Goal: Complete application form

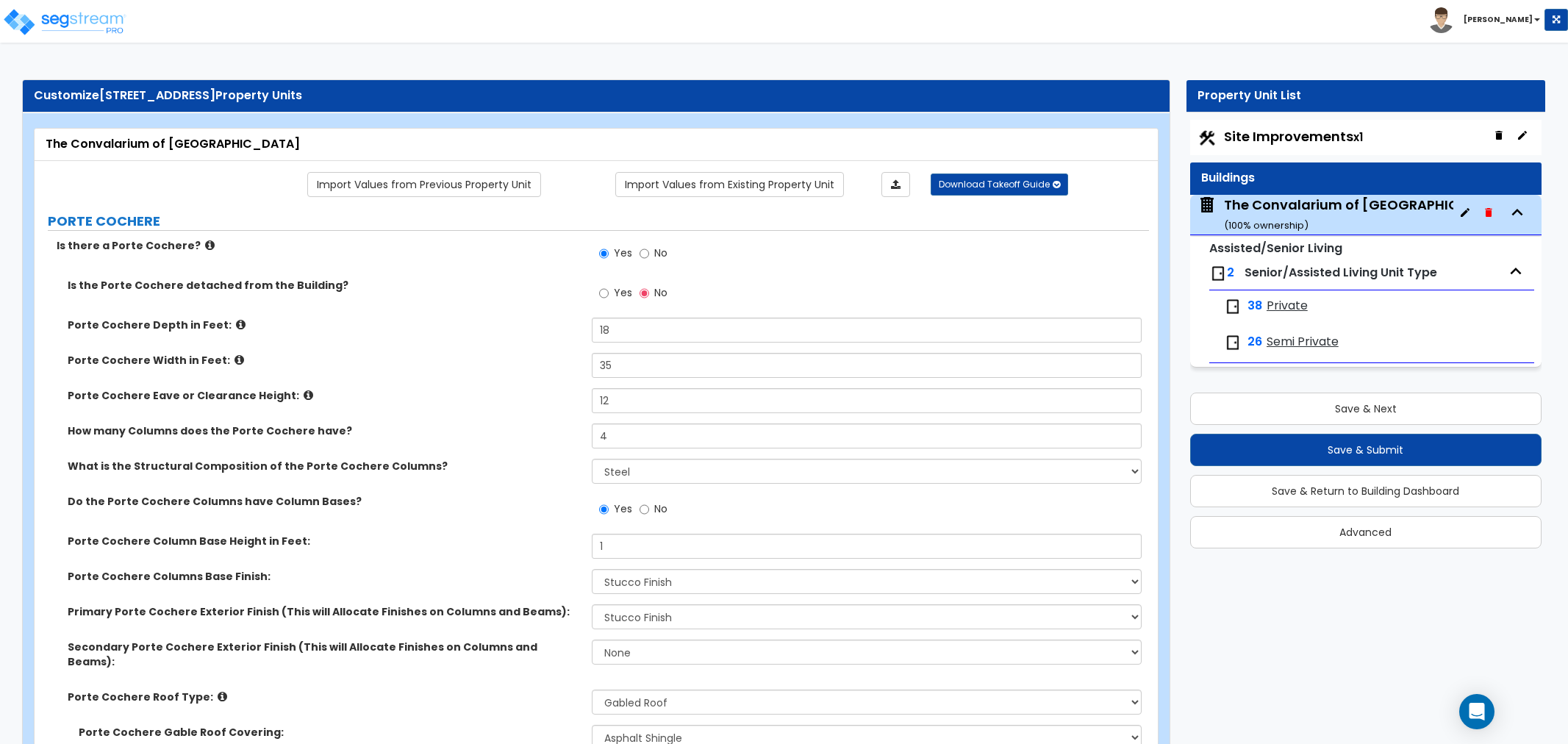
select select "2"
select select "1"
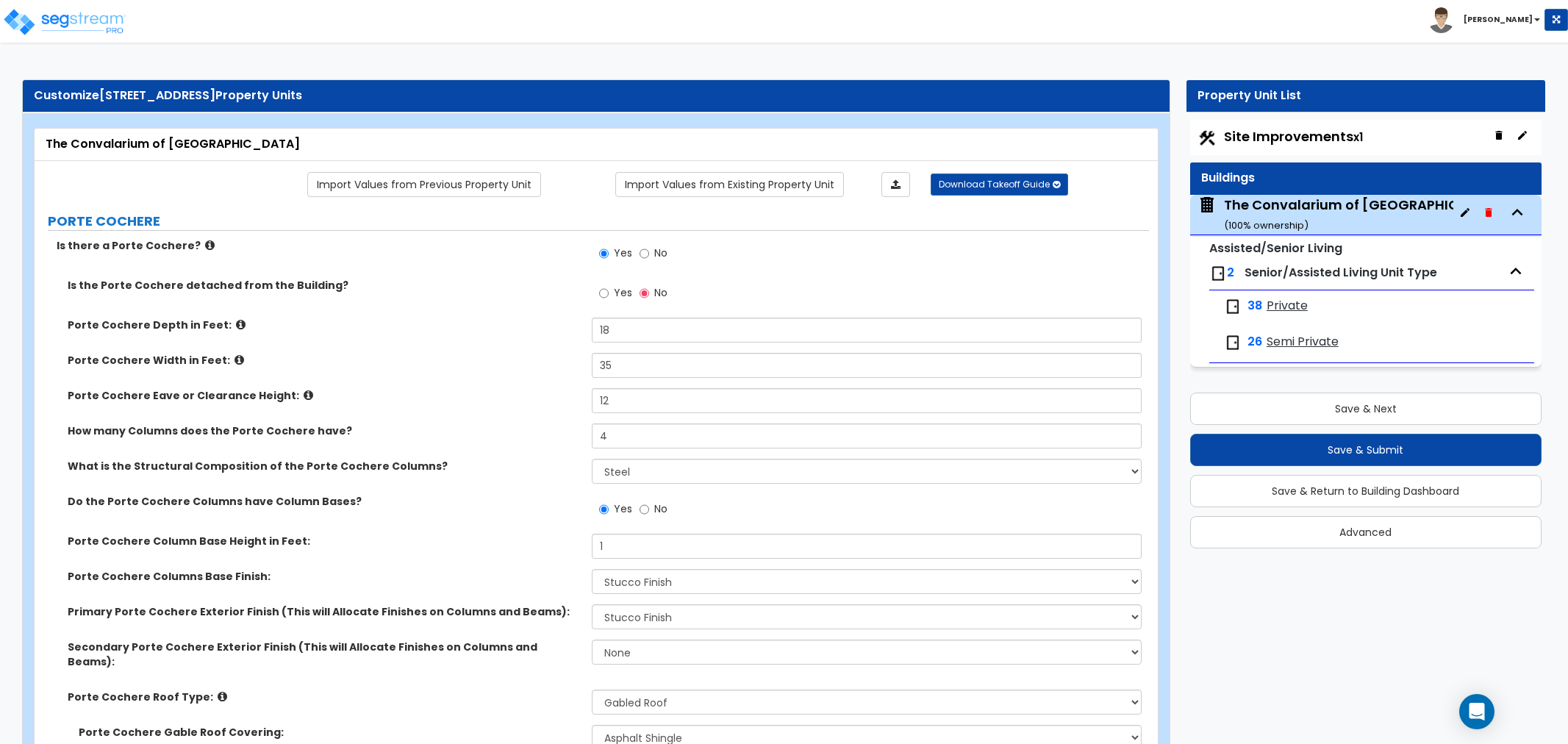
select select "1"
select select "6"
select select "2"
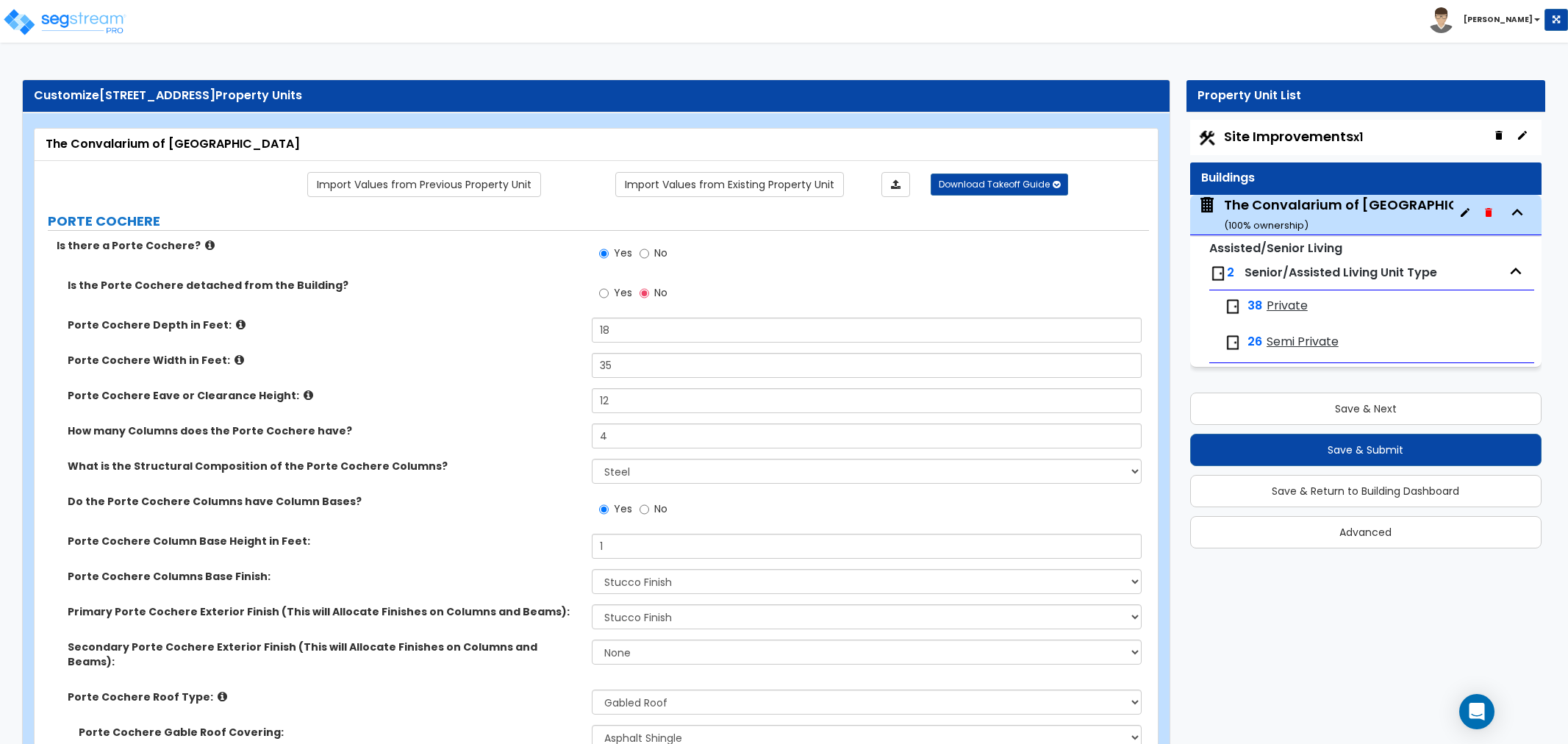
select select "7"
select select "3"
select select "1"
select select "2"
select select "1"
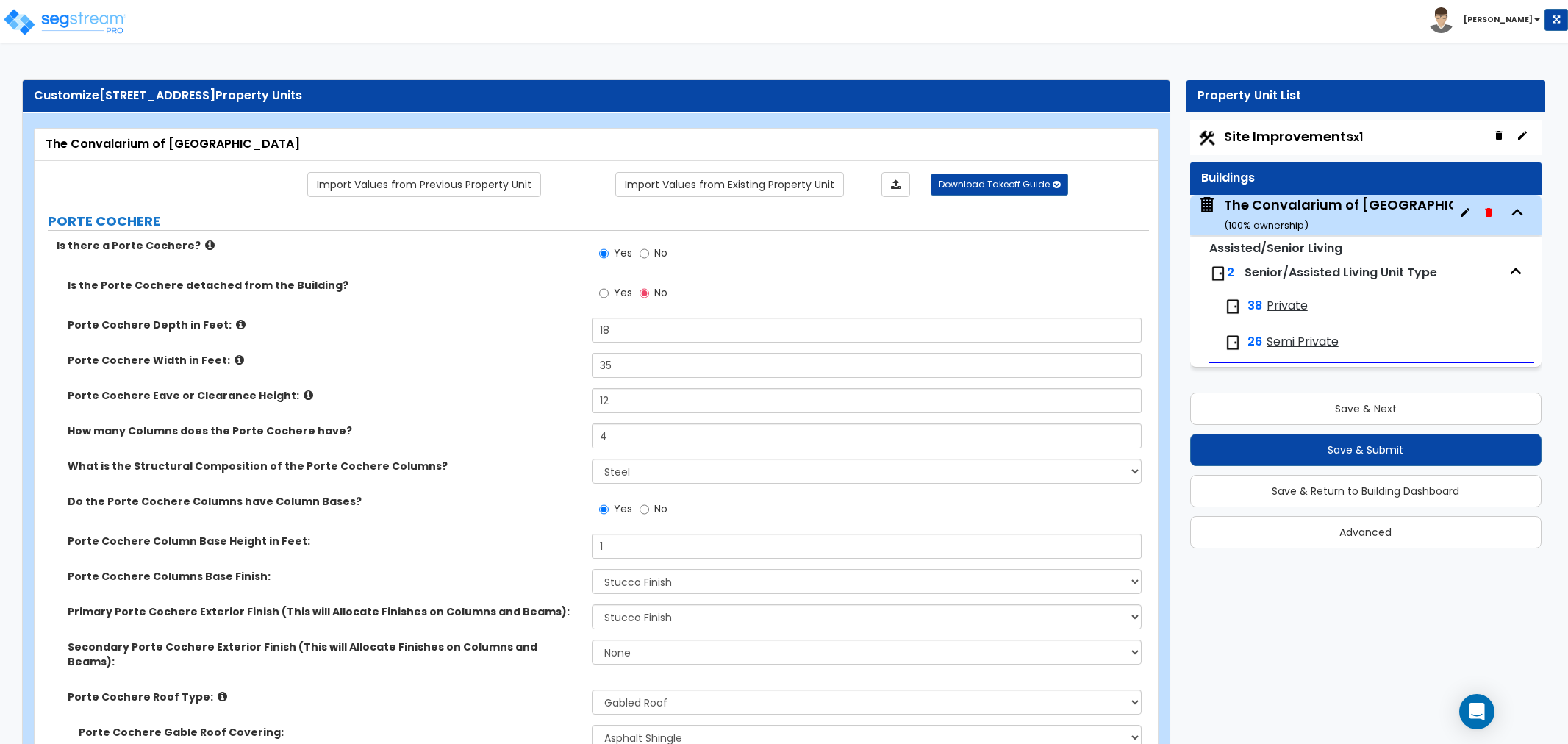
select select "2"
select select "5"
select select "2"
select select "3"
select select "1"
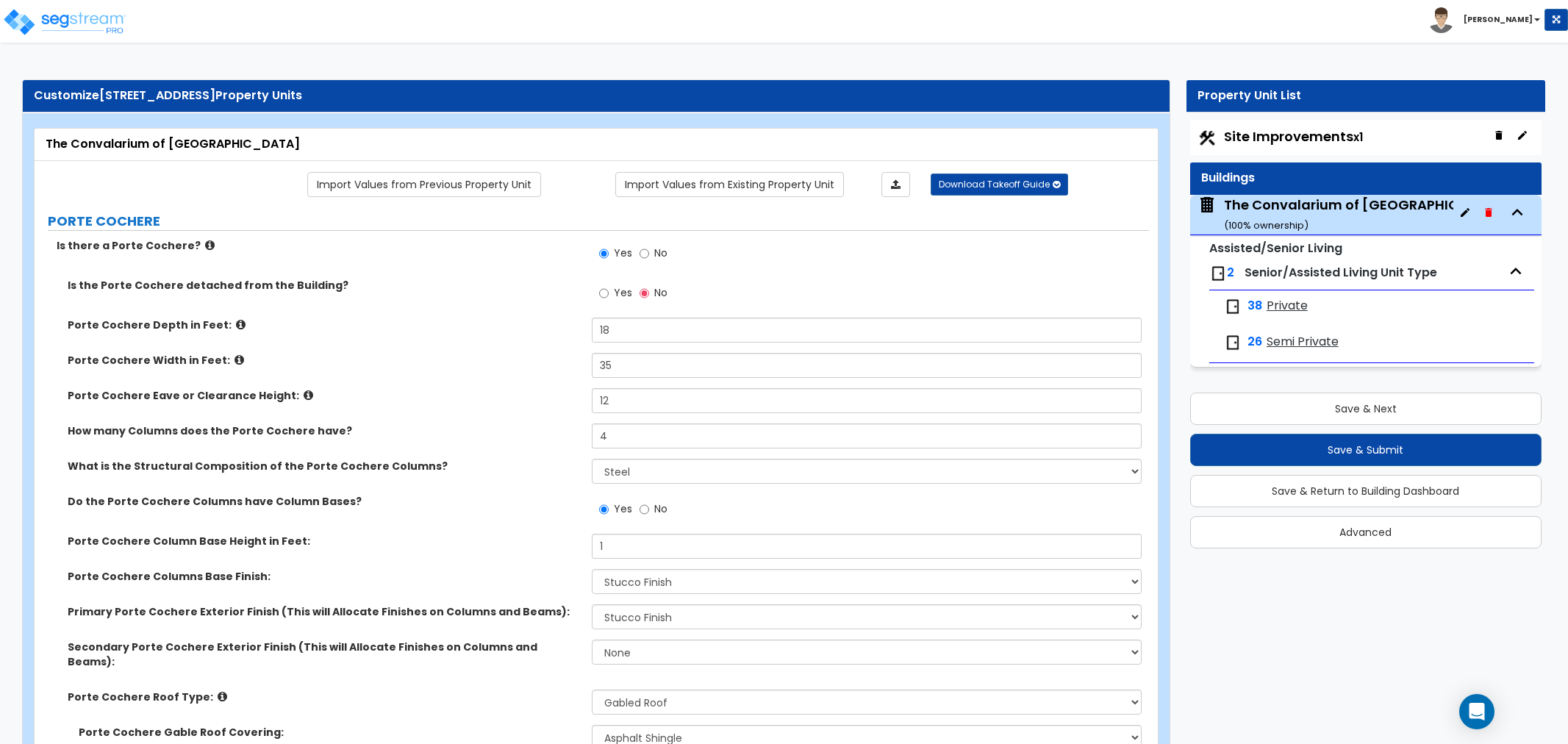
select select "2"
select select "4"
select select "2"
select select "3"
select select "1"
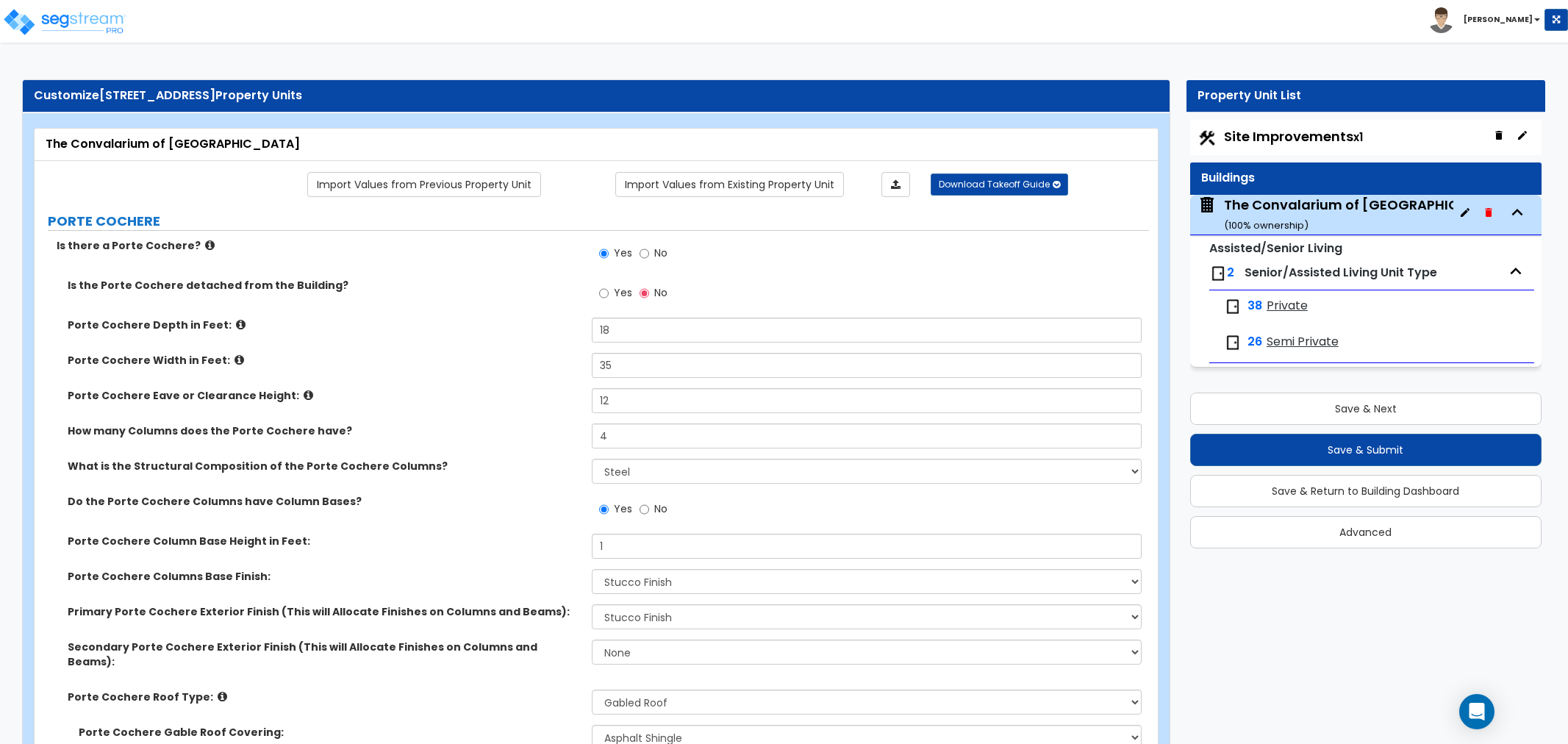
select select "3"
select select "1"
select select "3"
select select "1"
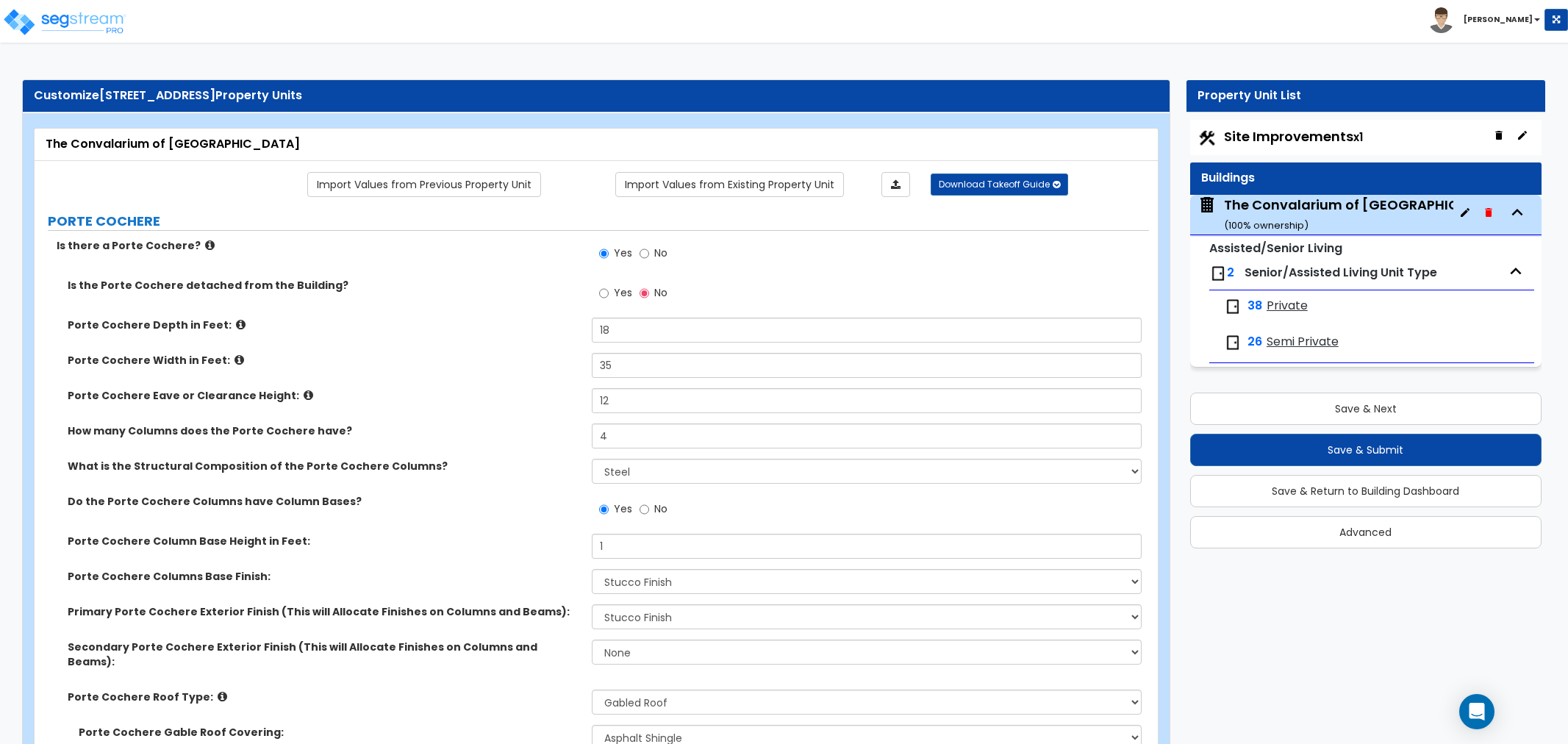
select select "1"
select select "2"
select select "1"
select select "2"
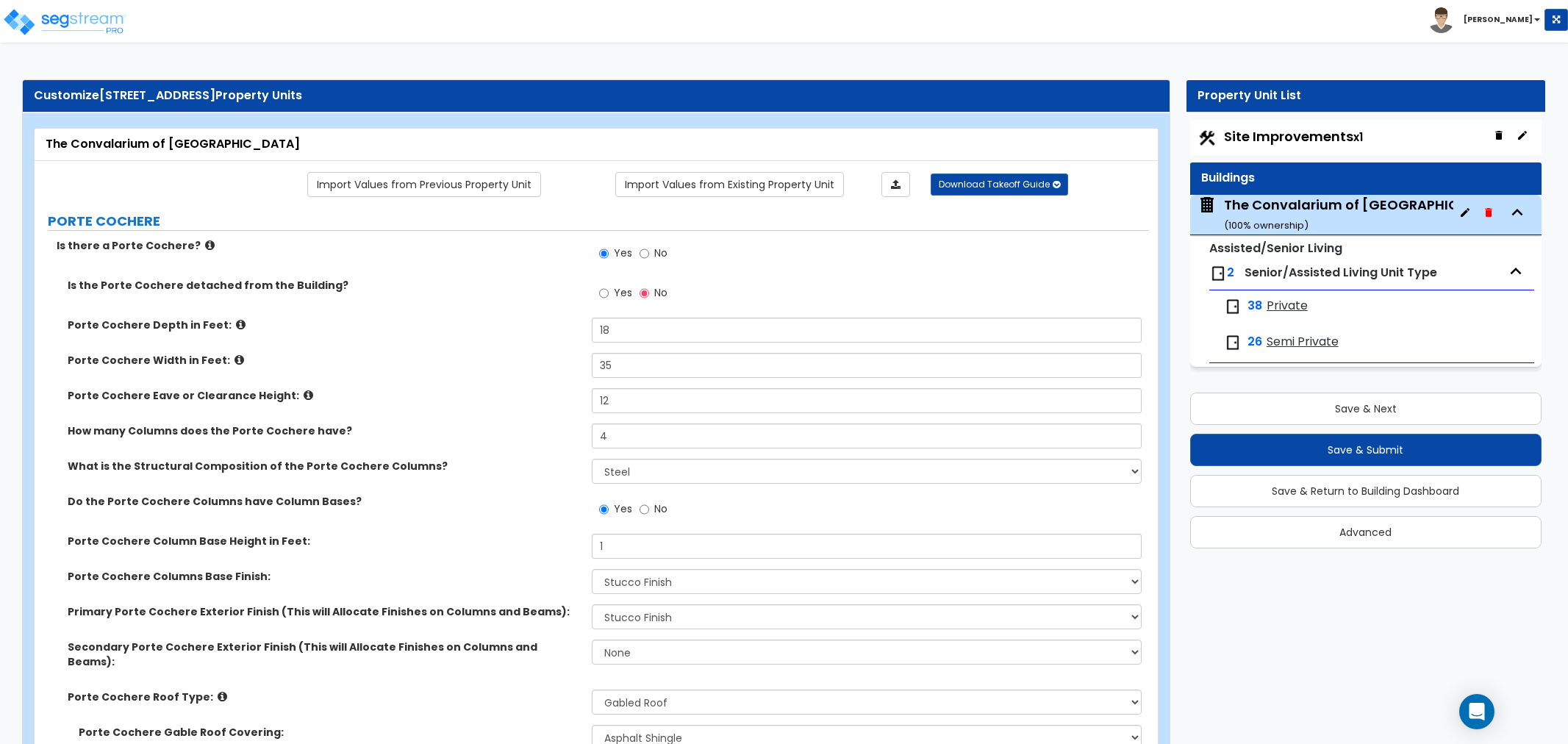
select select "1"
select select "2"
select select "4"
select select "5"
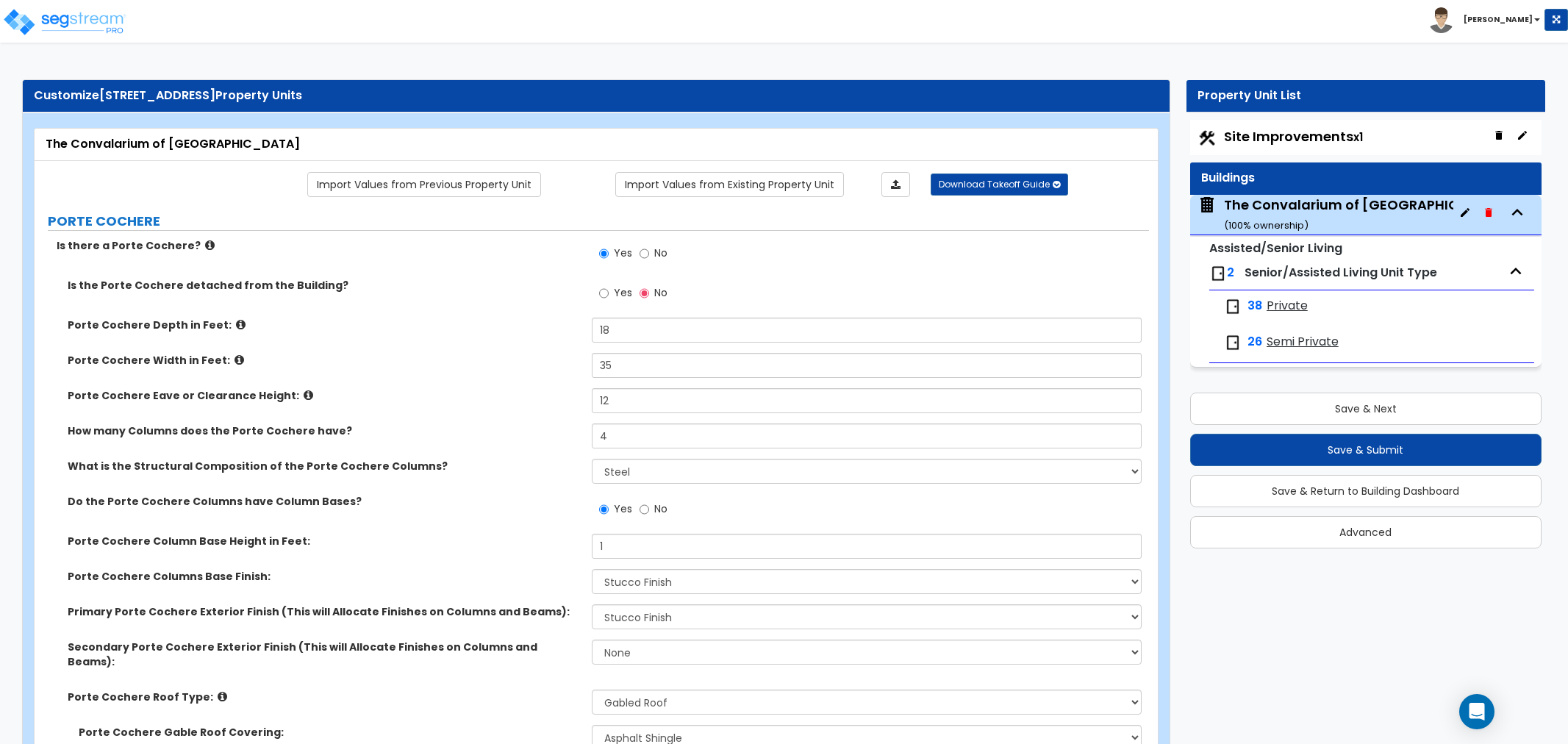
select select "1"
select select "2"
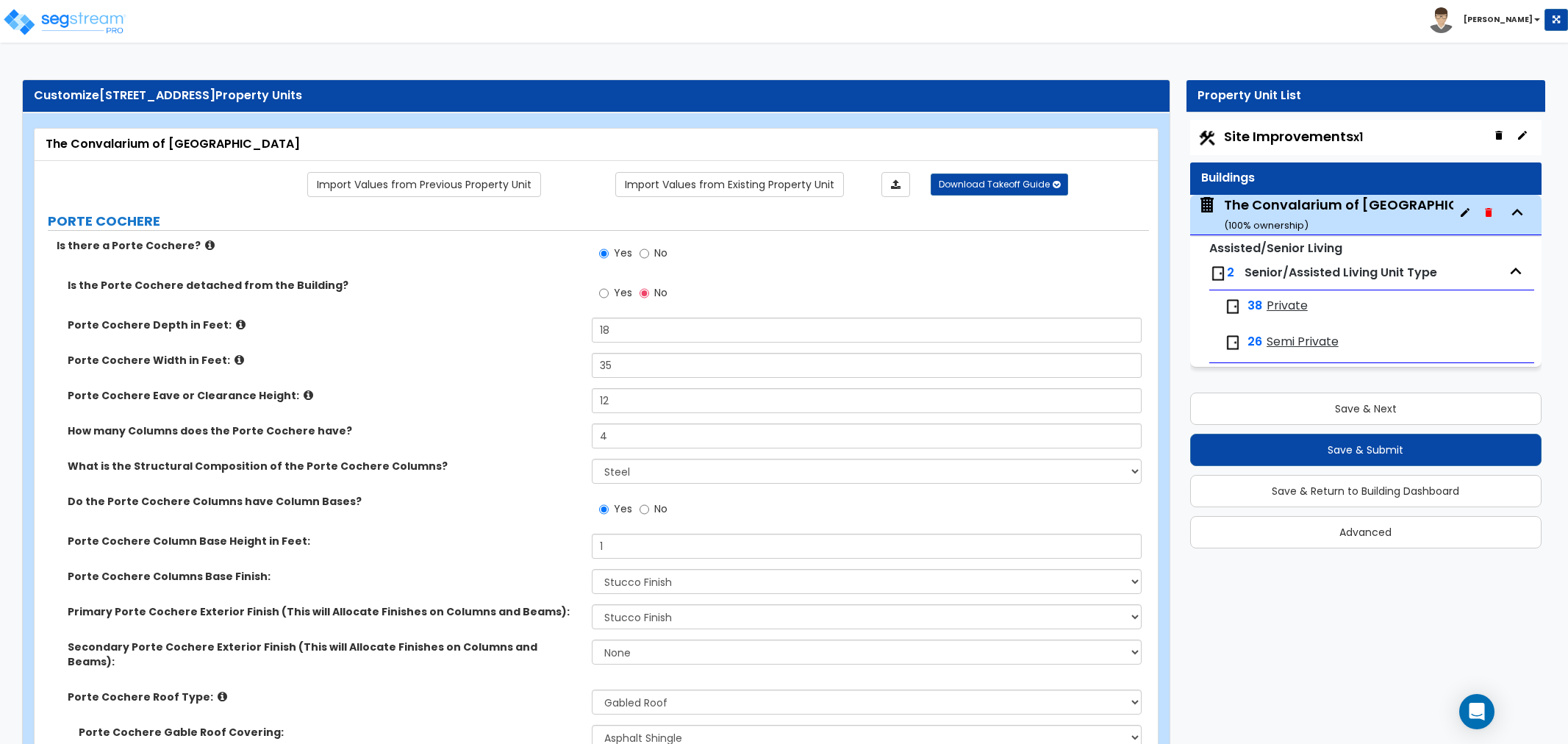
select select "3"
select select "4"
select select "1"
select select "2"
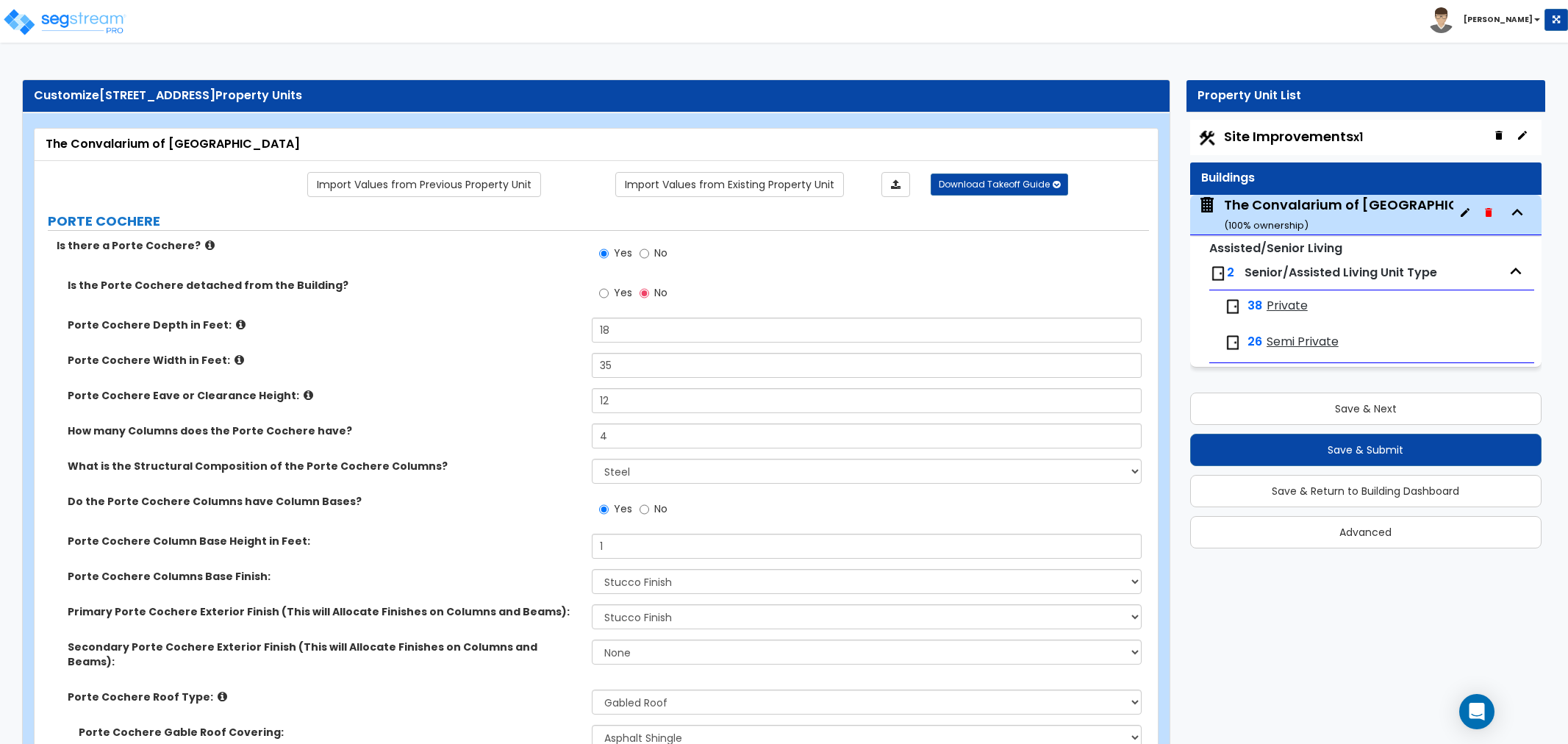
select select "1"
select select "3"
select select "2"
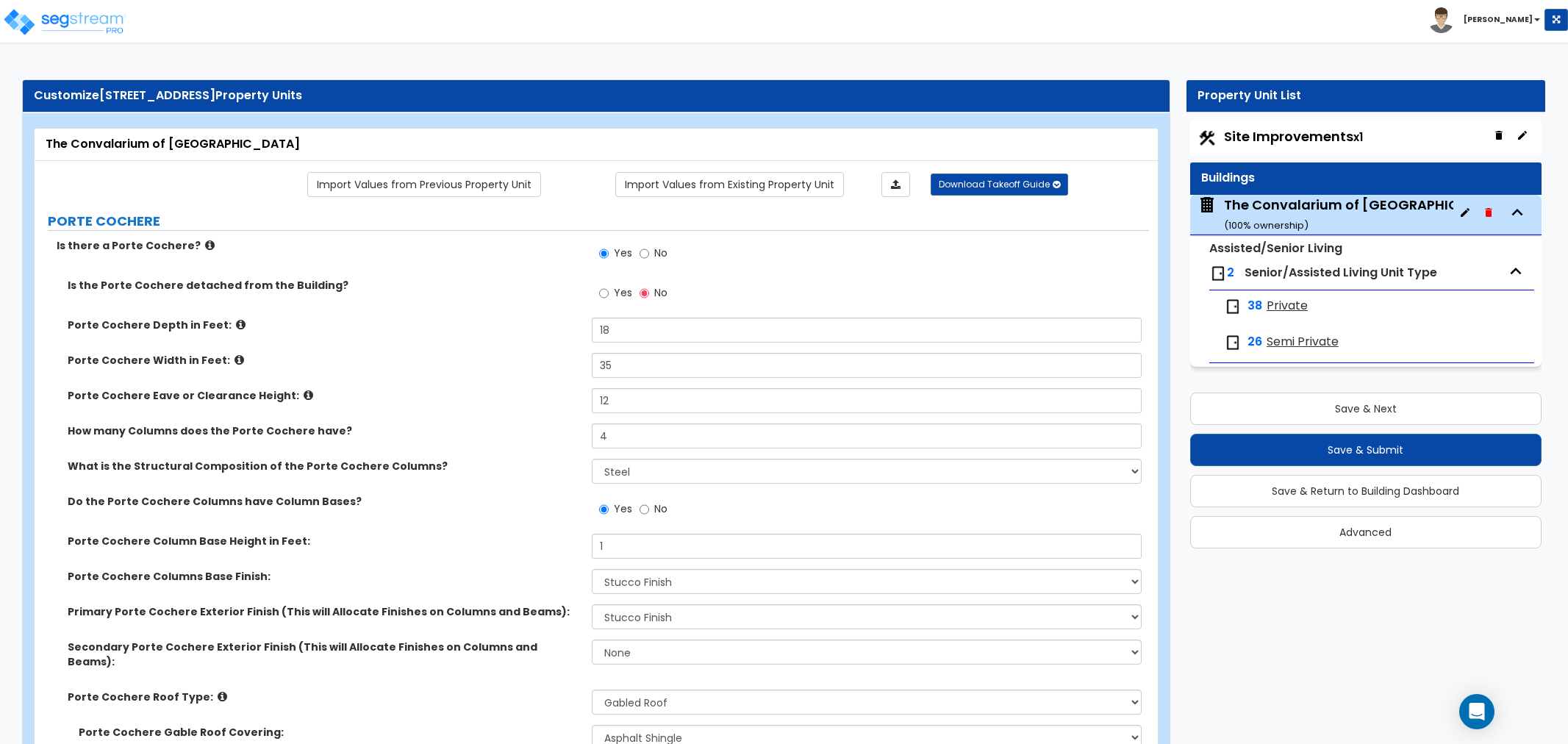
select select "3"
select select "2"
select select "1"
select select "4"
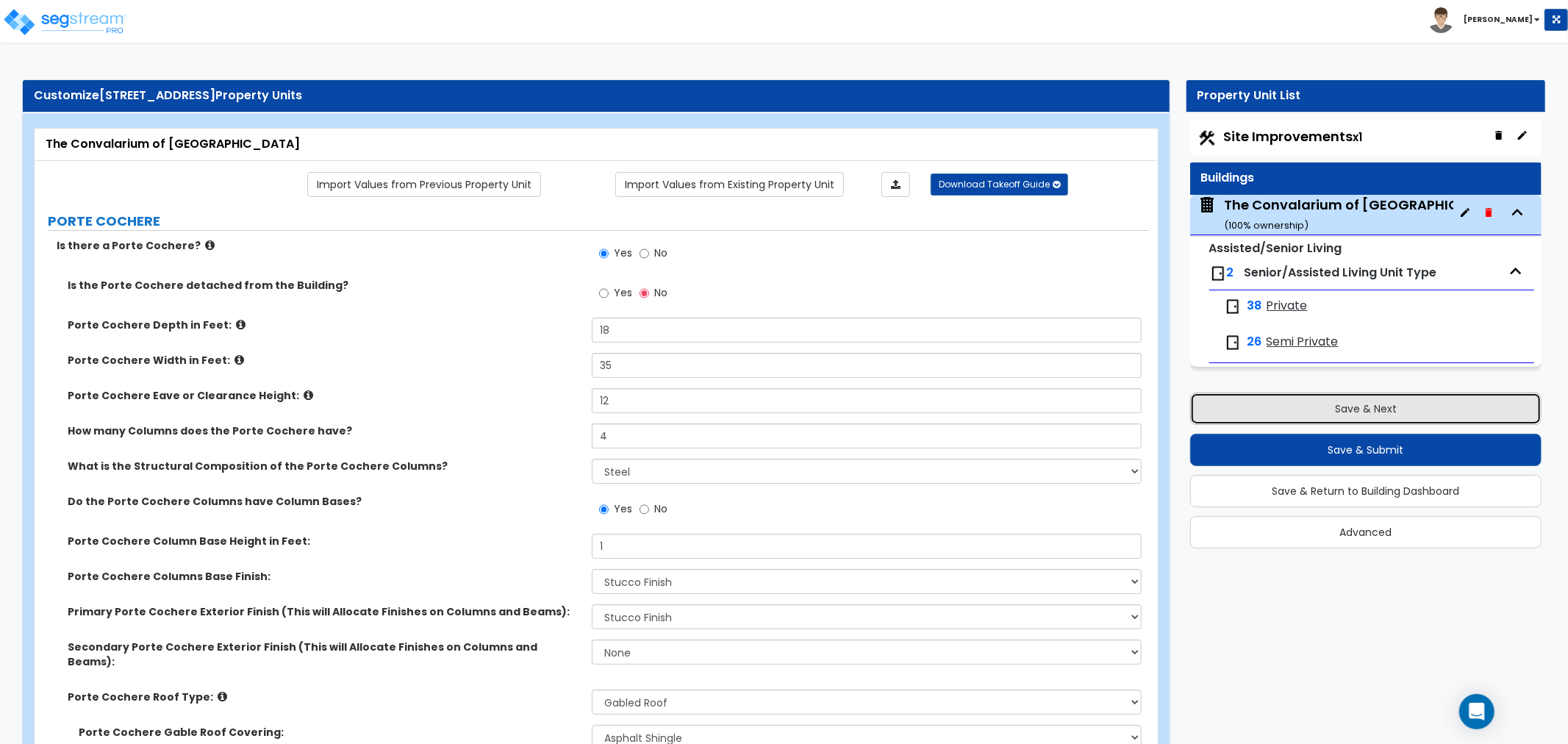
click at [1345, 405] on button "Save & Next" at bounding box center [1366, 409] width 352 height 33
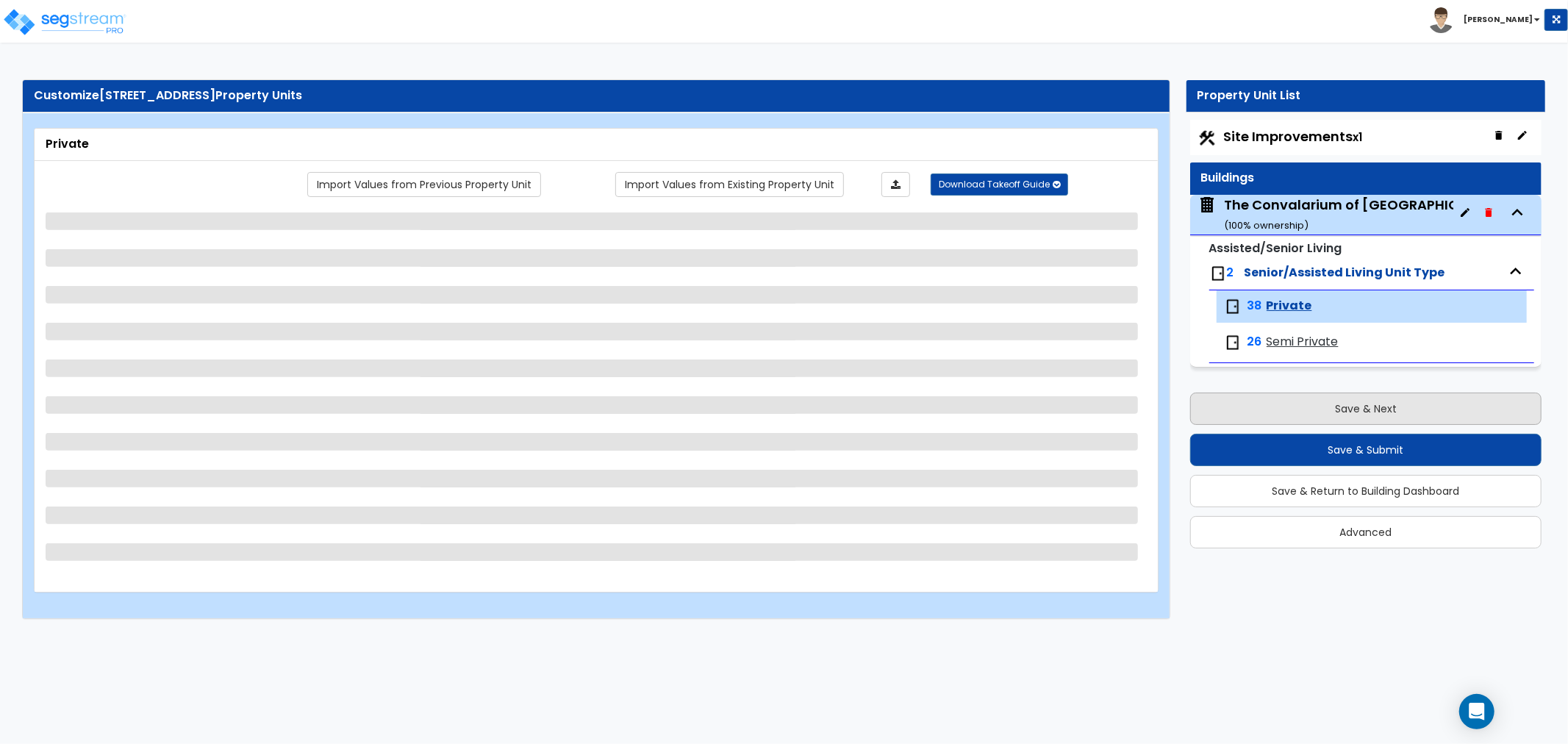
select select "3"
select select "1"
select select "3"
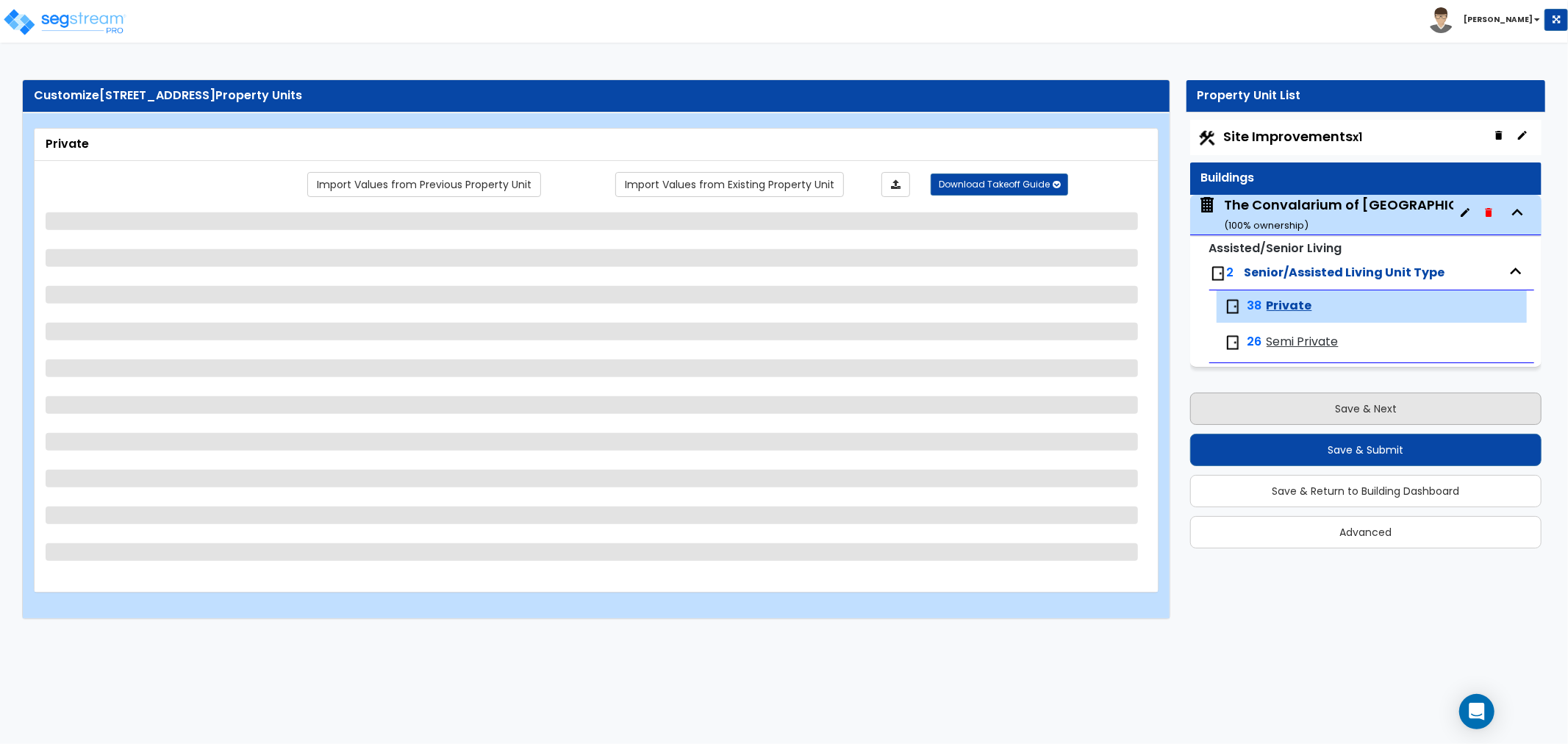
select select "1"
select select "2"
select select "1"
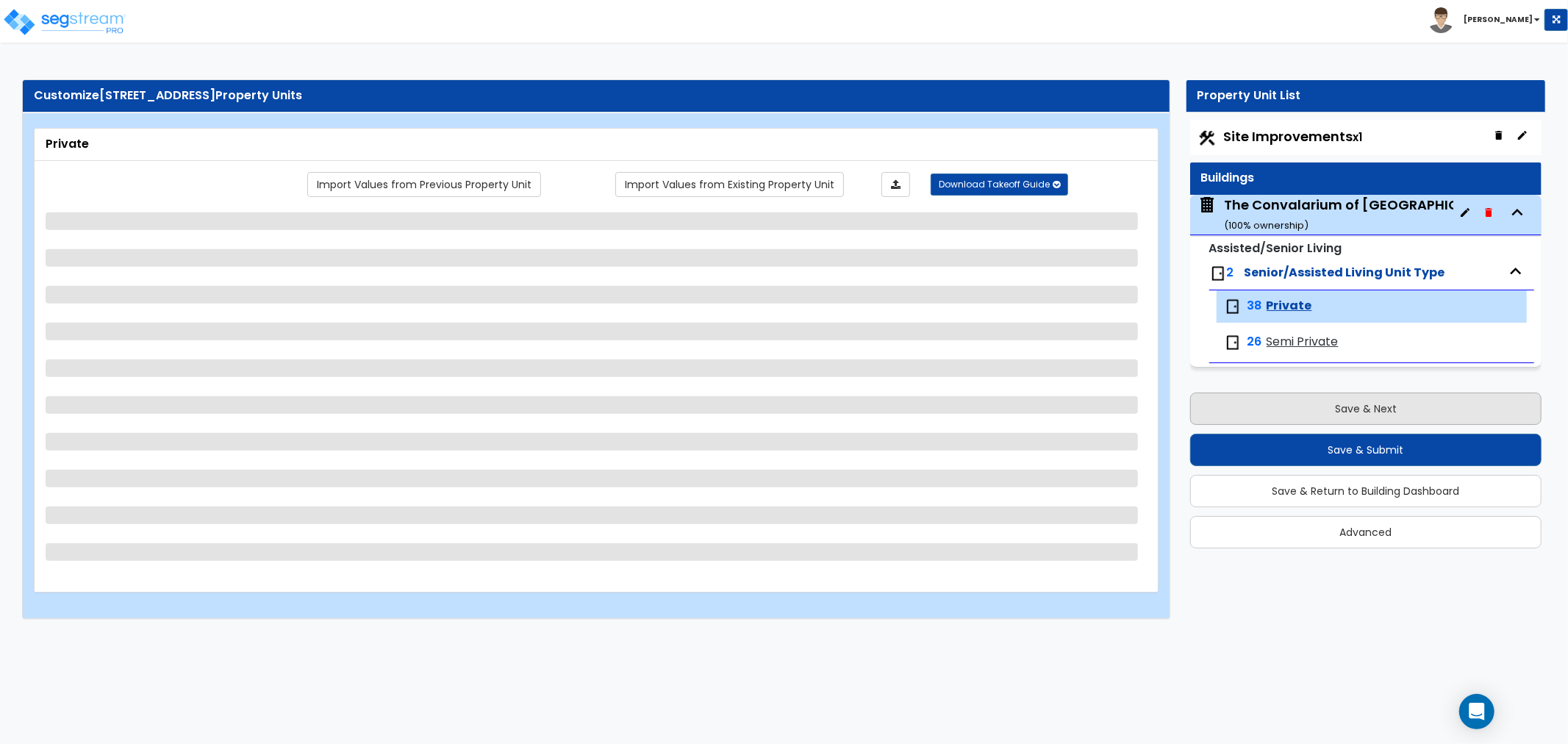
select select "4"
select select "3"
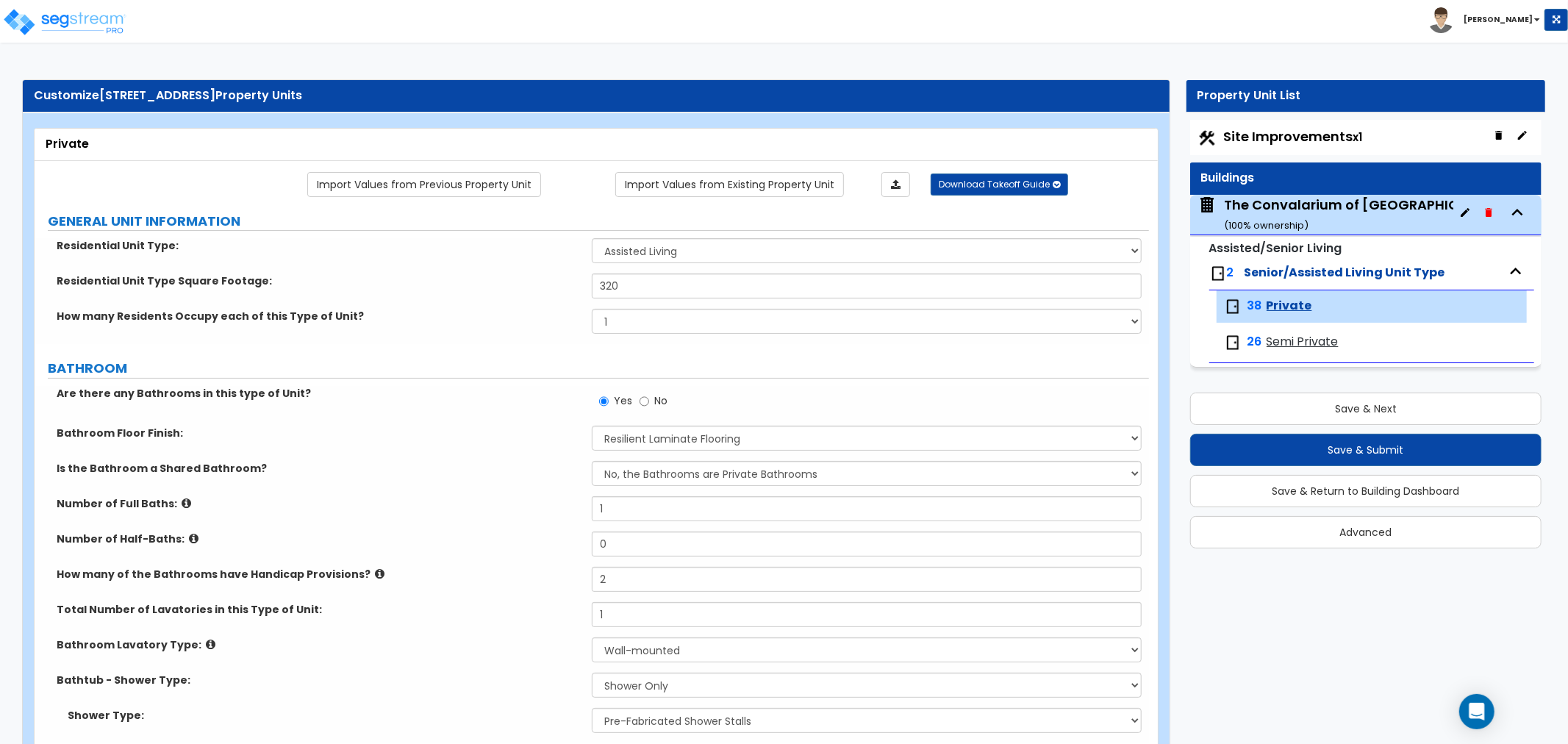
click at [1286, 128] on span "Site Improvements x1" at bounding box center [1293, 136] width 139 height 18
select select "2"
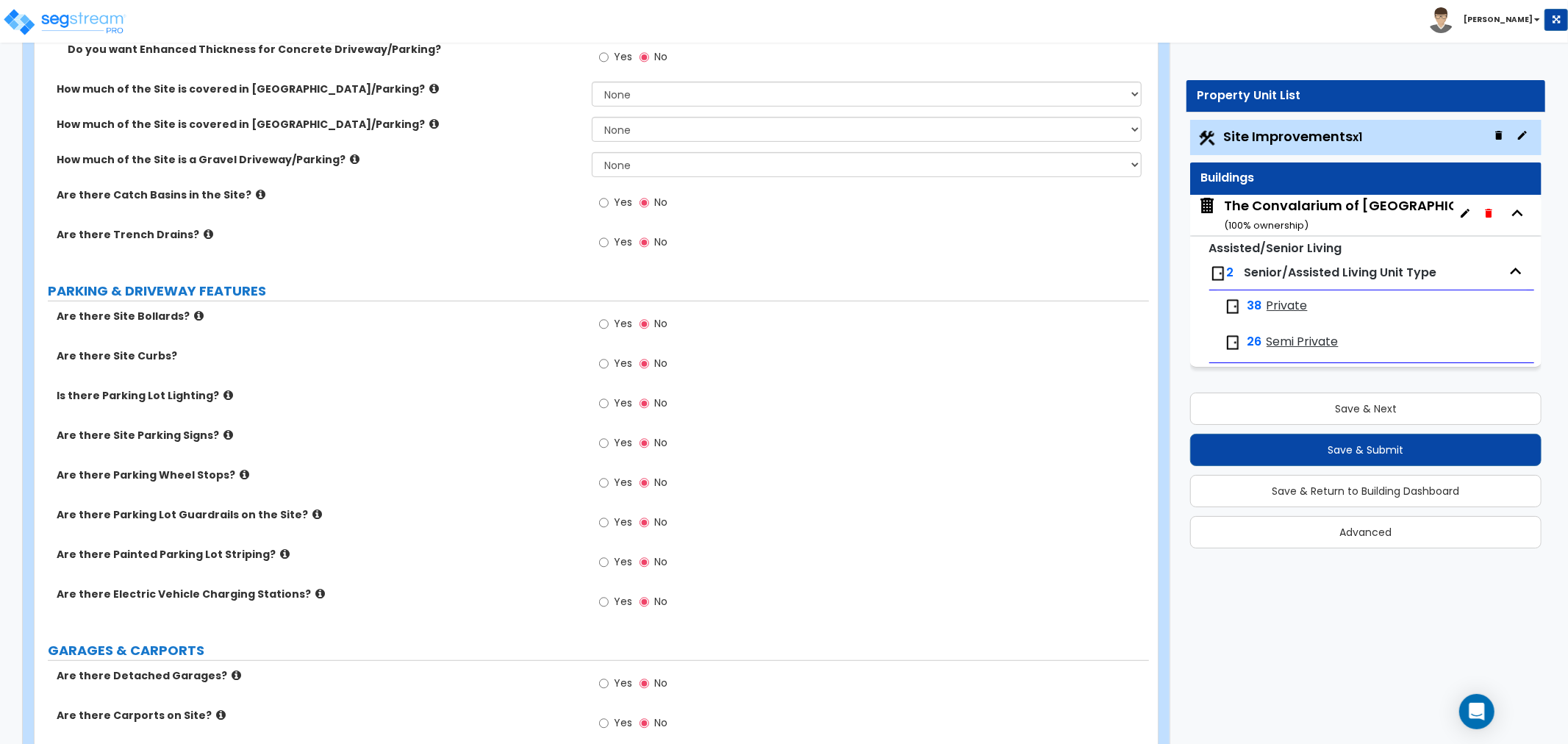
scroll to position [890, 0]
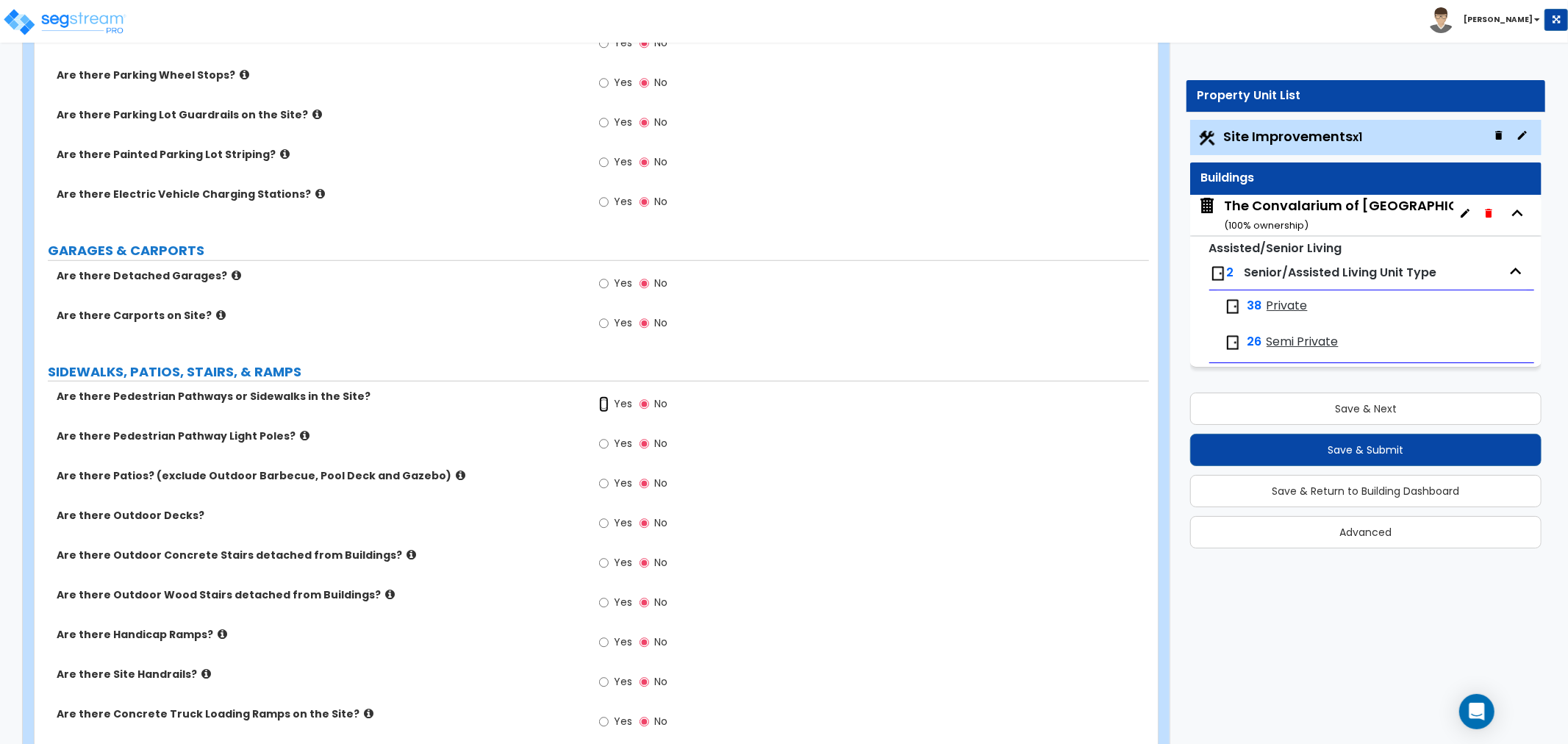
drag, startPoint x: 605, startPoint y: 406, endPoint x: 657, endPoint y: 439, distance: 61.6
click at [605, 406] on input "Yes" at bounding box center [604, 405] width 10 height 16
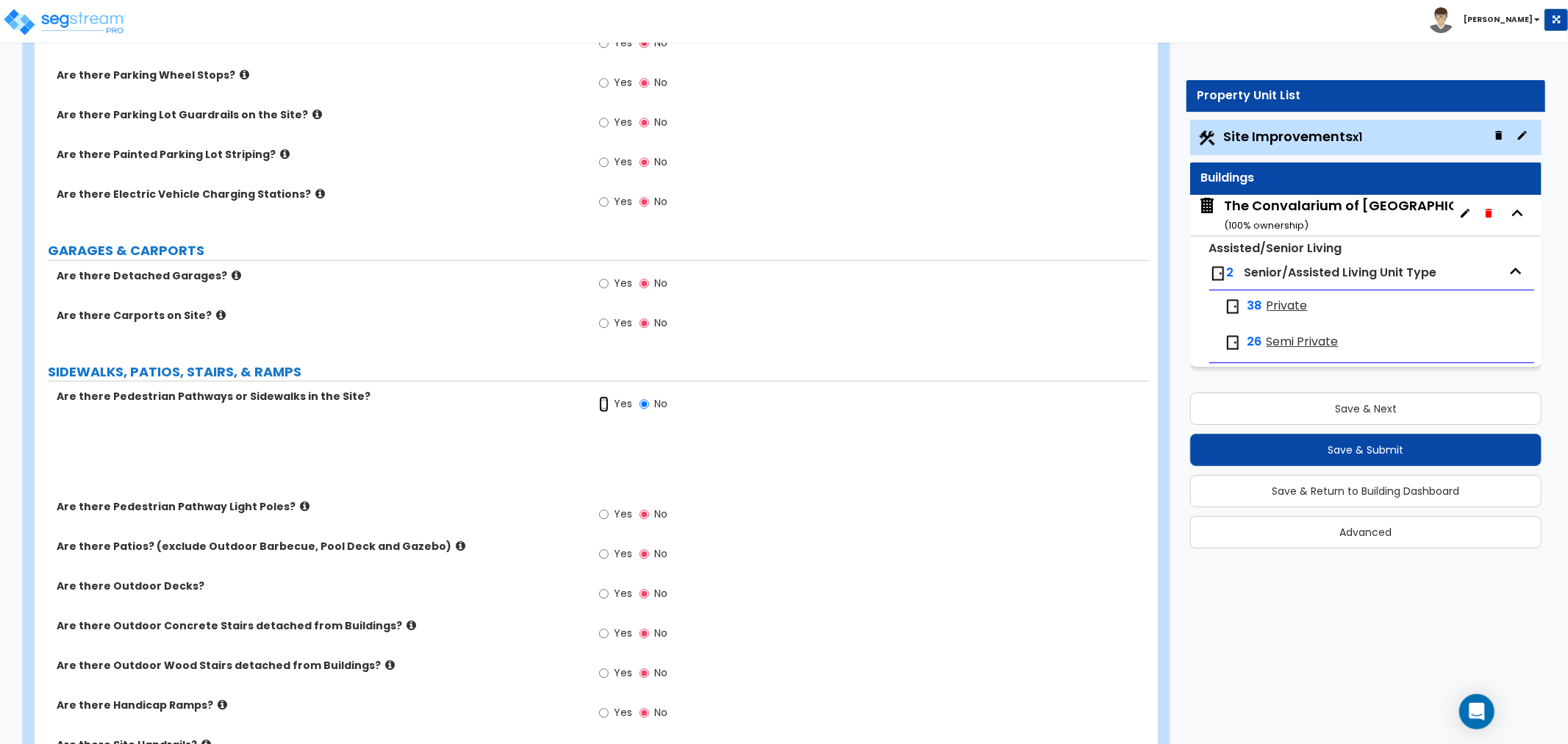
radio input "true"
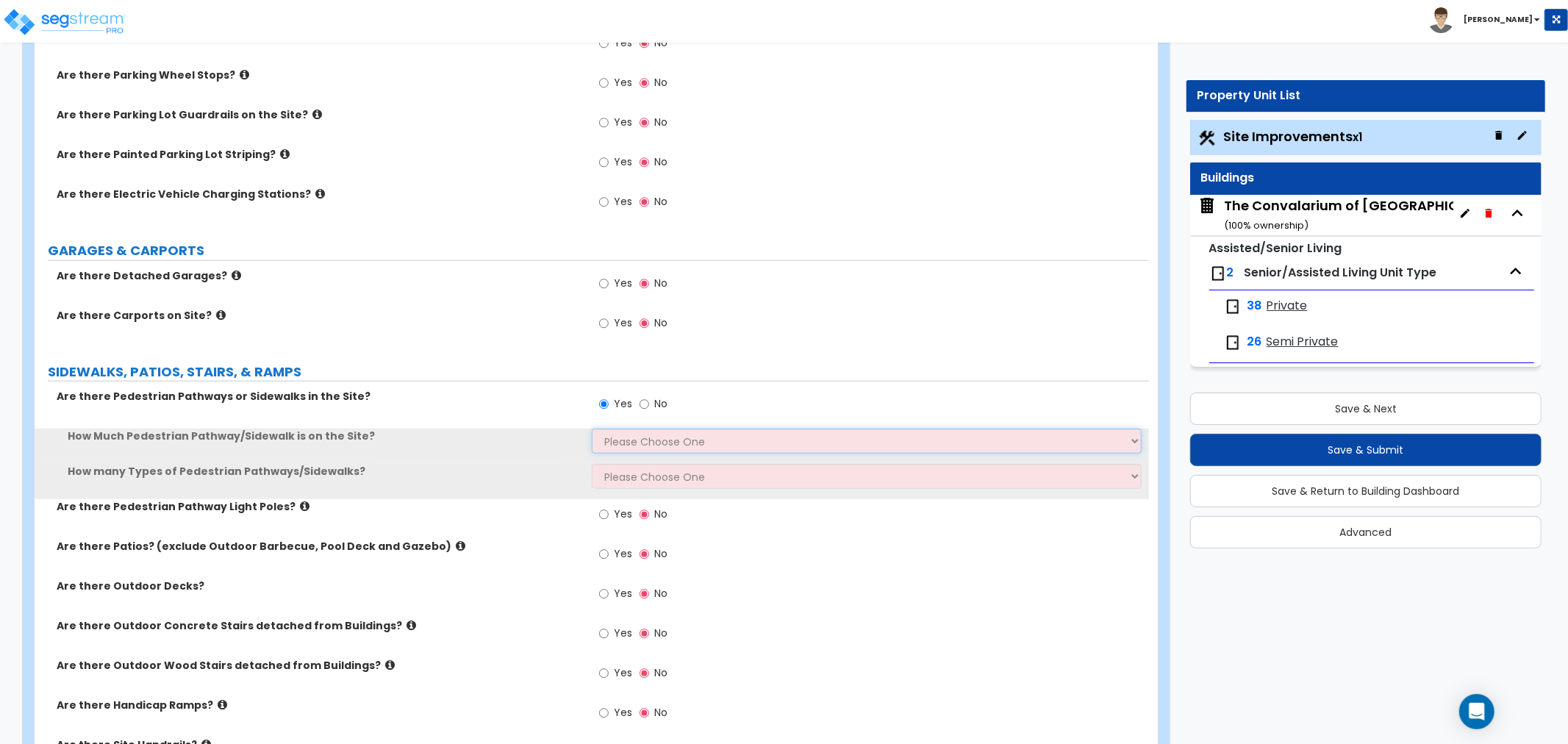
click at [647, 438] on select "Please Choose One I Don't Know, Please Estimate For Me Enter Linear Footage" at bounding box center [866, 441] width 549 height 25
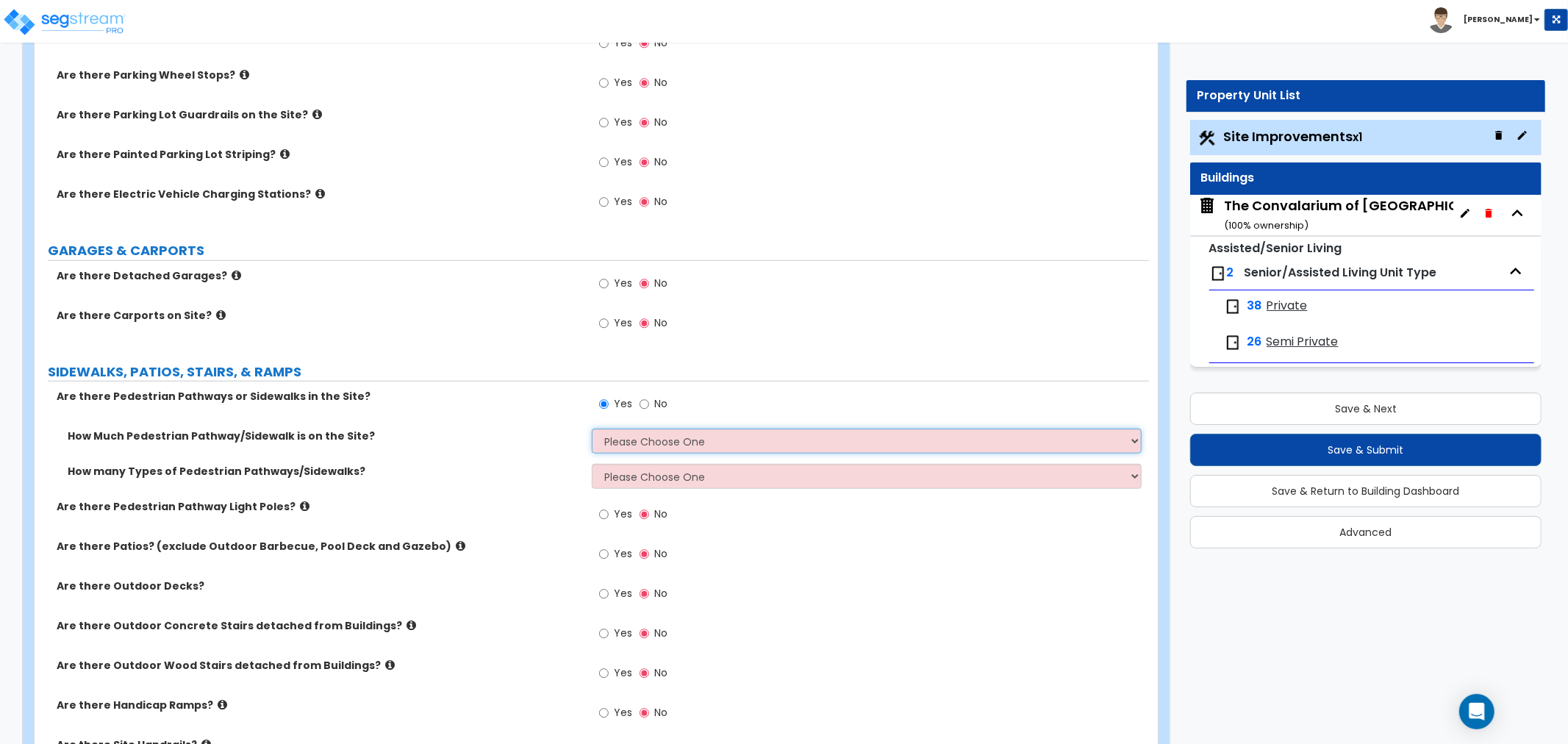
select select "2"
click at [592, 429] on select "Please Choose One I Don't Know, Please Estimate For Me Enter Linear Footage" at bounding box center [866, 441] width 549 height 25
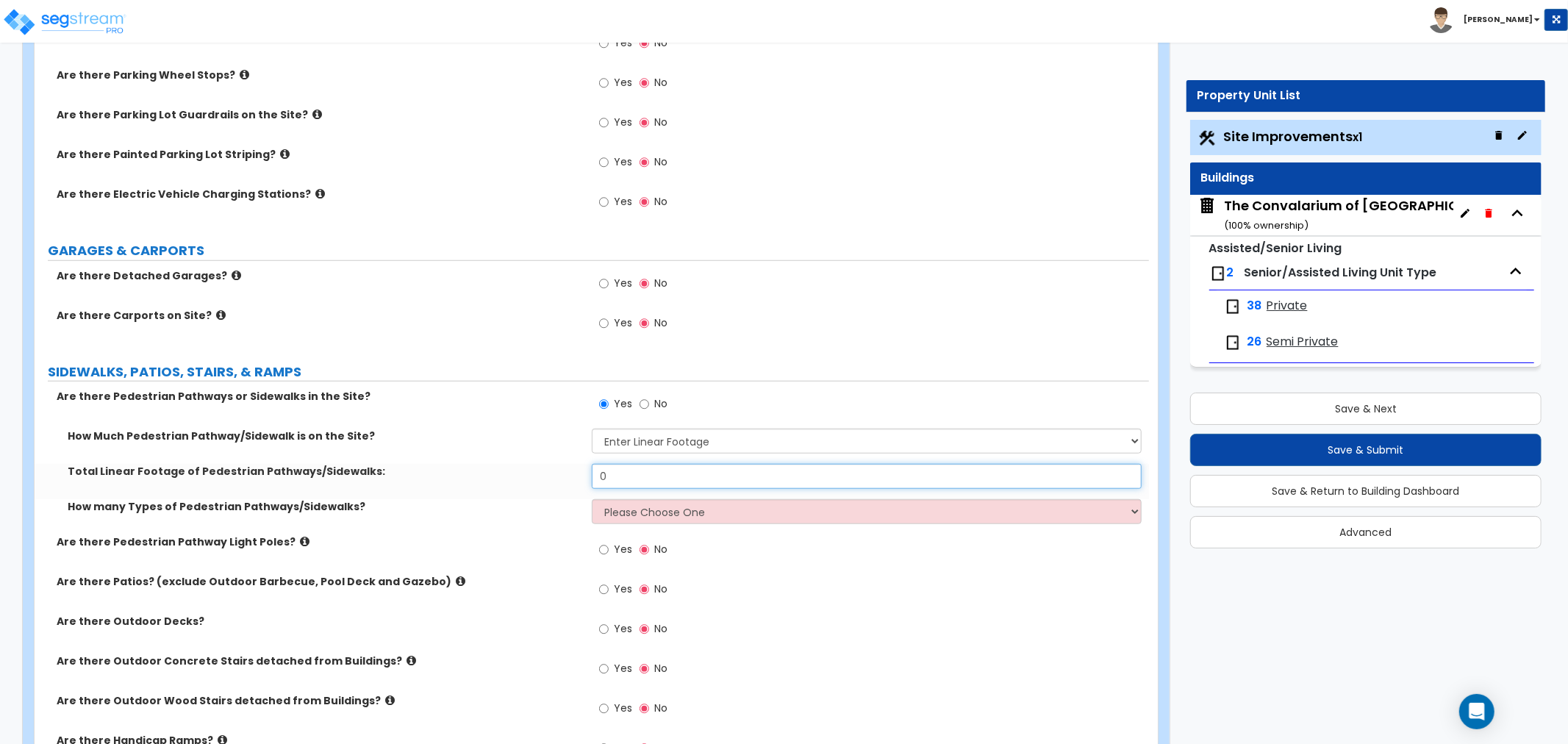
drag, startPoint x: 621, startPoint y: 474, endPoint x: 548, endPoint y: 474, distance: 73.0
click at [548, 474] on div "Total Linear Footage of Pedestrian Pathways/Sidewalks: 0" at bounding box center [592, 482] width 1114 height 35
type input "1,204"
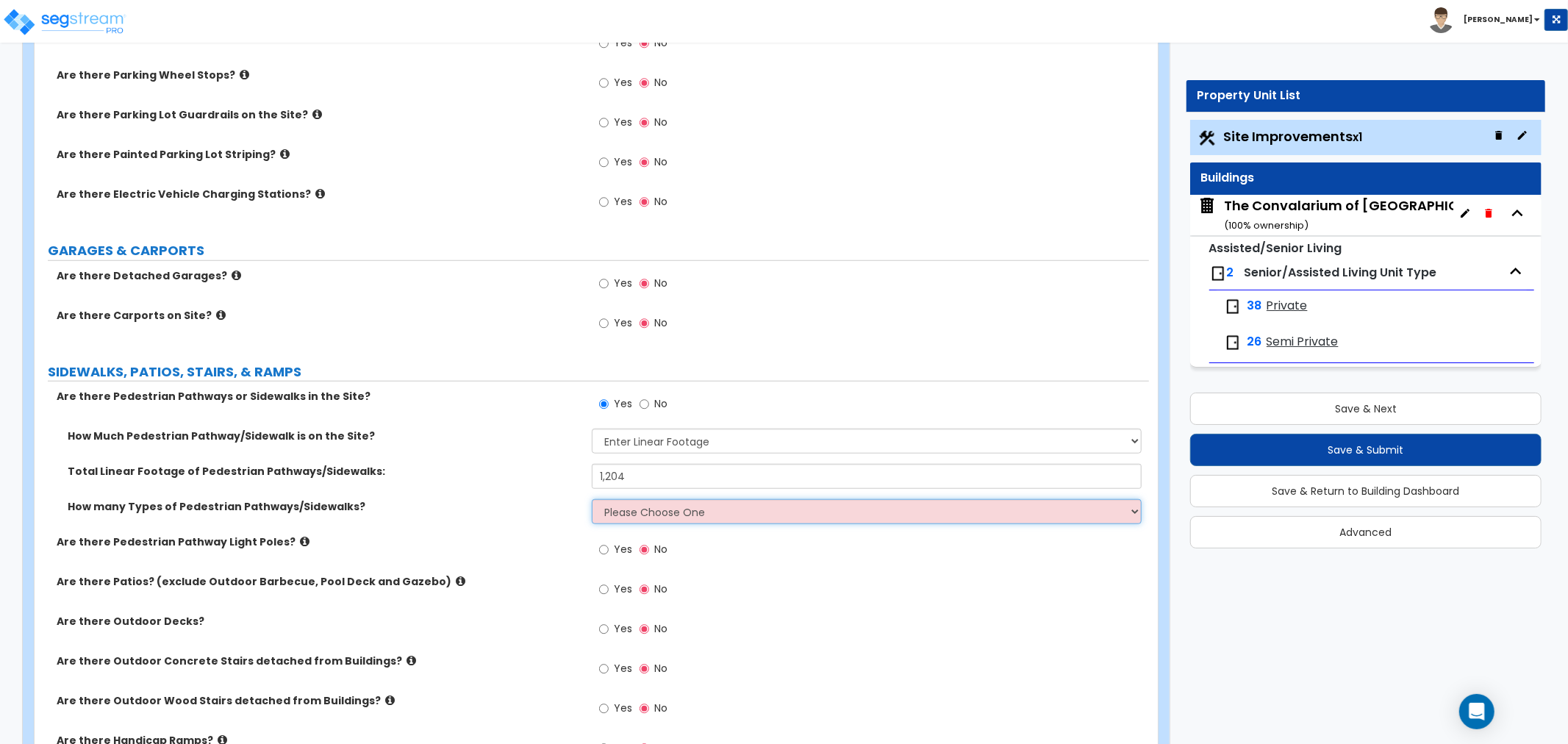
drag, startPoint x: 653, startPoint y: 518, endPoint x: 640, endPoint y: 511, distance: 14.8
click at [653, 518] on select "Please Choose One 1 2 3" at bounding box center [866, 512] width 549 height 25
select select "1"
click at [592, 500] on select "Please Choose One 1 2 3" at bounding box center [866, 512] width 549 height 25
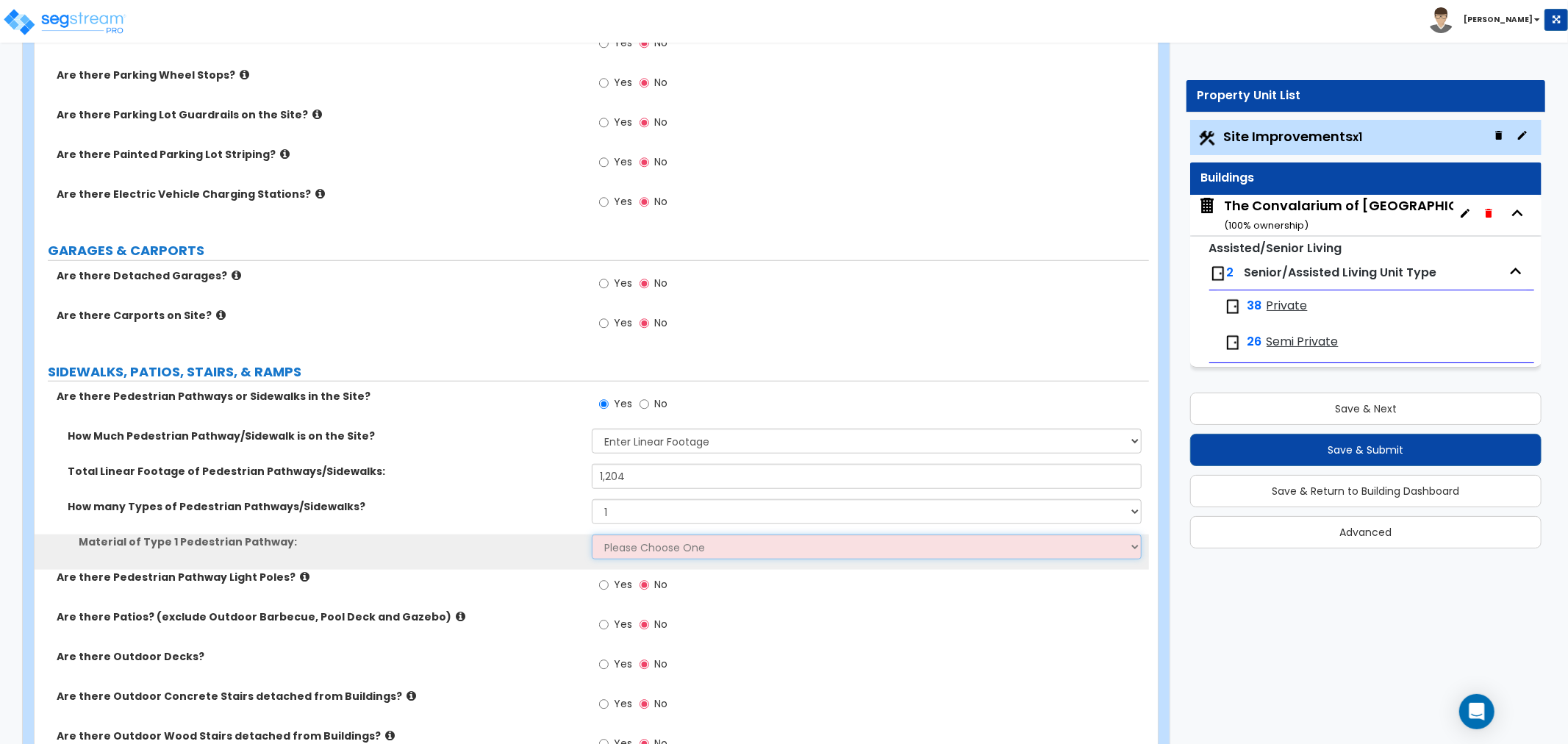
click at [637, 550] on select "Please Choose One Bare Concrete Stamped Concrete Brick Pavers Stone Pavers Wood…" at bounding box center [866, 547] width 549 height 25
click at [657, 550] on select "Please Choose One Bare Concrete Stamped Concrete Brick Pavers Stone Pavers Wood…" at bounding box center [866, 547] width 549 height 25
select select "1"
click at [592, 535] on select "Please Choose One Bare Concrete Stamped Concrete Brick Pavers Stone Pavers Wood…" at bounding box center [866, 547] width 549 height 25
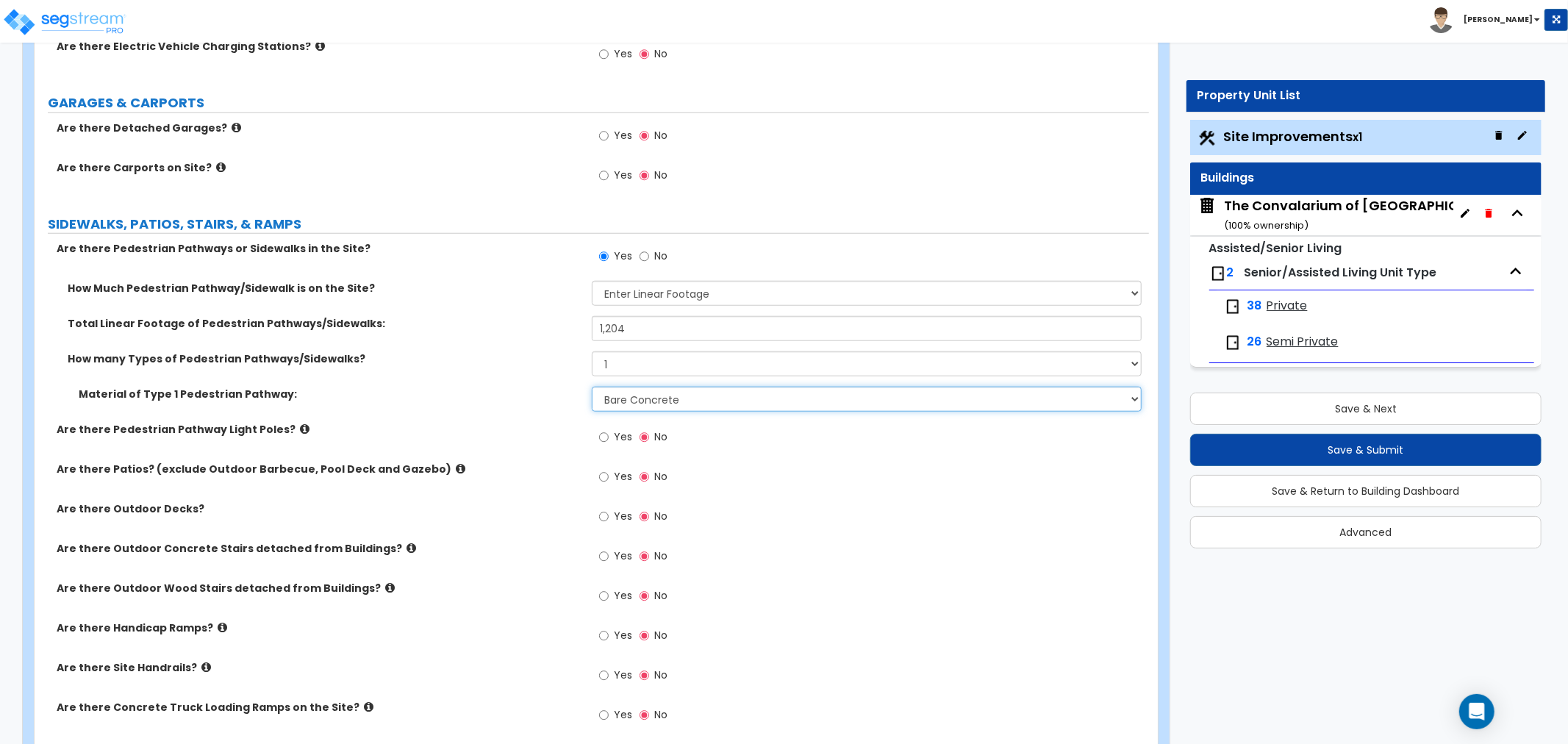
scroll to position [1053, 0]
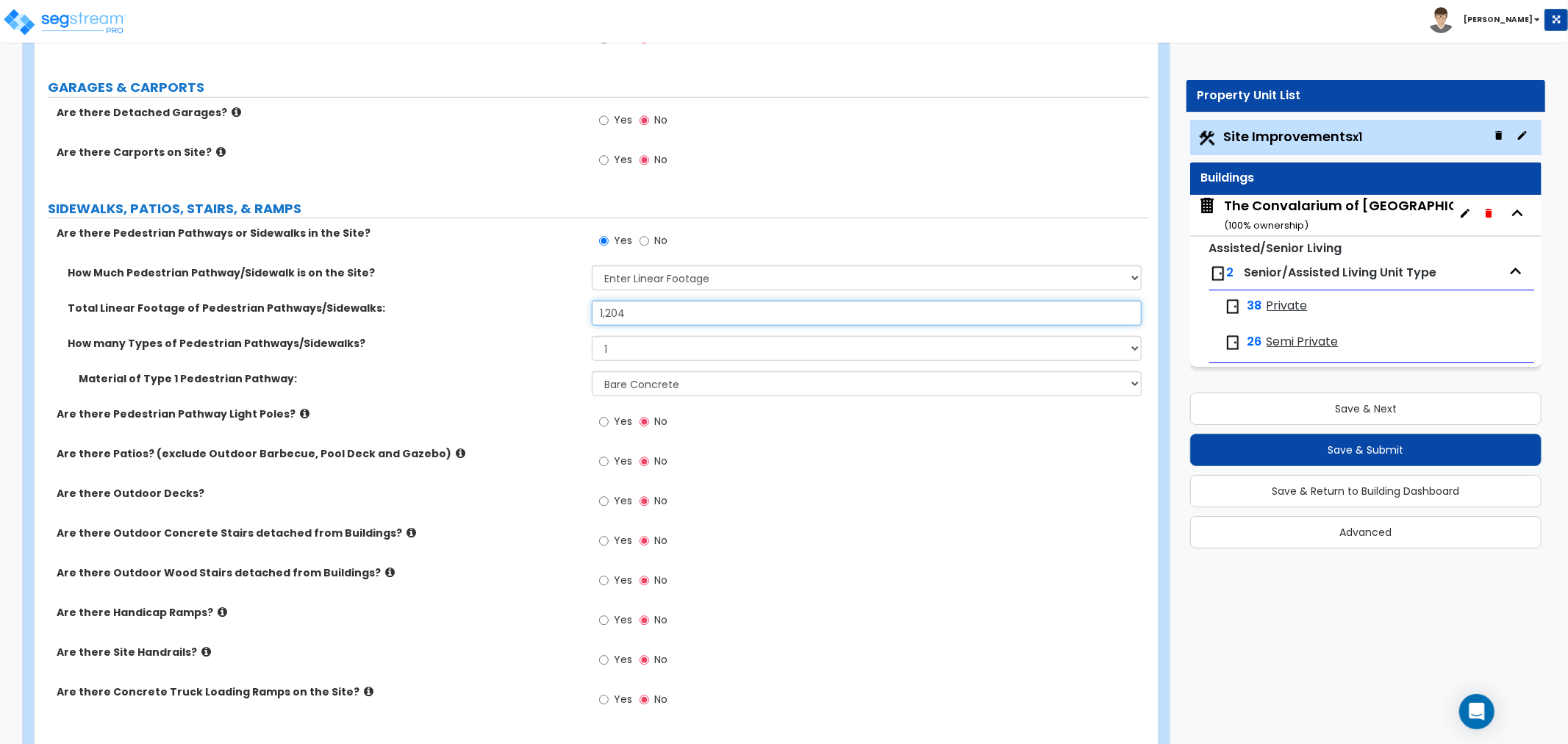
drag, startPoint x: 630, startPoint y: 312, endPoint x: 541, endPoint y: 320, distance: 89.4
click at [541, 320] on div "Total Linear Footage of Pedestrian Pathways/Sidewalks: 1,204" at bounding box center [592, 318] width 1114 height 35
type input "1,252"
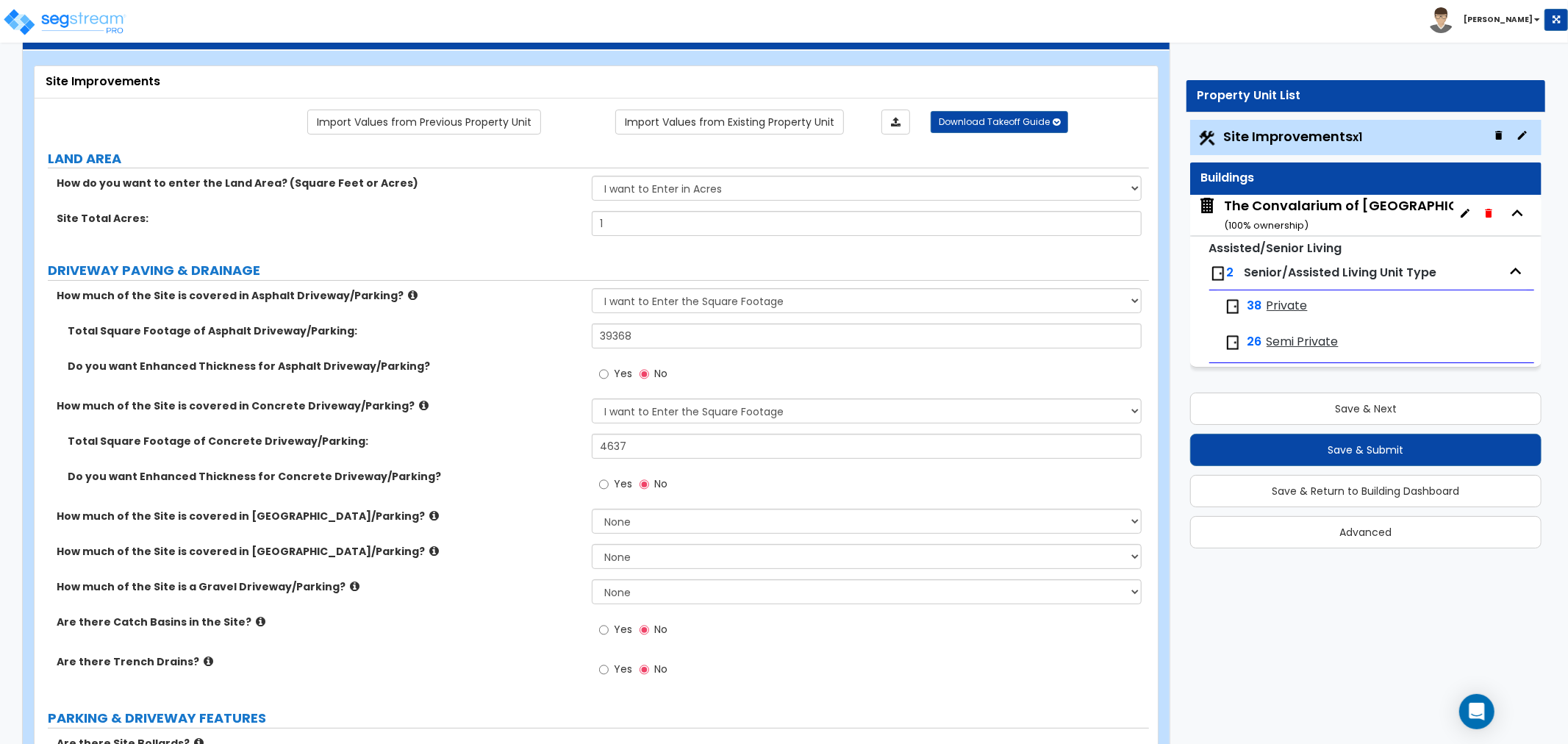
scroll to position [0, 0]
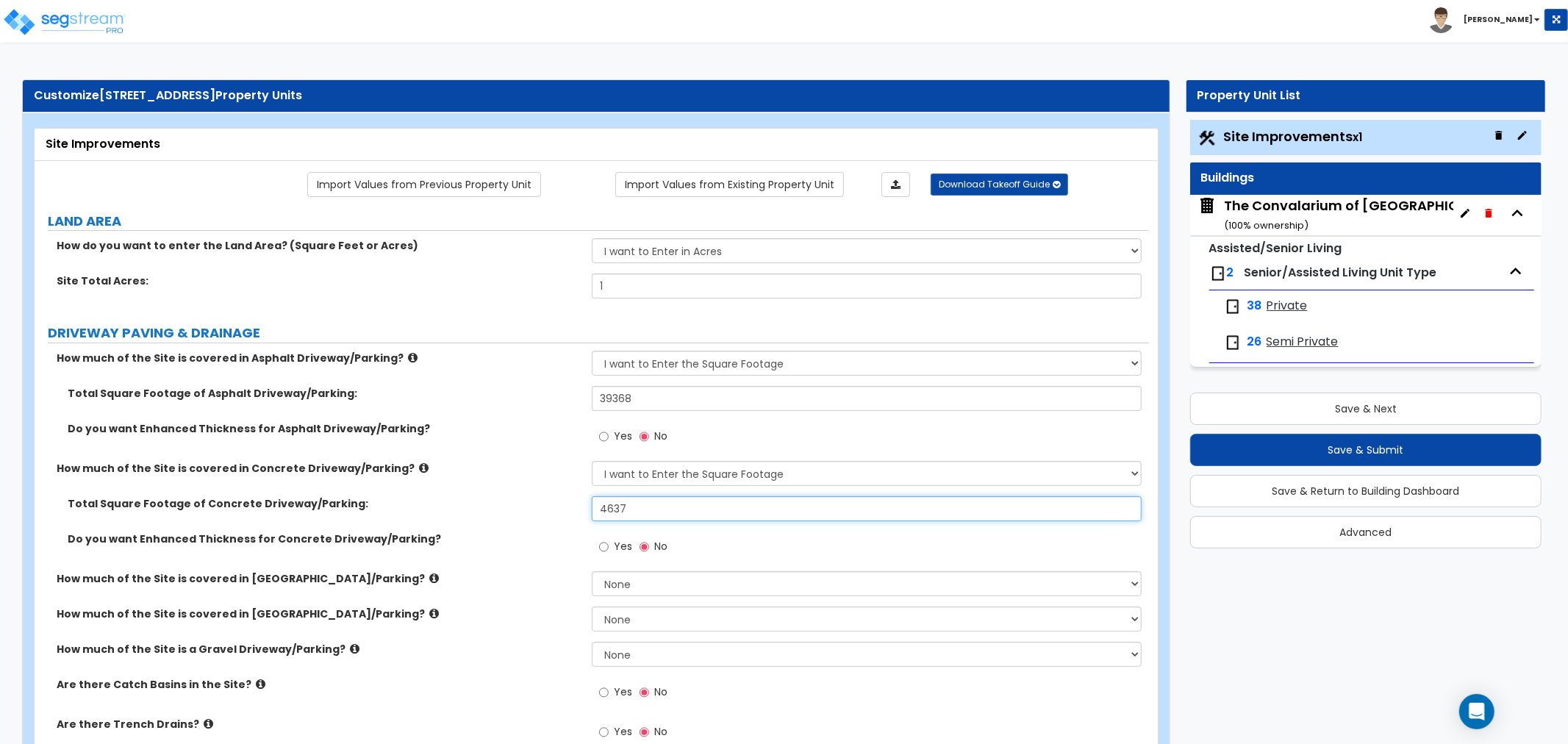
drag, startPoint x: 635, startPoint y: 503, endPoint x: 554, endPoint y: 509, distance: 81.2
click at [554, 509] on div "Total Square Footage of Concrete Driveway/Parking: 4637" at bounding box center [592, 514] width 1114 height 35
type input "2,471"
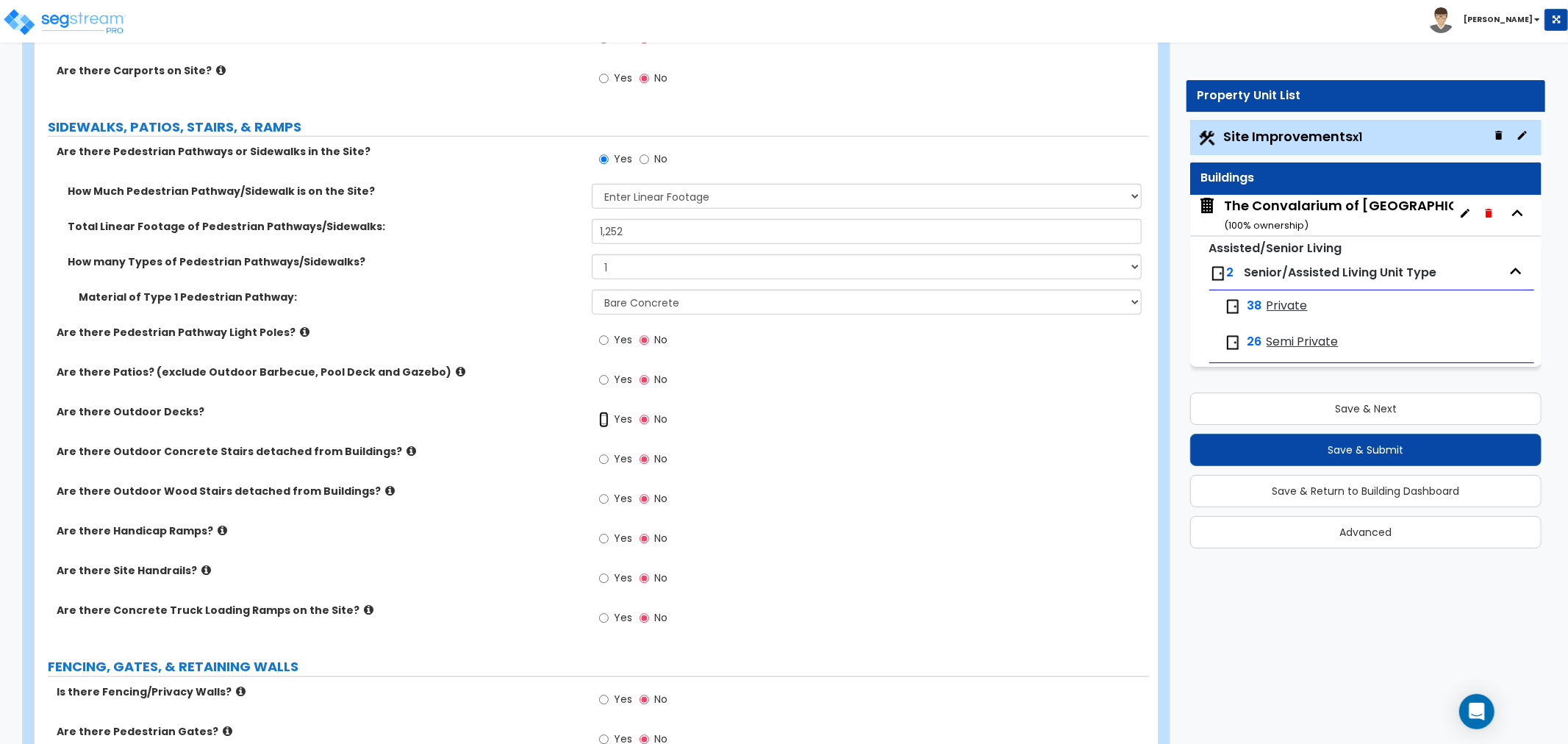
click at [604, 423] on input "Yes" at bounding box center [604, 419] width 10 height 16
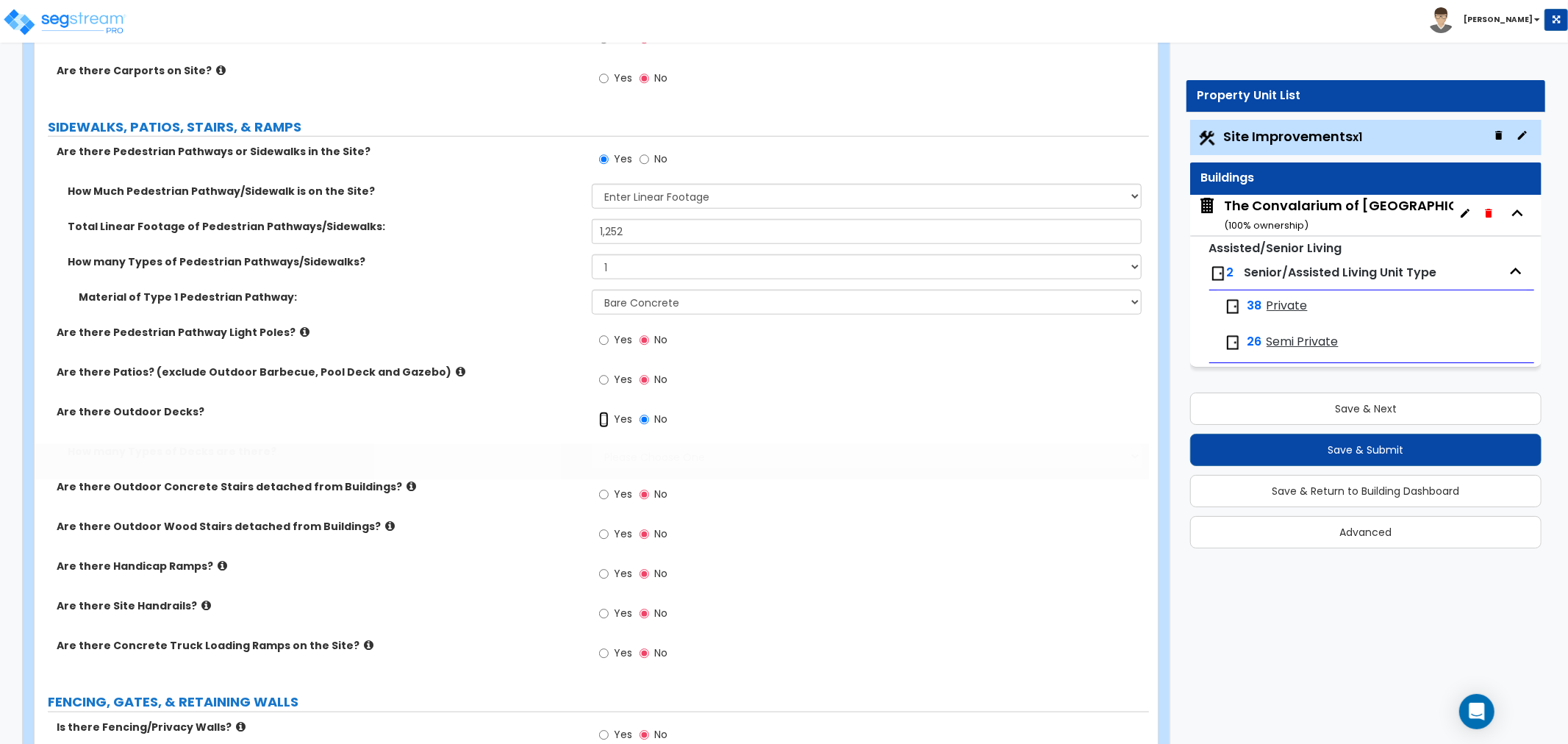
radio input "true"
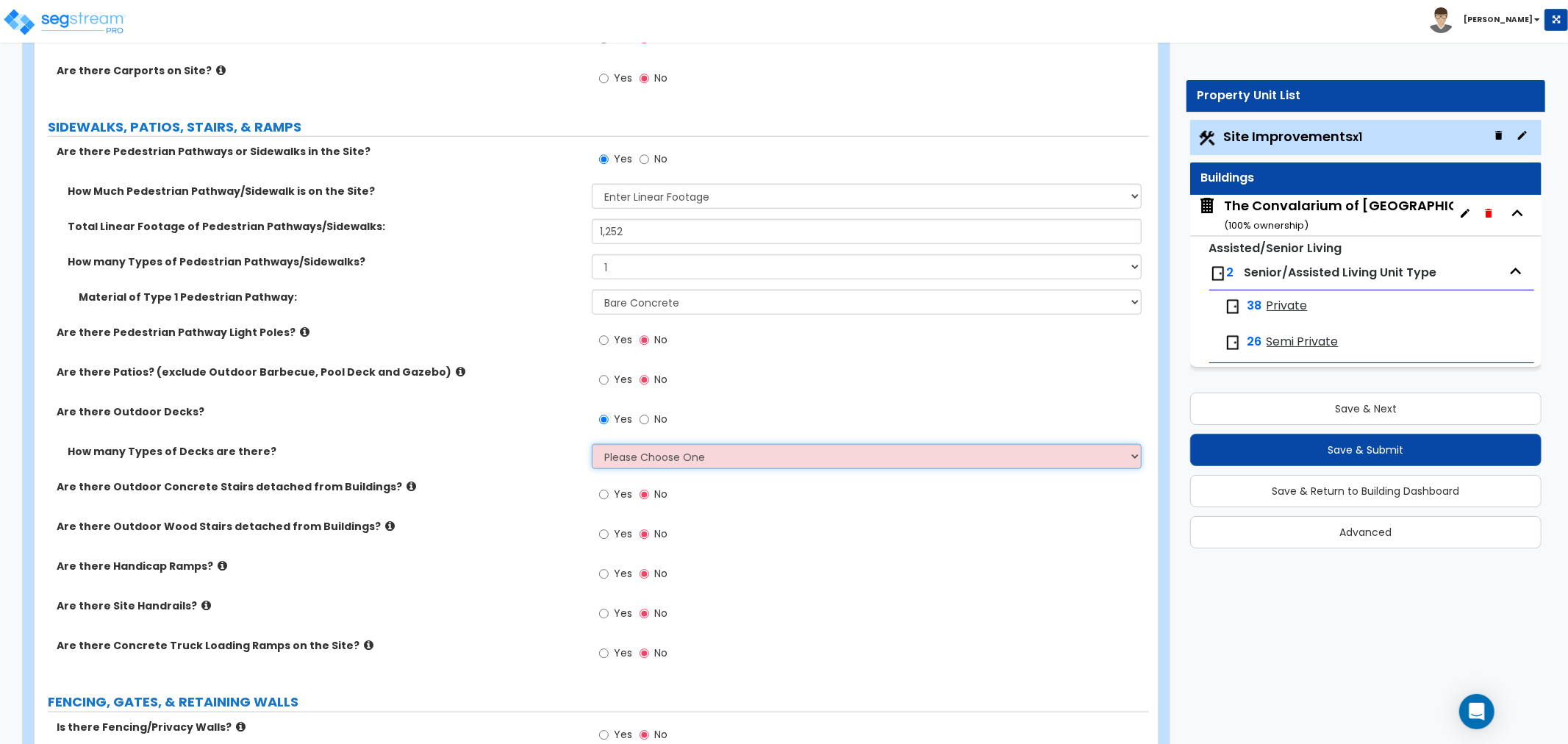
drag, startPoint x: 613, startPoint y: 458, endPoint x: 621, endPoint y: 467, distance: 12.0
click at [613, 458] on select "Please Choose One 1 2 3 4" at bounding box center [866, 456] width 549 height 25
select select "1"
click at [592, 444] on select "Please Choose One 1 2 3 4" at bounding box center [866, 456] width 549 height 25
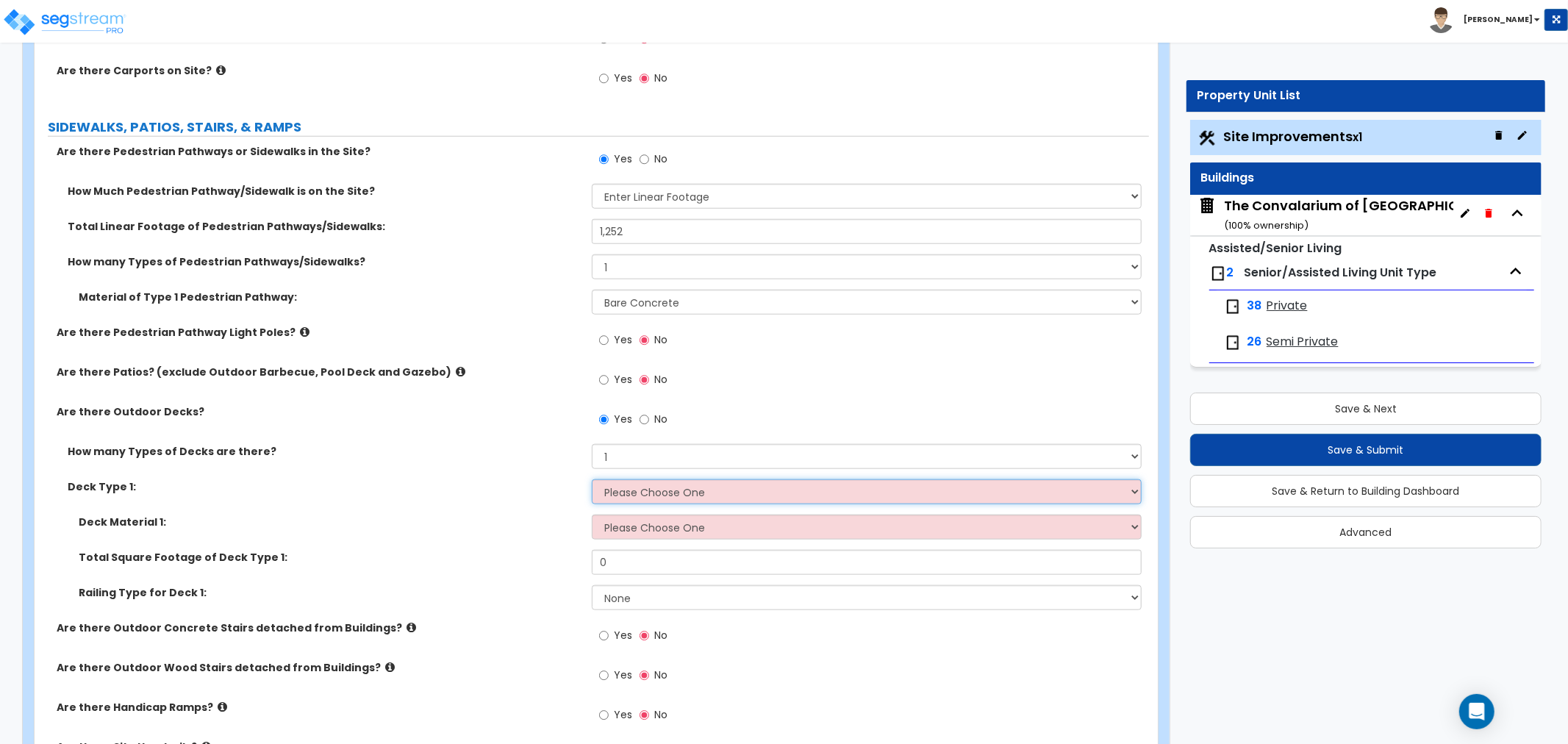
click at [635, 486] on select "Please Choose One Attached to Structure Detached from Structure" at bounding box center [866, 492] width 549 height 25
select select "2"
click at [592, 479] on select "Please Choose One Attached to Structure Detached from Structure" at bounding box center [866, 492] width 549 height 25
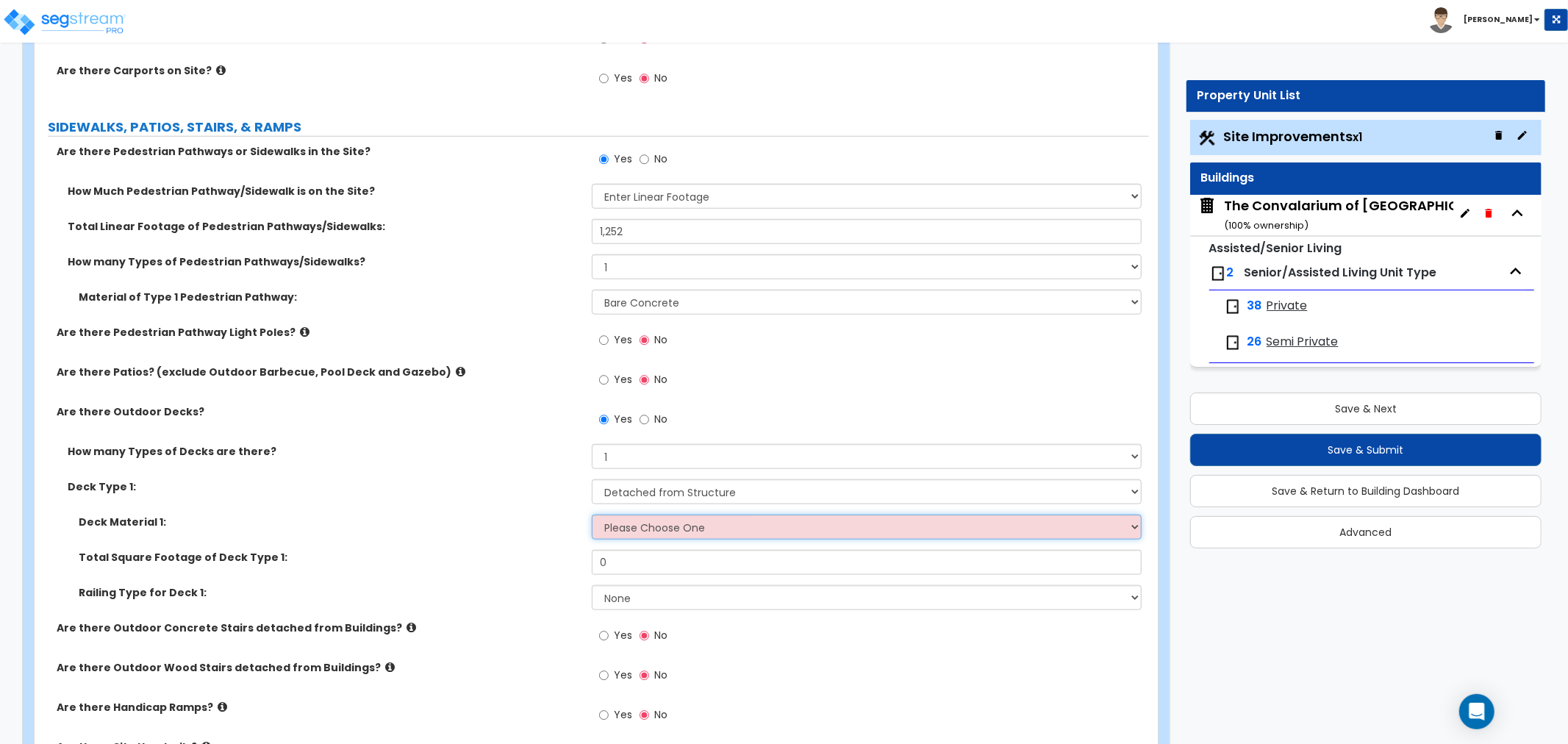
click at [650, 527] on select "Please Choose One Wood Plastic/PVC" at bounding box center [866, 527] width 549 height 25
select select "1"
click at [592, 514] on select "Please Choose One Wood Plastic/PVC" at bounding box center [866, 527] width 549 height 25
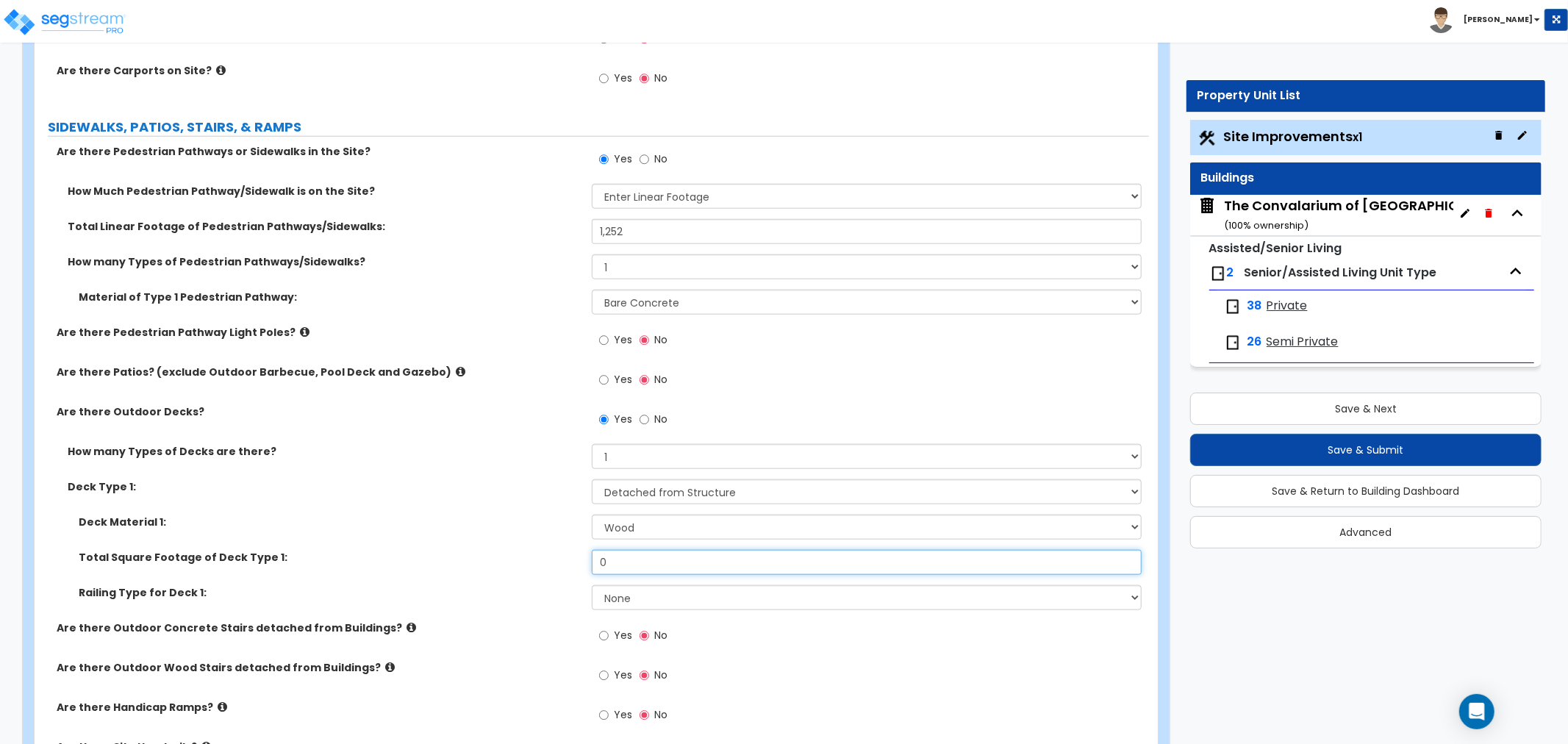
drag, startPoint x: 643, startPoint y: 558, endPoint x: 576, endPoint y: 562, distance: 67.1
click at [576, 562] on div "Total Square Footage of Deck Type 1: 0" at bounding box center [592, 567] width 1114 height 35
type input "360"
click at [679, 583] on div "Total Square Footage of Deck Type 1: 360" at bounding box center [592, 567] width 1114 height 35
click at [676, 590] on select "None Wood Plastic" at bounding box center [866, 598] width 549 height 25
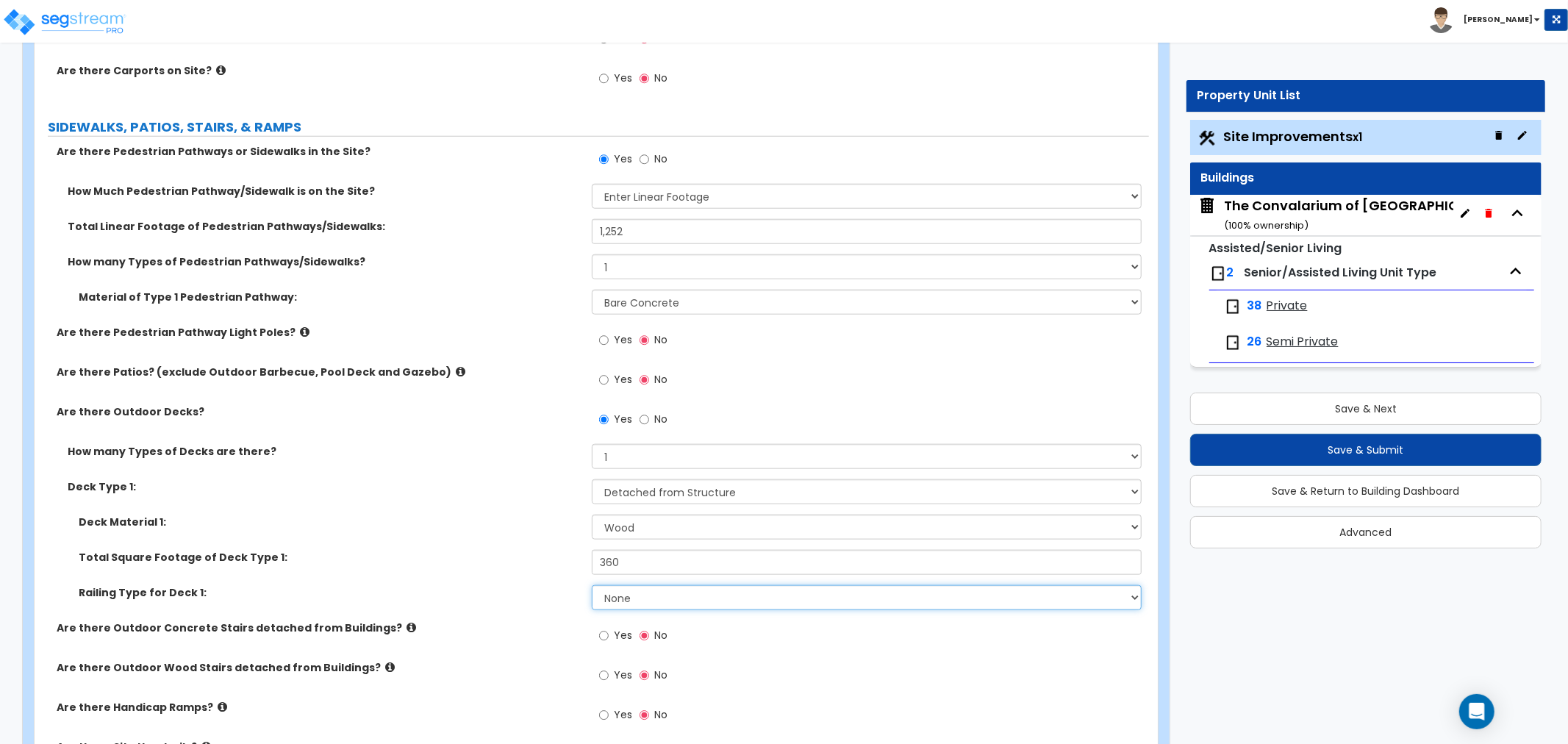
select select "1"
click at [592, 586] on select "None Wood Plastic" at bounding box center [866, 598] width 549 height 25
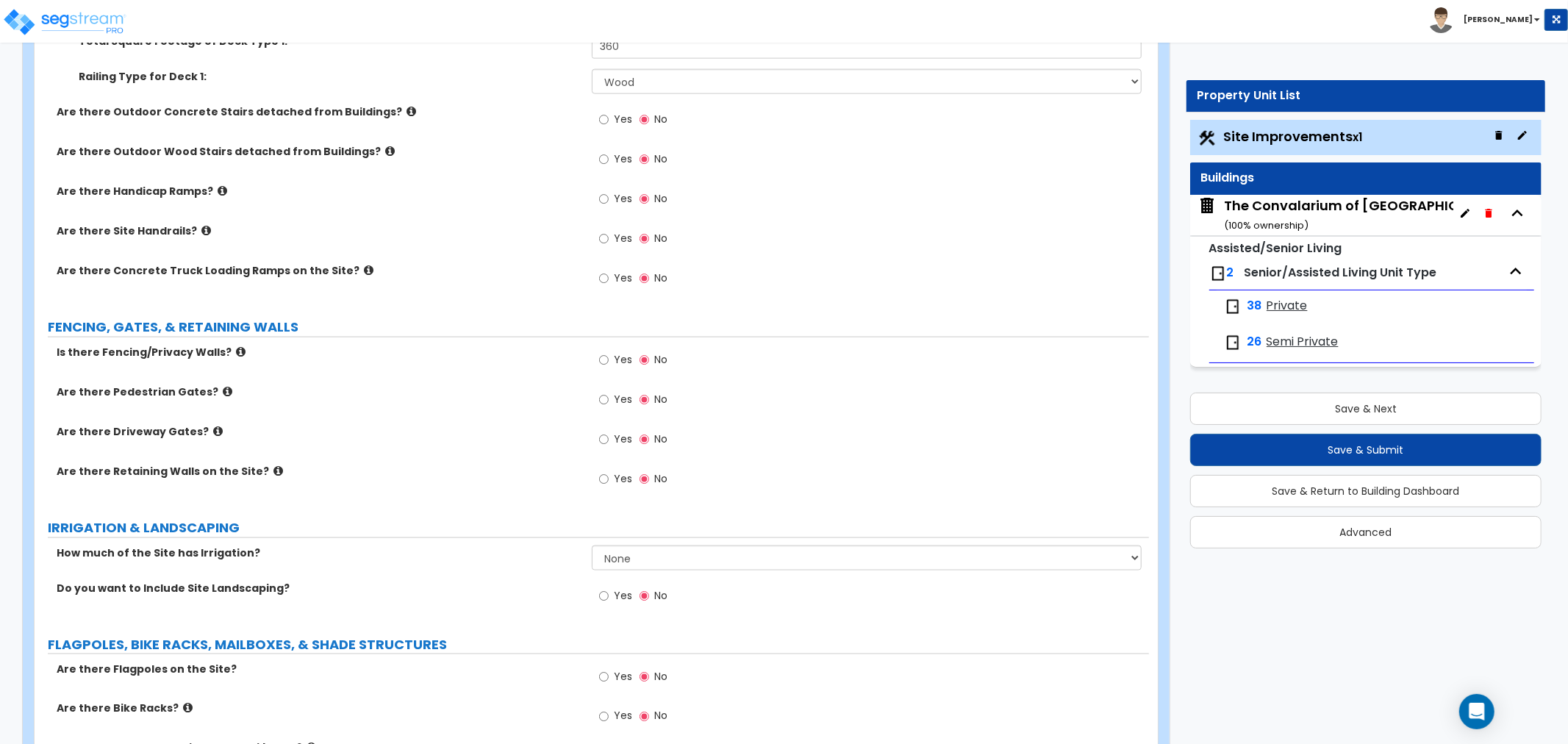
scroll to position [1688, 0]
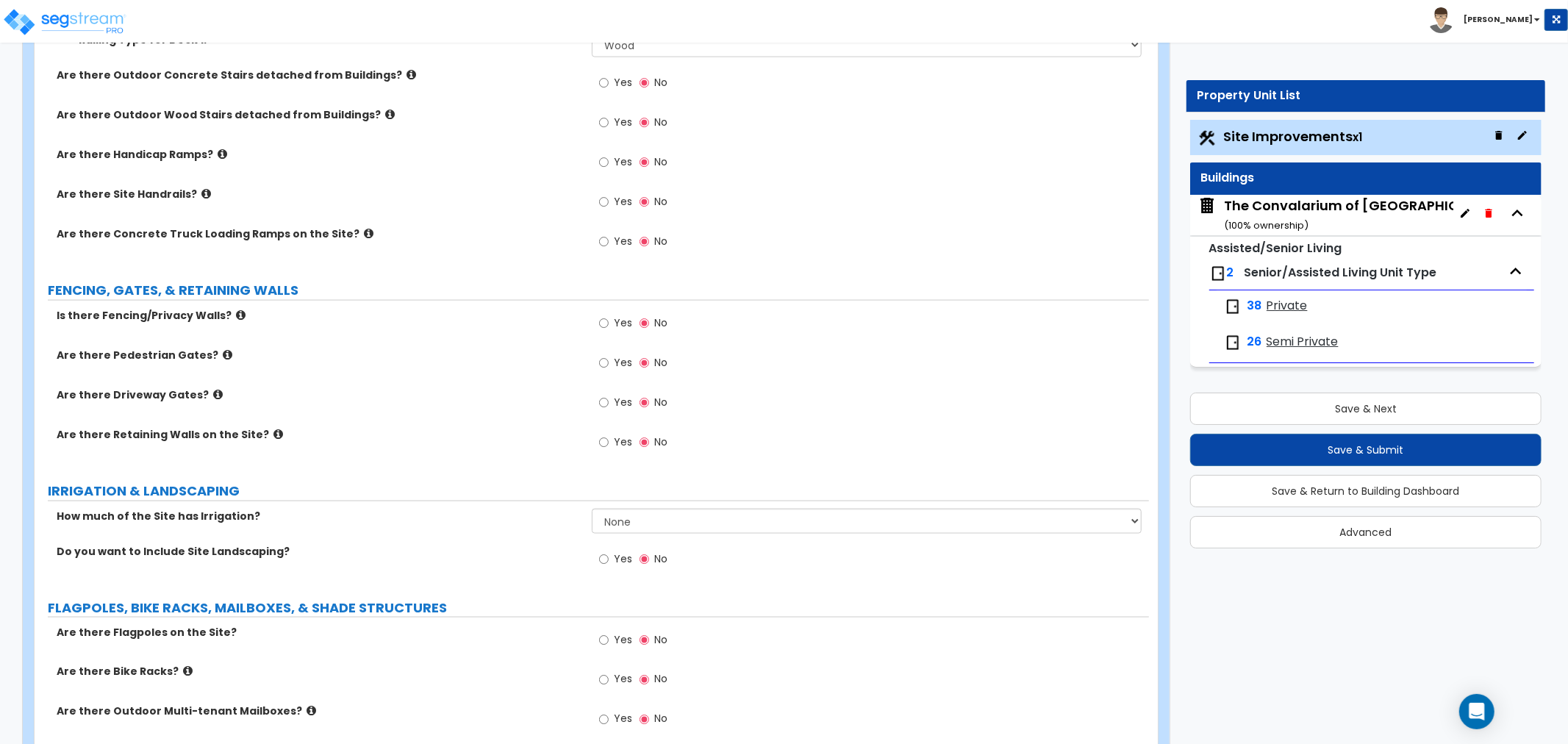
click at [593, 445] on div "Yes No" at bounding box center [633, 444] width 83 height 33
click at [604, 442] on input "Yes" at bounding box center [604, 442] width 10 height 16
radio input "true"
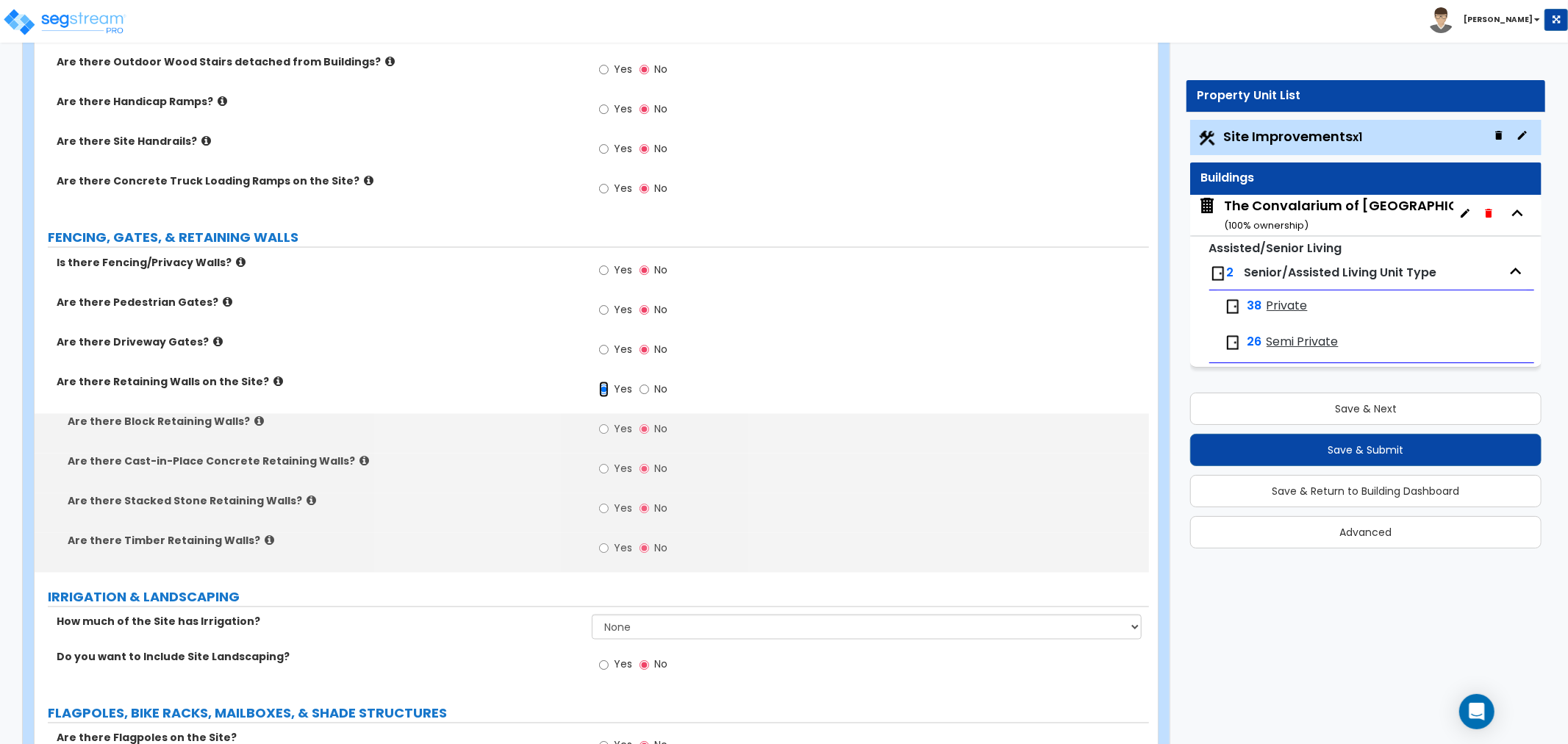
scroll to position [1769, 0]
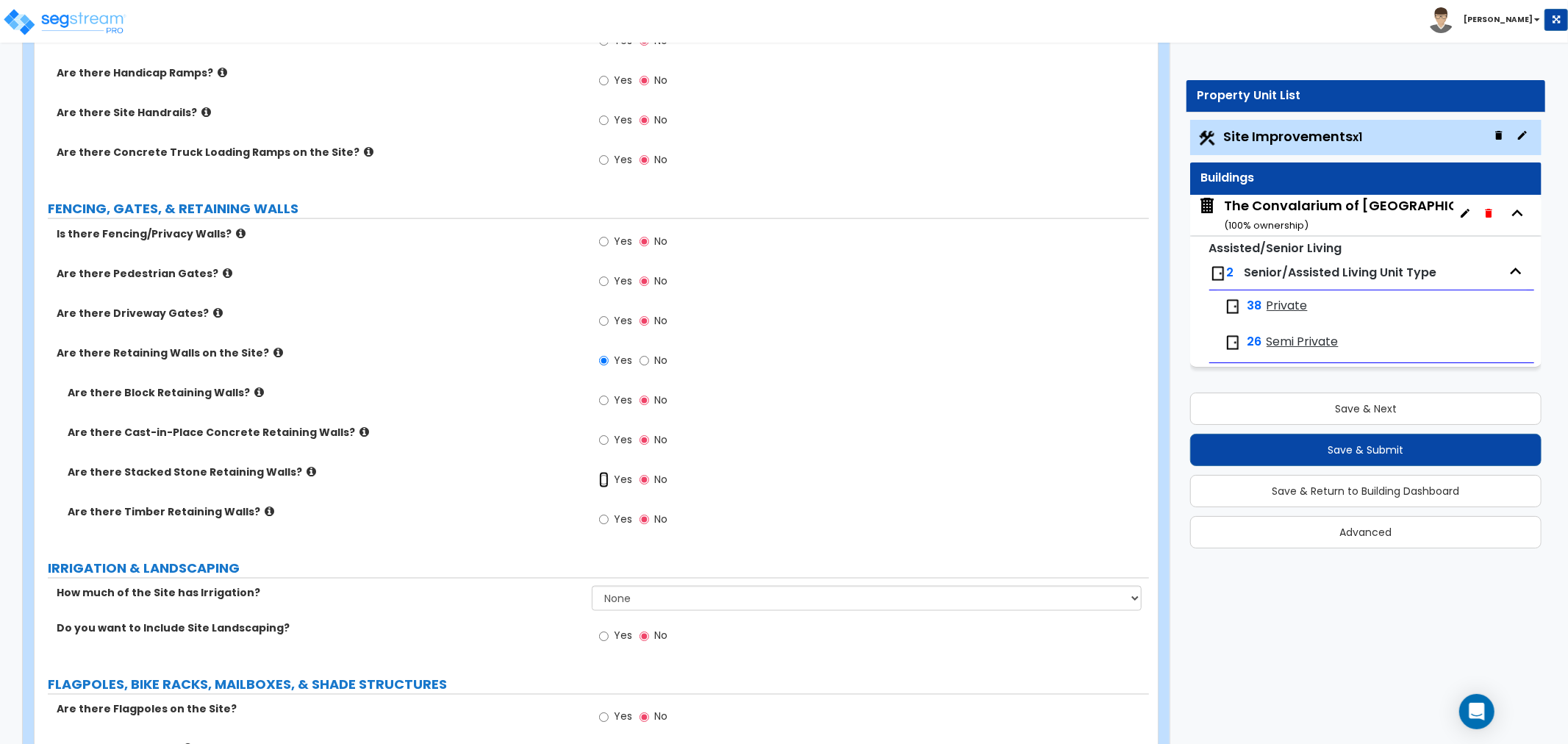
click at [606, 478] on input "Yes" at bounding box center [604, 480] width 10 height 16
radio input "true"
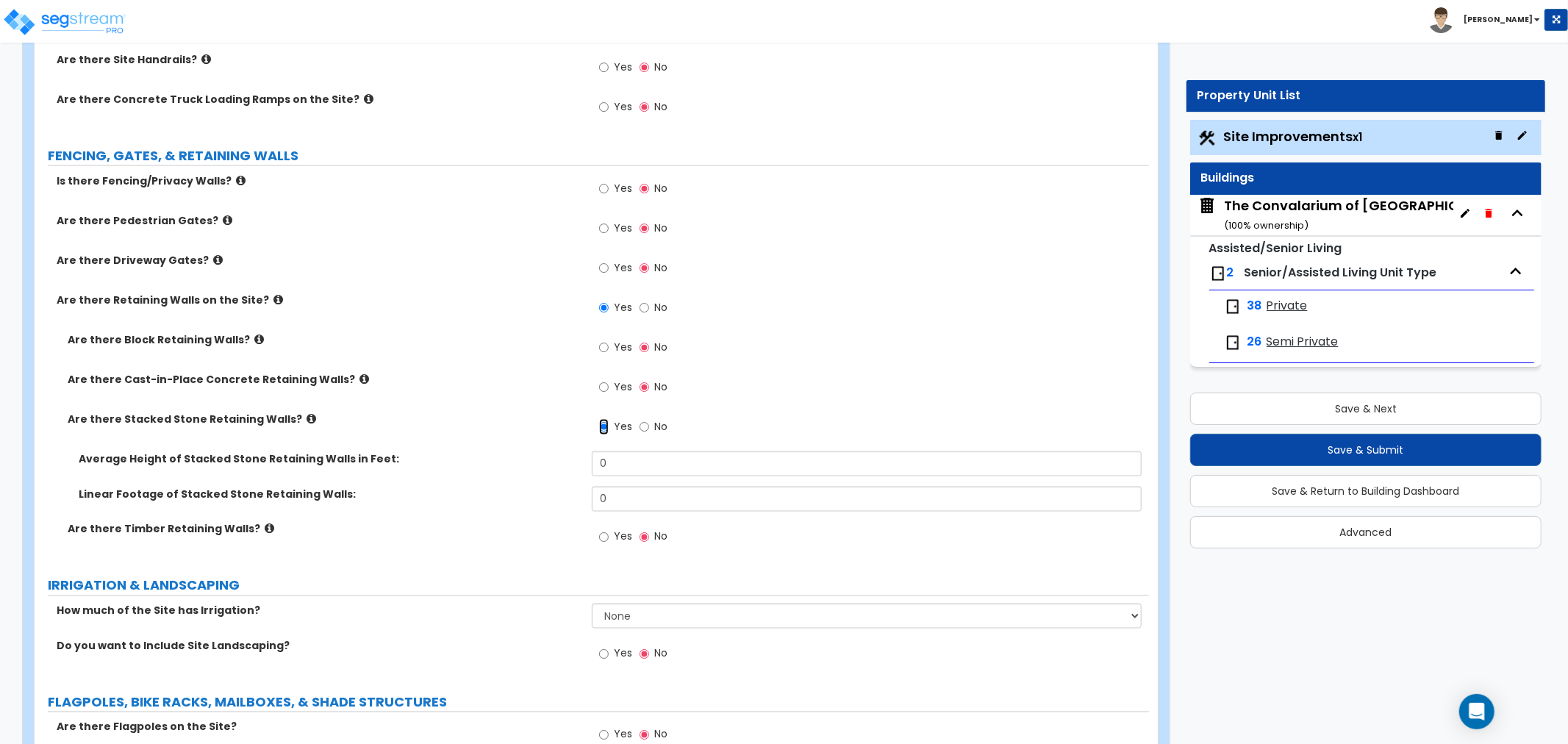
scroll to position [1851, 0]
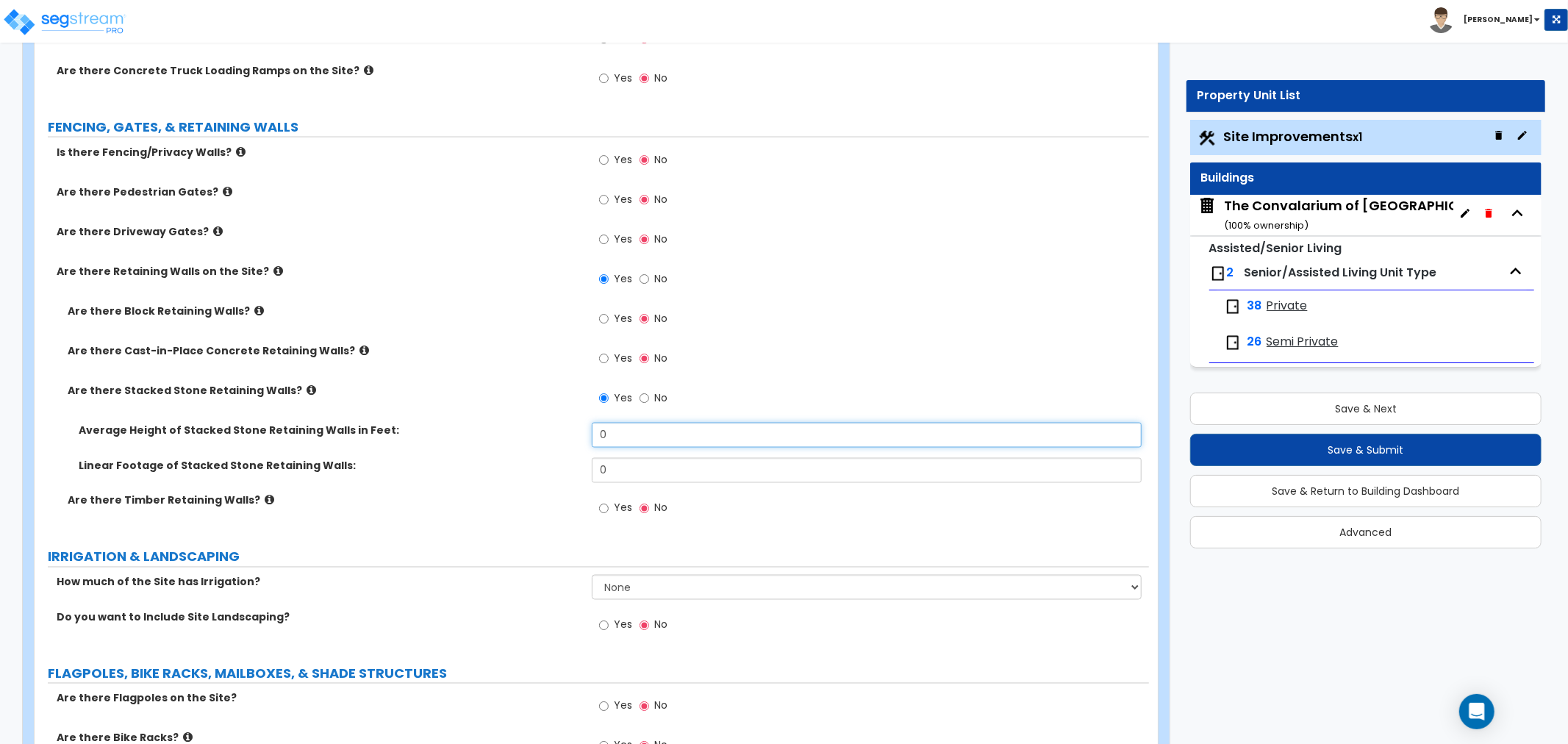
drag, startPoint x: 642, startPoint y: 437, endPoint x: 561, endPoint y: 440, distance: 81.1
click at [561, 440] on div "Average Height of Stacked Stone Retaining Walls in Feet: 0" at bounding box center [592, 441] width 1114 height 35
type input "110"
drag, startPoint x: 630, startPoint y: 467, endPoint x: 551, endPoint y: 470, distance: 79.1
click at [551, 470] on div "Linear Footage of Stacked Stone Retaining Walls: 0" at bounding box center [592, 476] width 1114 height 35
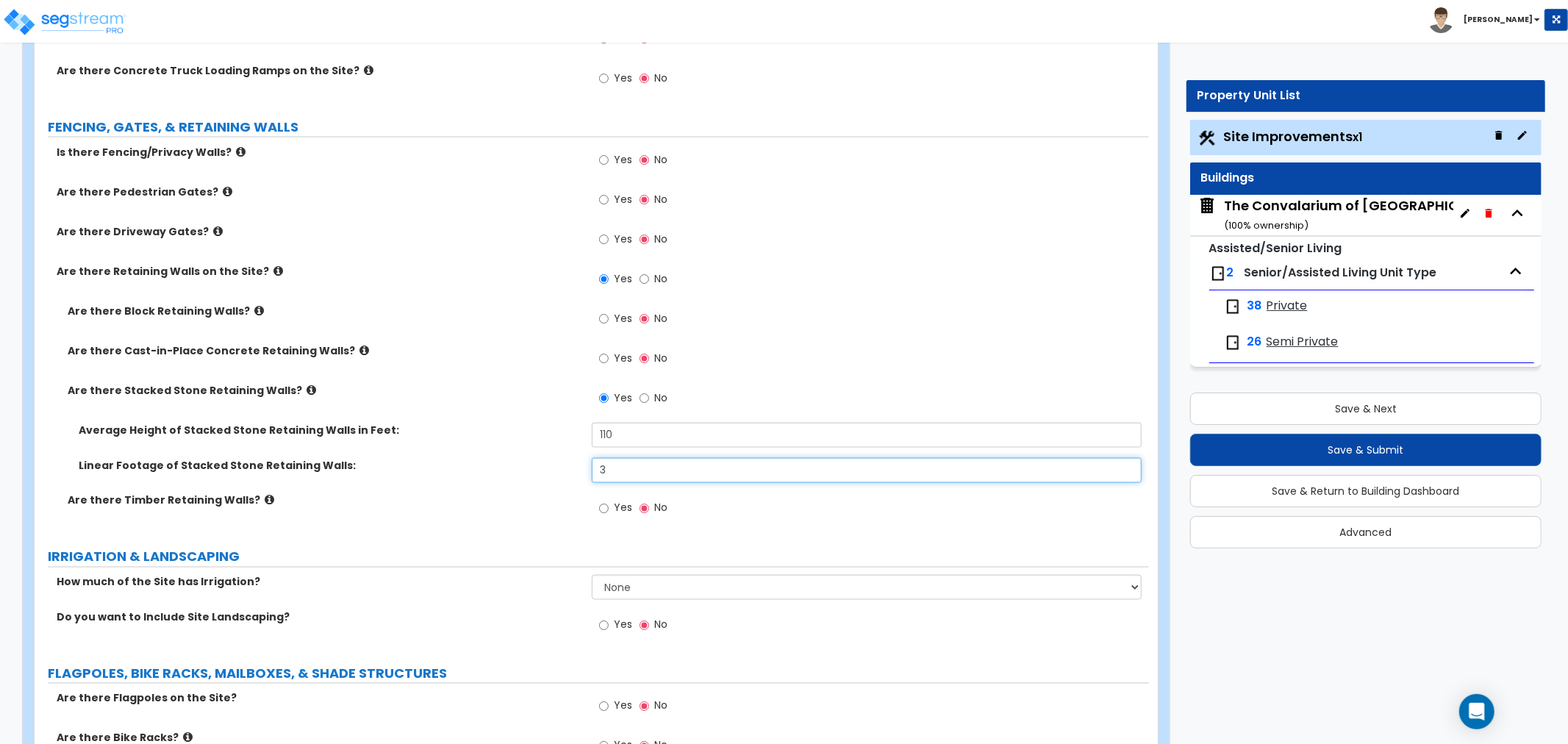
type input "3"
click at [483, 472] on div "Linear Footage of Stacked Stone Retaining Walls: 3" at bounding box center [592, 476] width 1114 height 35
click at [878, 224] on div "Yes No" at bounding box center [870, 244] width 557 height 40
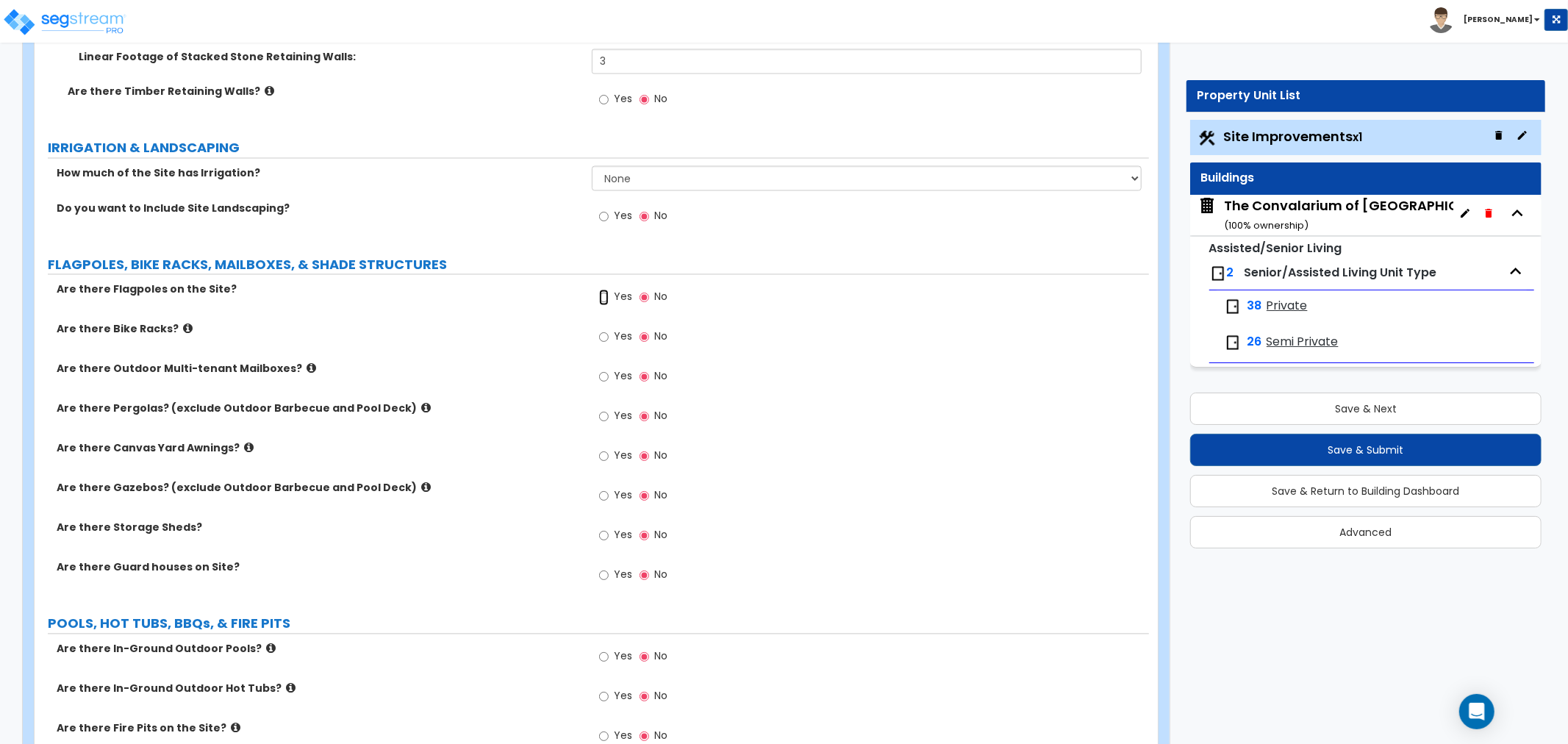
click at [599, 297] on input "Yes" at bounding box center [604, 297] width 10 height 16
radio input "true"
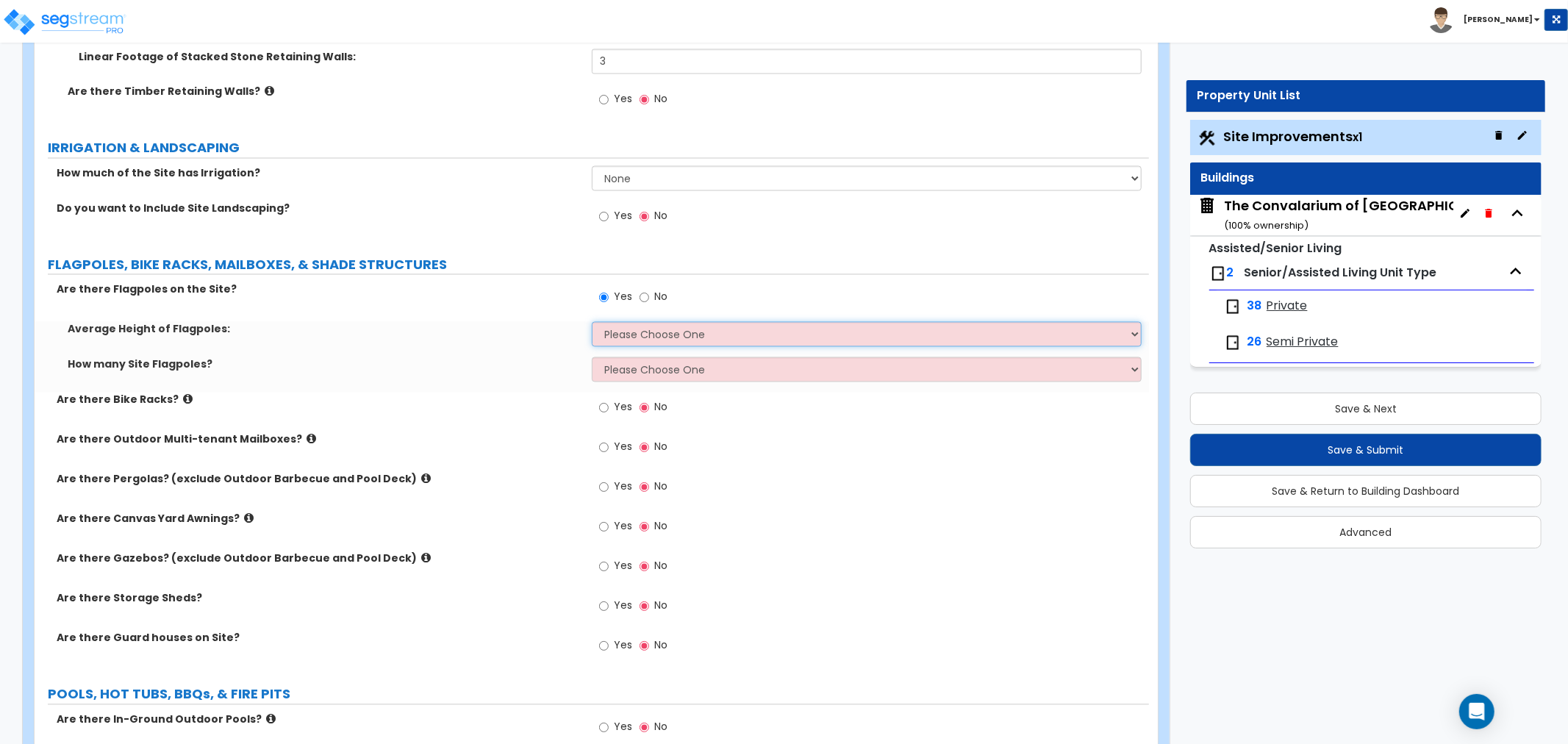
click at [623, 337] on select "Please Choose One 20 ft 59 ft 70 ft 100 ft" at bounding box center [866, 334] width 549 height 25
select select "1"
click at [592, 322] on select "Please Choose One 20 ft 59 ft 70 ft 100 ft" at bounding box center [866, 334] width 549 height 25
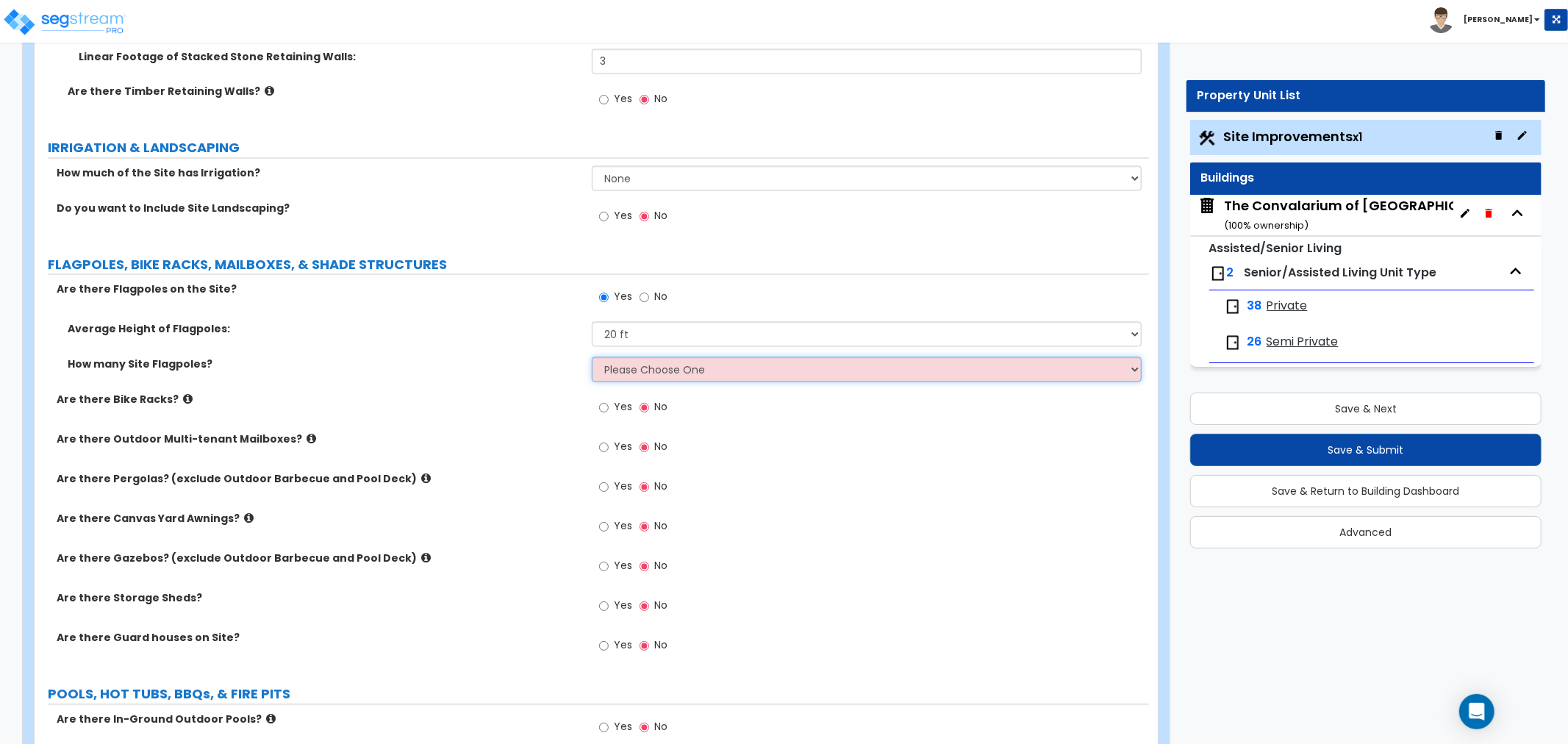
drag, startPoint x: 628, startPoint y: 363, endPoint x: 630, endPoint y: 379, distance: 16.1
click at [628, 363] on select "Please Choose One 1 2 3 4 5" at bounding box center [866, 369] width 549 height 25
select select "1"
click at [592, 357] on select "Please Choose One 1 2 3 4 5" at bounding box center [866, 369] width 549 height 25
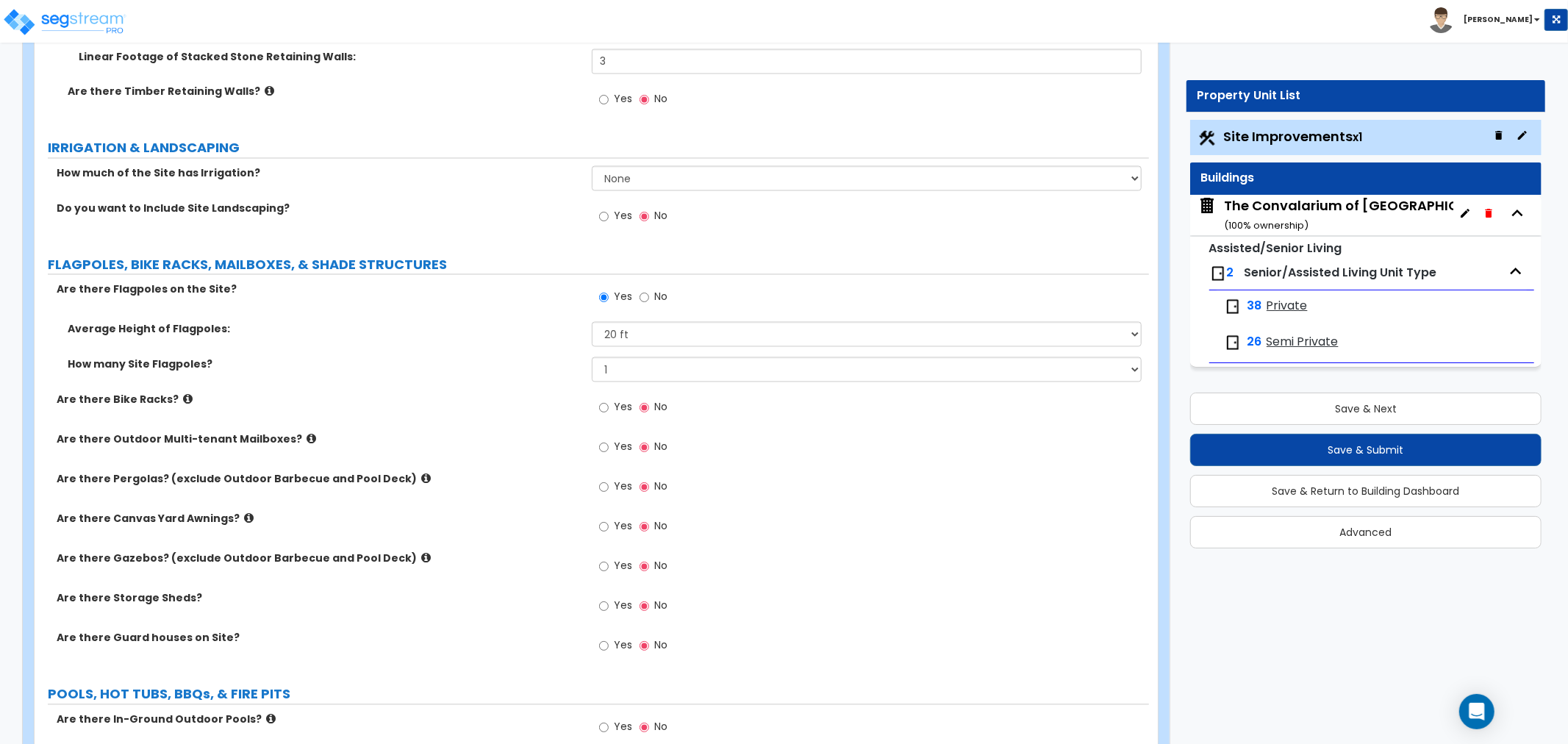
click at [517, 390] on div "How many Site Flagpoles? Please Choose One 1 2 3 4 5" at bounding box center [592, 375] width 1114 height 35
click at [857, 232] on div "Yes No" at bounding box center [870, 221] width 557 height 40
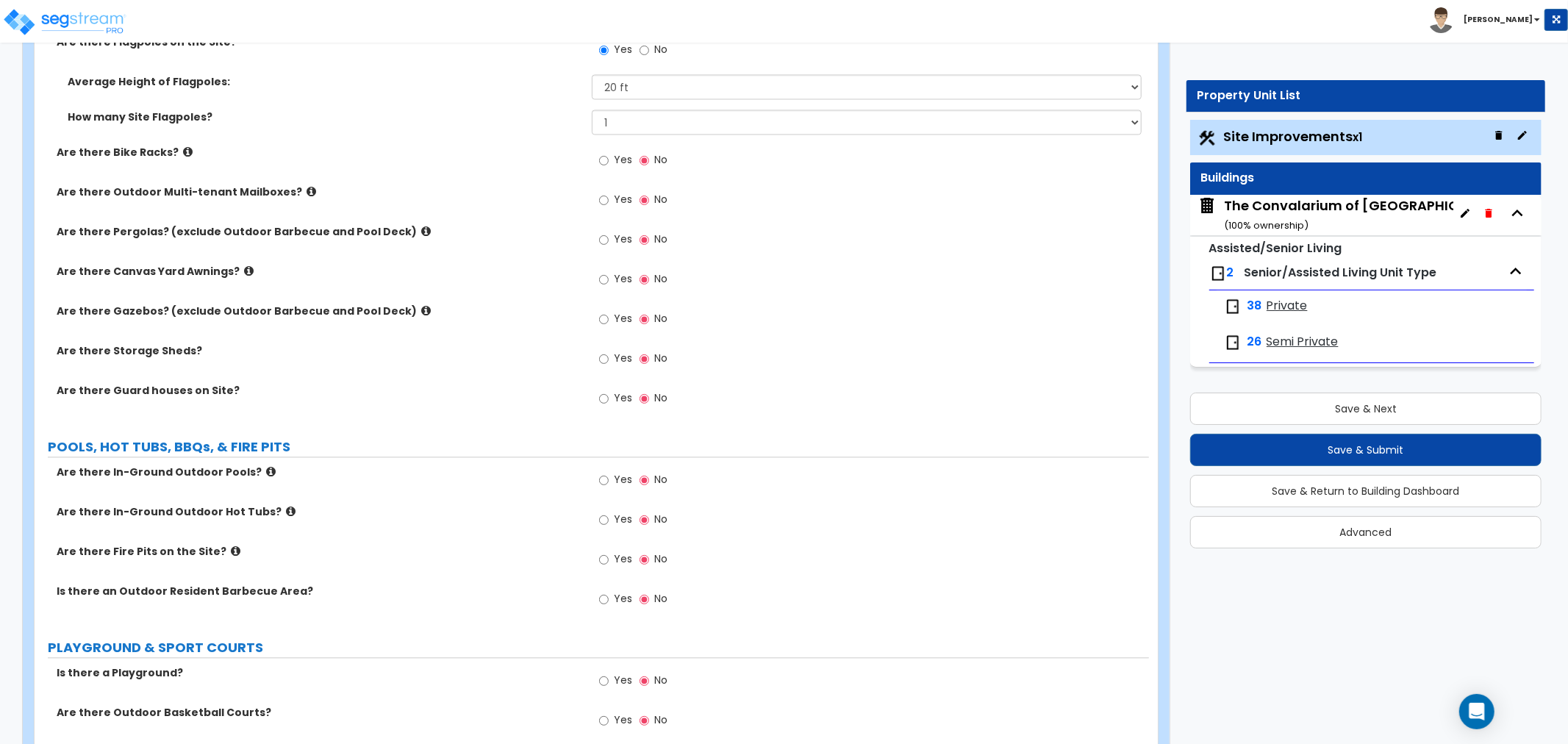
scroll to position [3139, 0]
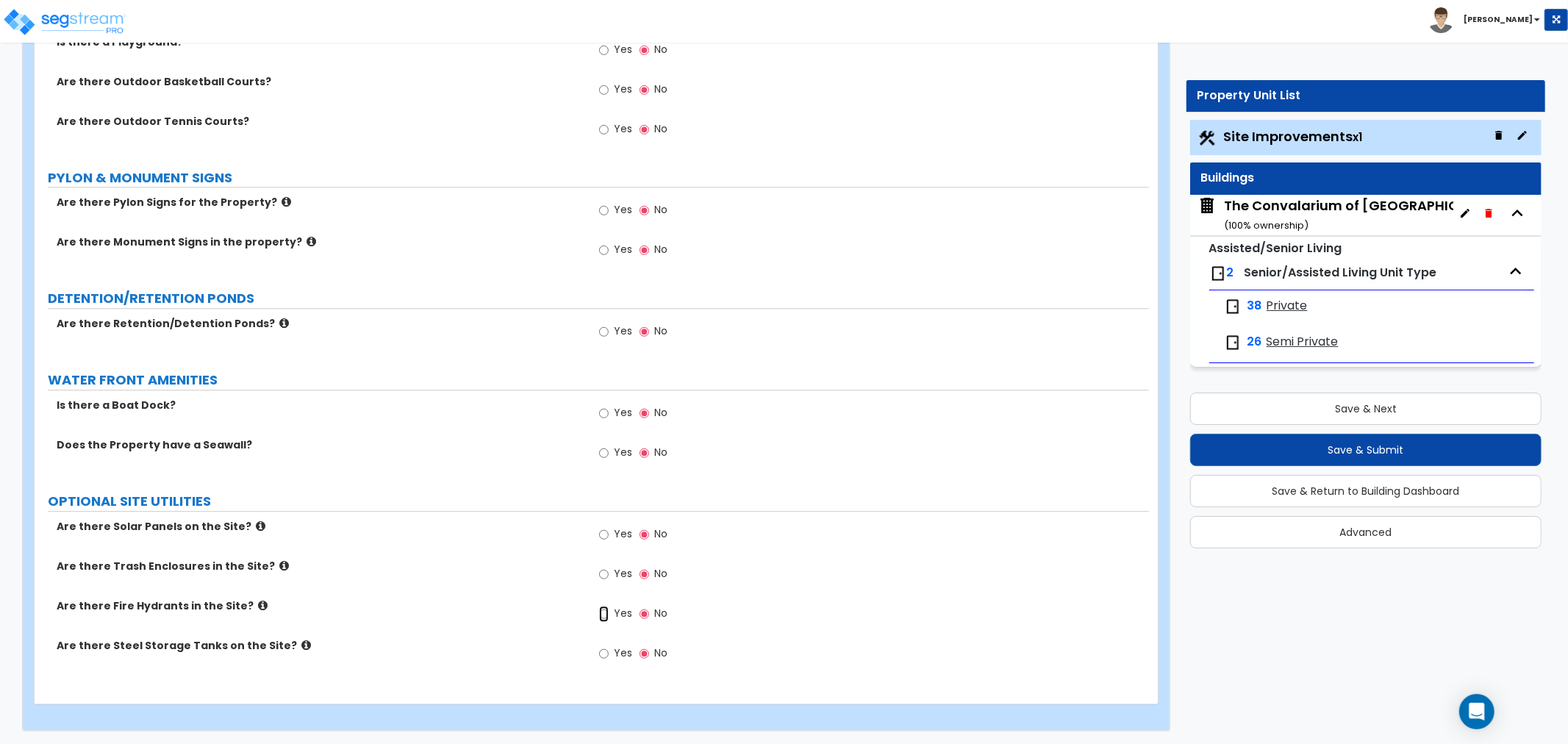
click at [600, 612] on input "Yes" at bounding box center [604, 614] width 10 height 16
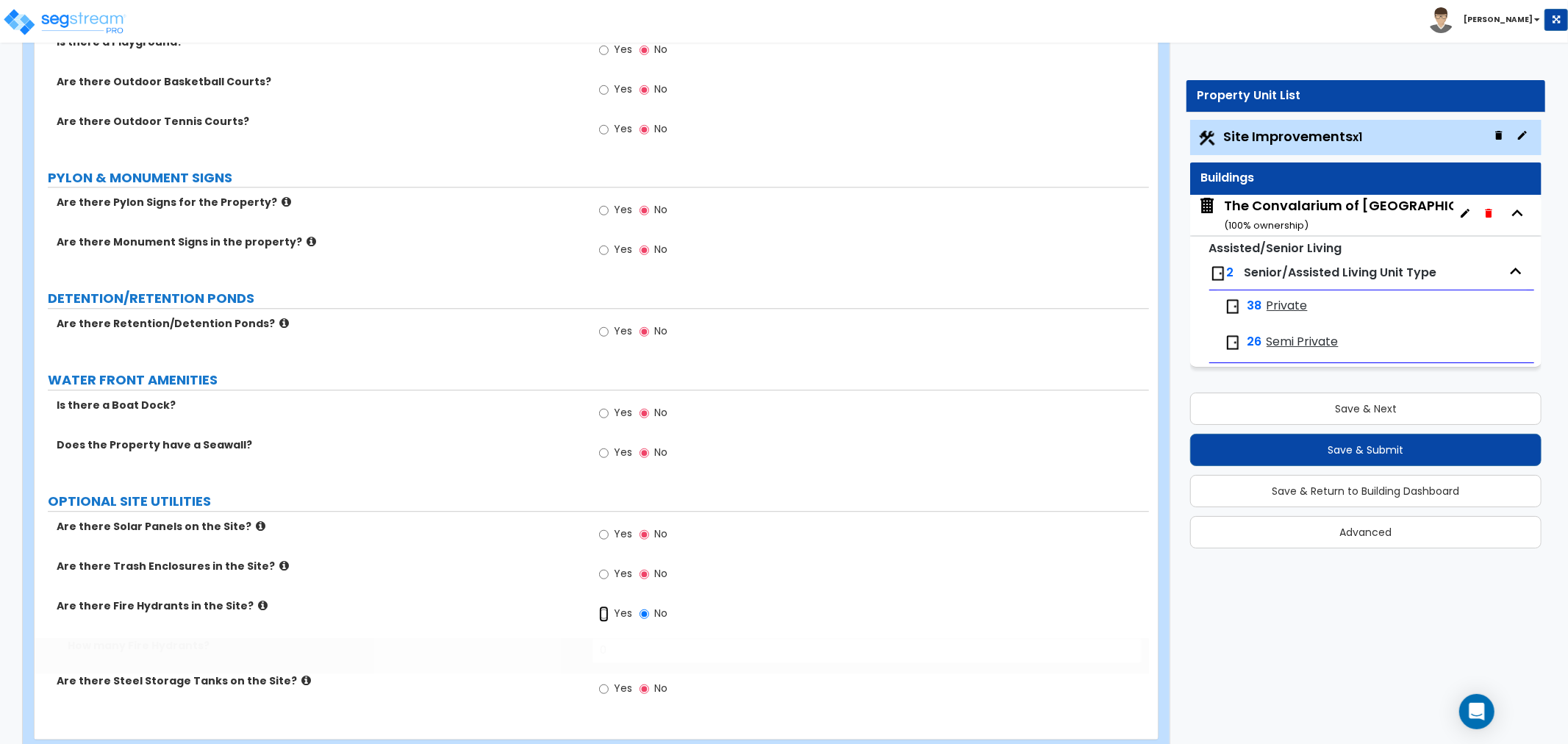
radio input "true"
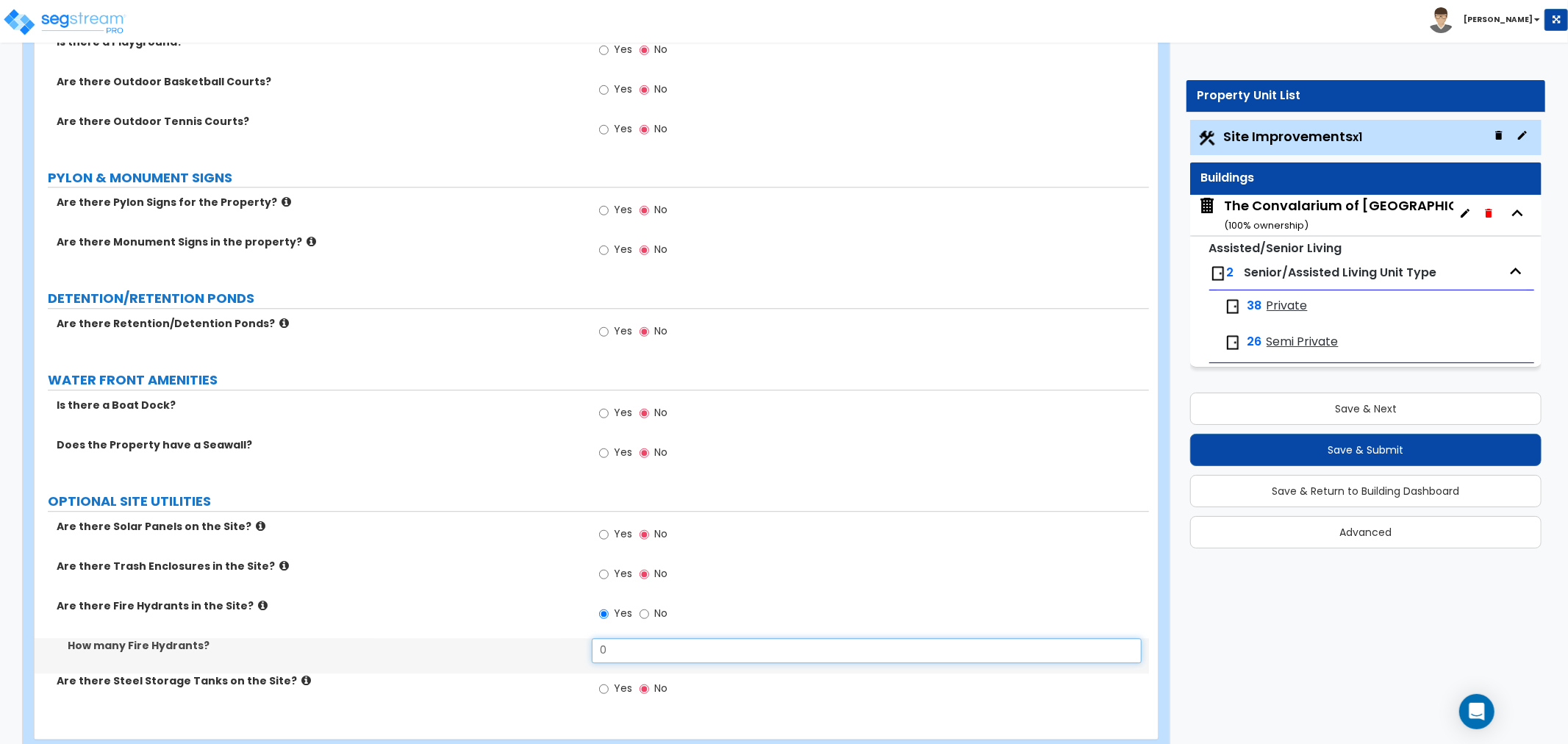
drag, startPoint x: 614, startPoint y: 643, endPoint x: 576, endPoint y: 657, distance: 40.5
click at [576, 657] on div "How many Fire Hydrants? 0" at bounding box center [592, 656] width 1114 height 35
type input "1"
click at [604, 571] on input "Yes" at bounding box center [604, 574] width 10 height 16
radio input "true"
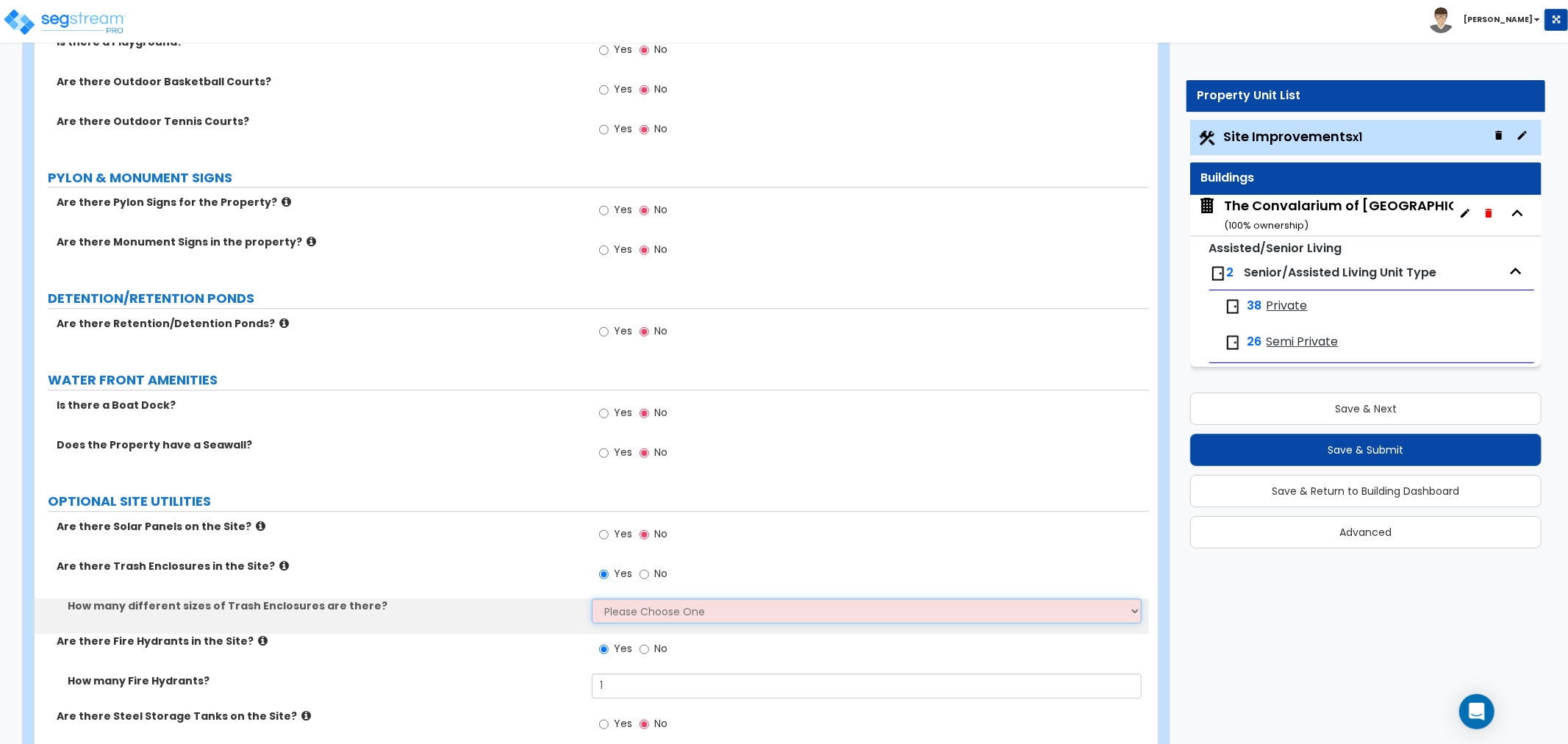
click at [655, 604] on select "Please Choose One 1 2 3" at bounding box center [866, 611] width 549 height 25
select select "1"
click at [592, 599] on select "Please Choose One 1 2 3" at bounding box center [866, 611] width 549 height 25
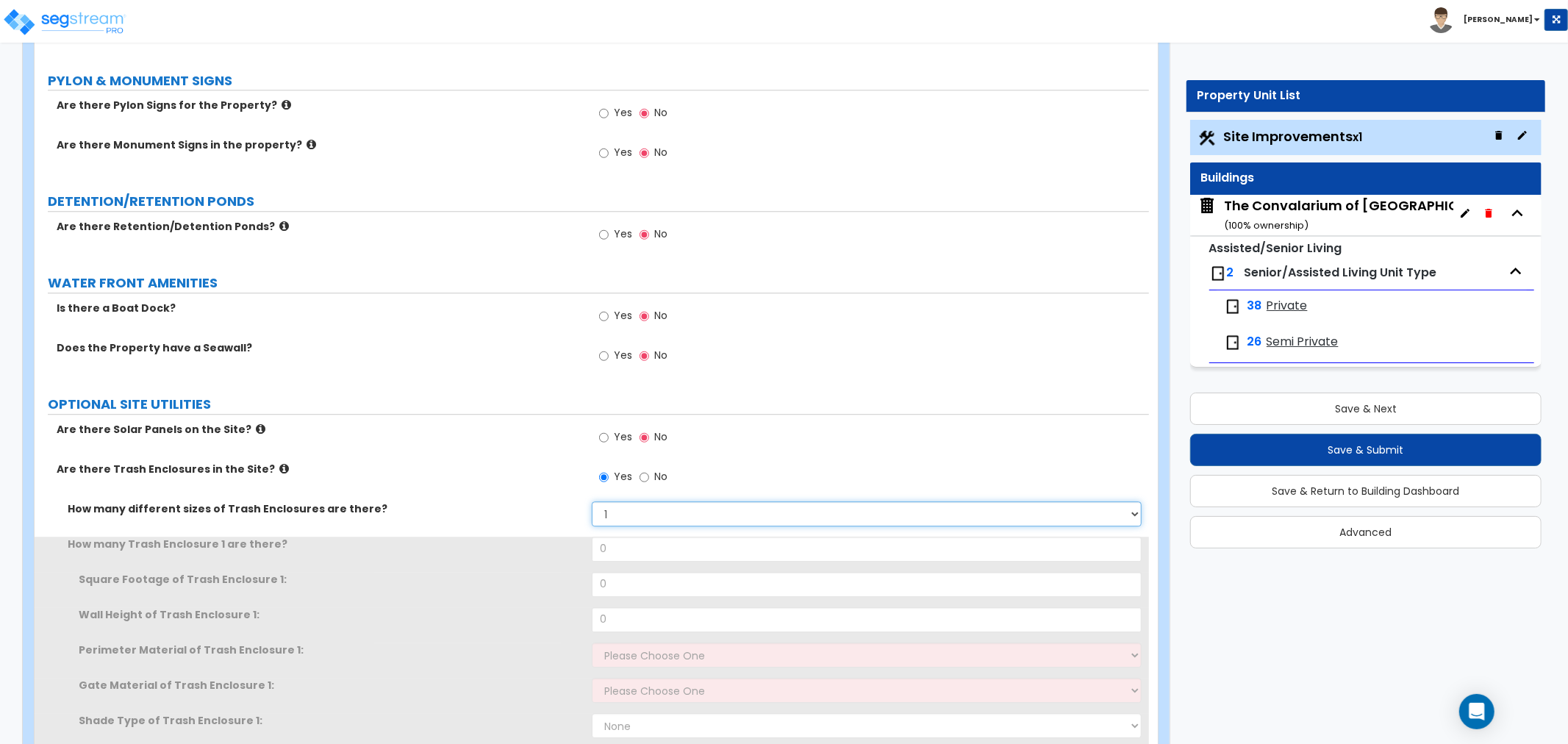
scroll to position [3421, 0]
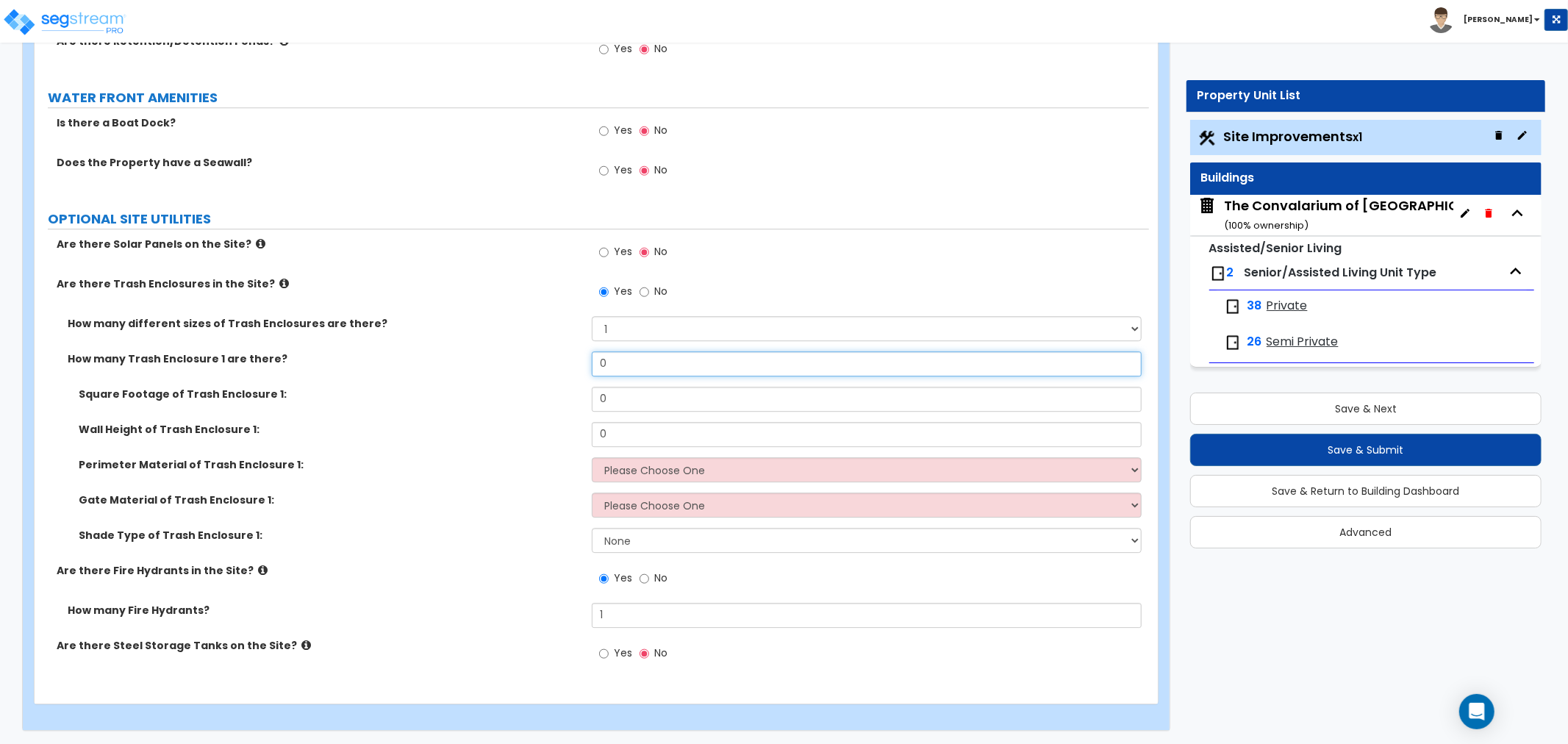
drag, startPoint x: 621, startPoint y: 370, endPoint x: 538, endPoint y: 380, distance: 83.6
click at [538, 380] on div "How many Trash Enclosure 1 are there? 0" at bounding box center [592, 369] width 1114 height 35
type input "1"
drag, startPoint x: 547, startPoint y: 398, endPoint x: 519, endPoint y: 398, distance: 28.0
click at [519, 398] on div "Square Footage of Trash Enclosure 1: 0" at bounding box center [592, 405] width 1114 height 35
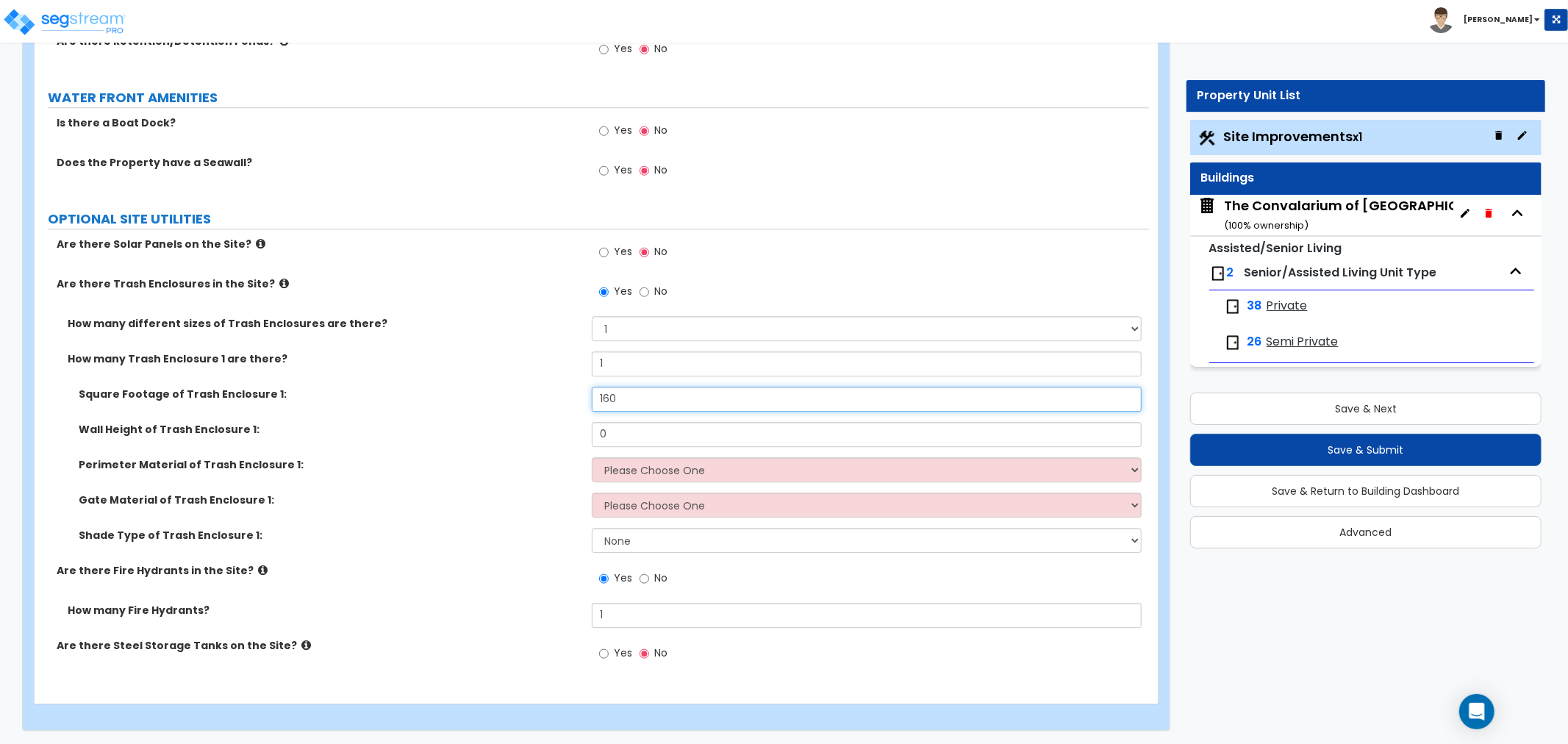
type input "160"
drag, startPoint x: 625, startPoint y: 432, endPoint x: 554, endPoint y: 437, distance: 71.2
click at [554, 437] on div "Wall Height of Trash Enclosure 1: 0" at bounding box center [592, 440] width 1114 height 35
type input "6"
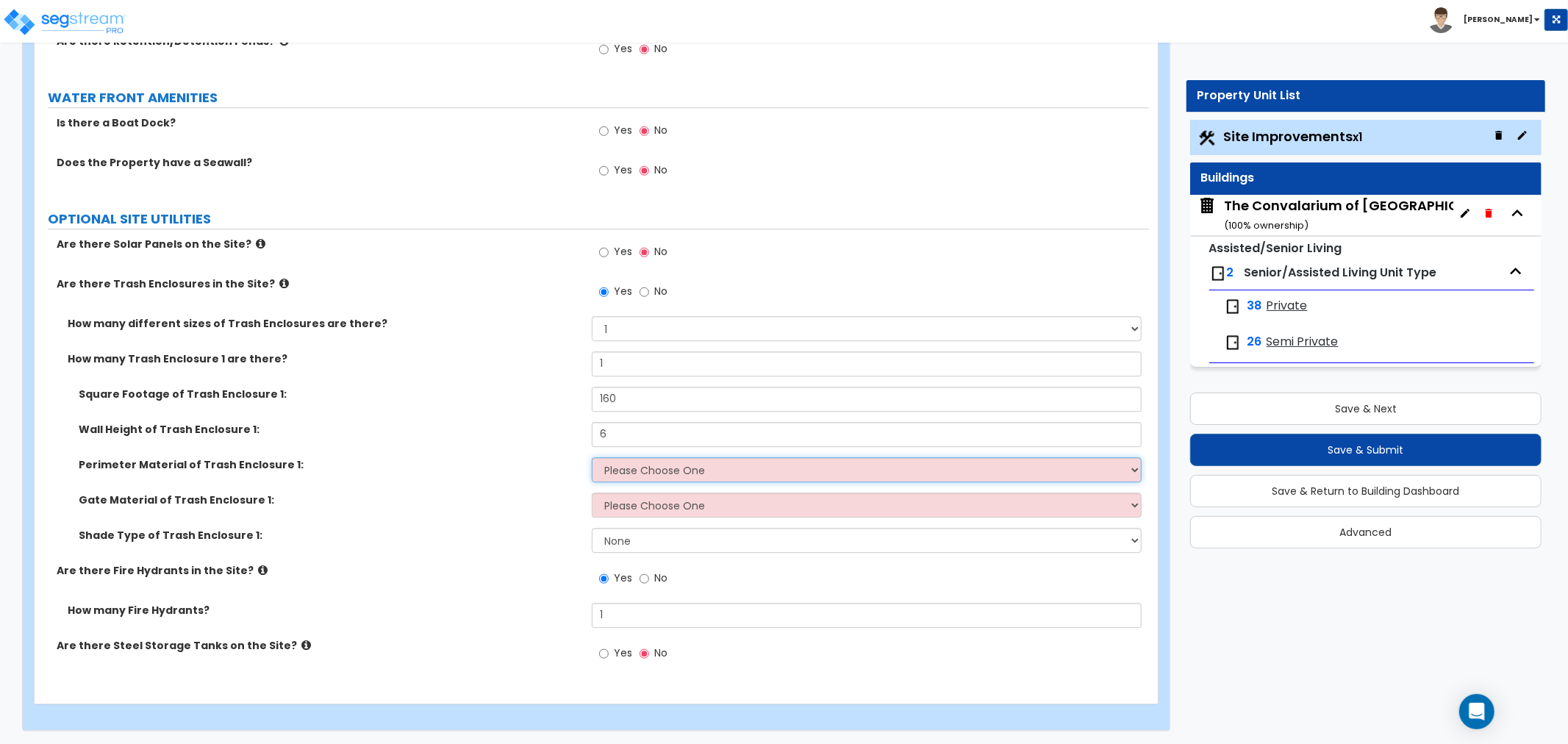
click at [620, 467] on select "Please Choose One Chain Link Wood Metal CMU" at bounding box center [866, 470] width 549 height 25
select select "2"
click at [592, 457] on select "Please Choose One Chain Link Wood Metal CMU" at bounding box center [866, 470] width 549 height 25
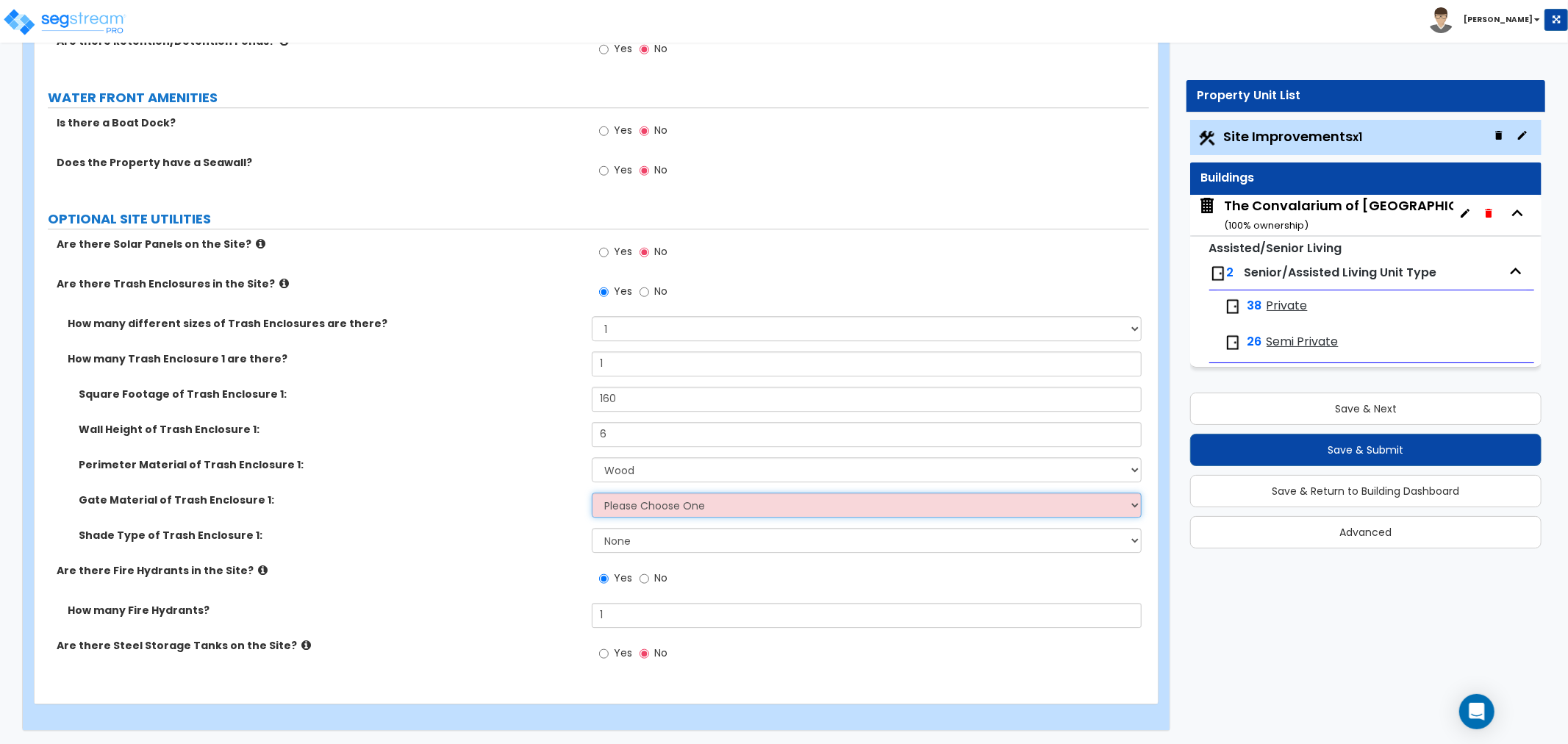
click at [632, 505] on select "Please Choose One Wood Metal" at bounding box center [866, 505] width 549 height 25
click at [592, 492] on select "Please Choose One Wood Metal" at bounding box center [866, 505] width 549 height 25
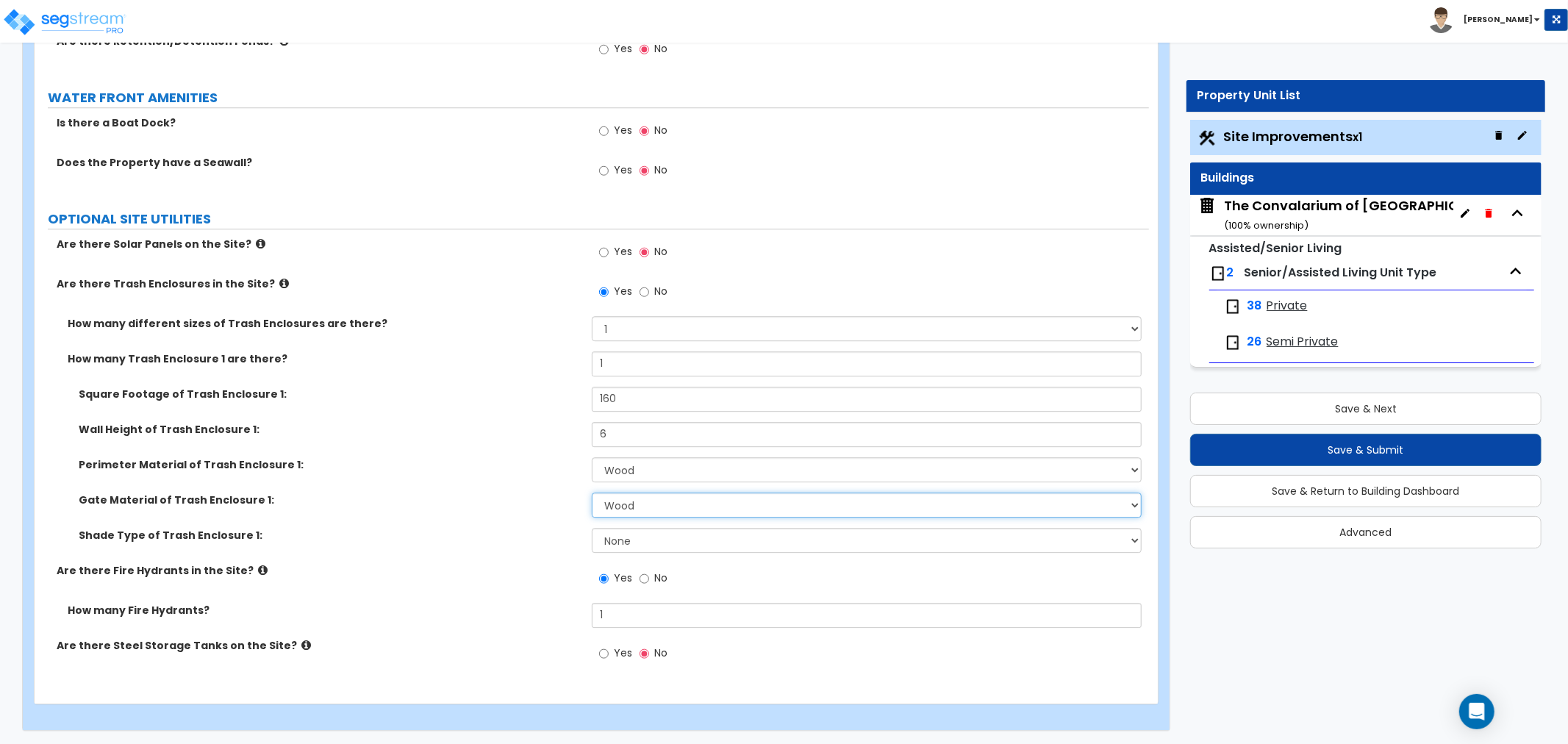
click at [978, 507] on select "Please Choose One Wood Metal" at bounding box center [866, 505] width 549 height 25
select select "0"
click at [592, 492] on select "Please Choose One Wood Metal" at bounding box center [866, 505] width 549 height 25
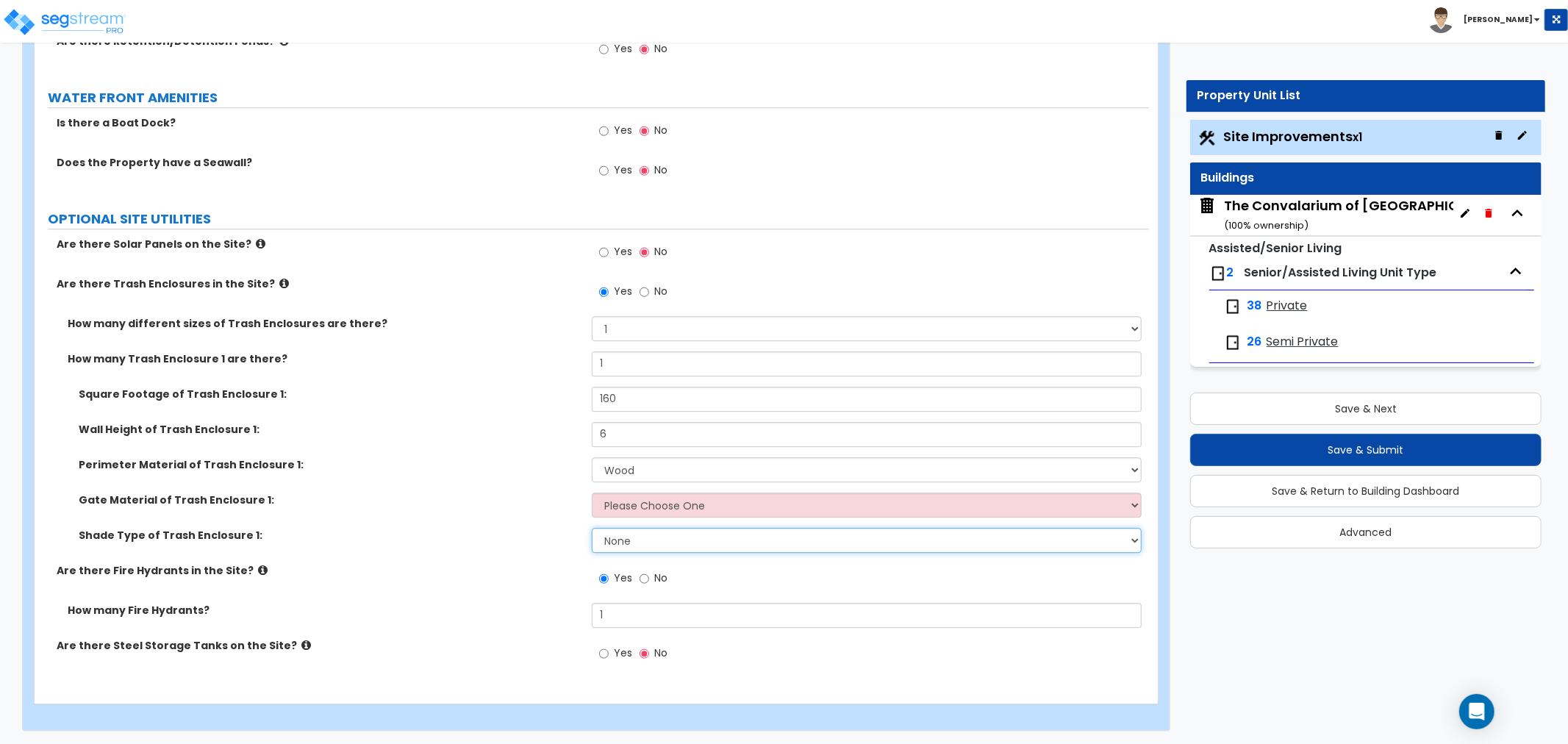
click at [635, 539] on select "None Roof Pergola" at bounding box center [866, 540] width 549 height 25
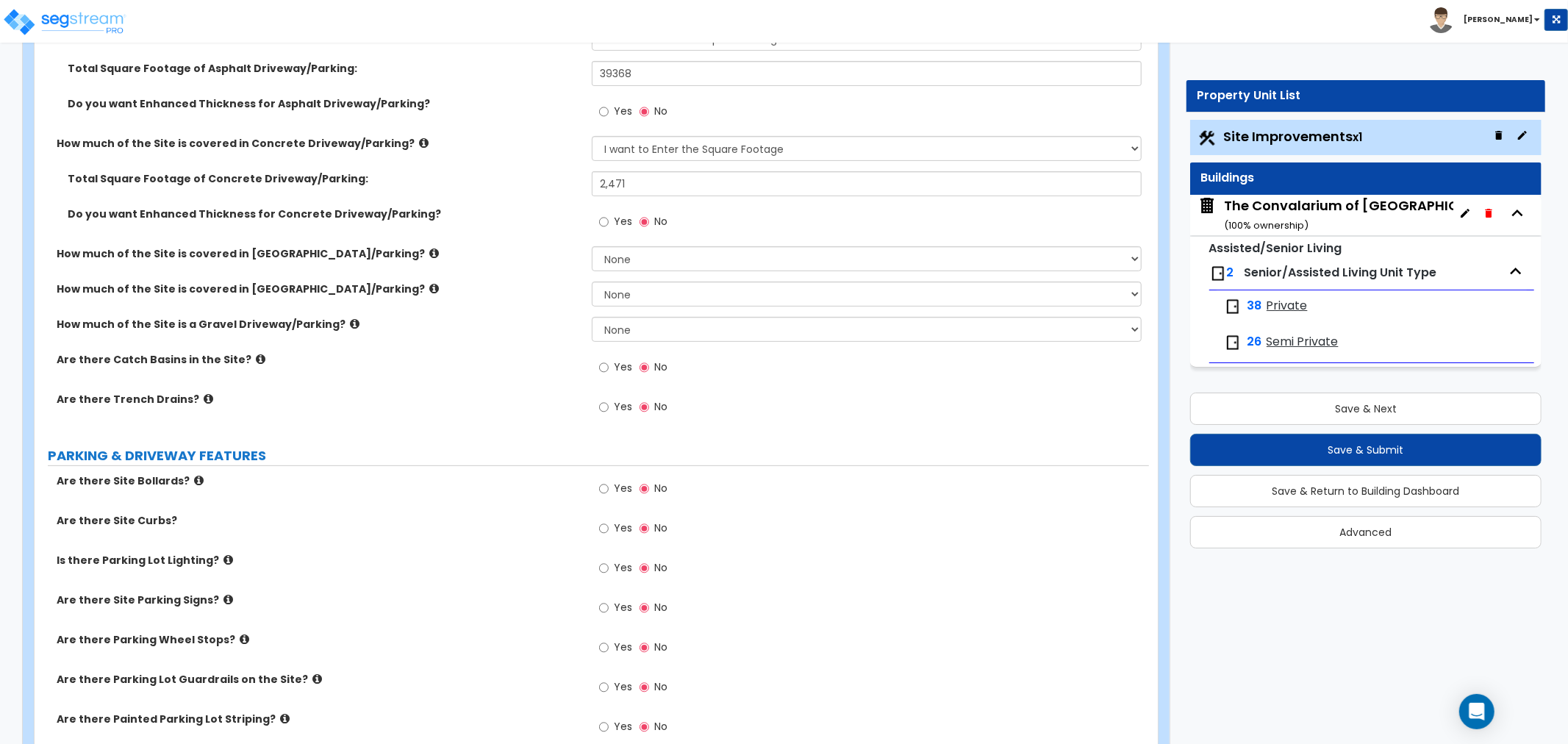
scroll to position [326, 0]
drag, startPoint x: 604, startPoint y: 403, endPoint x: 628, endPoint y: 435, distance: 40.0
click at [606, 405] on input "Yes" at bounding box center [604, 405] width 10 height 16
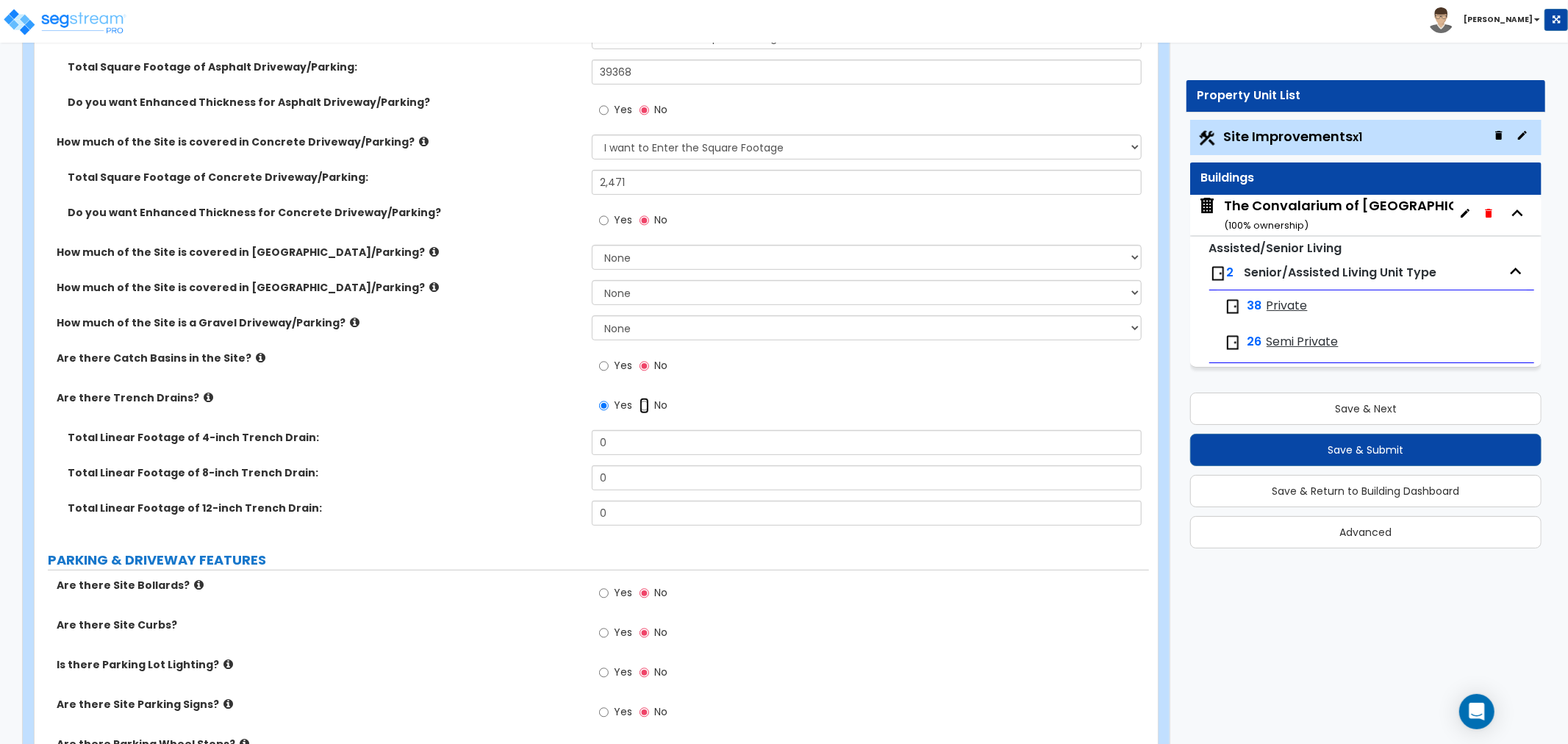
click at [645, 402] on input "No" at bounding box center [643, 405] width 10 height 16
radio input "false"
radio input "true"
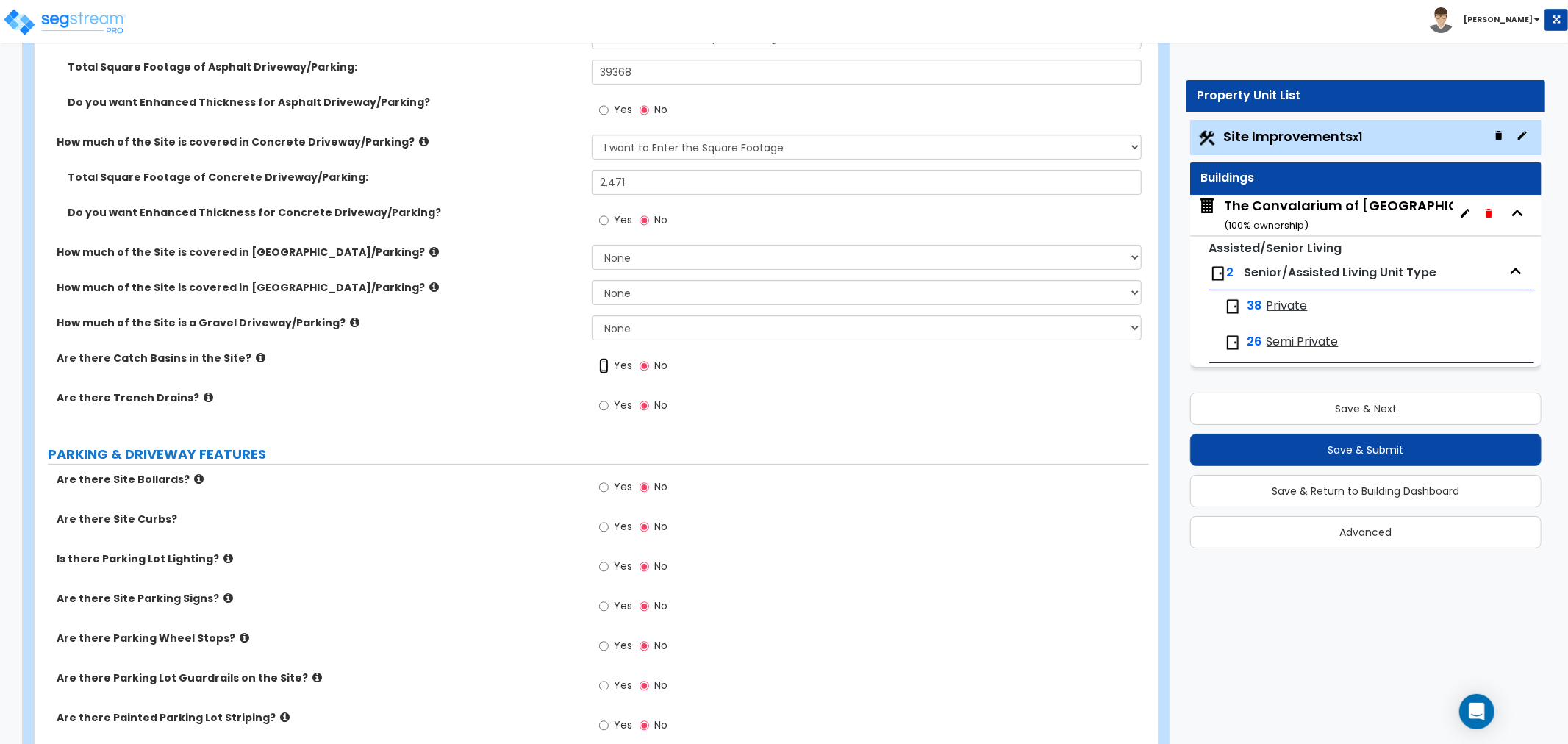
click at [605, 365] on input "Yes" at bounding box center [604, 366] width 10 height 16
radio input "true"
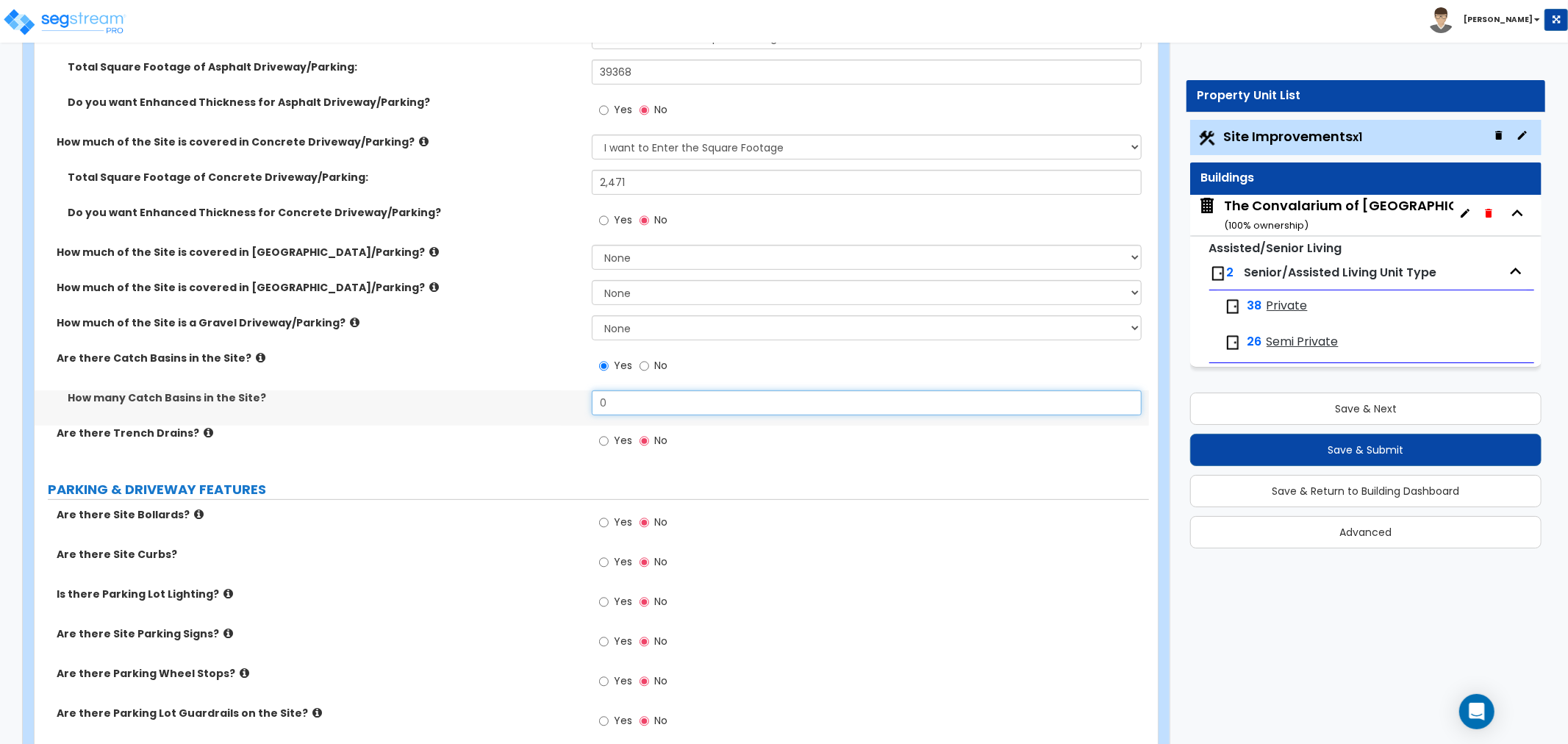
drag, startPoint x: 579, startPoint y: 405, endPoint x: 534, endPoint y: 402, distance: 45.1
click at [534, 405] on div "How many Catch Basins in the Site? 0" at bounding box center [592, 408] width 1114 height 35
type input "4"
click at [534, 447] on div "Are there Trench Drains? Yes No" at bounding box center [592, 445] width 1114 height 40
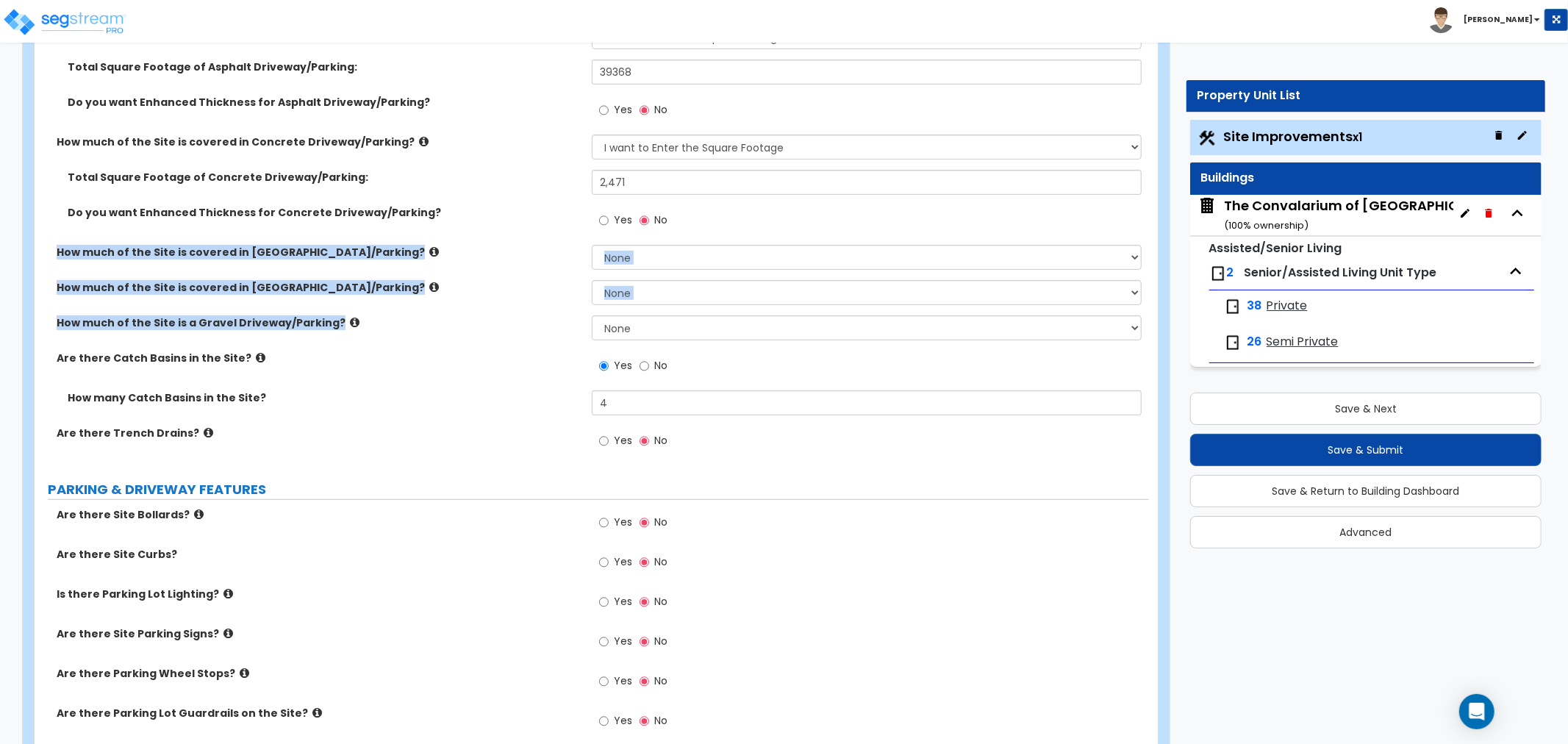
drag, startPoint x: 52, startPoint y: 251, endPoint x: 627, endPoint y: 332, distance: 580.7
click at [627, 332] on div "How much of the Site is covered in Asphalt Driveway/Parking? None I want to Ent…" at bounding box center [592, 245] width 1093 height 441
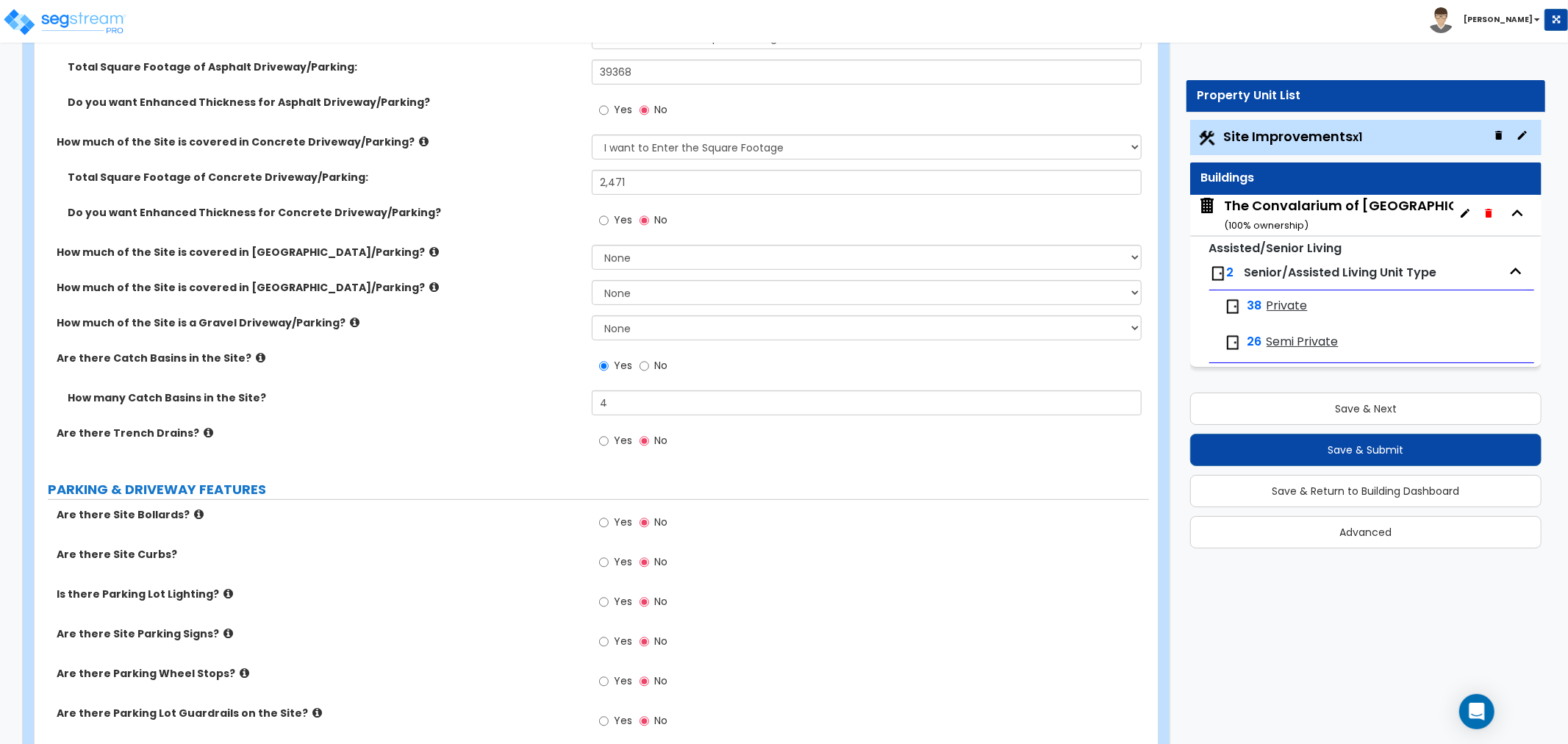
click at [393, 362] on label "Are there Catch Basins in the Site?" at bounding box center [318, 358] width 524 height 15
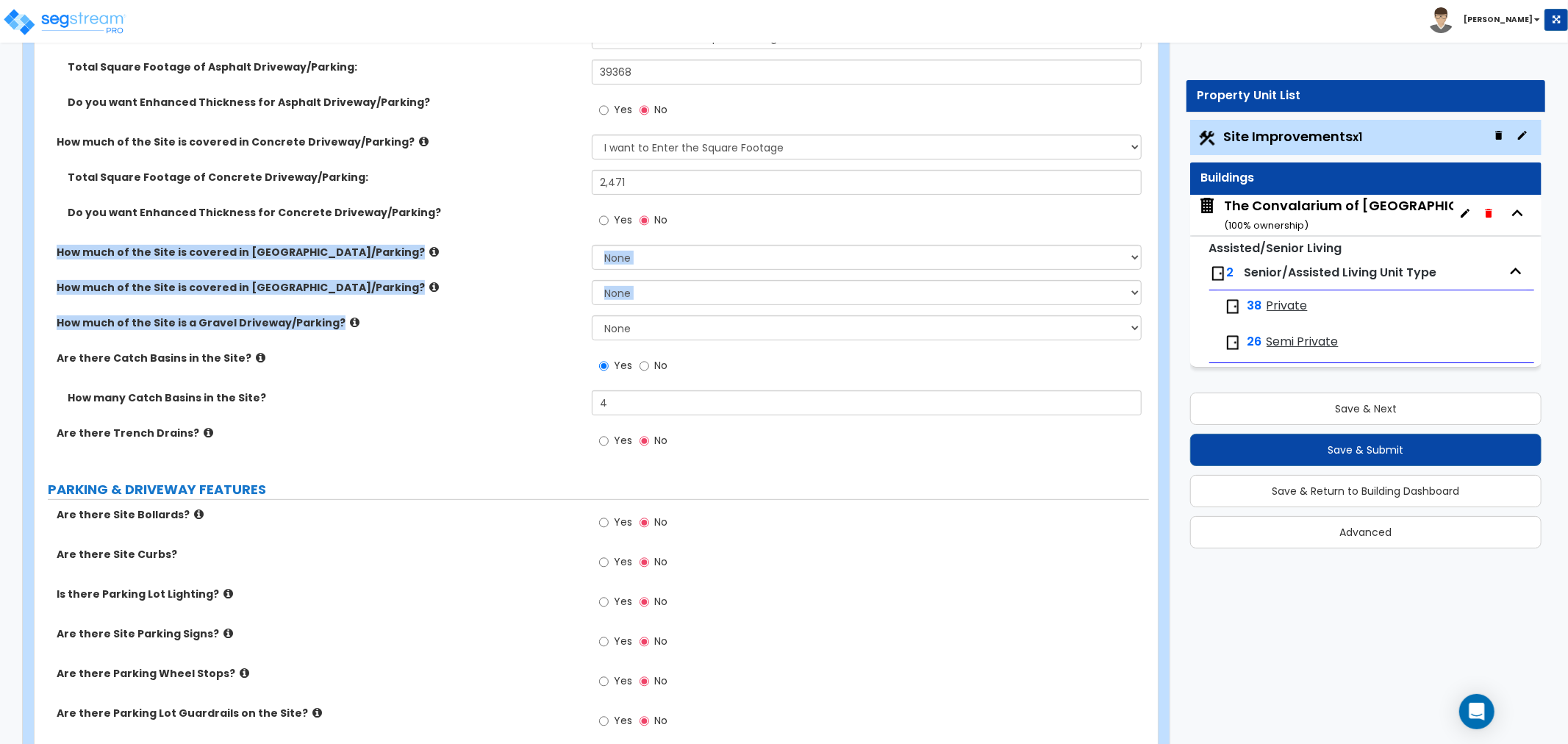
drag, startPoint x: 329, startPoint y: 326, endPoint x: 59, endPoint y: 249, distance: 280.8
click at [59, 249] on div "How much of the Site is covered in Asphalt Driveway/Parking? None I want to Ent…" at bounding box center [592, 245] width 1093 height 441
click at [47, 268] on div "How much of the Site is covered in [GEOGRAPHIC_DATA]/Parking? None I want to En…" at bounding box center [592, 262] width 1114 height 35
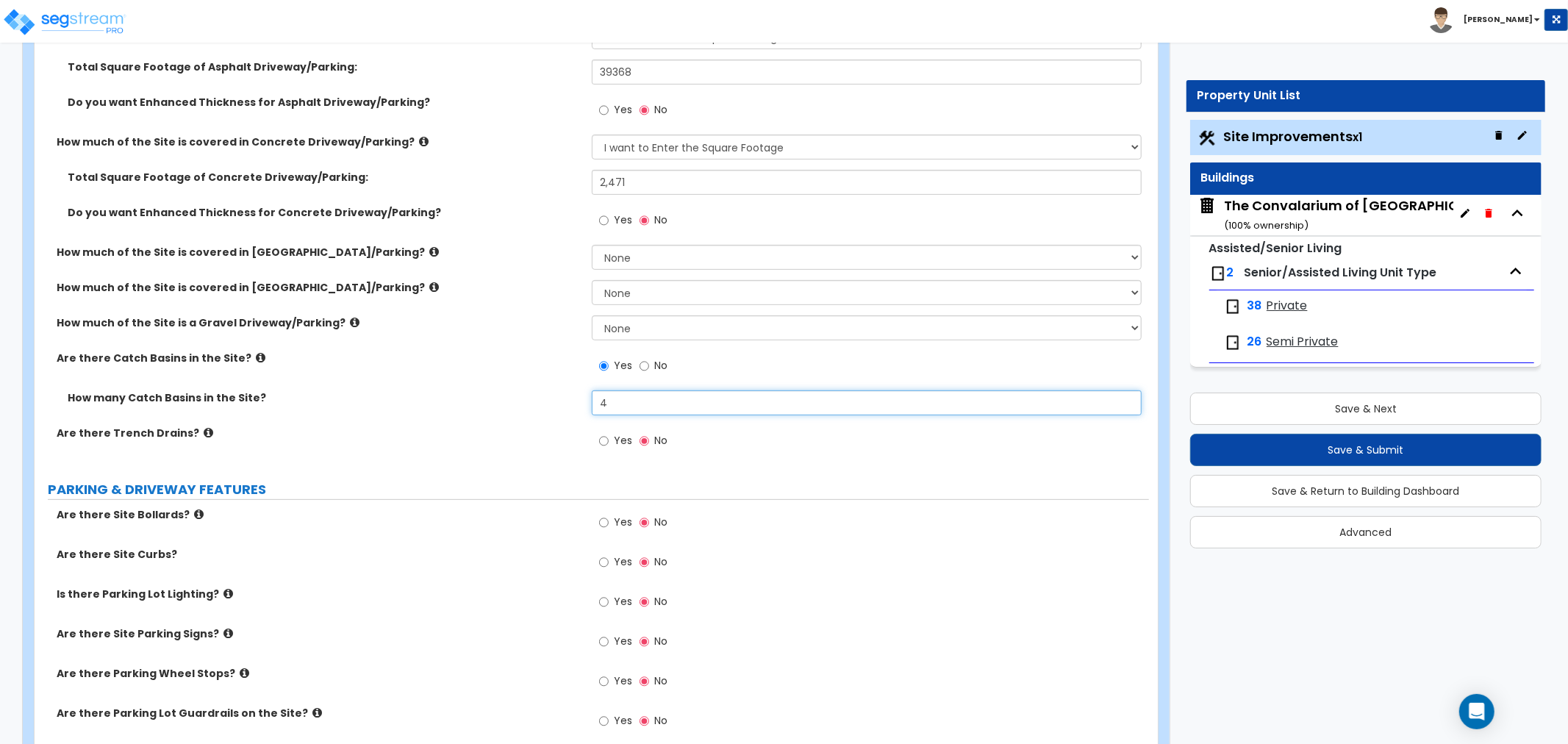
drag, startPoint x: 608, startPoint y: 405, endPoint x: 554, endPoint y: 406, distance: 54.0
click at [554, 406] on div "How many Catch Basins in the Site? 4" at bounding box center [592, 408] width 1114 height 35
click at [466, 444] on div "Are there Trench Drains? Yes No" at bounding box center [592, 445] width 1114 height 40
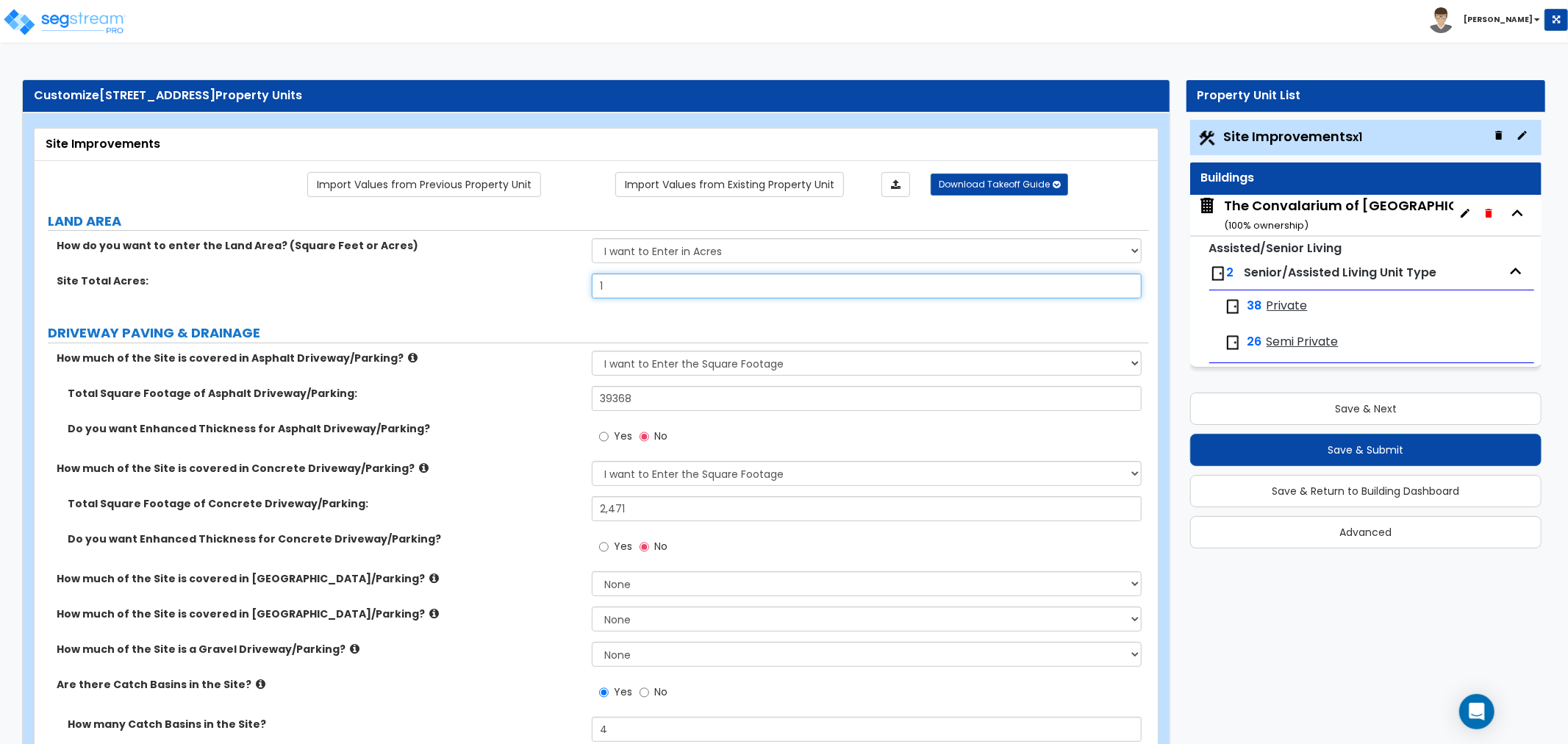
drag, startPoint x: 541, startPoint y: 283, endPoint x: 487, endPoint y: 253, distance: 61.8
click at [475, 277] on div "Site Total Acres: 1" at bounding box center [592, 291] width 1114 height 35
type input "5.81"
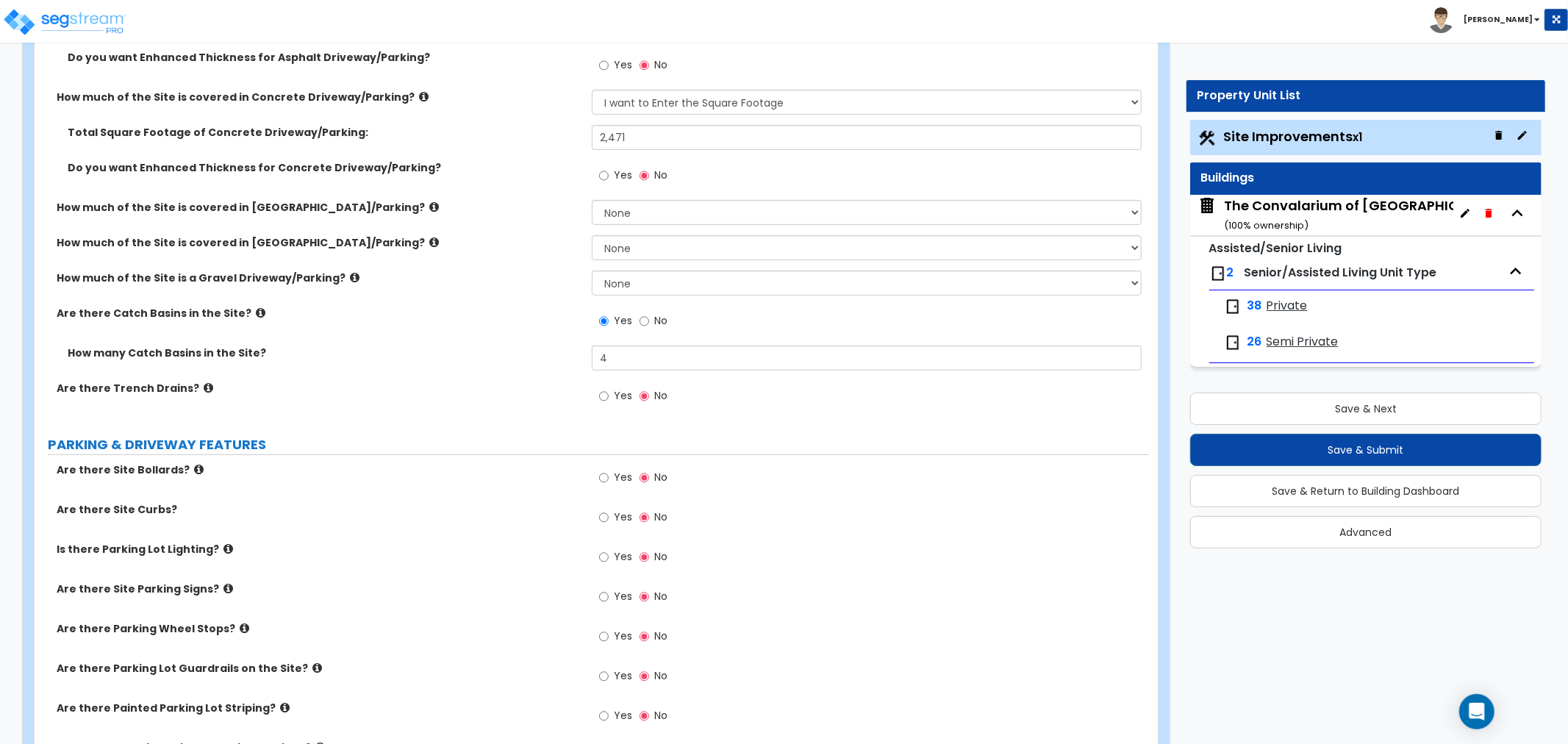
scroll to position [408, 0]
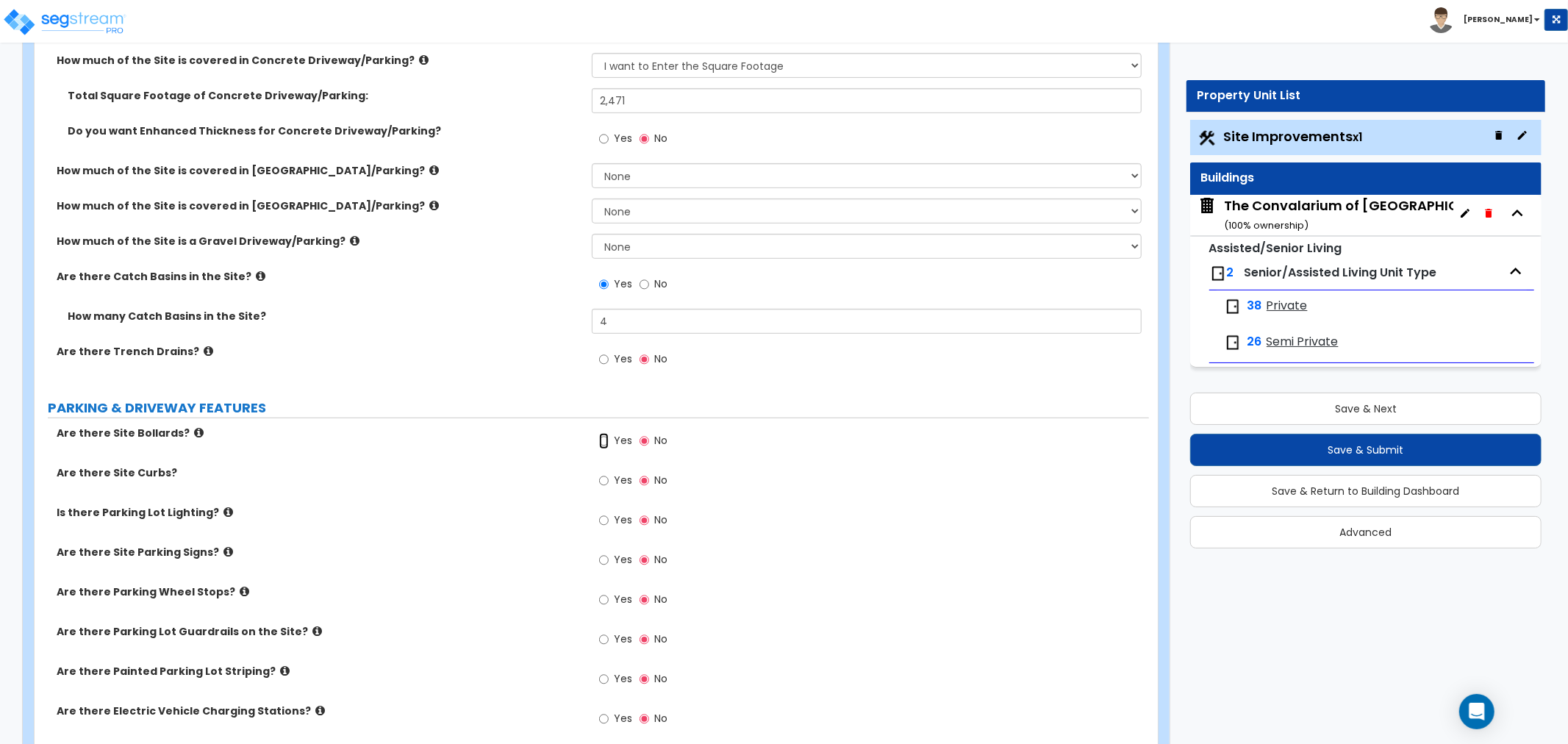
click at [604, 443] on input "Yes" at bounding box center [604, 441] width 10 height 16
radio input "true"
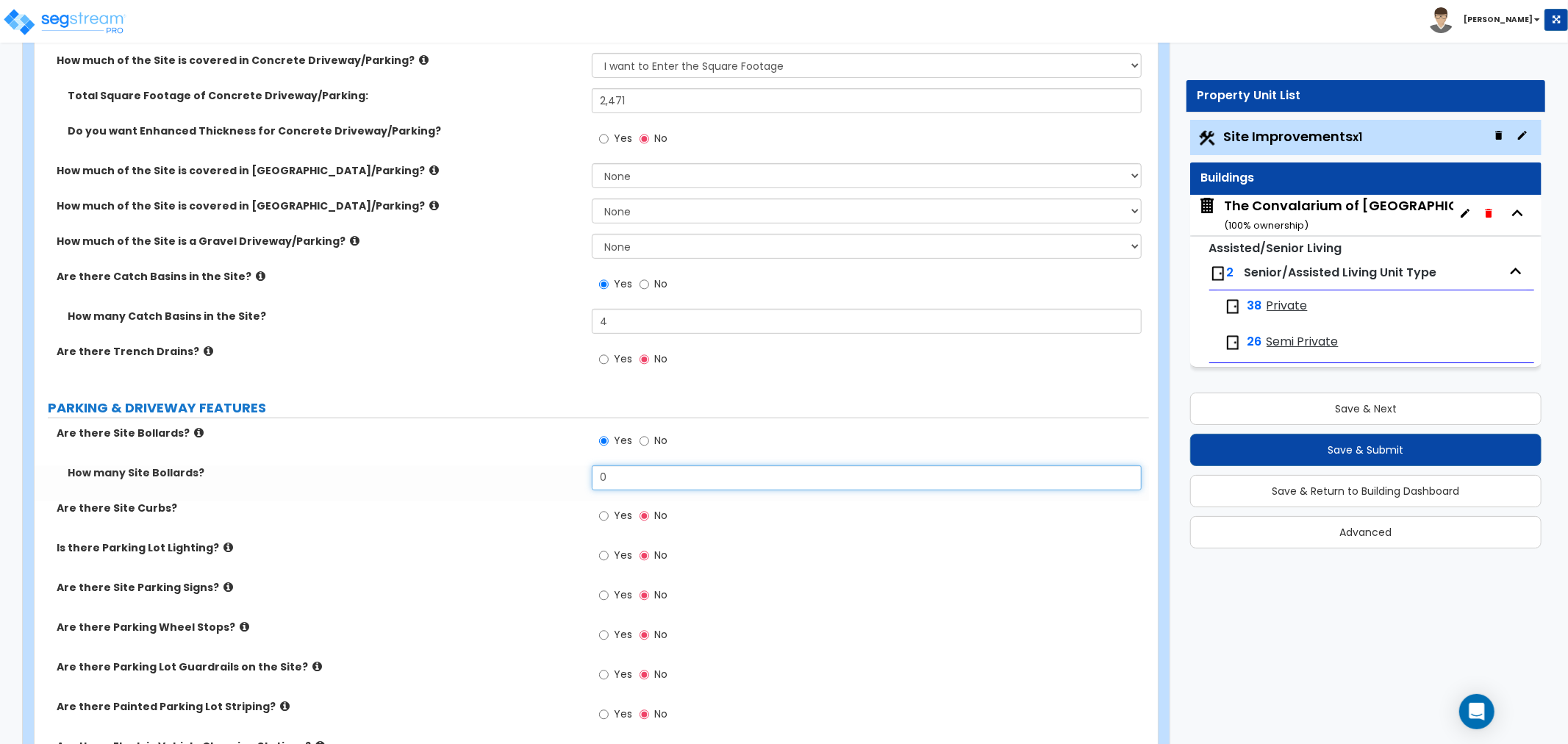
drag, startPoint x: 619, startPoint y: 483, endPoint x: 555, endPoint y: 474, distance: 64.6
click at [555, 474] on div "How many Site Bollards? 0" at bounding box center [592, 483] width 1114 height 35
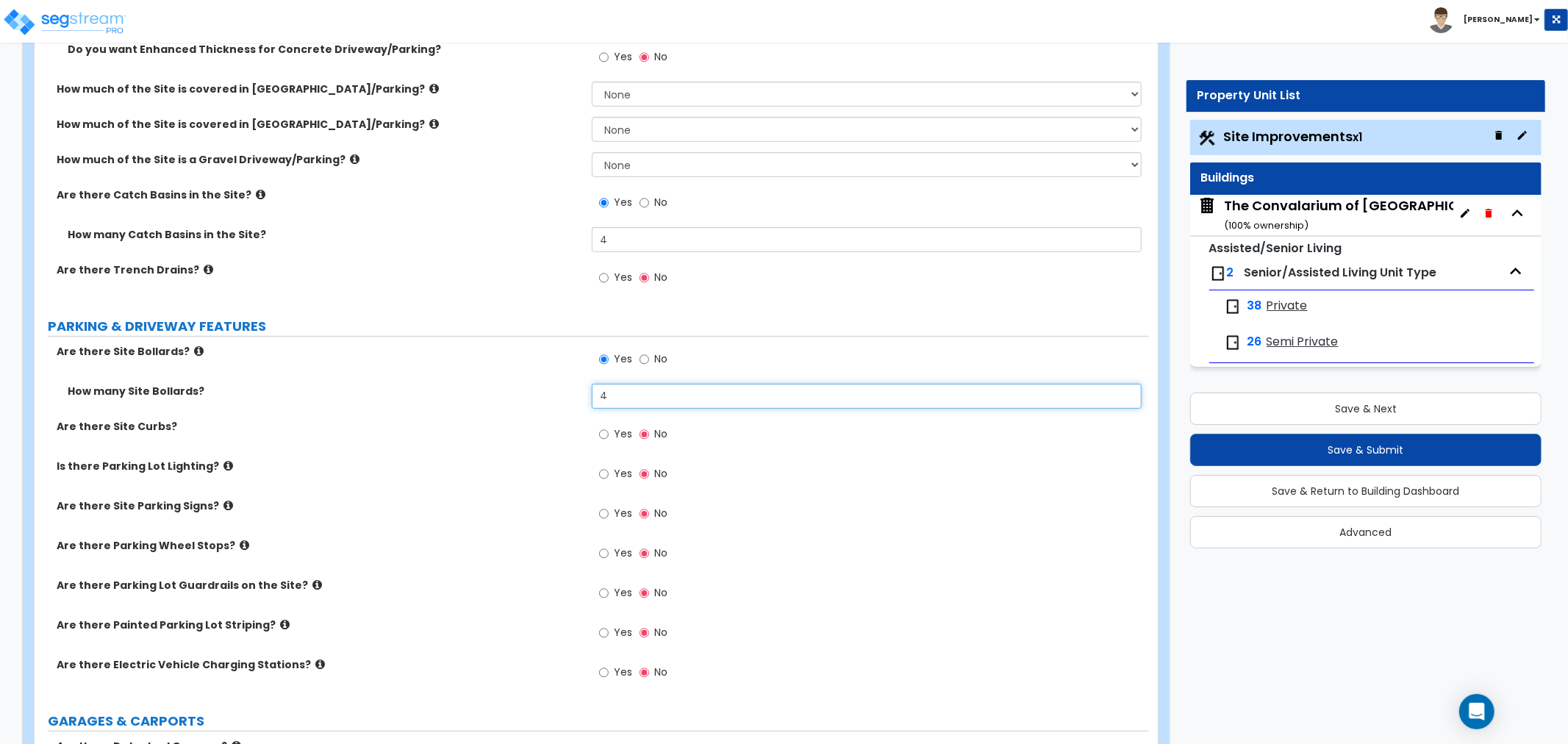
type input "4"
click at [603, 434] on input "Yes" at bounding box center [604, 434] width 10 height 16
radio input "true"
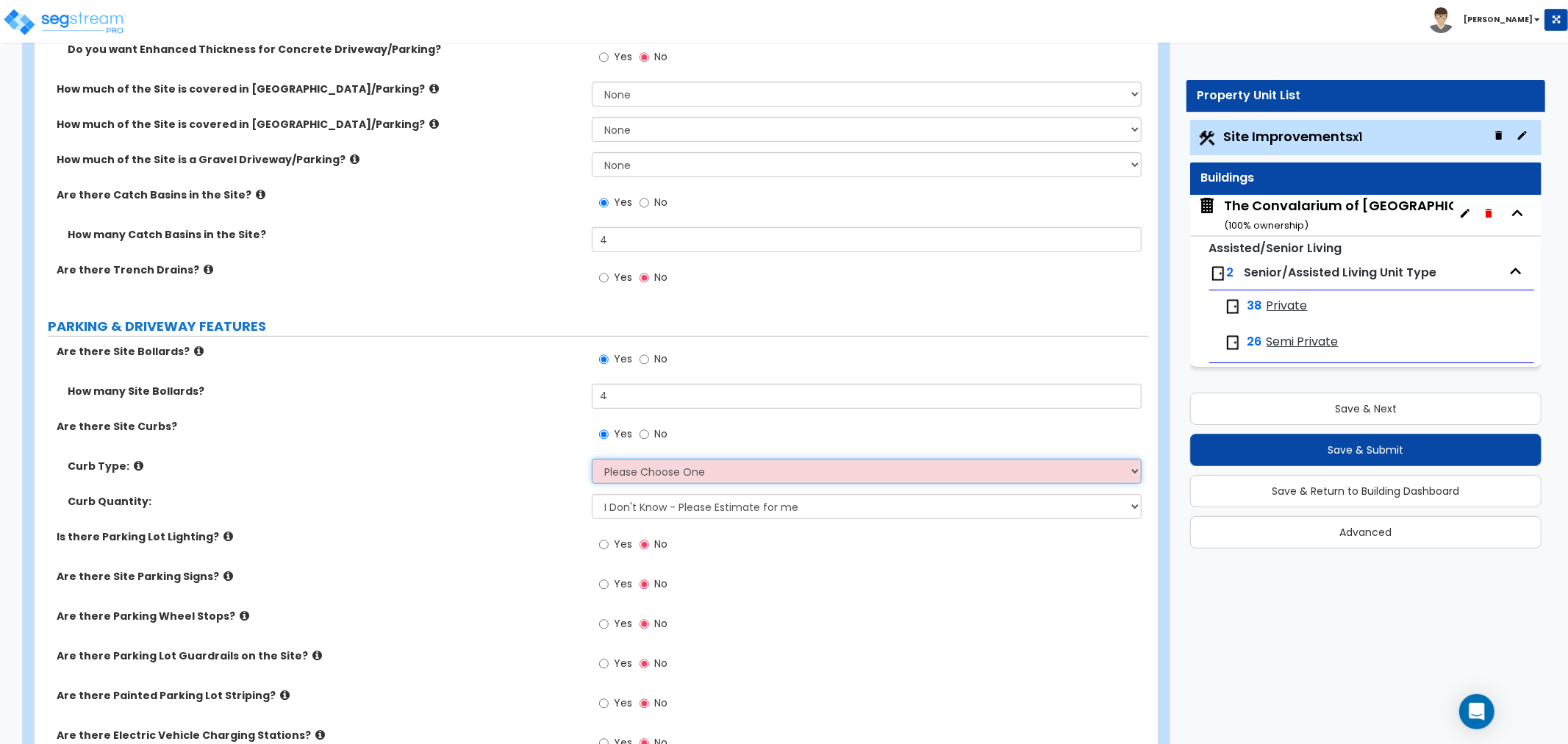
click at [669, 476] on select "Please Choose One Curb (Only) Curb & Gutter Asphalt Berm" at bounding box center [866, 471] width 549 height 25
select select "1"
click at [592, 459] on select "Please Choose One Curb (Only) Curb & Gutter Asphalt Berm" at bounding box center [866, 471] width 549 height 25
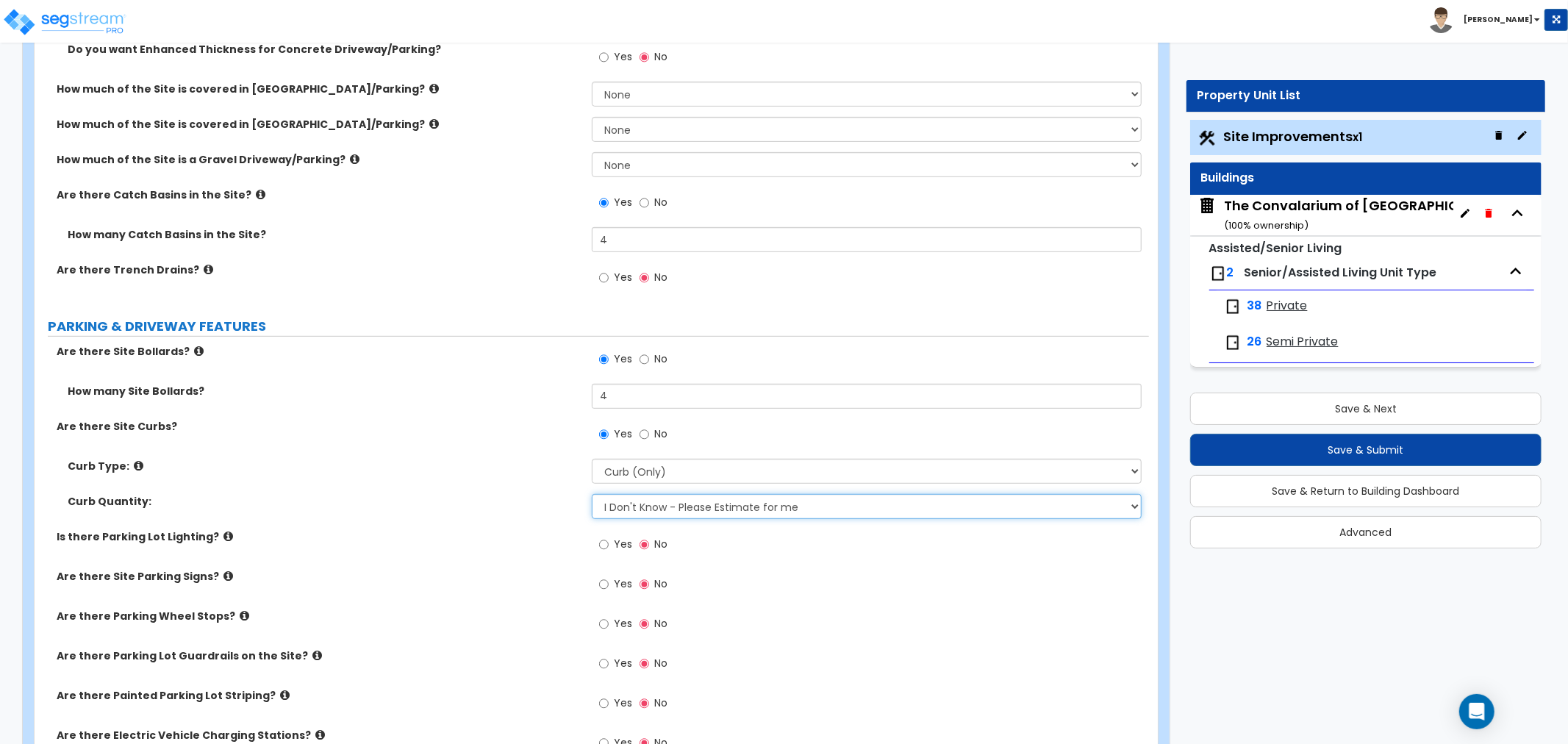
click at [657, 500] on select "I Don't Know - Please Estimate for me I want to Enter the LF" at bounding box center [866, 507] width 549 height 25
select select "1"
click at [592, 494] on select "I Don't Know - Please Estimate for me I want to Enter the LF" at bounding box center [866, 507] width 549 height 25
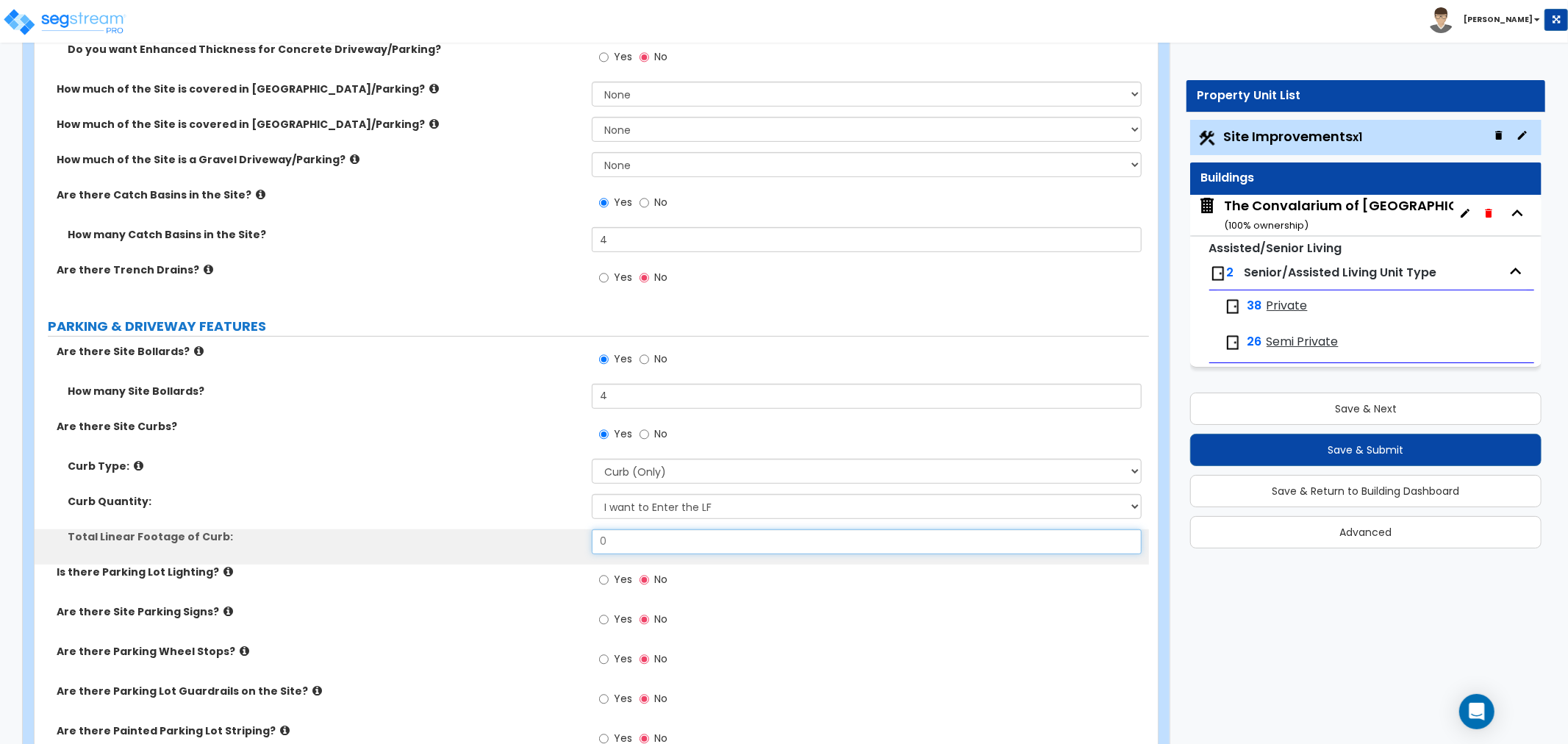
click at [510, 560] on div "Total Linear Footage of Curb: 0" at bounding box center [592, 547] width 1114 height 35
type input "1,241"
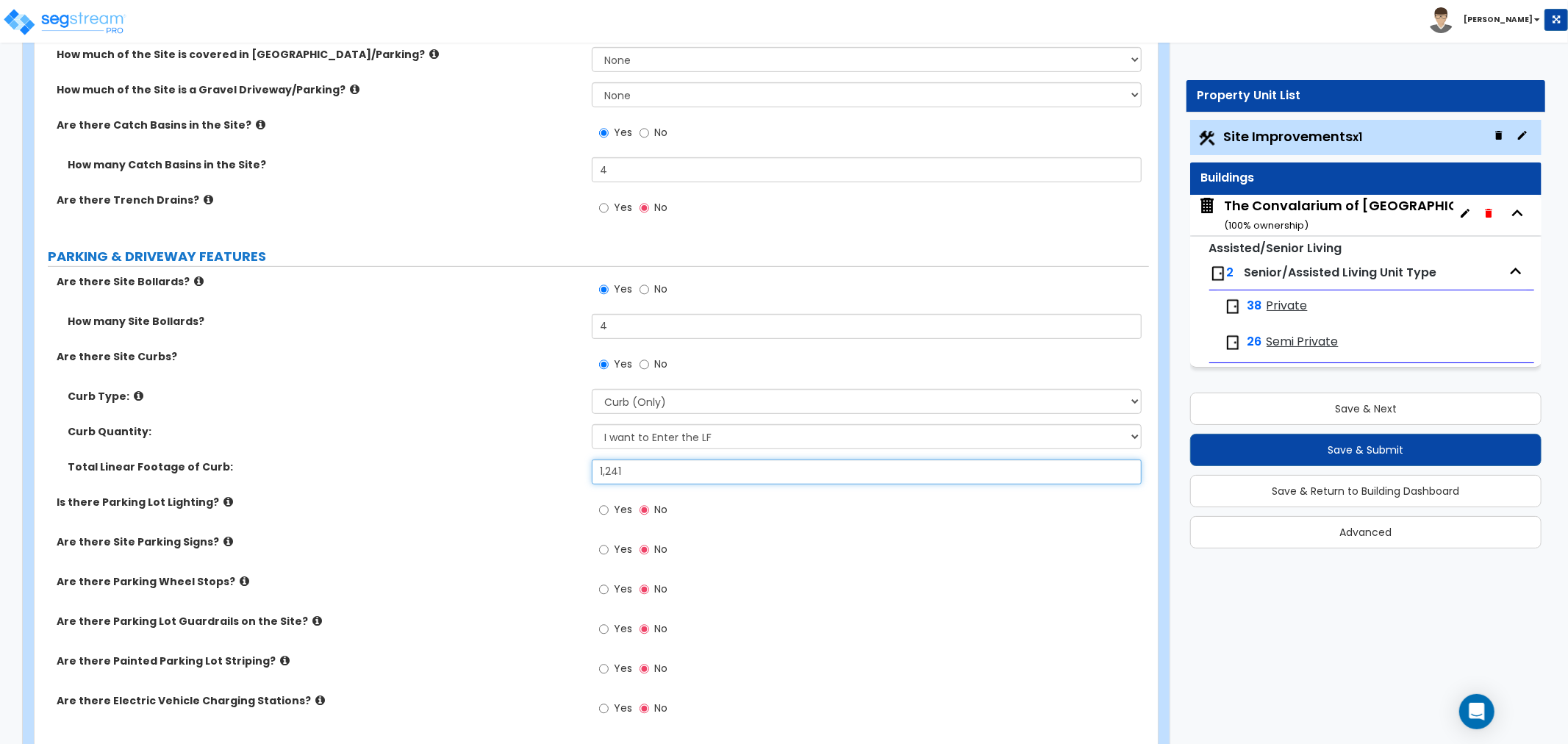
scroll to position [735, 0]
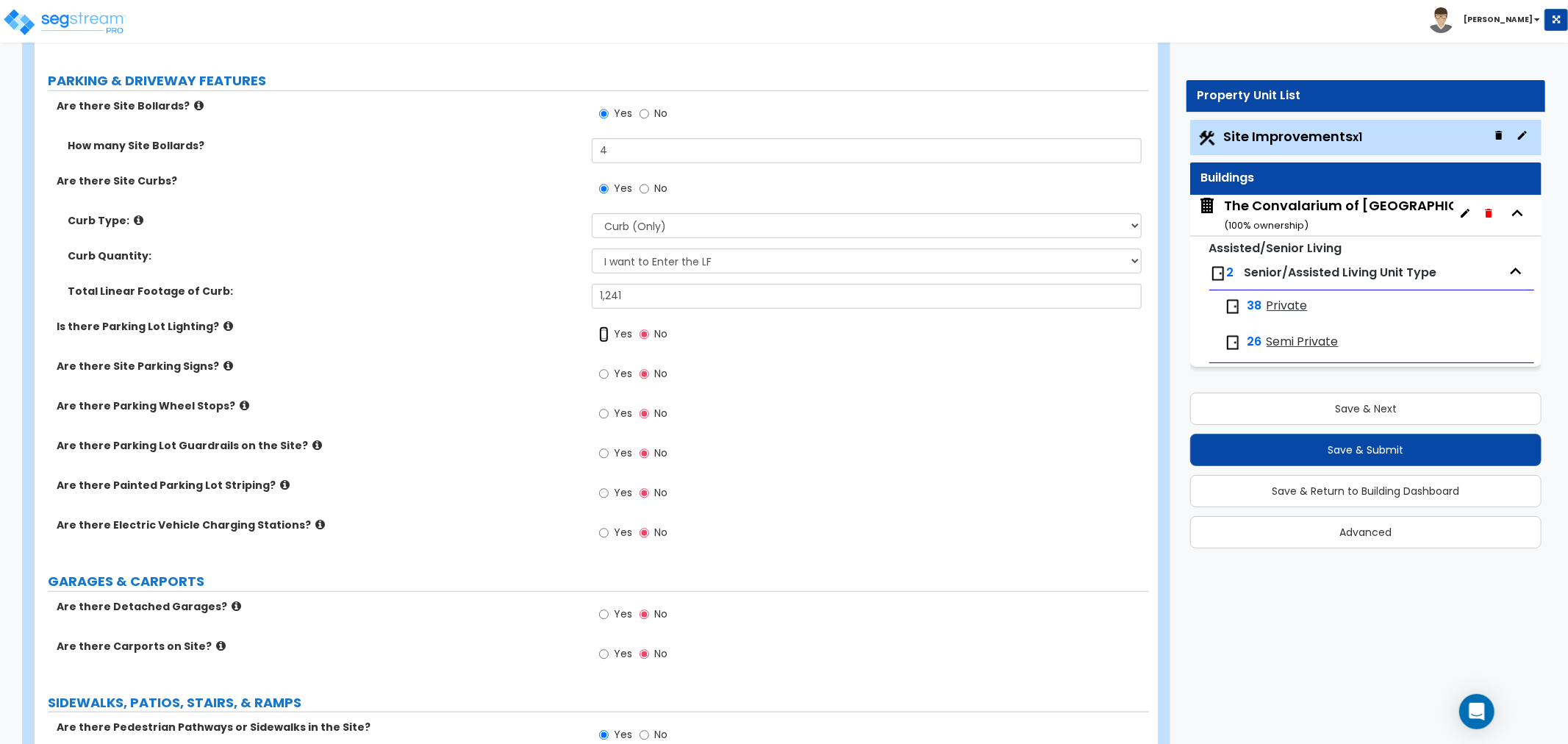
click at [600, 330] on input "Yes" at bounding box center [604, 334] width 10 height 16
radio input "true"
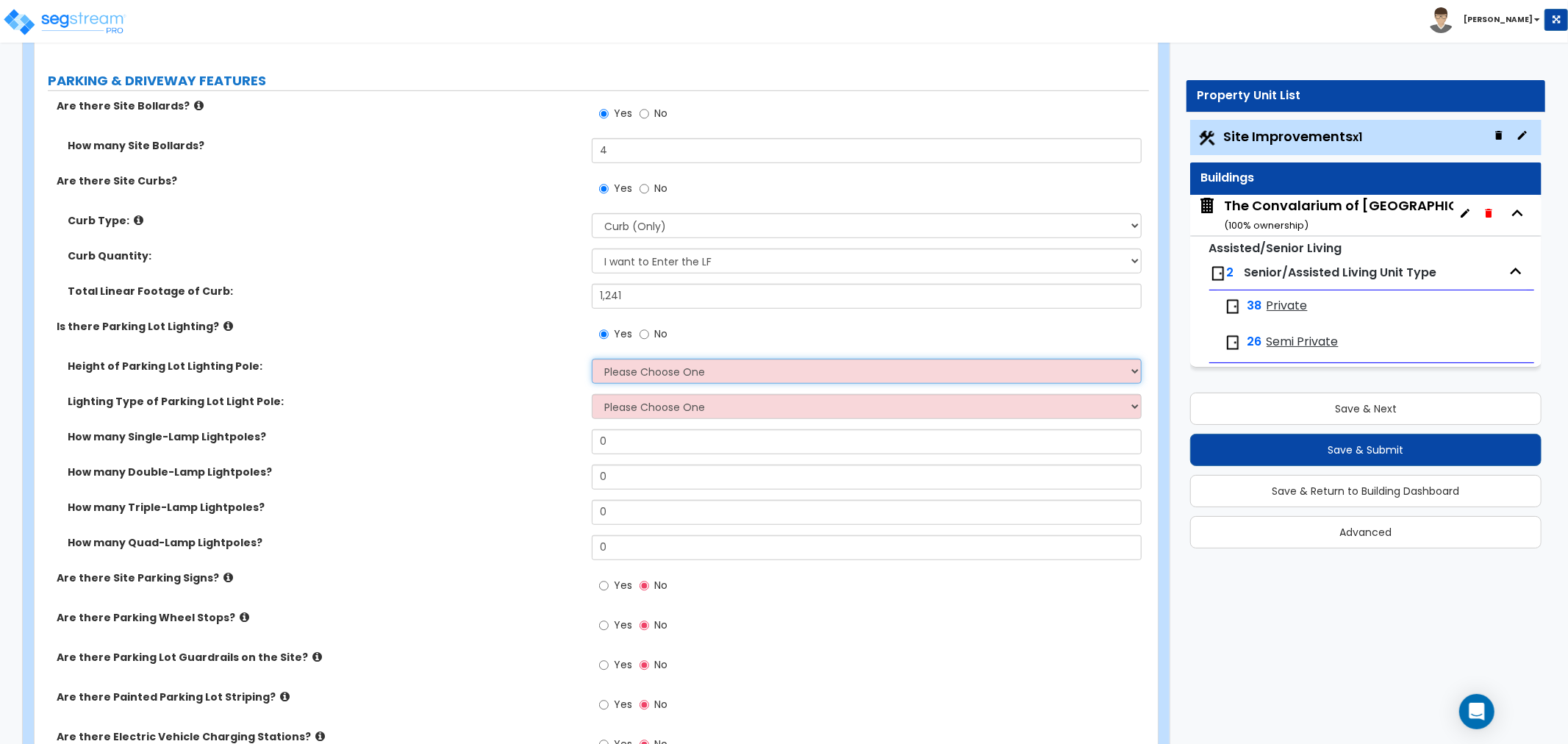
click at [642, 373] on select "Please Choose One 20' high 30' high 40' high" at bounding box center [866, 371] width 549 height 25
select select "1"
click at [592, 359] on select "Please Choose One 20' high 30' high 40' high" at bounding box center [866, 371] width 549 height 25
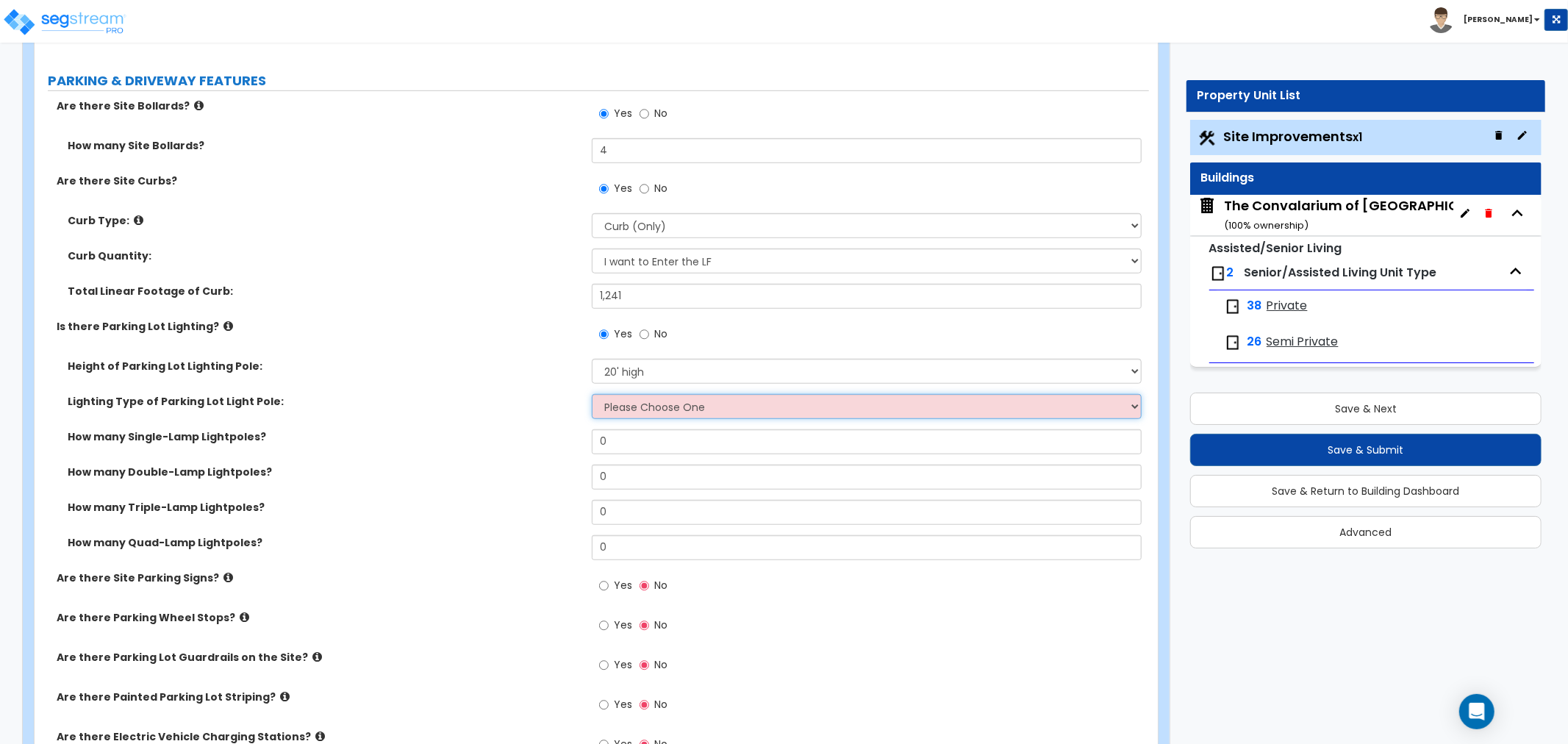
click at [637, 411] on select "Please Choose One LED Metal Halide High Pressure Sodium Please Choose for me" at bounding box center [866, 406] width 549 height 25
select select "1"
click at [592, 394] on select "Please Choose One LED Metal Halide High Pressure Sodium Please Choose for me" at bounding box center [866, 406] width 549 height 25
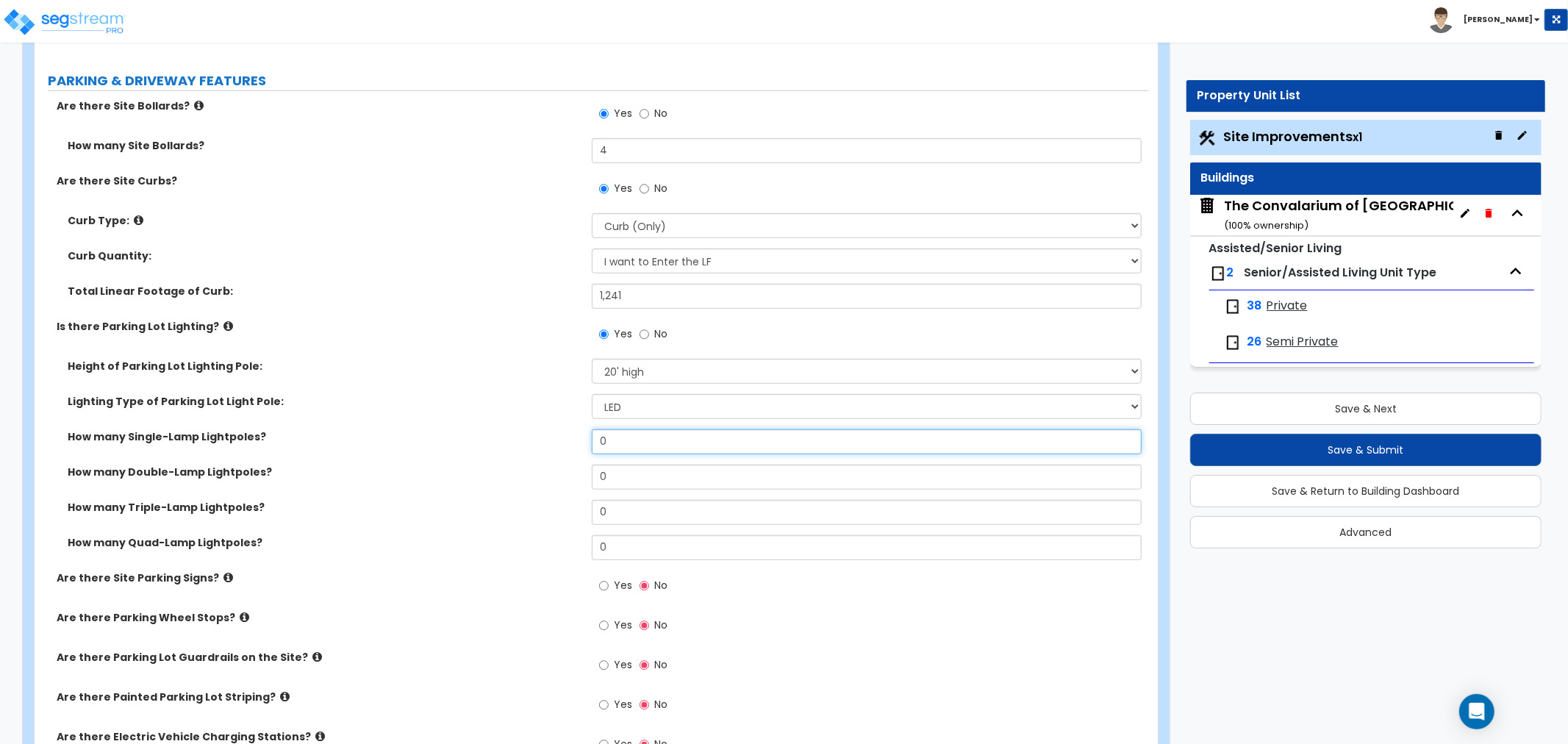
click at [613, 450] on input "0" at bounding box center [866, 441] width 549 height 25
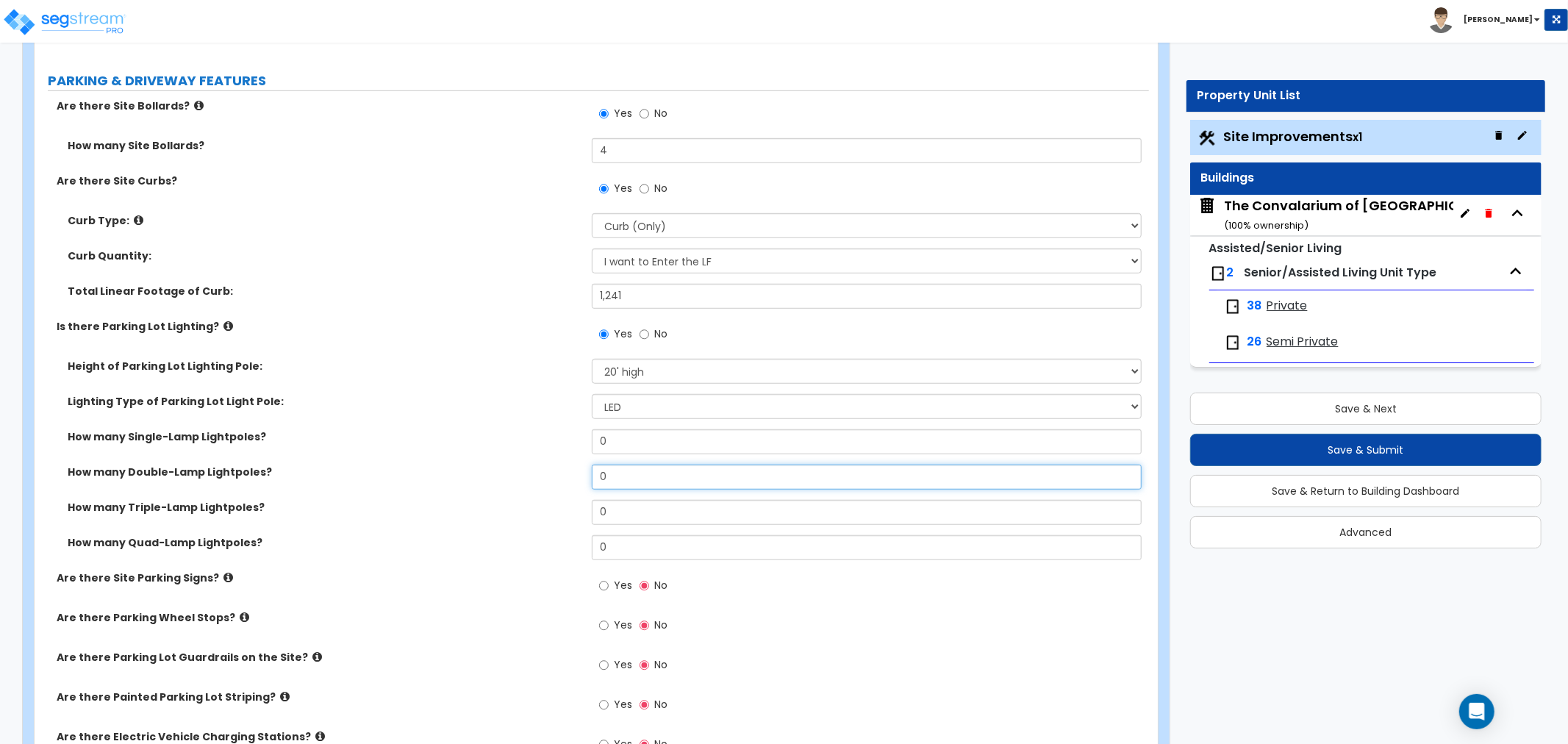
drag, startPoint x: 659, startPoint y: 487, endPoint x: 494, endPoint y: 468, distance: 166.1
click at [494, 468] on div "How many Double-Lamp Lightpoles? 0" at bounding box center [592, 482] width 1114 height 35
type input "3"
click at [516, 484] on div "How many Double-Lamp Lightpoles? 3" at bounding box center [592, 482] width 1114 height 35
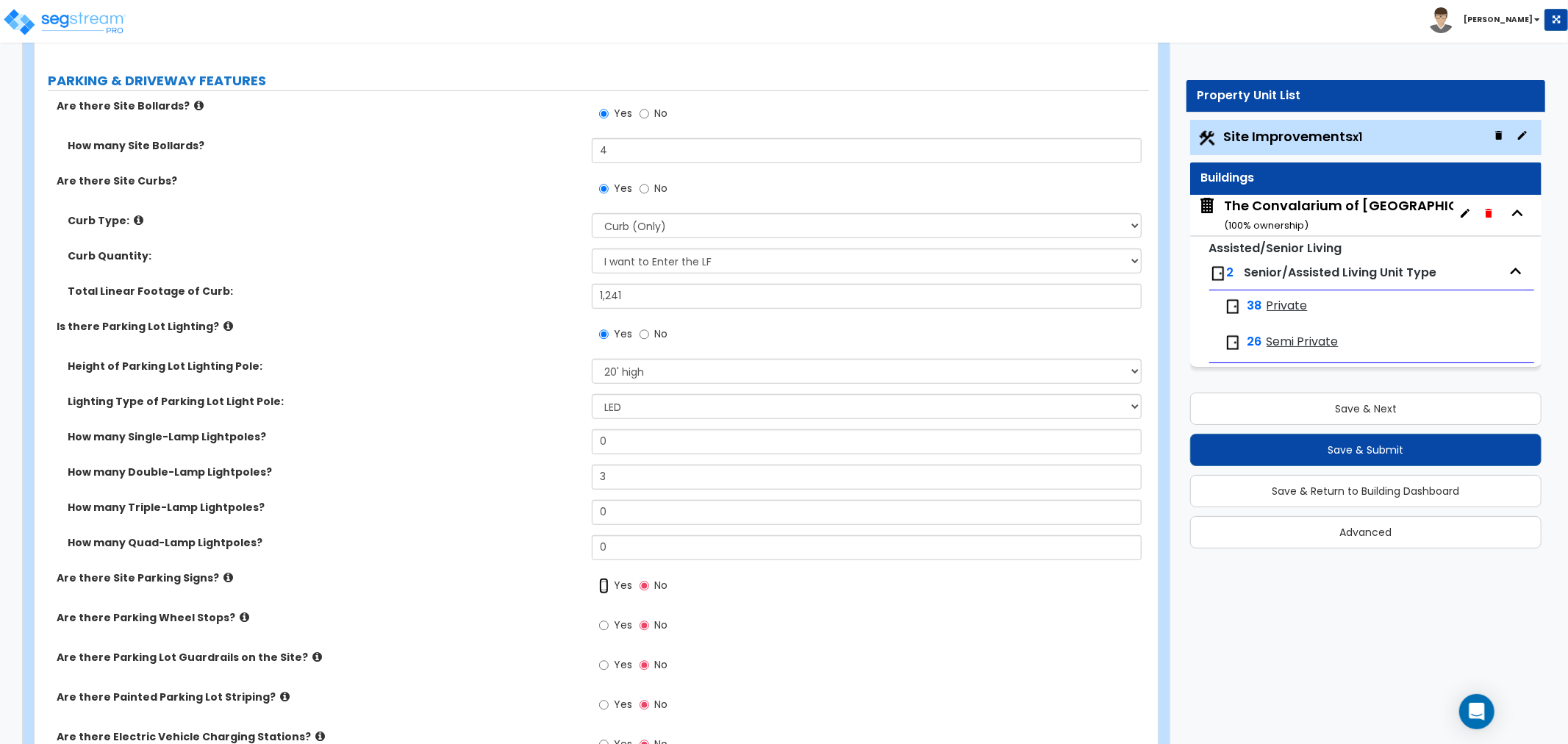
click at [608, 588] on input "Yes" at bounding box center [604, 586] width 10 height 16
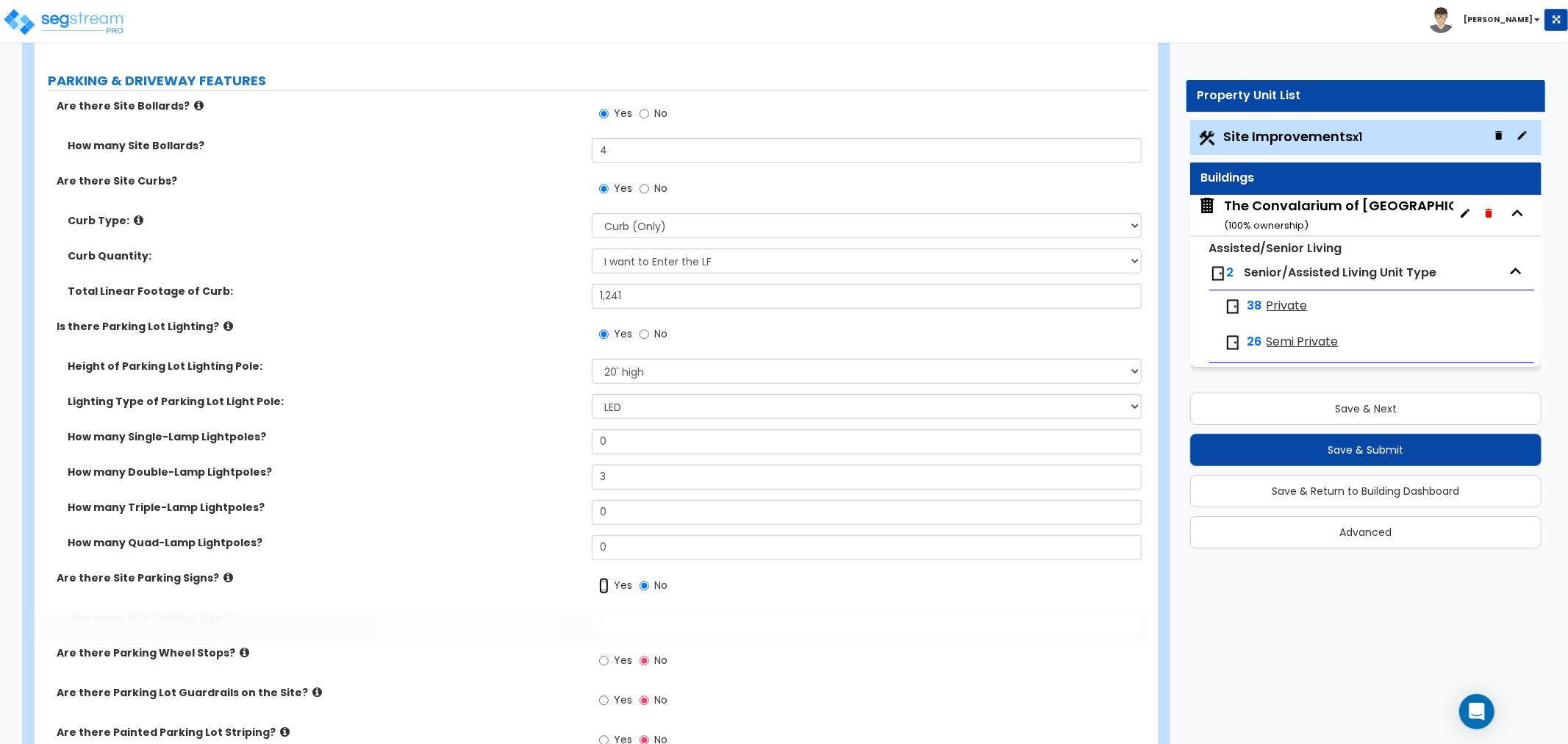
radio input "true"
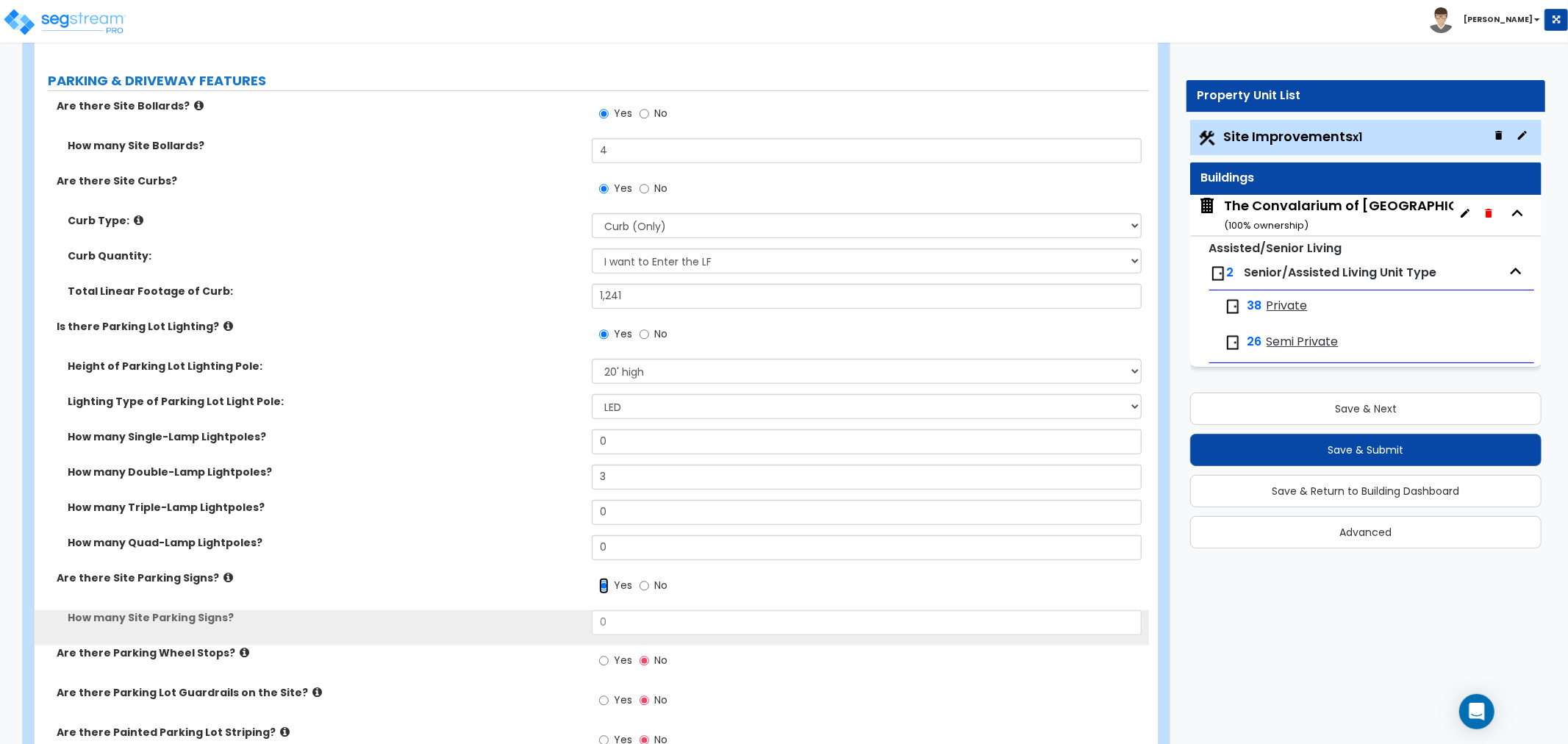
scroll to position [899, 0]
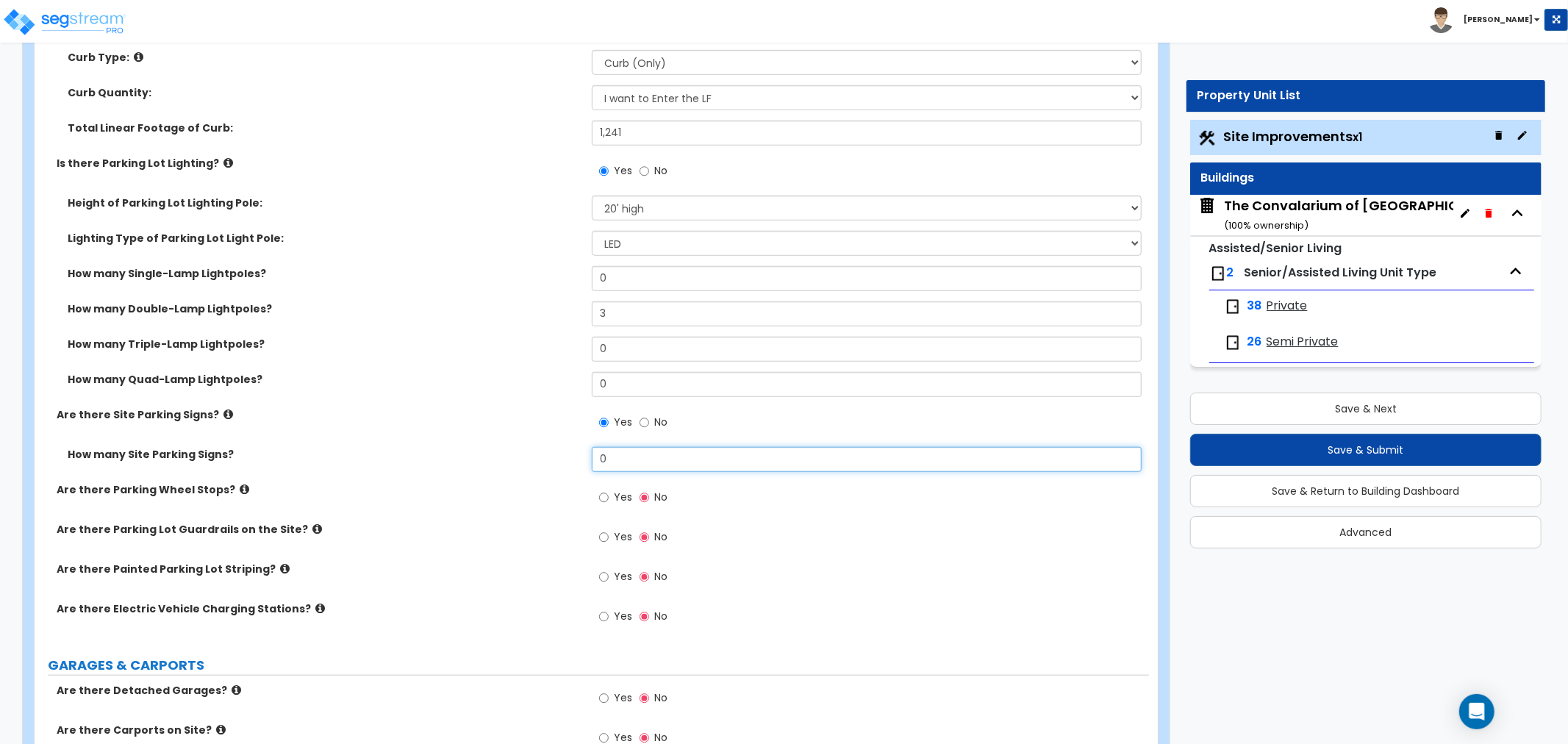
drag, startPoint x: 620, startPoint y: 470, endPoint x: 534, endPoint y: 480, distance: 86.6
click at [534, 480] on div "How many Site Parking Signs? 0" at bounding box center [592, 464] width 1114 height 35
type input "3"
click at [508, 483] on label "Are there Parking Wheel Stops?" at bounding box center [318, 490] width 524 height 15
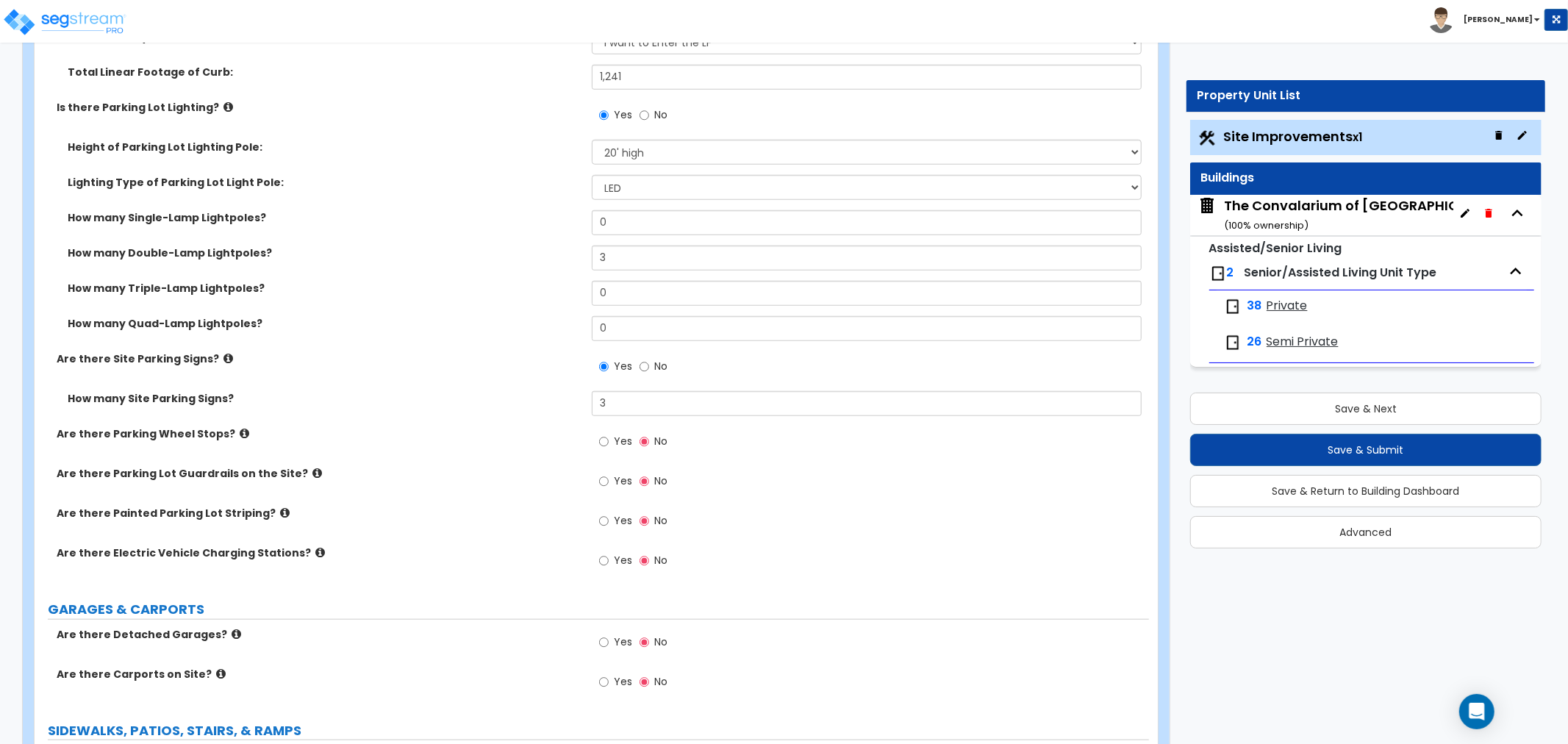
scroll to position [981, 0]
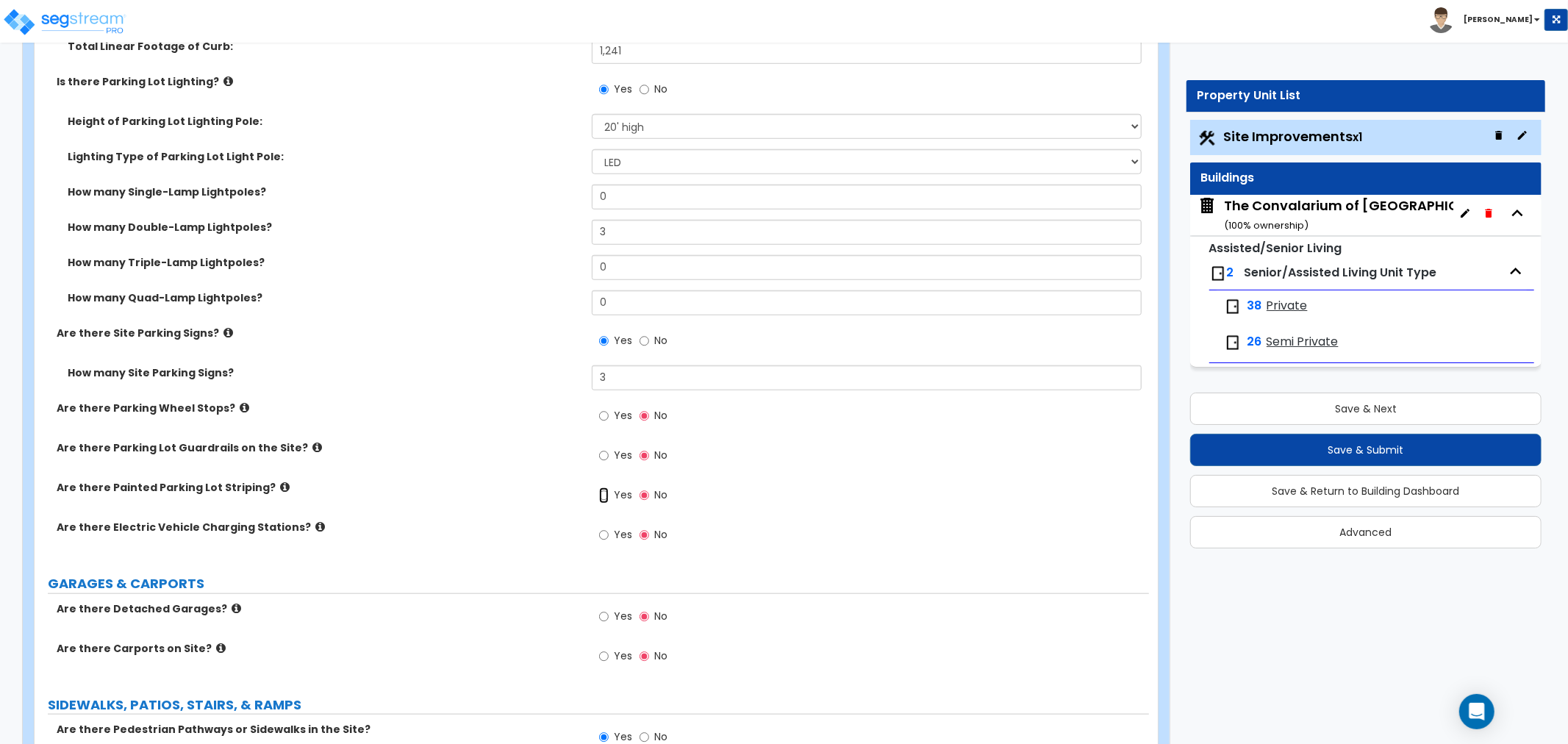
click at [604, 493] on input "Yes" at bounding box center [604, 495] width 10 height 16
radio input "true"
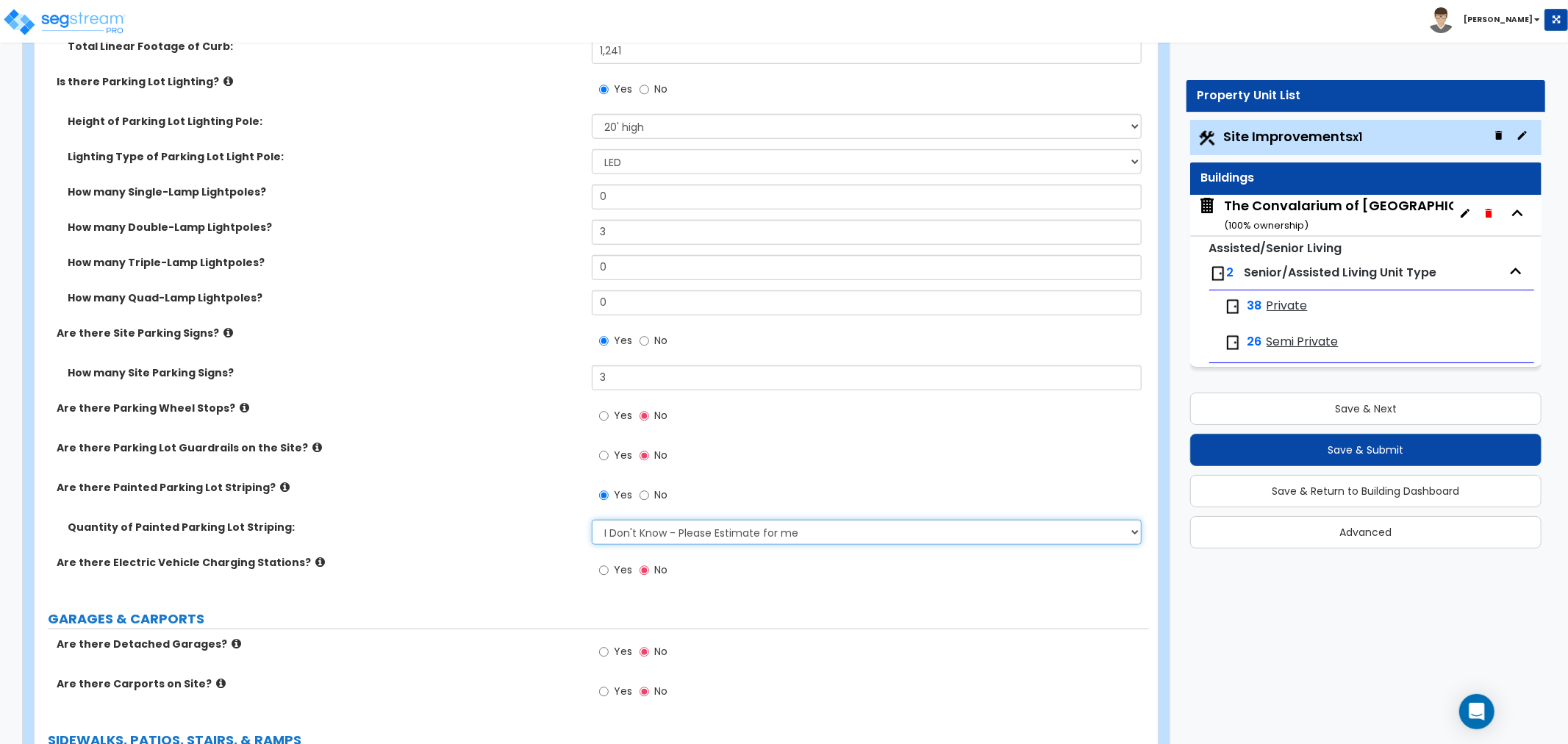
click at [650, 536] on select "I Don't Know - Please Estimate for me I Want to Enter the Number of Parking Spa…" at bounding box center [866, 532] width 549 height 25
select select "1"
click at [592, 520] on select "I Don't Know - Please Estimate for me I Want to Enter the Number of Parking Spa…" at bounding box center [866, 532] width 549 height 25
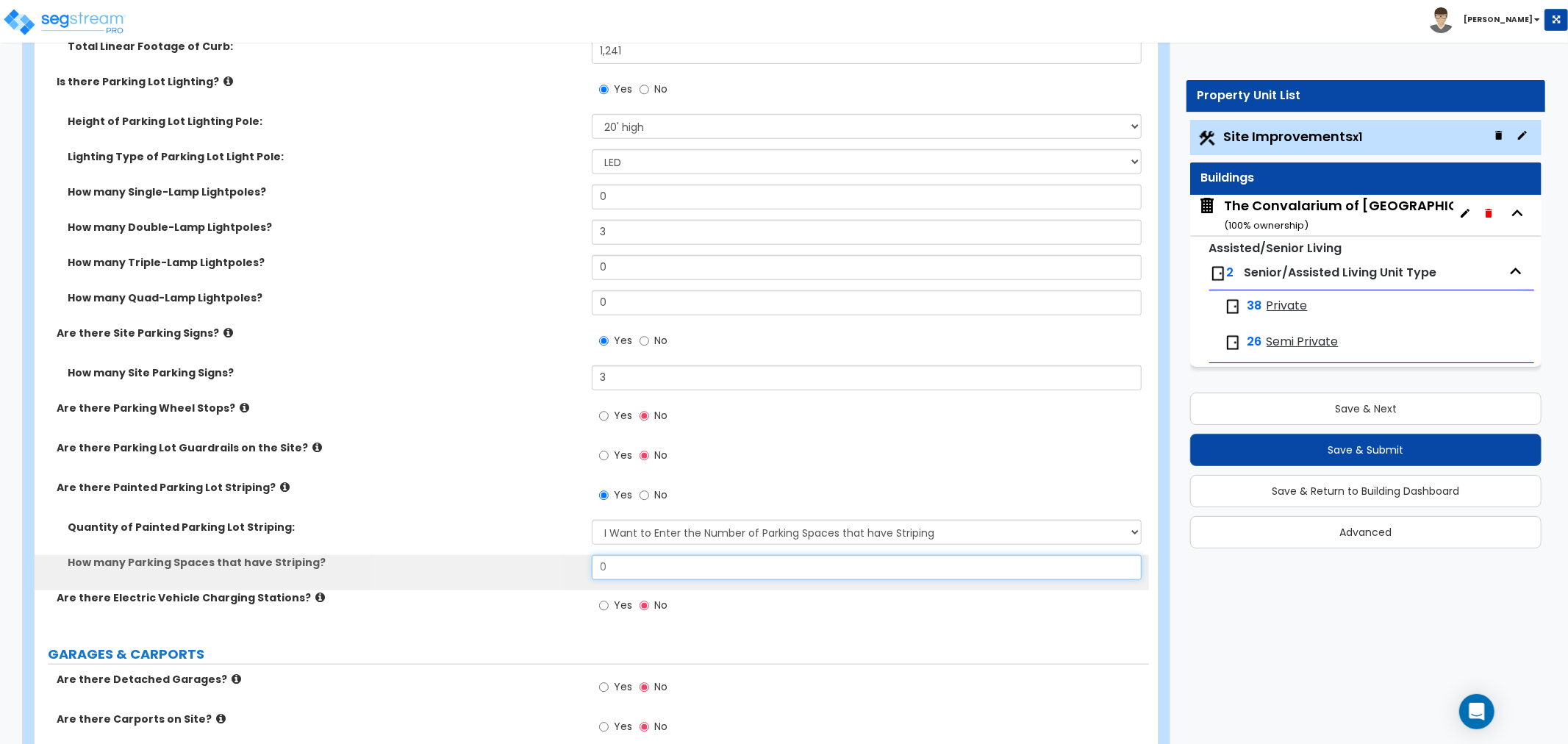
drag, startPoint x: 635, startPoint y: 568, endPoint x: 548, endPoint y: 573, distance: 87.1
click at [548, 573] on div "How many Parking Spaces that have Striping? 0" at bounding box center [592, 573] width 1114 height 35
type input "73"
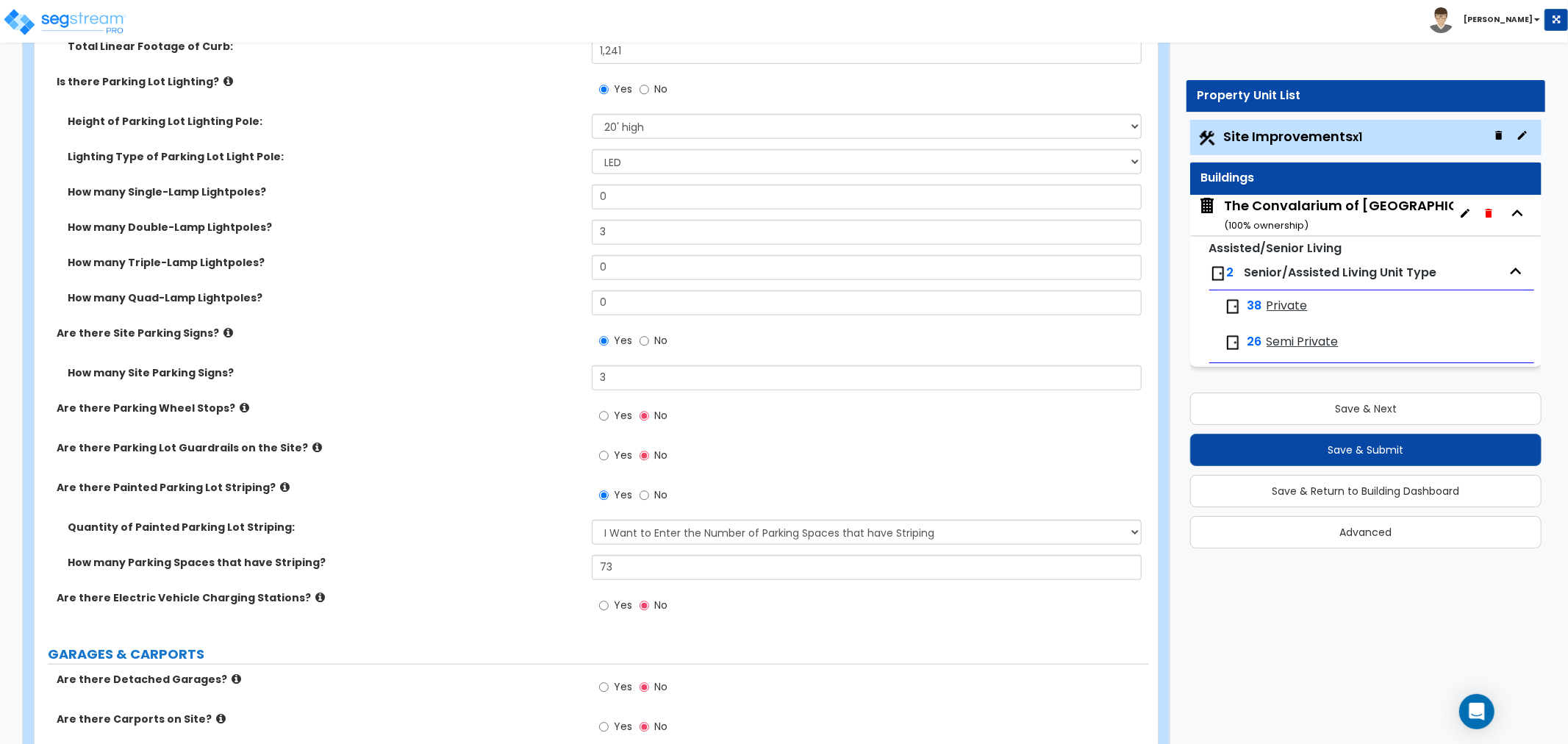
click at [515, 555] on label "How many Parking Spaces that have Striping?" at bounding box center [324, 562] width 513 height 15
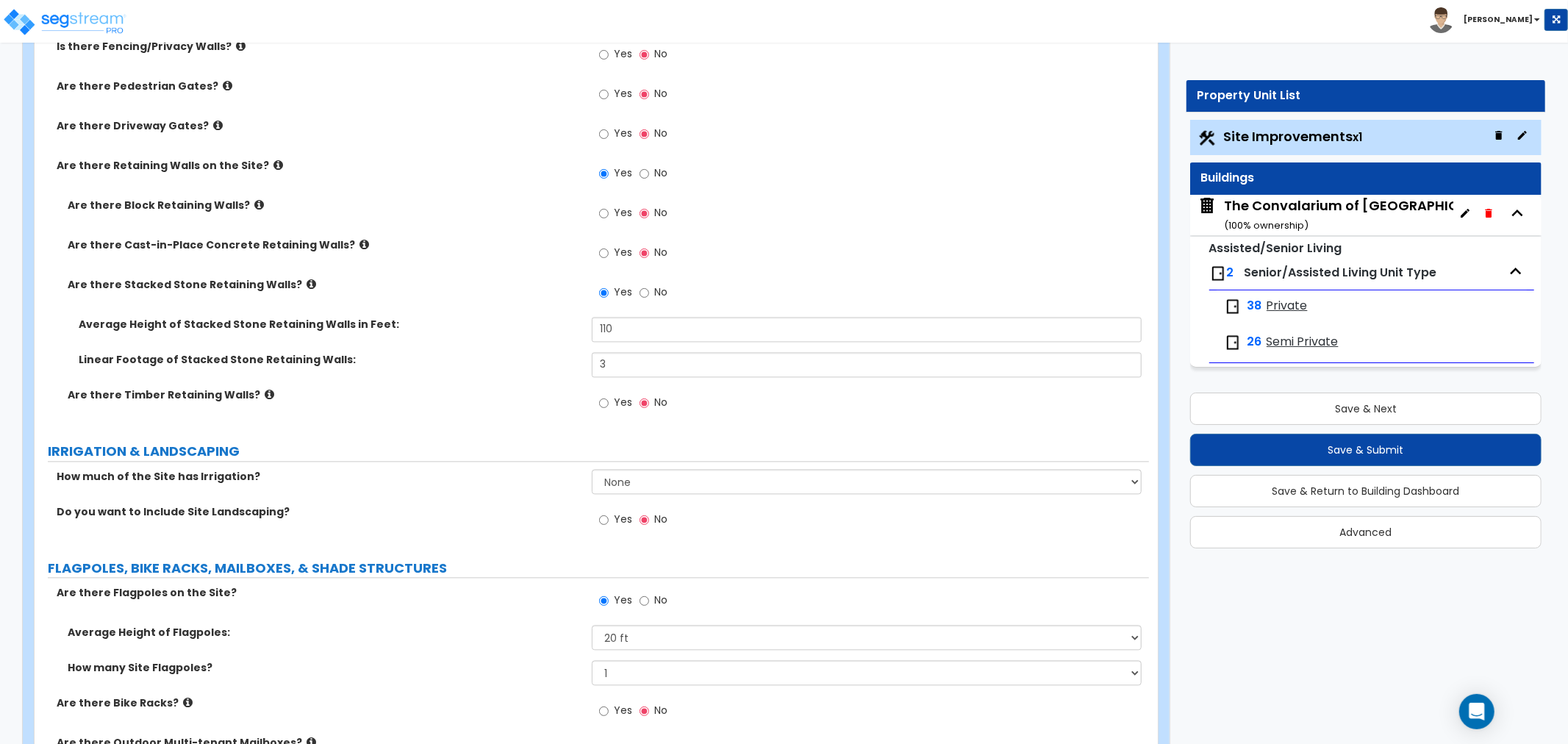
scroll to position [2533, 0]
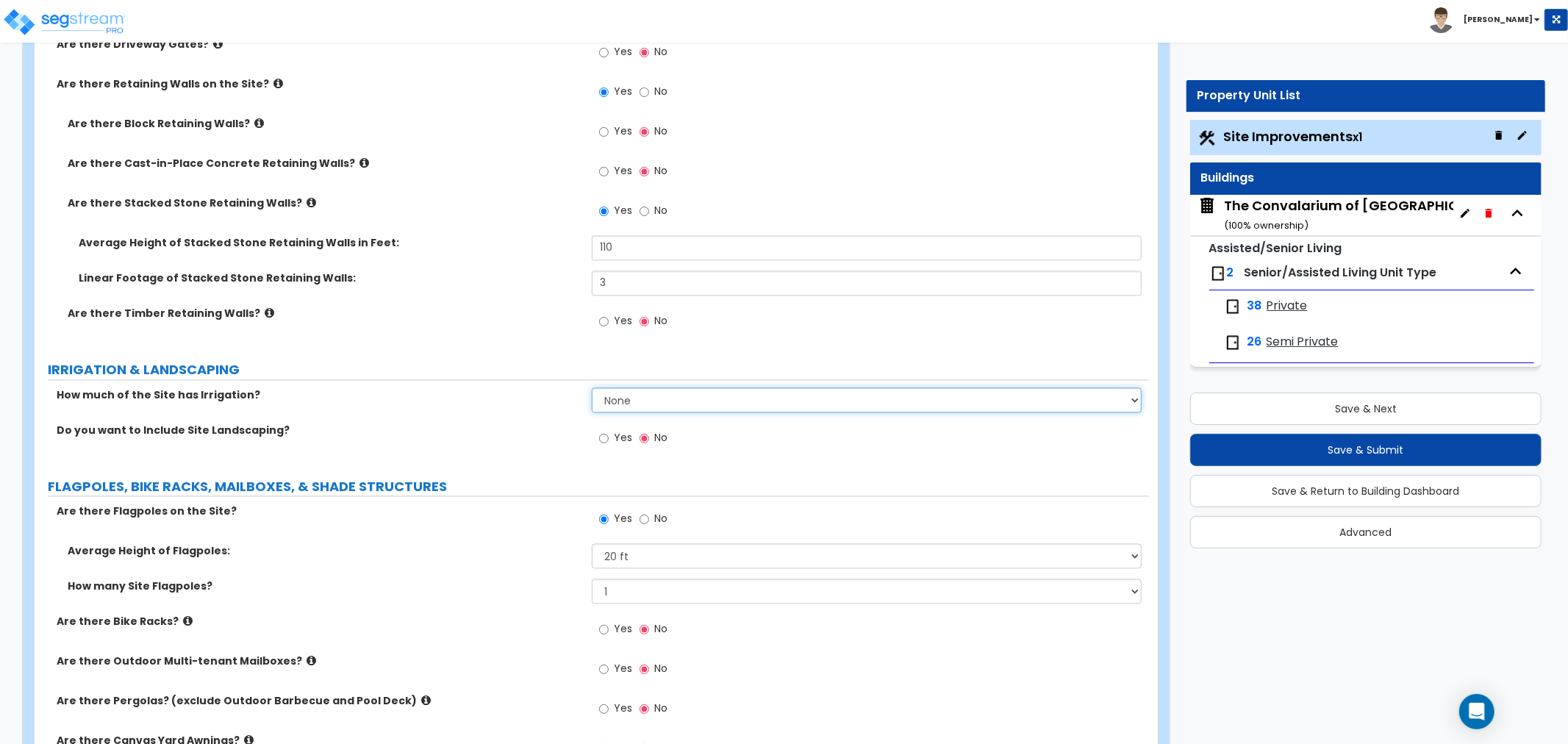
click at [621, 398] on select "None I want to Enter an Approximate Percentage I want to Enter the Square Foota…" at bounding box center [866, 400] width 549 height 25
click at [526, 416] on div "How much of the Site has Irrigation? None I want to Enter an Approximate Percen…" at bounding box center [592, 405] width 1114 height 35
click at [599, 436] on input "Yes" at bounding box center [604, 438] width 10 height 16
radio input "true"
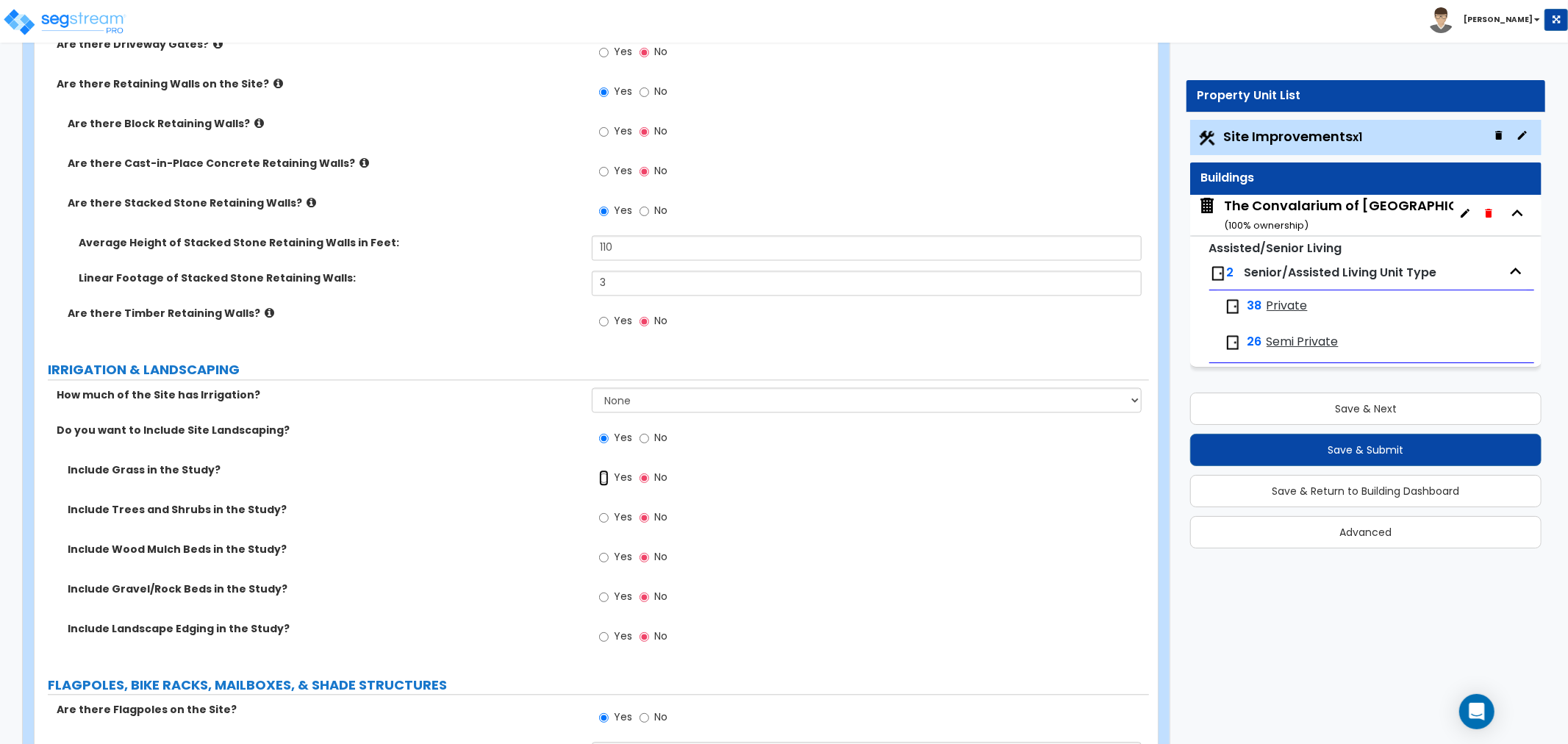
click at [603, 477] on input "Yes" at bounding box center [604, 478] width 10 height 16
radio input "true"
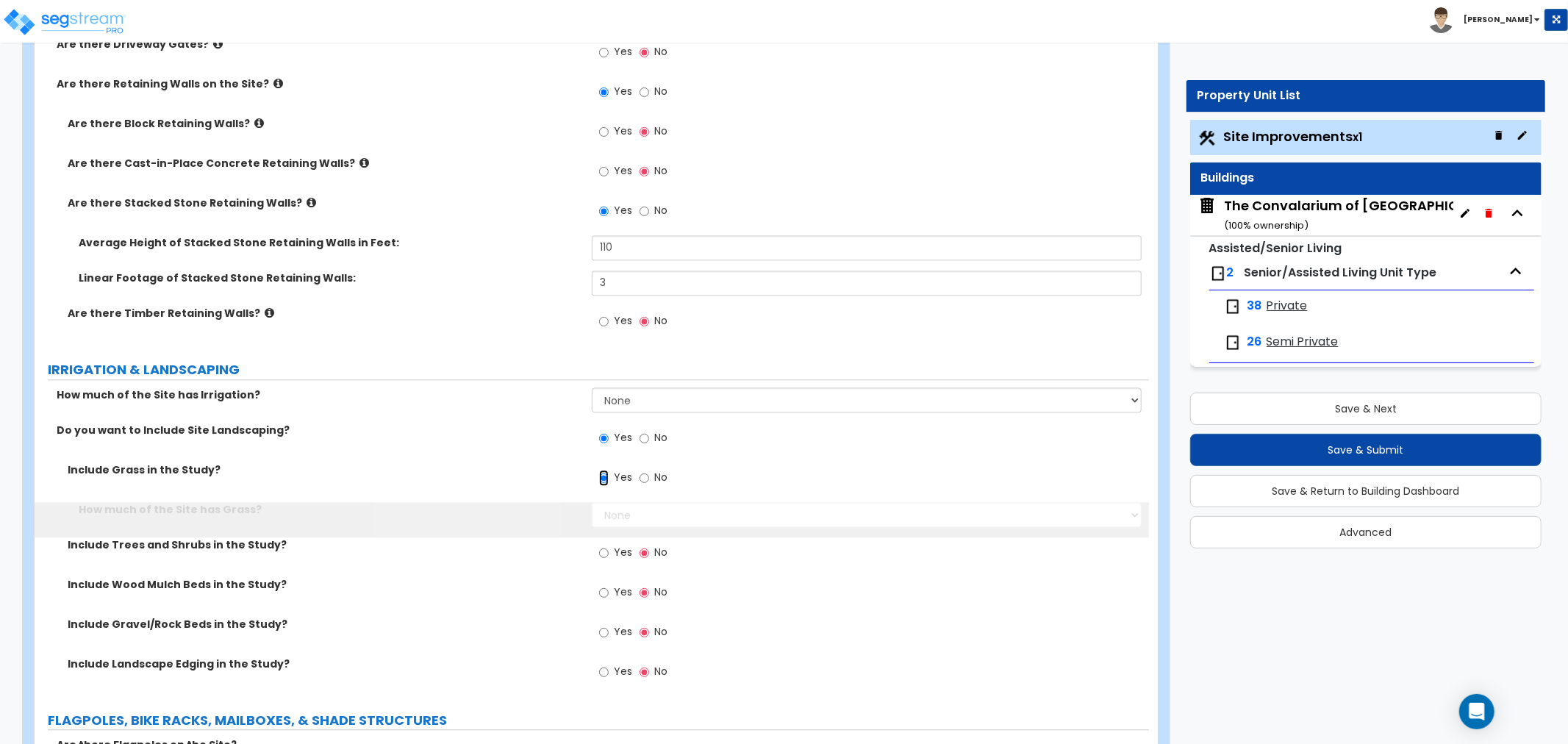
scroll to position [2569, 0]
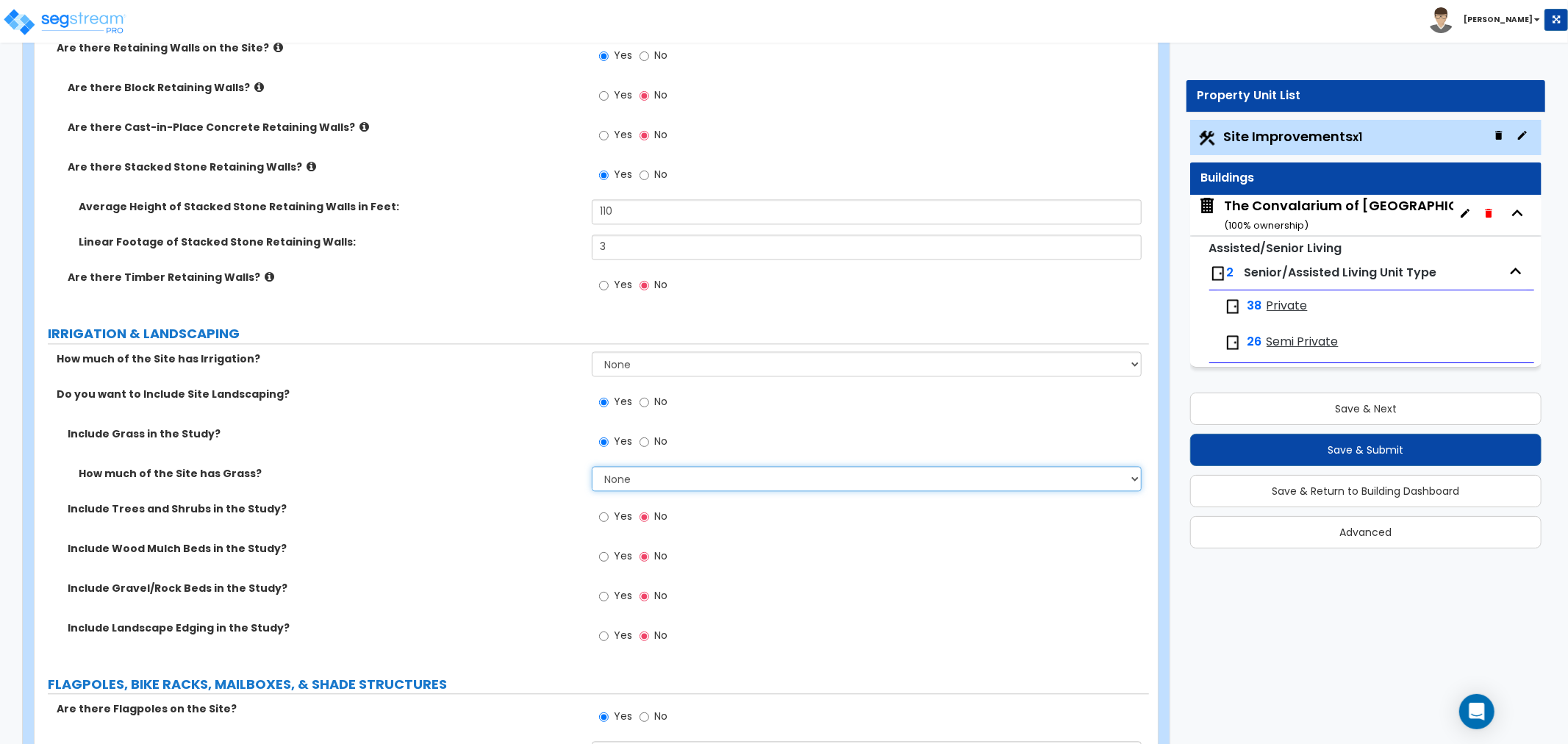
click at [644, 484] on select "None I want to Enter an Approximate Percentage I want to Enter the Square Foota…" at bounding box center [866, 478] width 549 height 25
select select "2"
click at [592, 466] on select "None I want to Enter an Approximate Percentage I want to Enter the Square Foota…" at bounding box center [866, 478] width 549 height 25
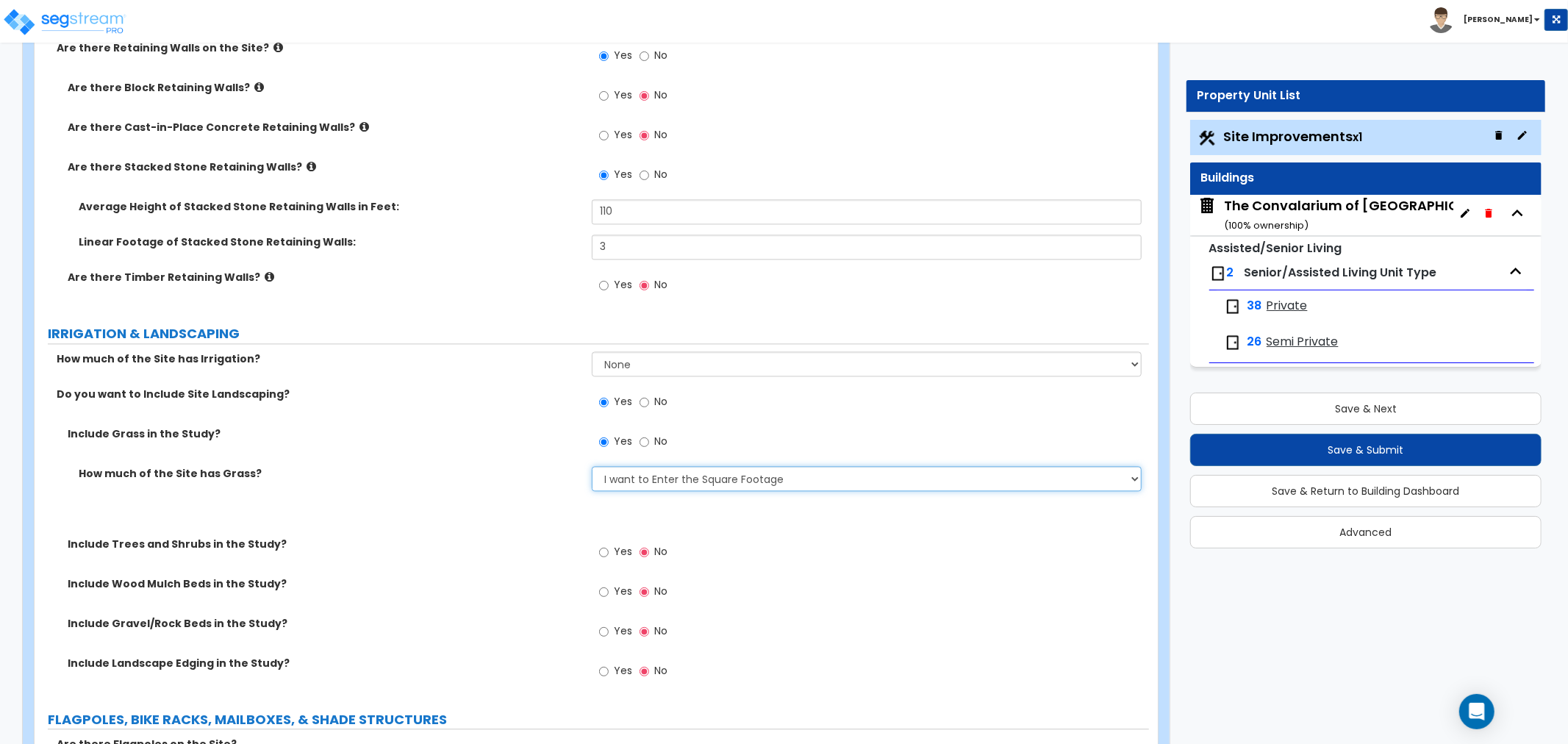
scroll to position [2604, 0]
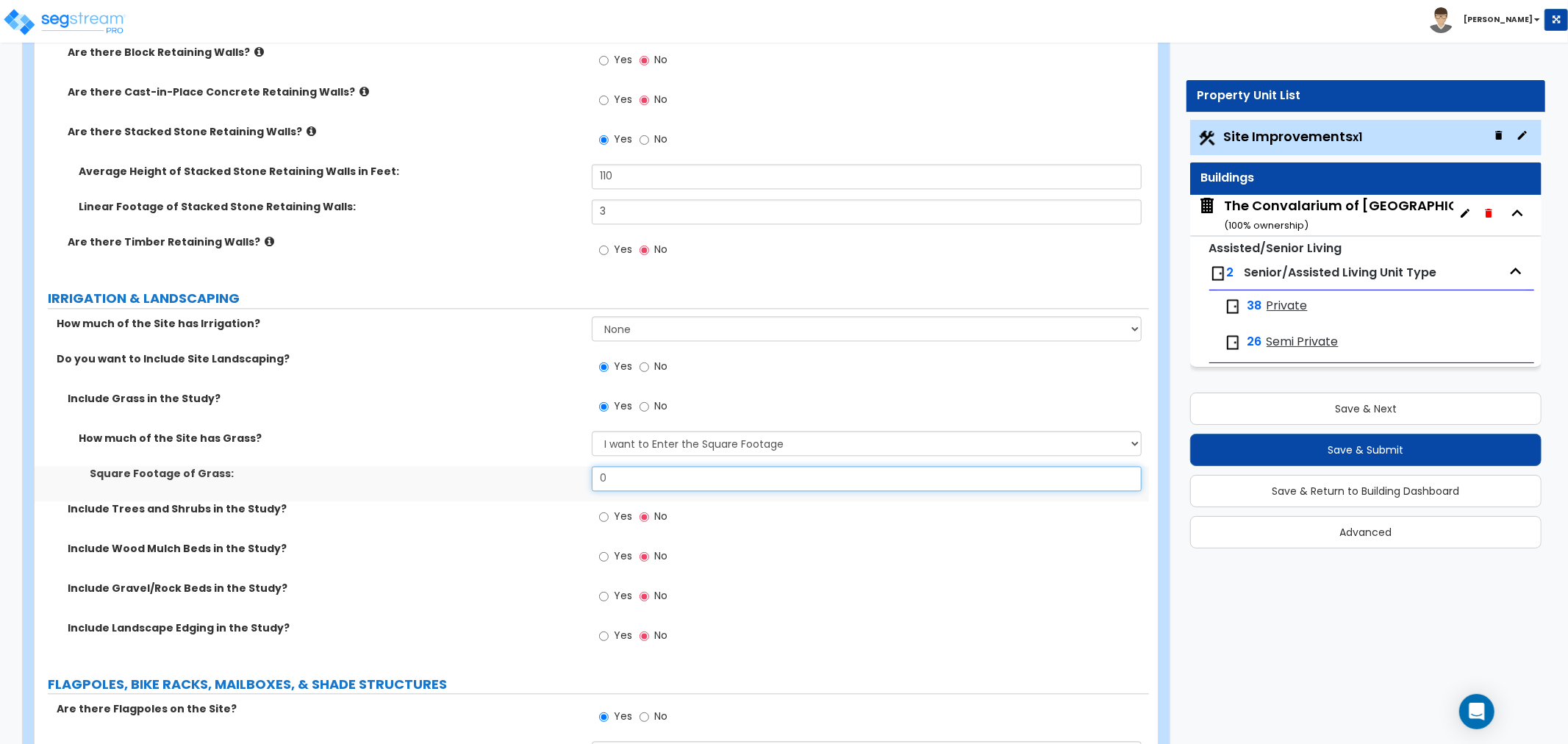
drag, startPoint x: 620, startPoint y: 480, endPoint x: 551, endPoint y: 476, distance: 69.1
click at [551, 476] on div "Square Footage of Grass: 0" at bounding box center [592, 484] width 1114 height 35
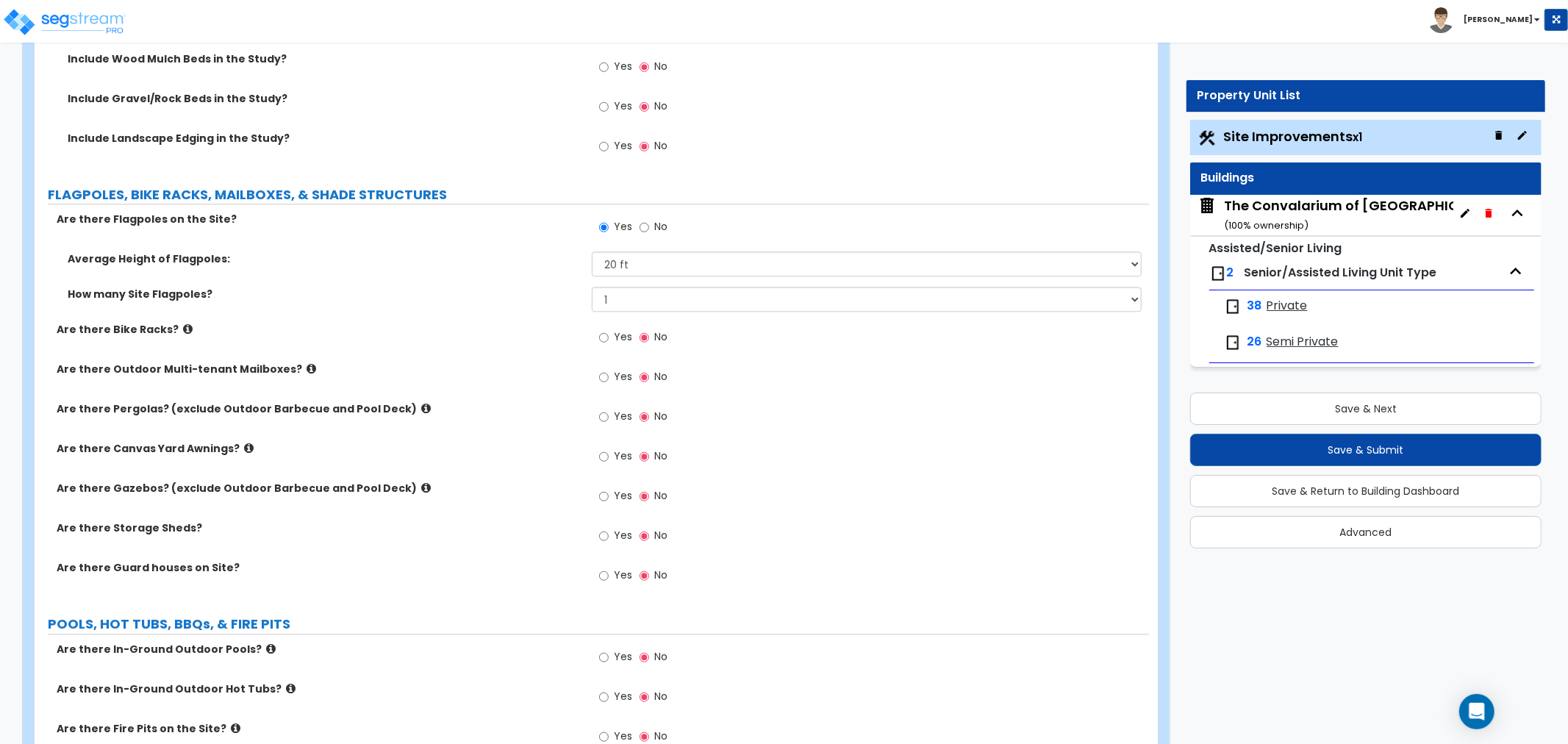
scroll to position [3176, 0]
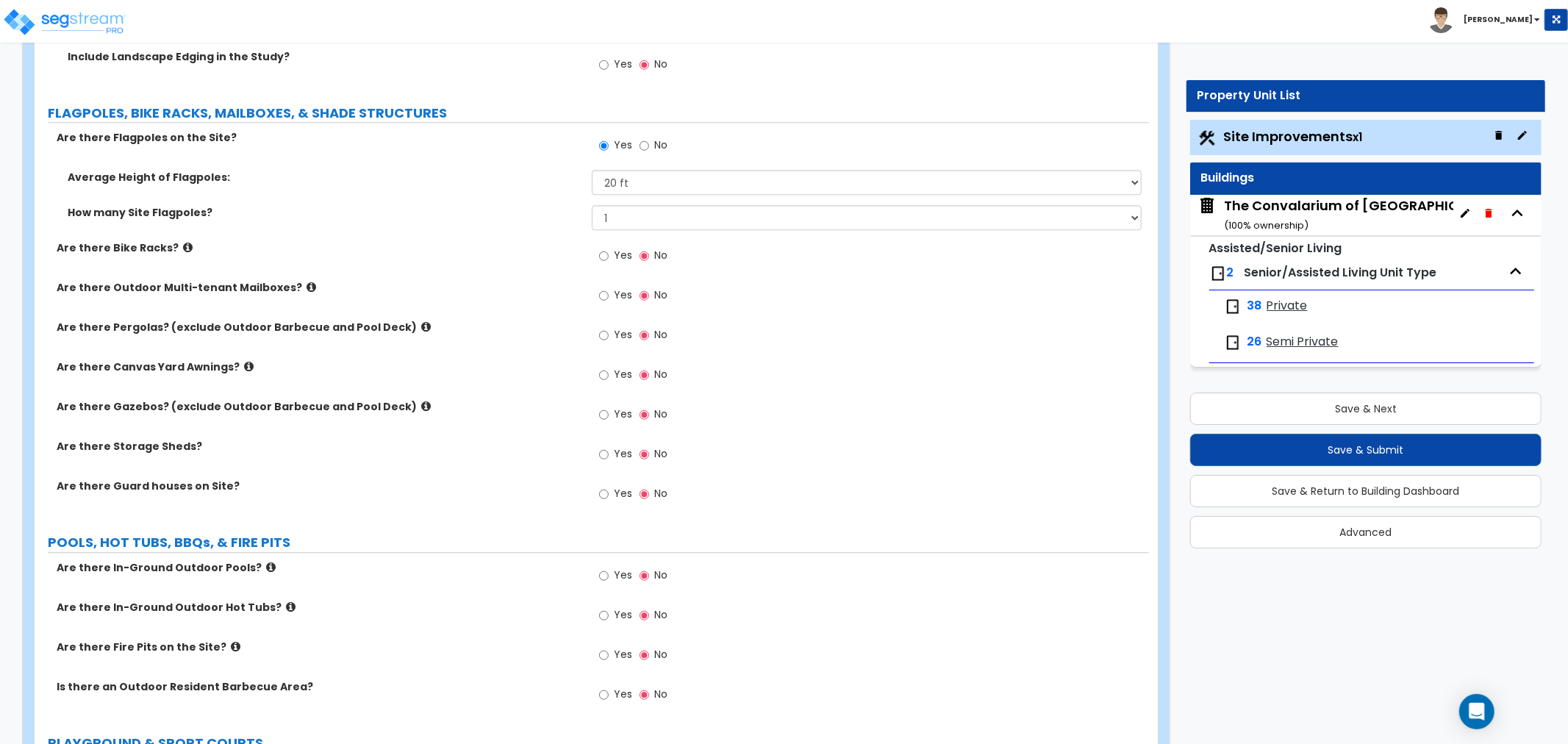
type input "84,520"
click at [606, 336] on input "Yes" at bounding box center [604, 335] width 10 height 16
radio input "true"
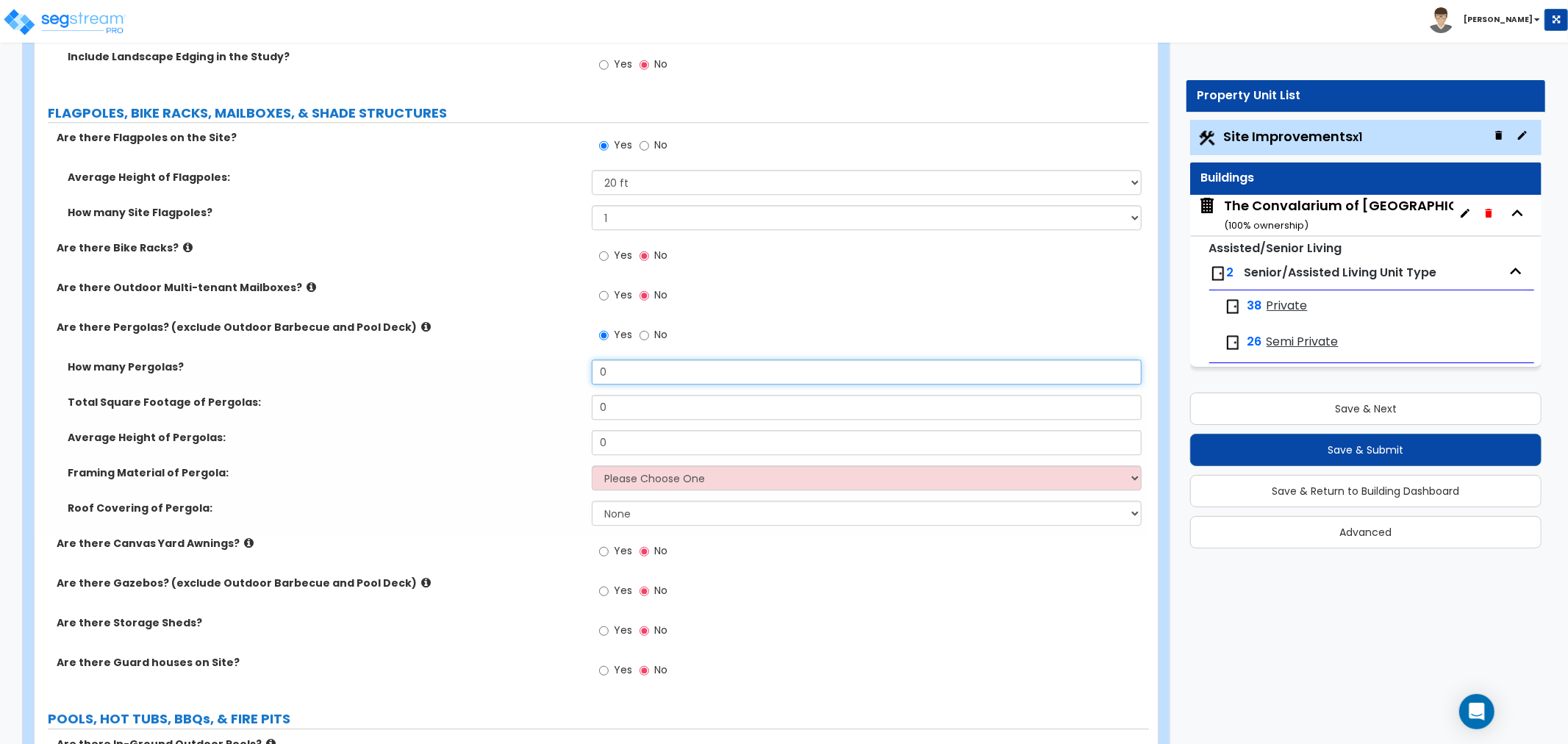
drag, startPoint x: 623, startPoint y: 370, endPoint x: 589, endPoint y: 376, distance: 34.5
click at [589, 376] on div "How many Pergolas? 0" at bounding box center [592, 377] width 1114 height 35
type input "1"
drag, startPoint x: 626, startPoint y: 410, endPoint x: 542, endPoint y: 412, distance: 84.0
click at [542, 412] on div "Total Square Footage of Pergolas: 0" at bounding box center [592, 412] width 1114 height 35
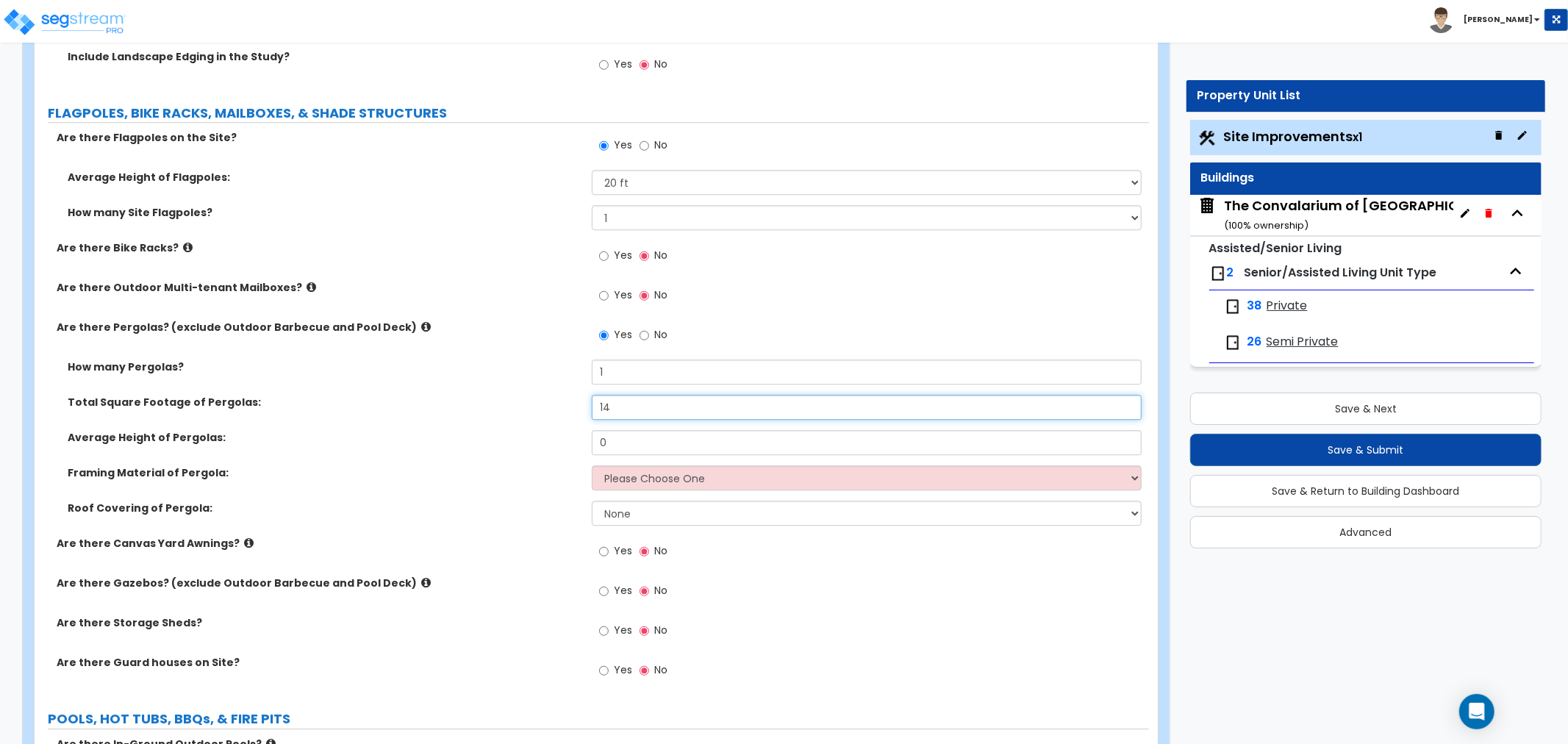
type input "1"
type input "144"
drag, startPoint x: 620, startPoint y: 439, endPoint x: 567, endPoint y: 440, distance: 53.0
click at [567, 440] on div "Average Height of Pergolas: 0" at bounding box center [592, 448] width 1114 height 35
type input "12"
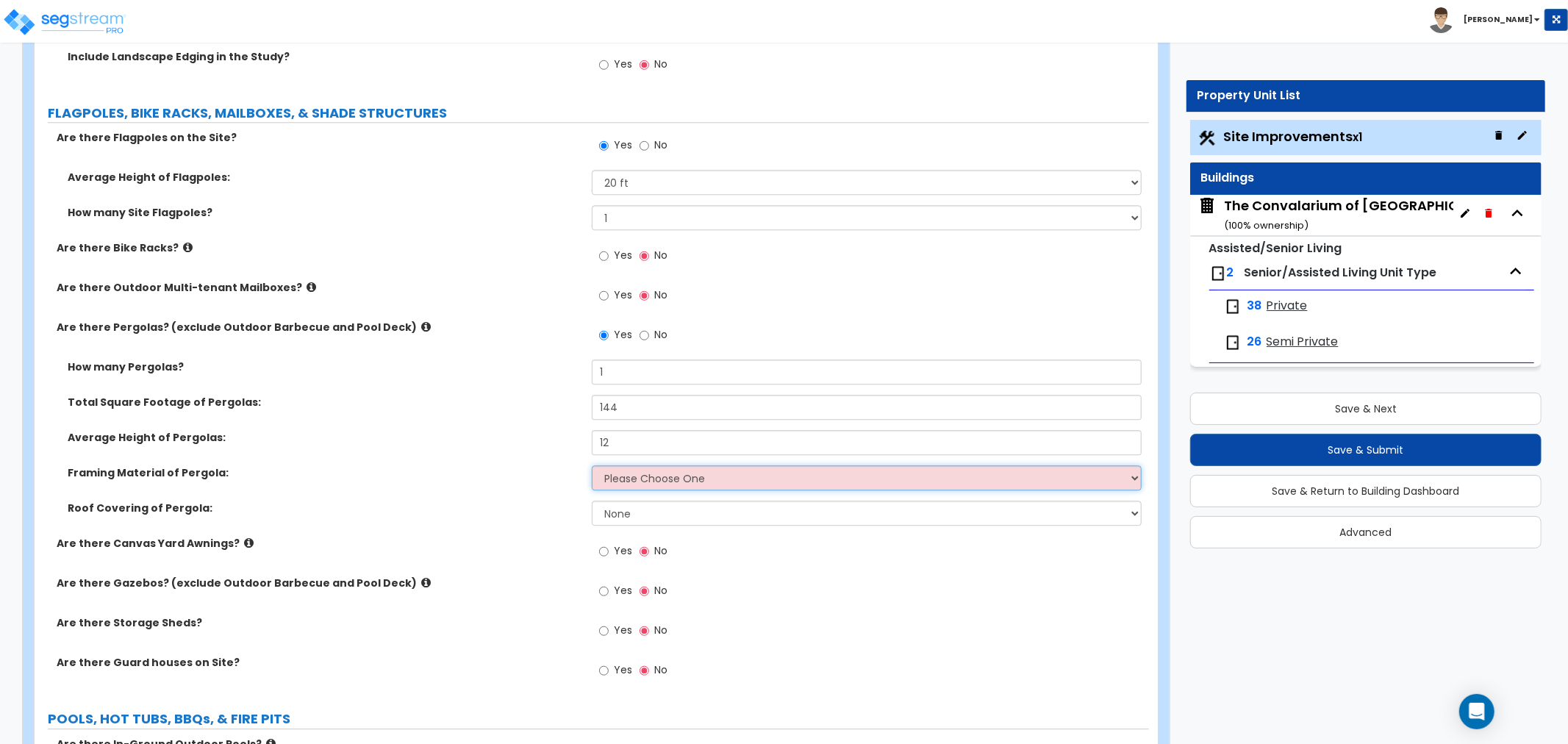
click at [635, 467] on select "Please Choose One Wood Metal" at bounding box center [866, 478] width 549 height 25
select select "2"
click at [592, 465] on select "Please Choose One Wood Metal" at bounding box center [866, 478] width 549 height 25
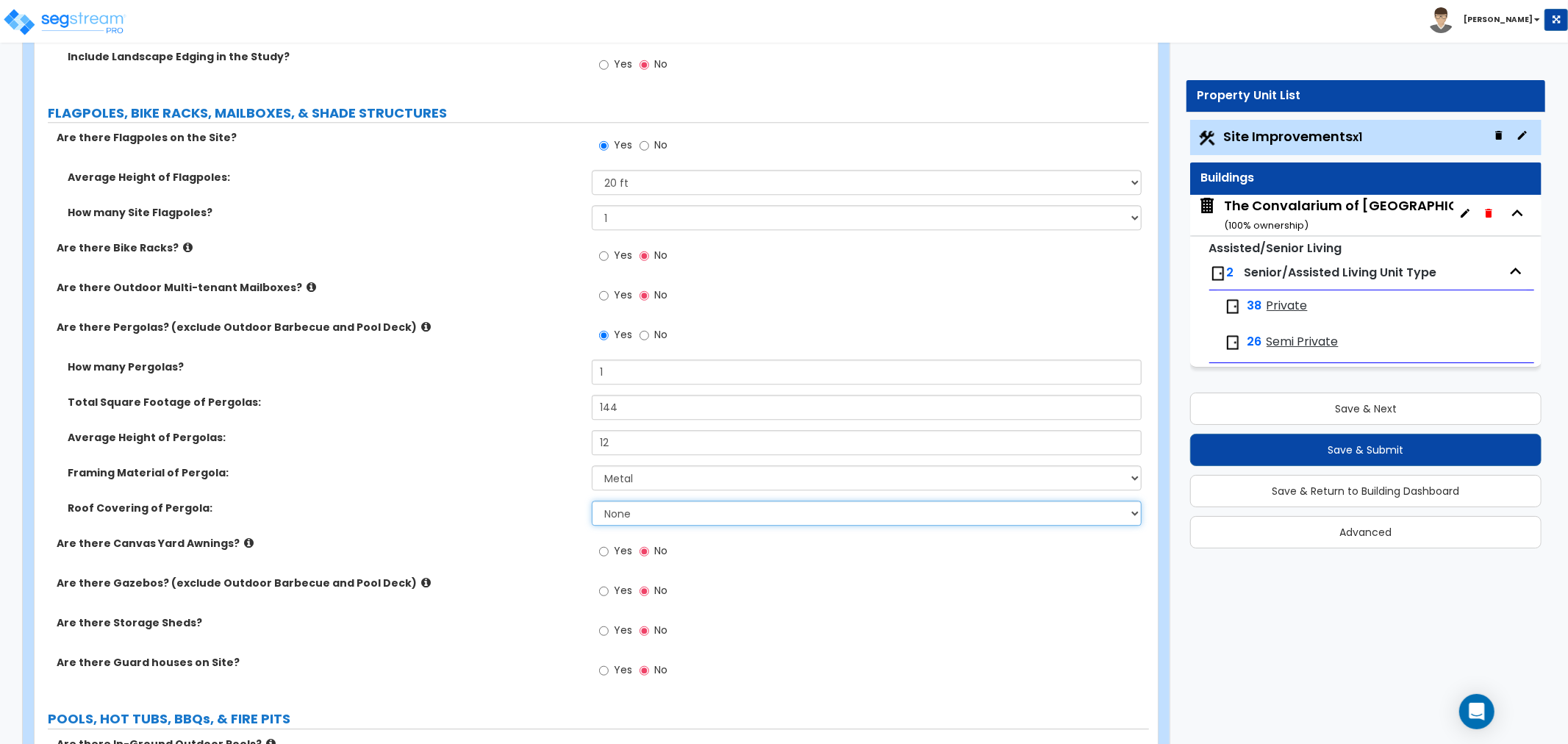
click at [644, 512] on select "None Plastic Fiberglass Metal" at bounding box center [866, 513] width 549 height 25
select select "3"
click at [592, 500] on select "None Plastic Fiberglass Metal" at bounding box center [866, 513] width 549 height 25
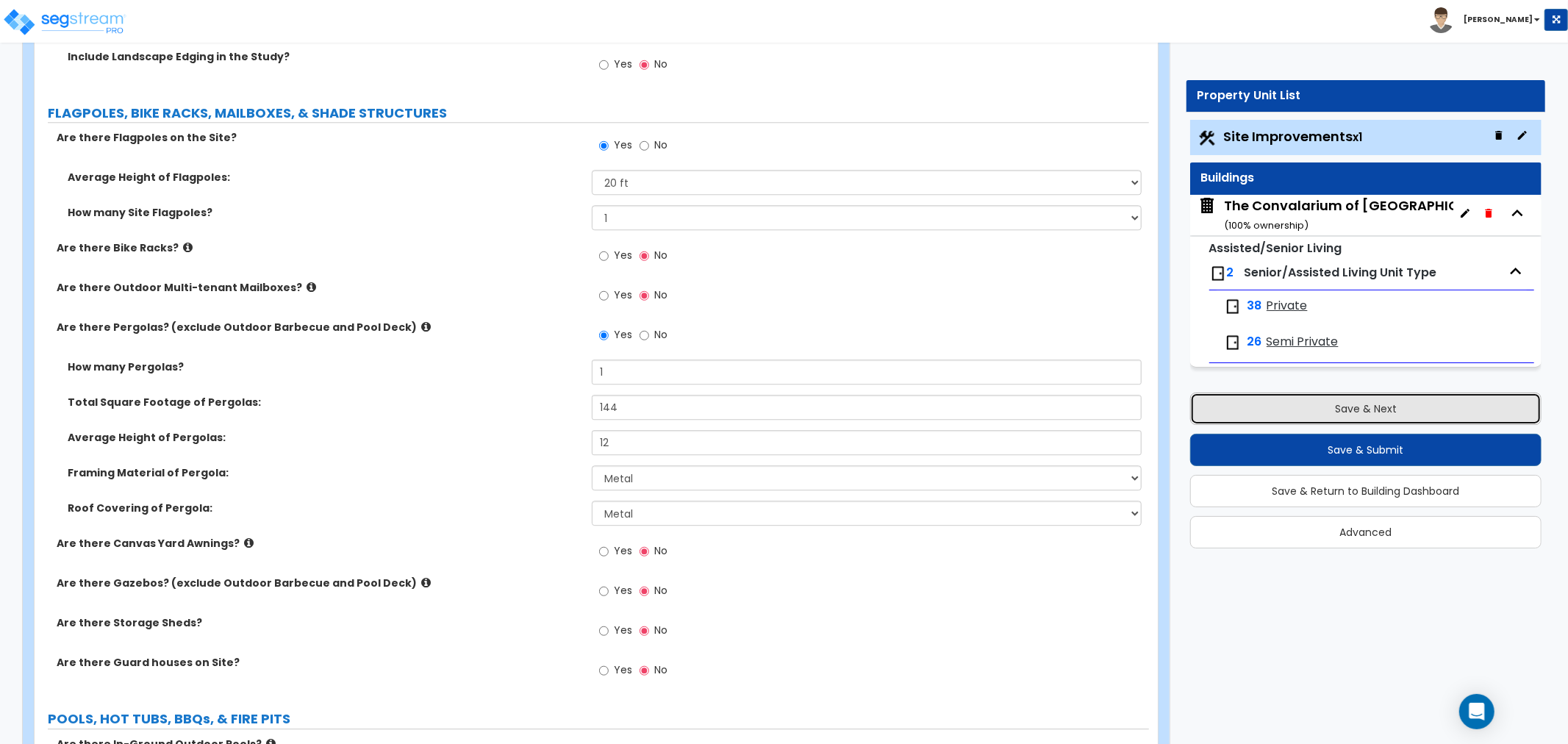
click at [1368, 410] on button "Save & Next" at bounding box center [1366, 409] width 352 height 33
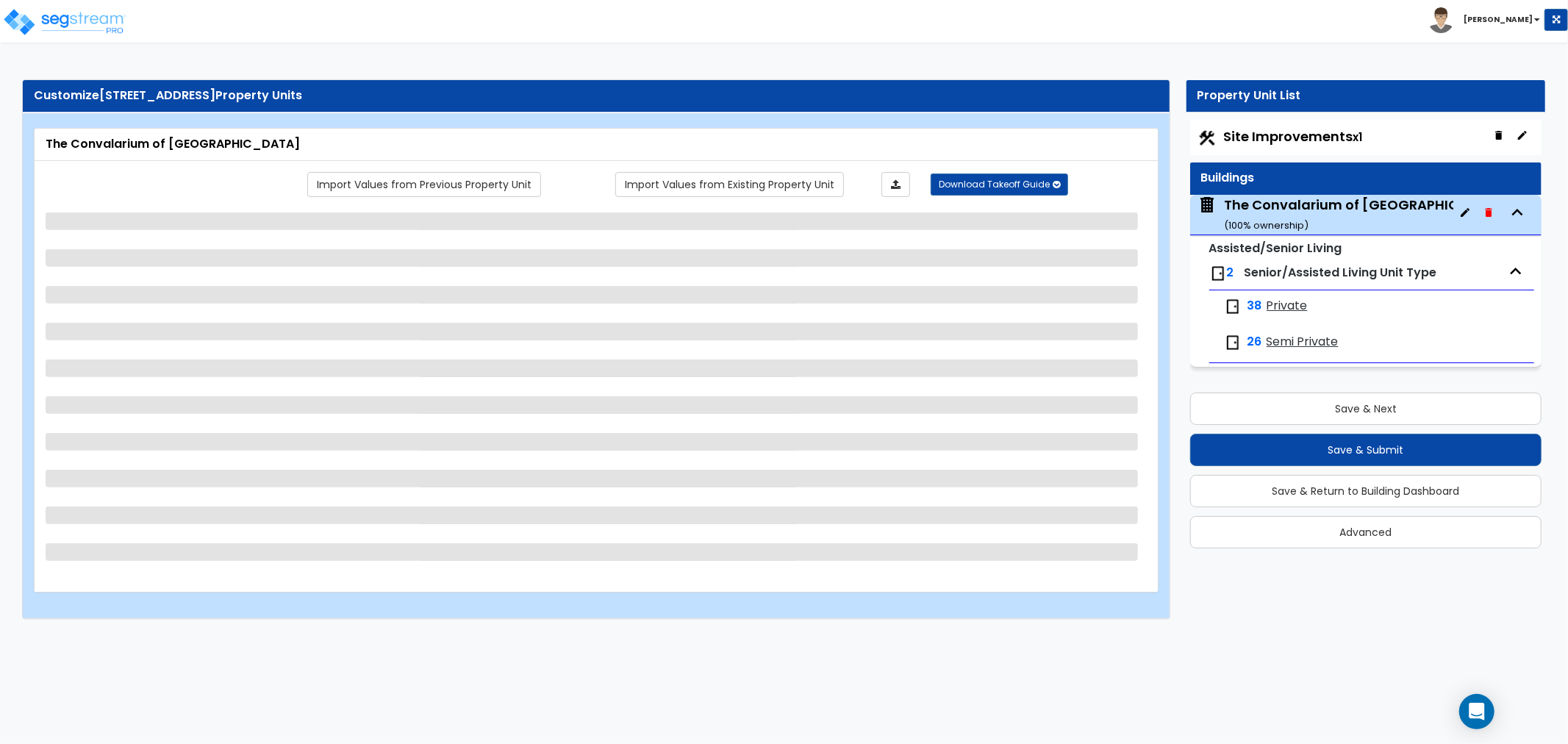
select select "2"
select select "1"
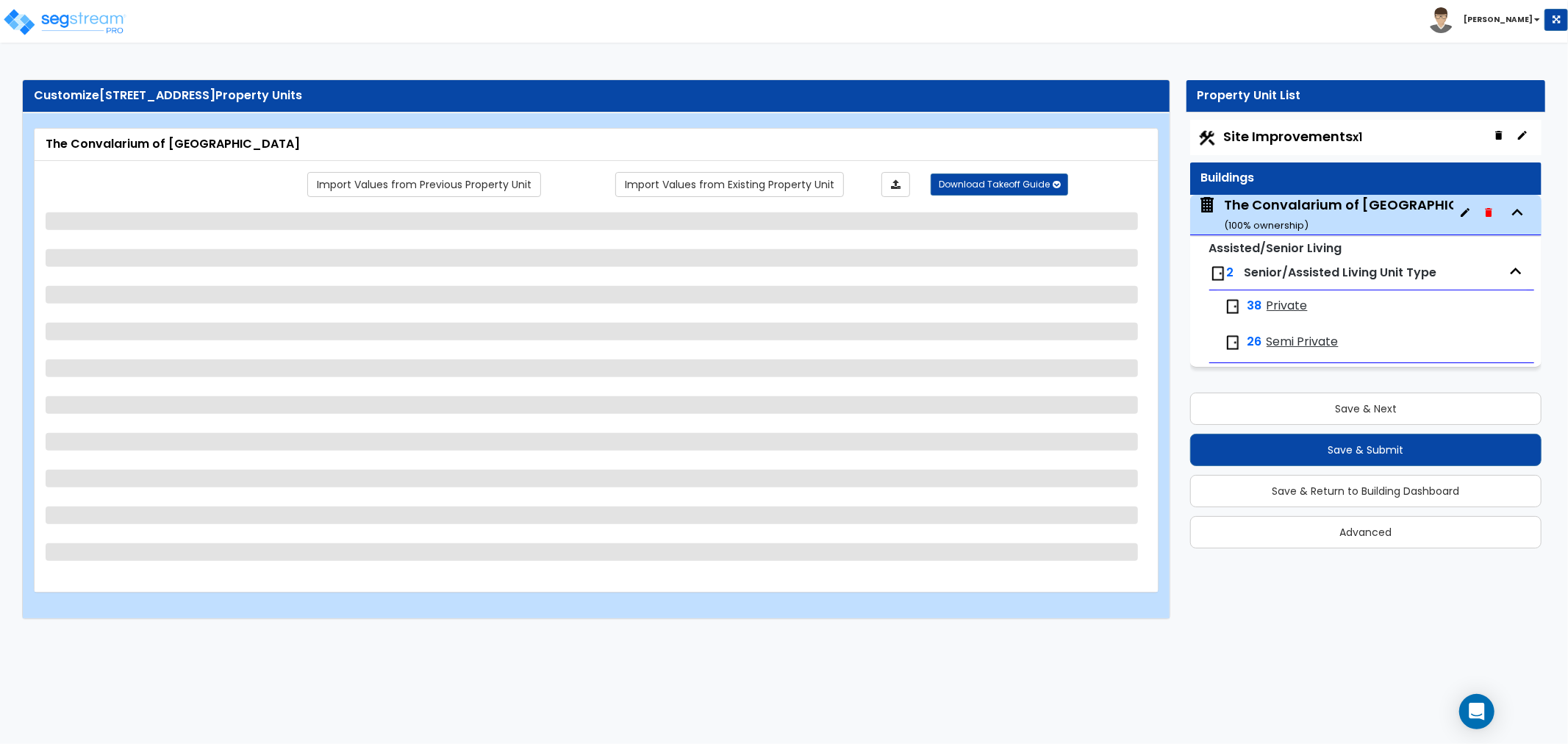
select select "1"
select select "6"
select select "2"
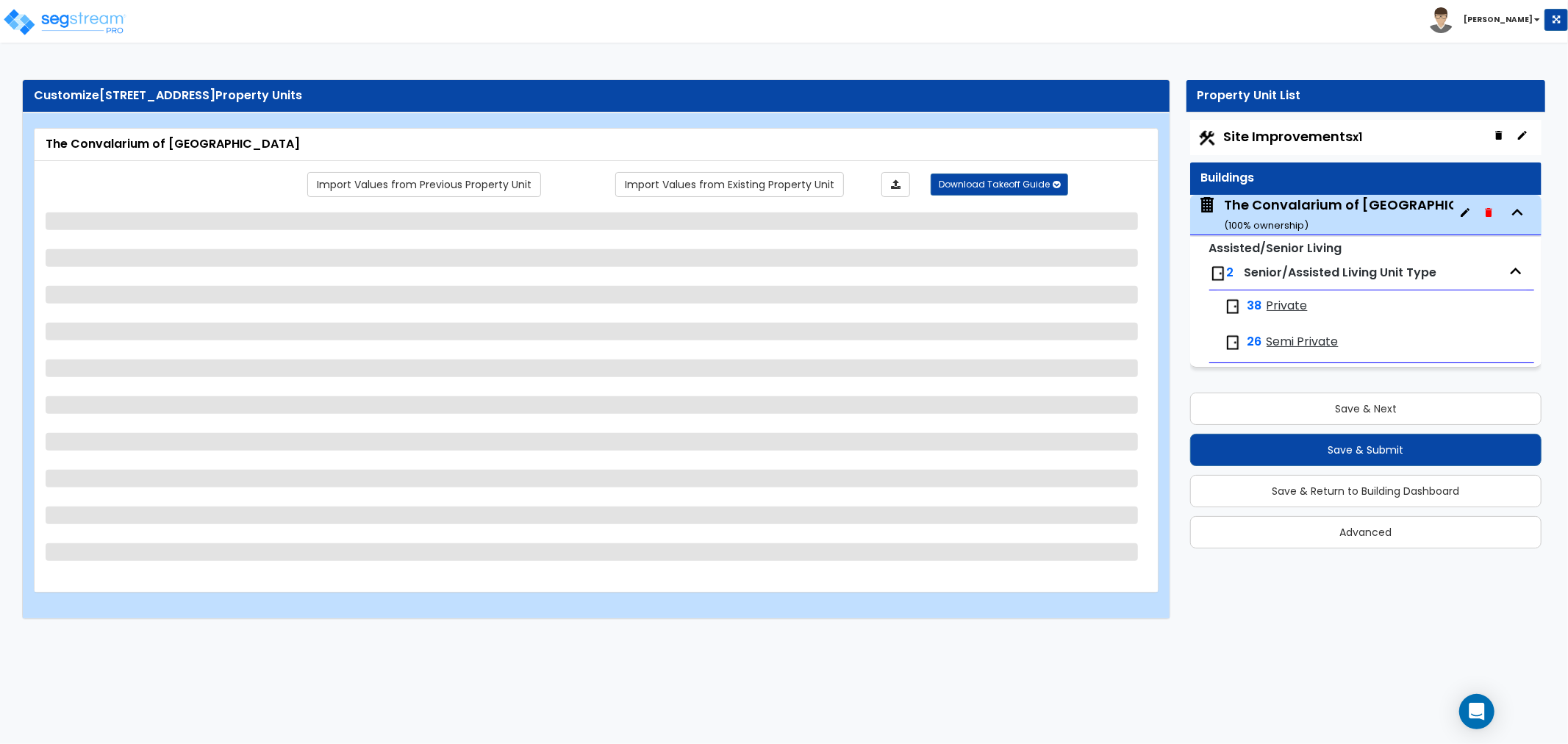
select select "7"
select select "3"
select select "1"
select select "2"
select select "1"
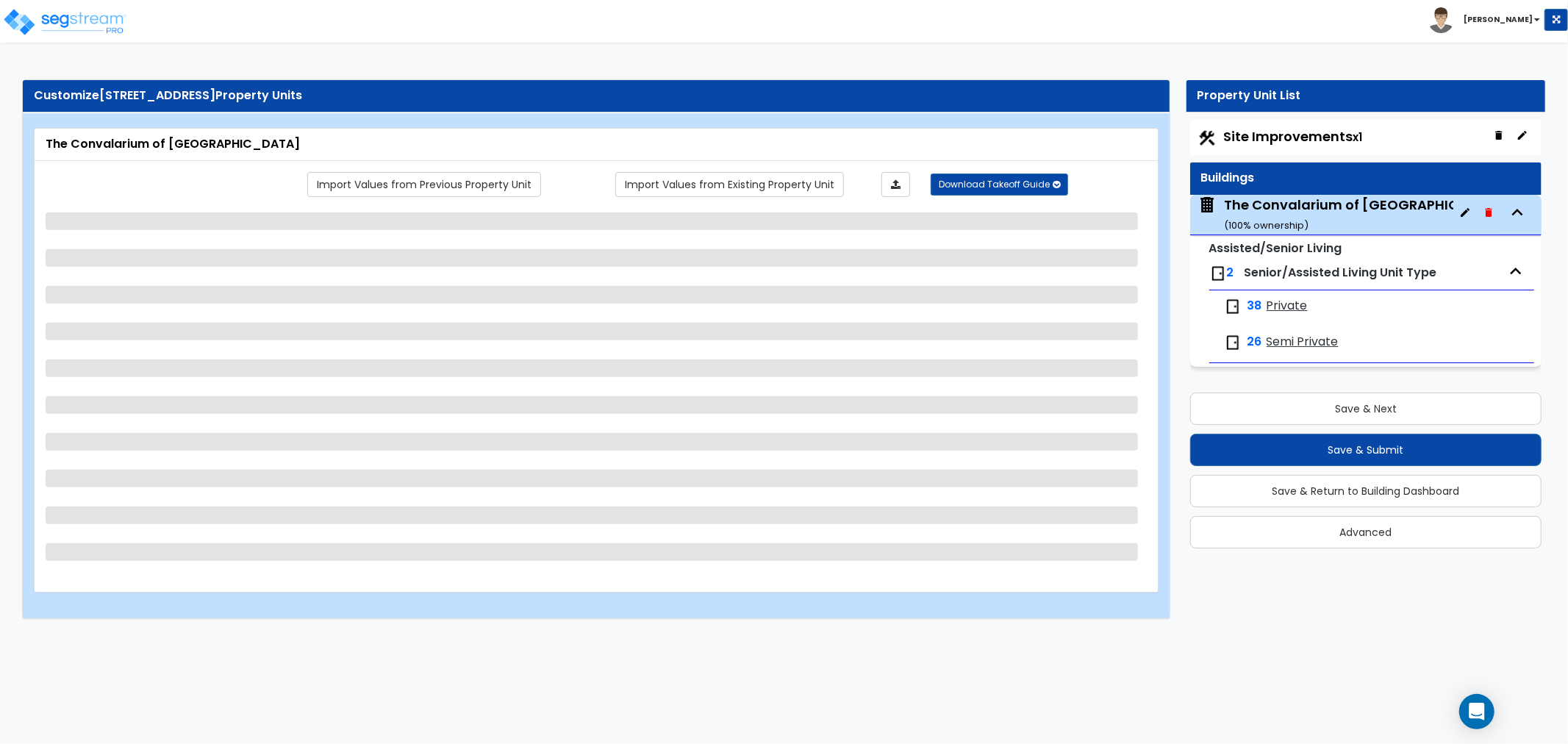
select select "2"
select select "5"
select select "2"
select select "3"
select select "1"
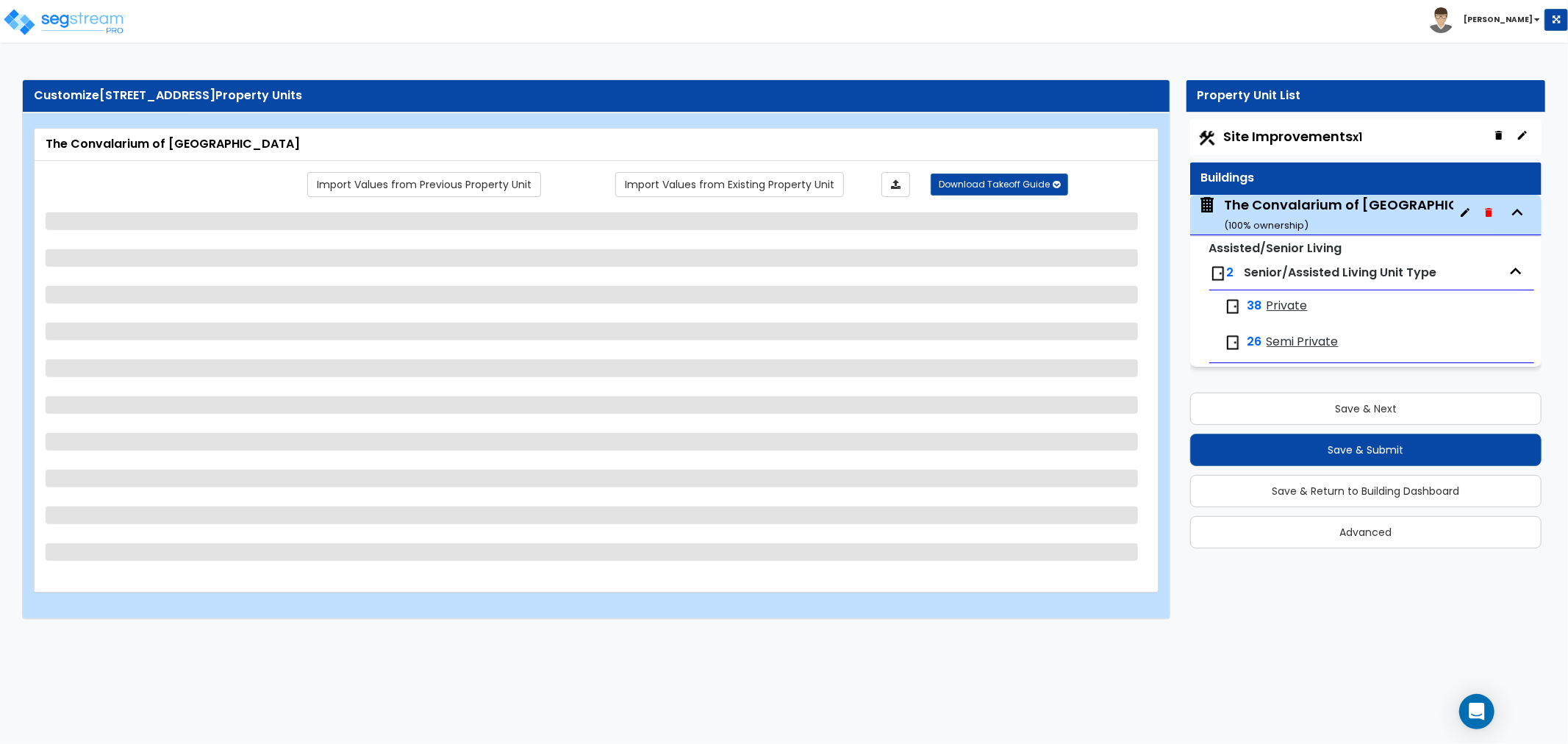
select select "2"
select select "4"
select select "2"
select select "3"
select select "1"
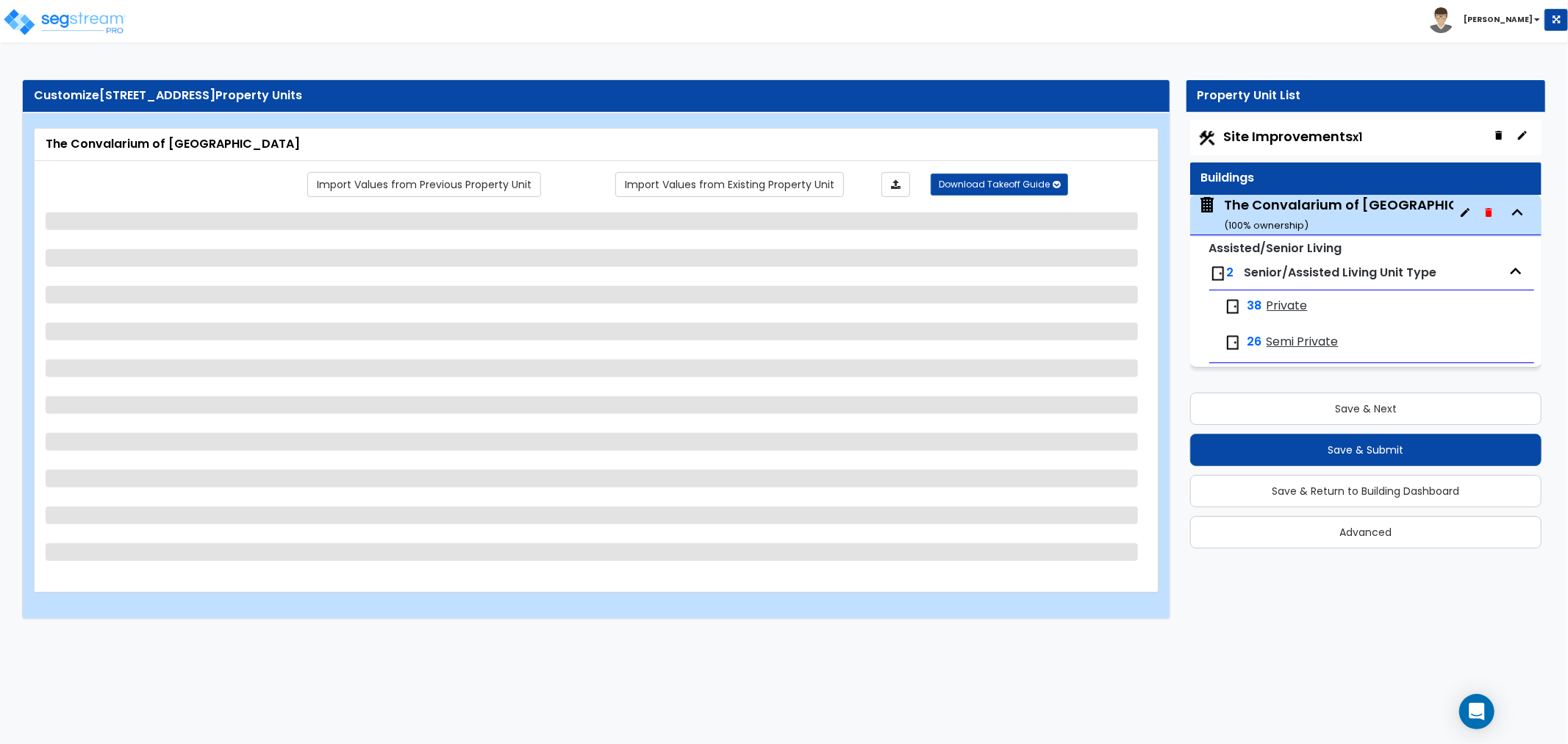
select select "3"
select select "1"
select select "3"
select select "1"
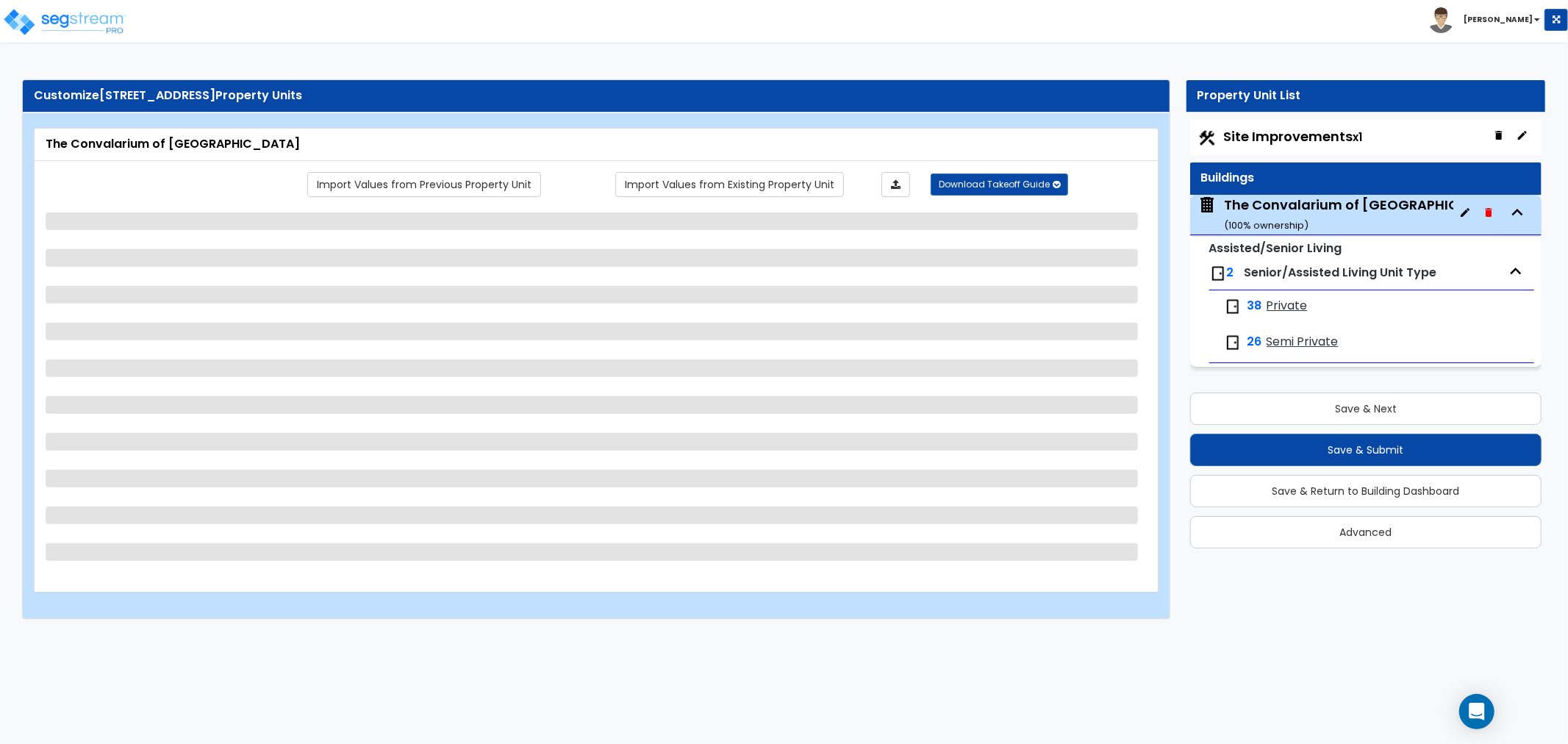
select select "1"
select select "2"
select select "1"
select select "2"
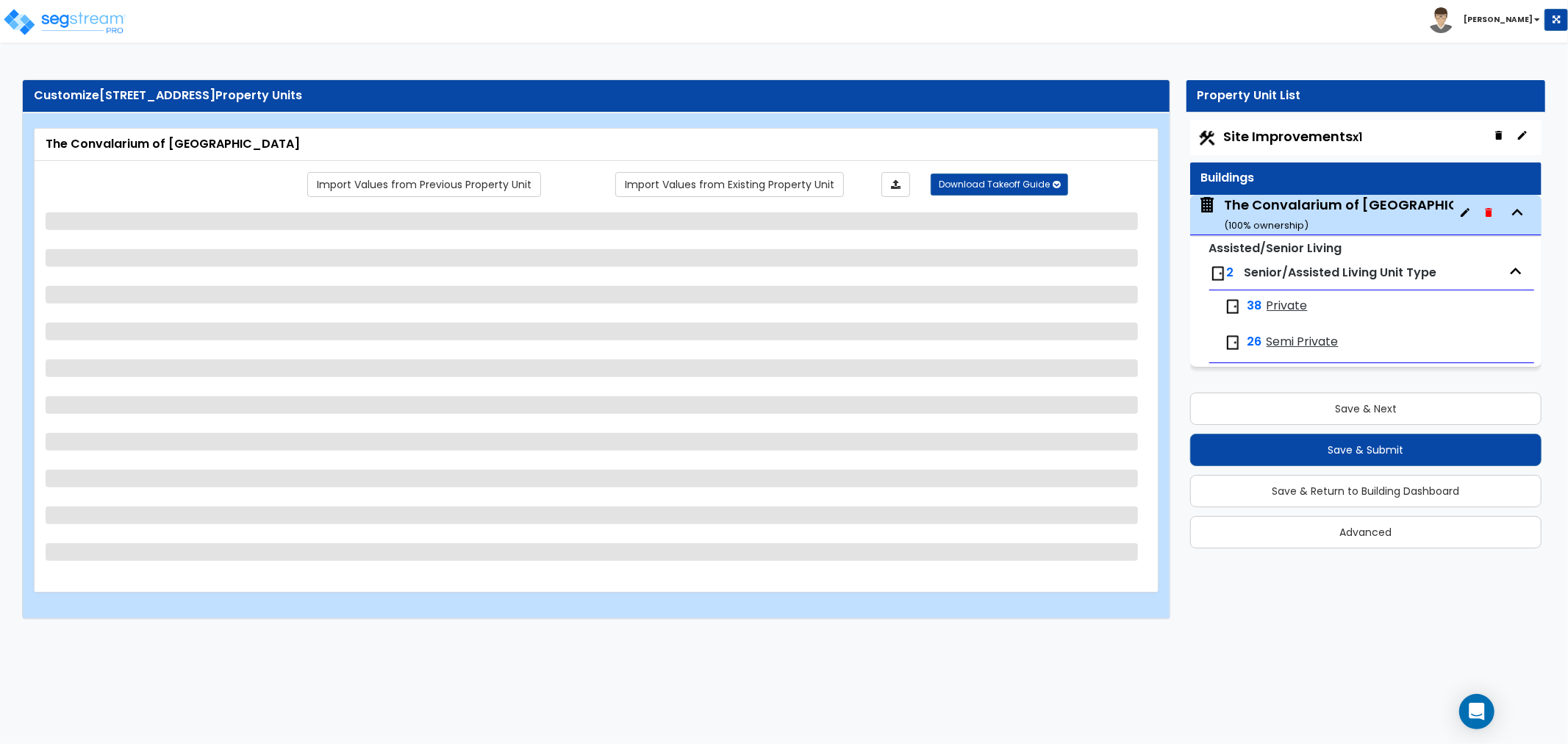
select select "1"
select select "2"
select select "4"
select select "5"
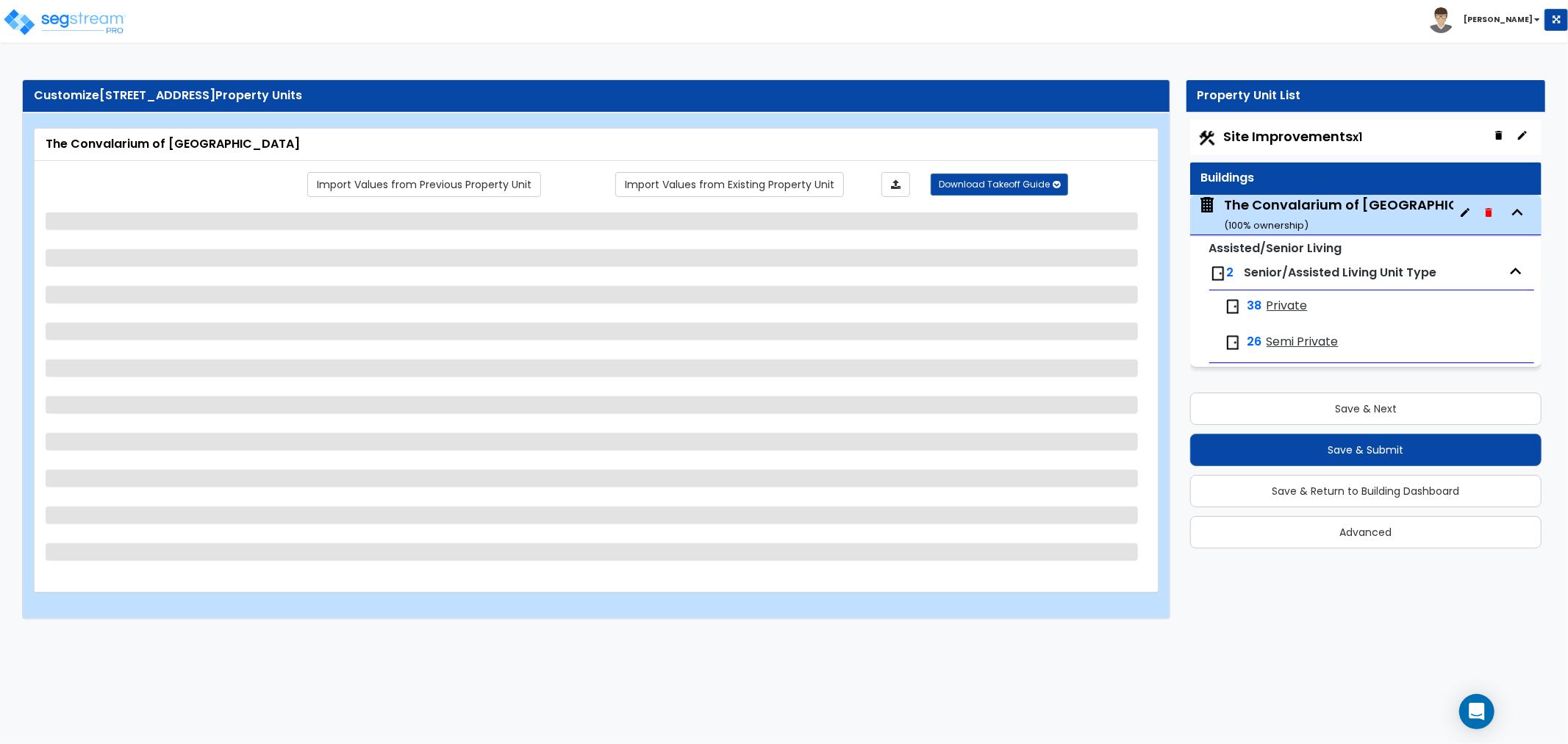
select select "1"
select select "2"
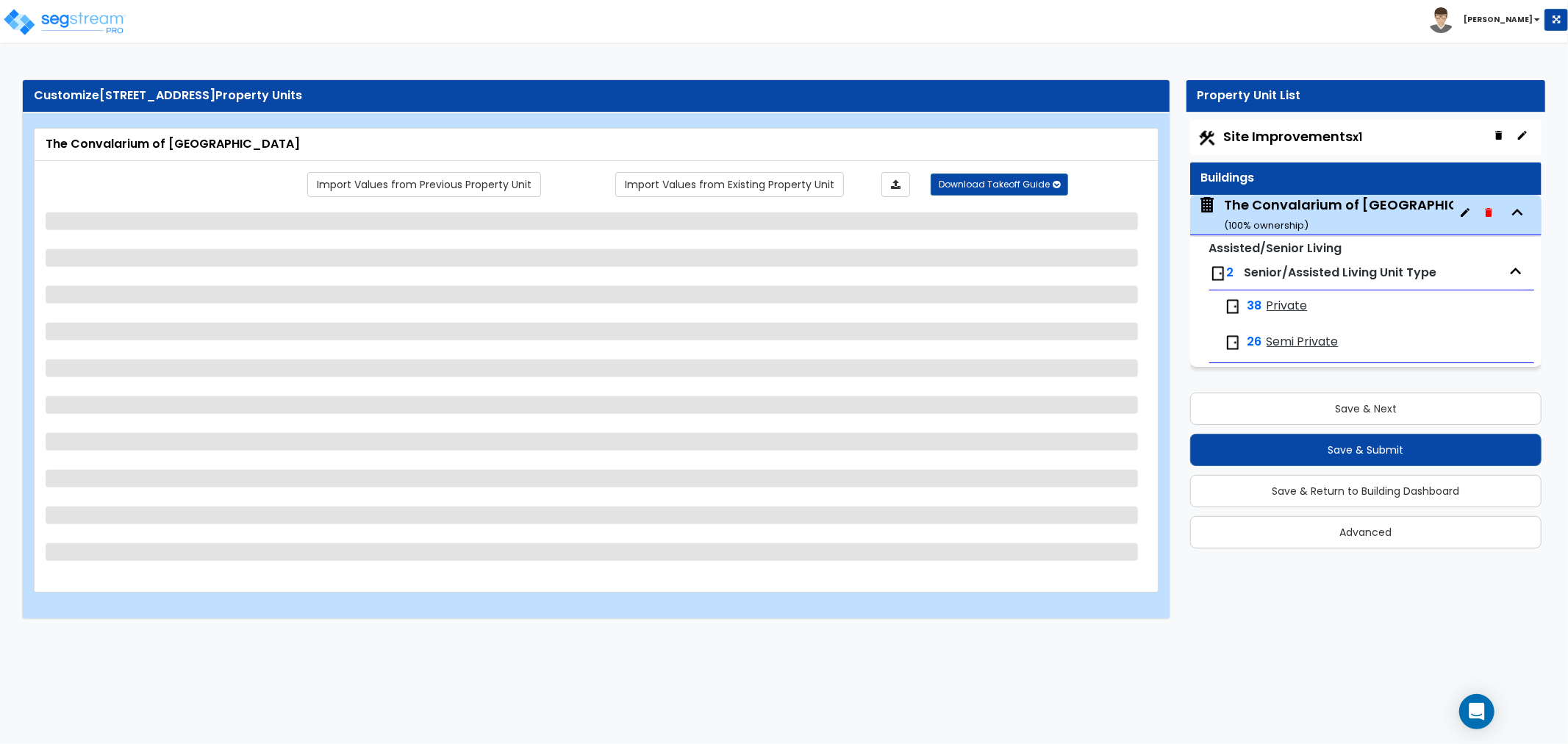
select select "3"
select select "4"
select select "1"
select select "2"
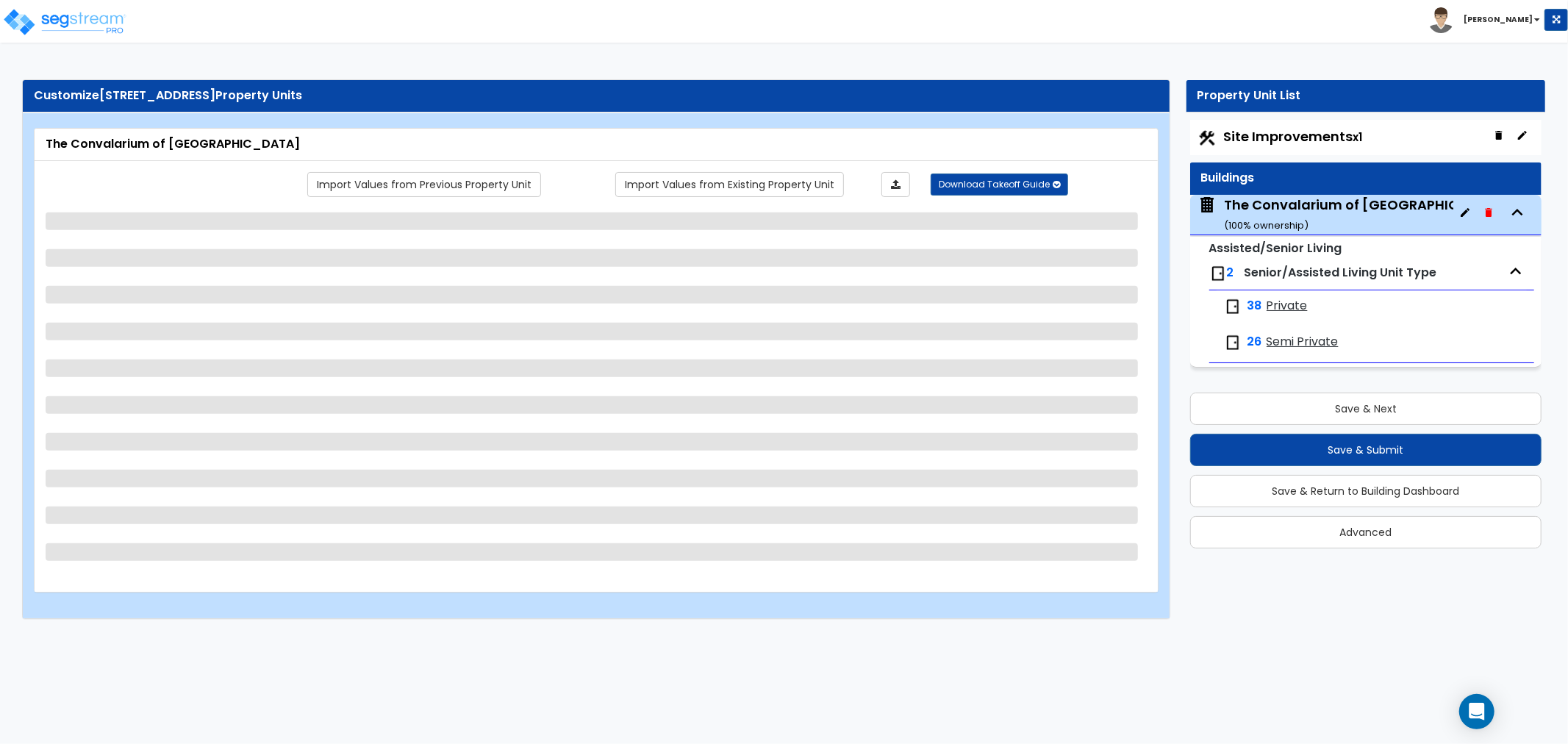
select select "1"
select select "3"
select select "2"
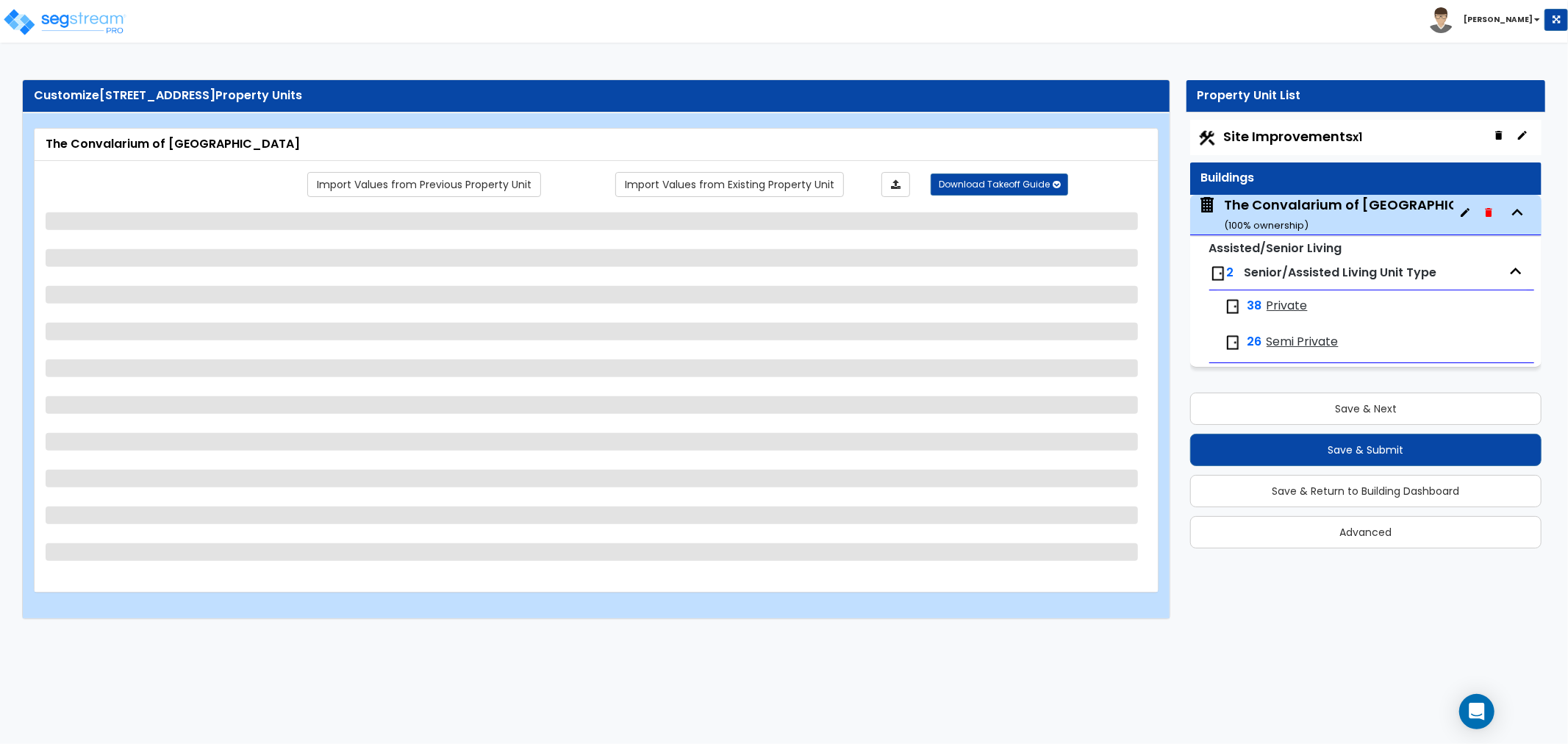
select select "3"
select select "2"
select select "1"
select select "4"
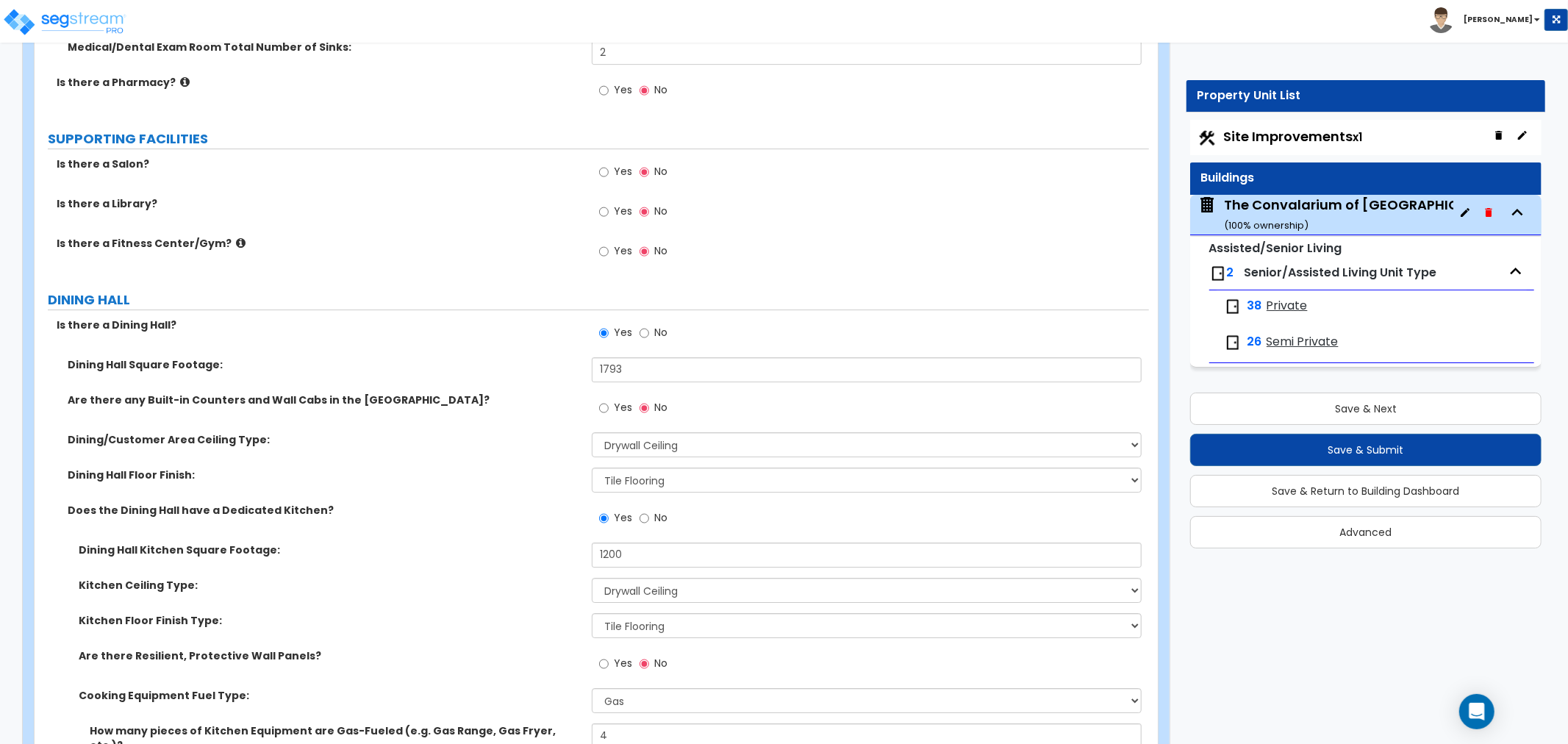
scroll to position [4167, 0]
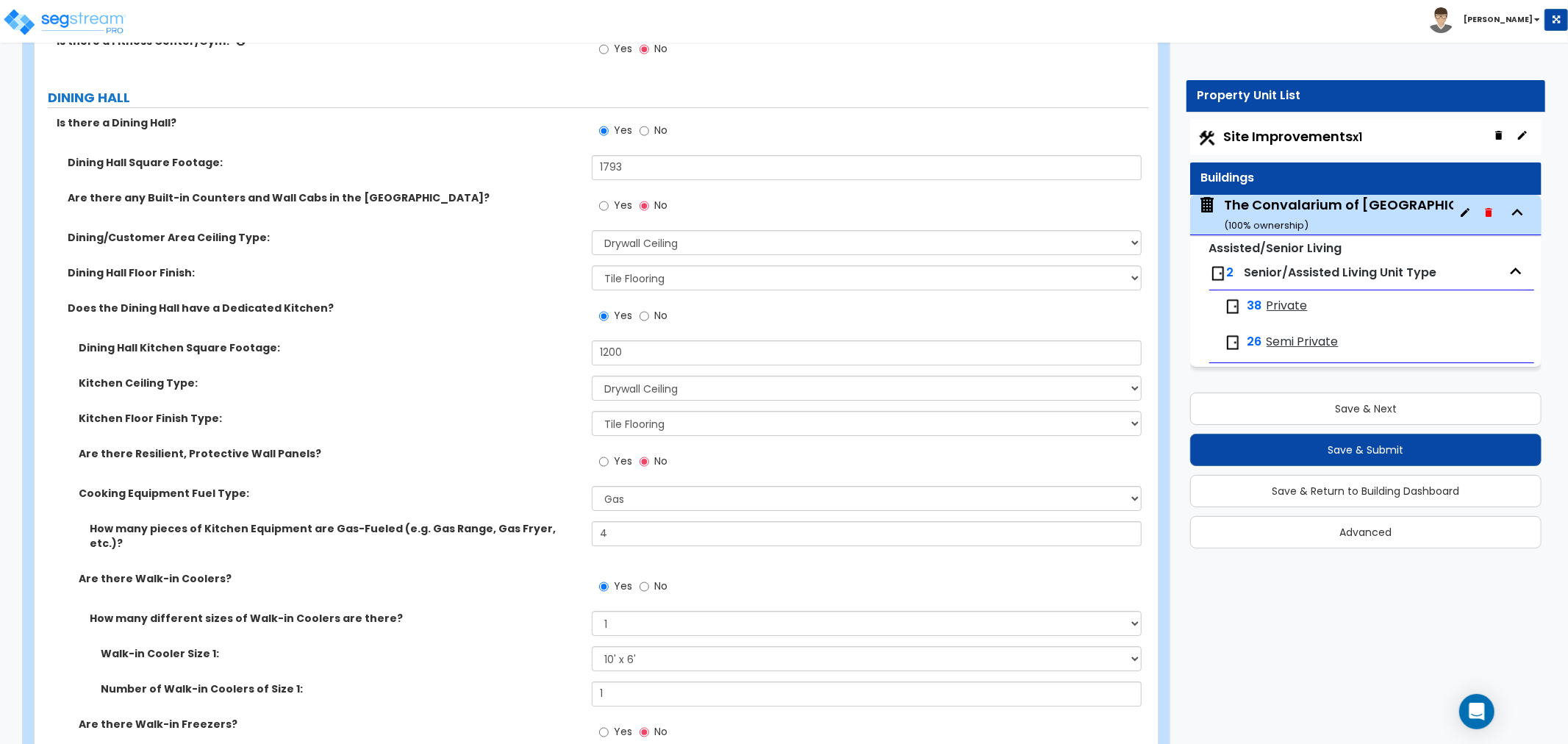
click at [1192, 20] on div "Toggle navigation [PERSON_NAME]" at bounding box center [784, 21] width 1568 height 42
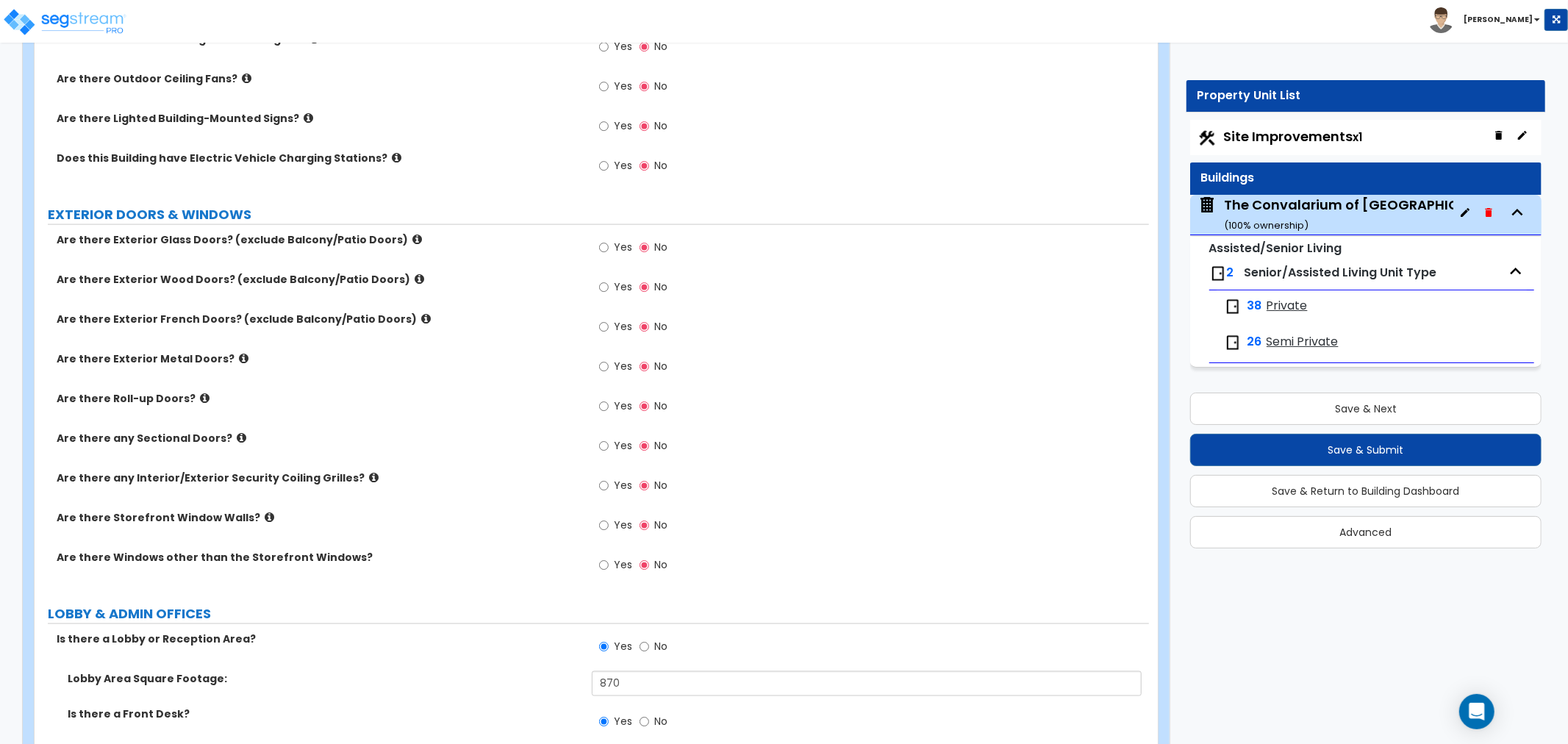
scroll to position [1724, 0]
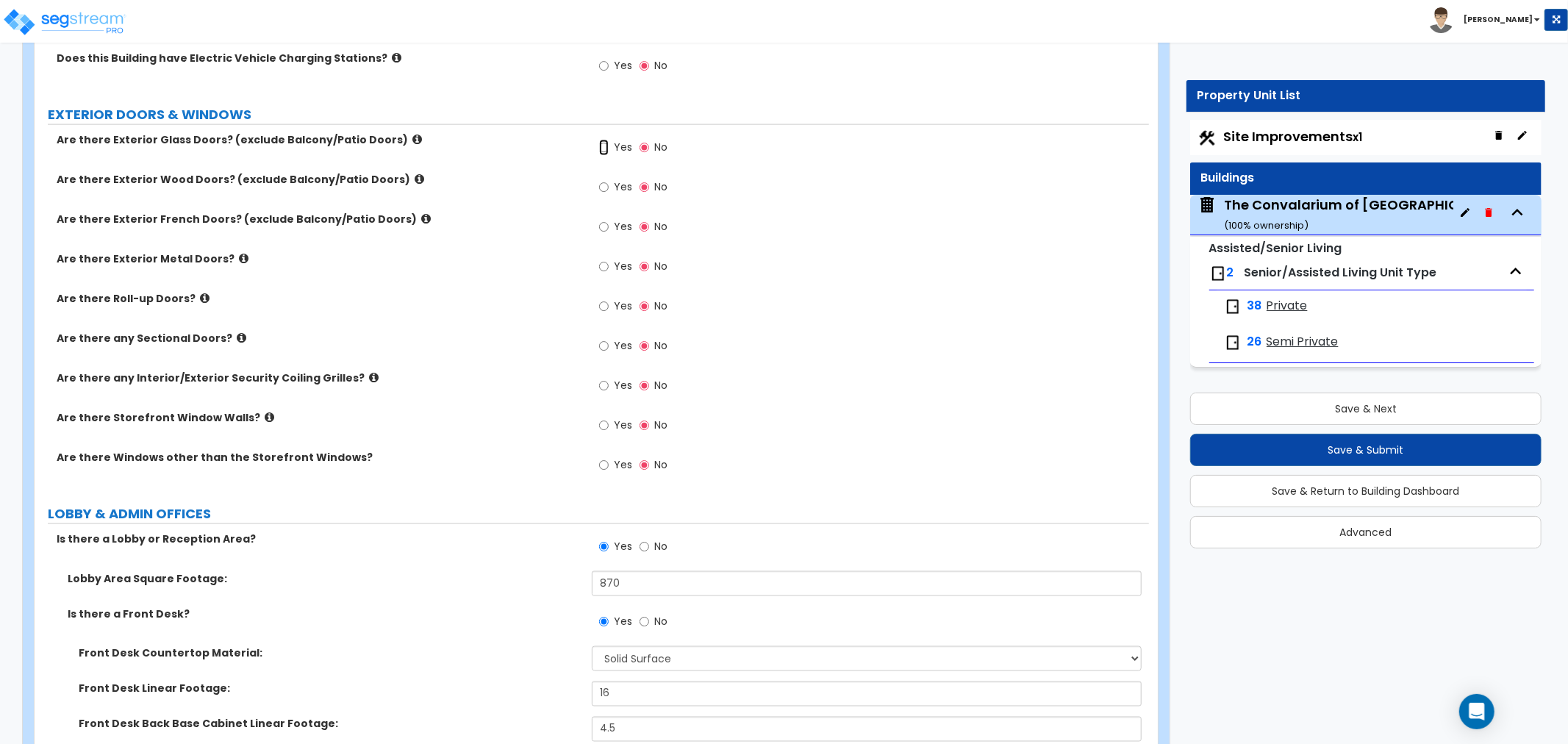
click at [605, 140] on input "Yes" at bounding box center [604, 148] width 10 height 16
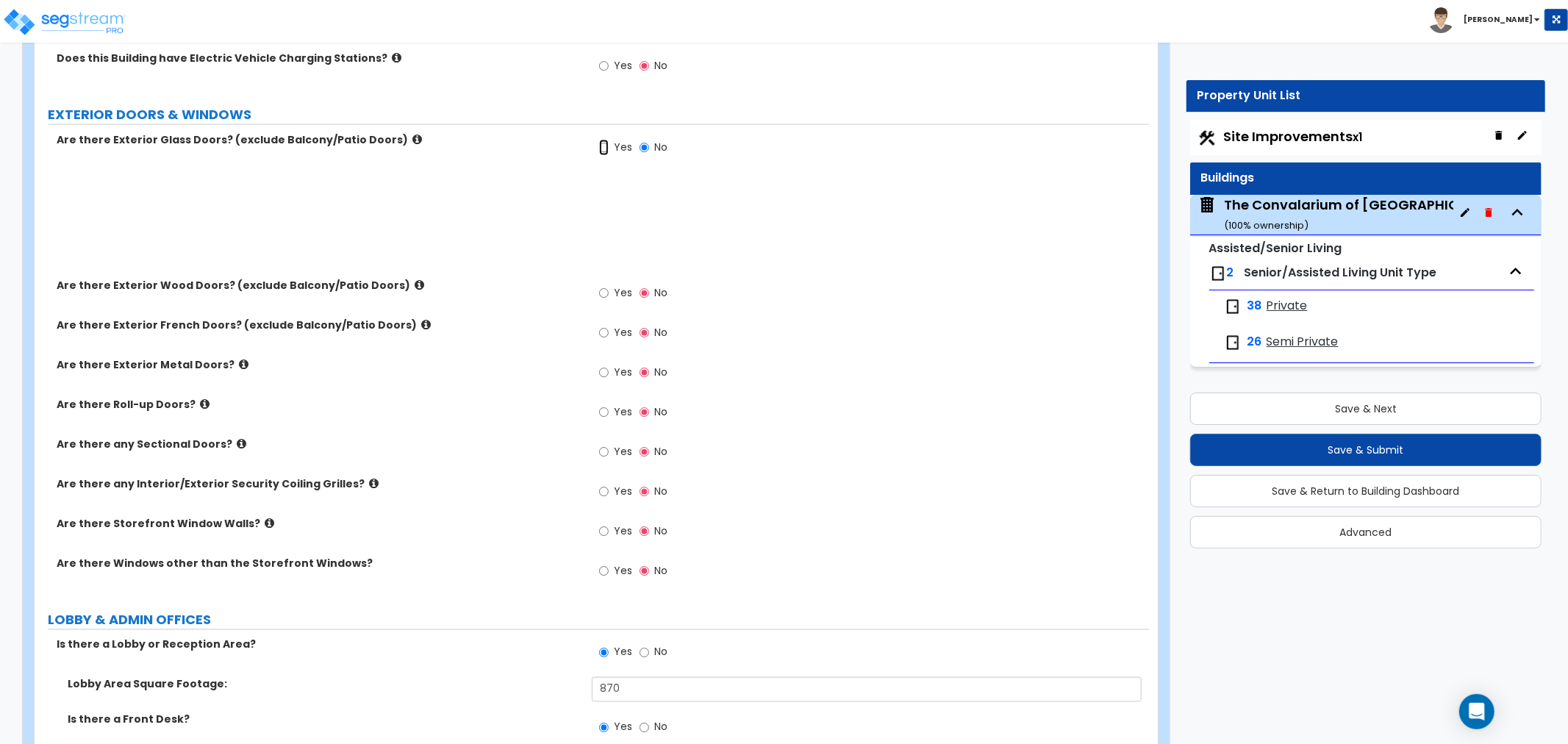
radio input "true"
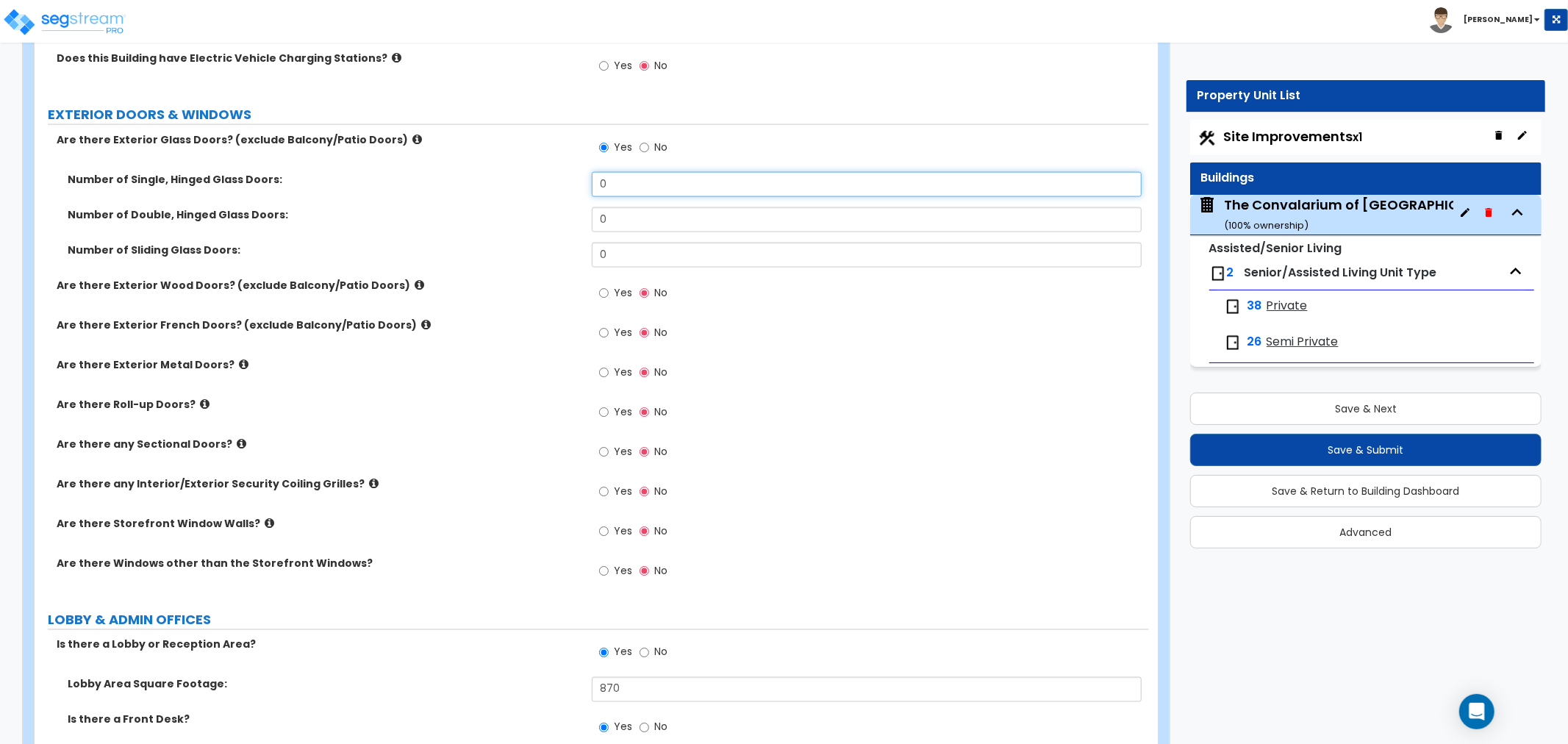
drag, startPoint x: 621, startPoint y: 166, endPoint x: 549, endPoint y: 173, distance: 72.3
click at [549, 173] on div "Number of Single, Hinged Glass Doors: 0" at bounding box center [592, 190] width 1114 height 35
type input "4"
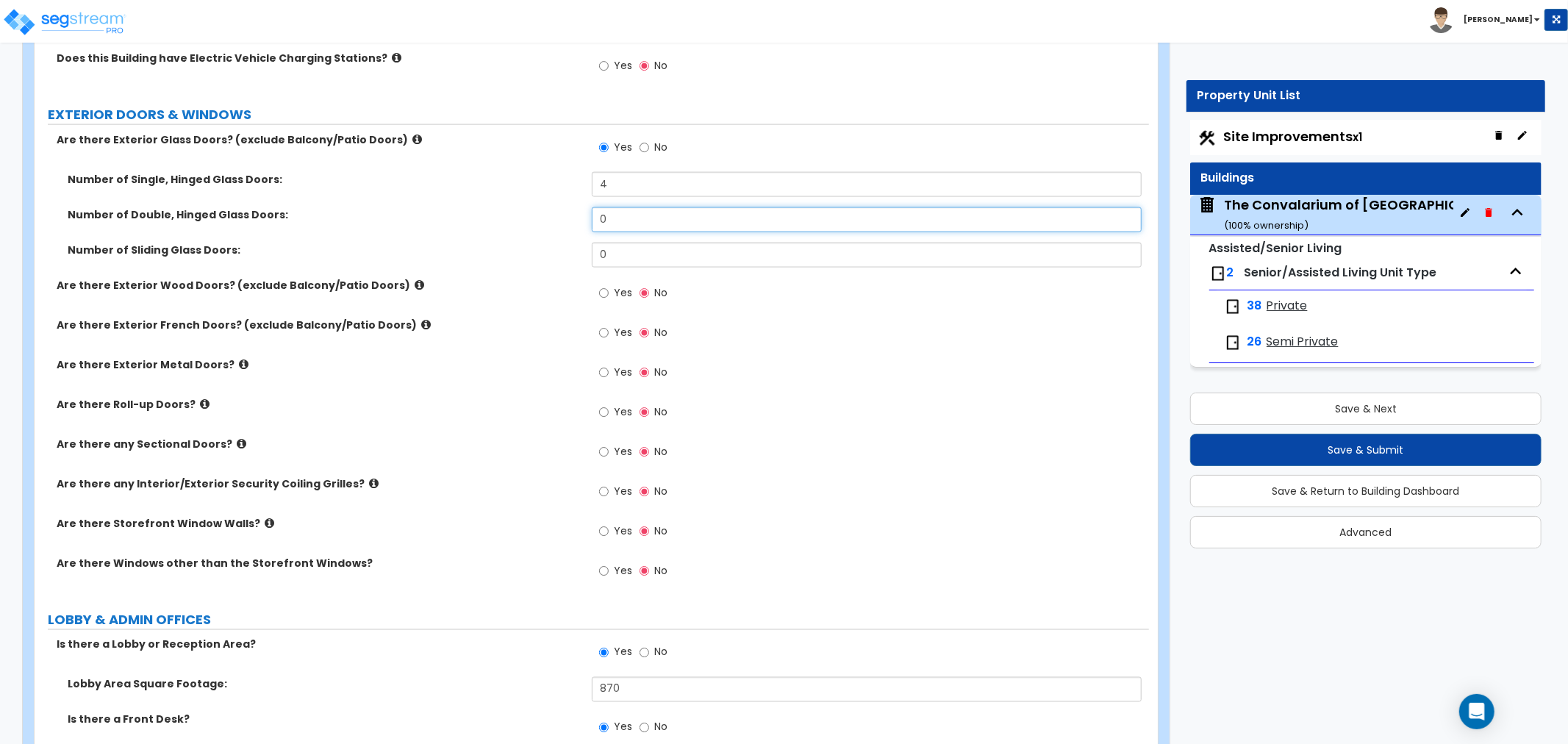
drag, startPoint x: 627, startPoint y: 199, endPoint x: 560, endPoint y: 207, distance: 67.5
click at [560, 208] on div "Number of Double, Hinged Glass Doors: 0" at bounding box center [592, 225] width 1114 height 35
type input "2"
click at [488, 278] on div "Are there Exterior Wood Doors? (exclude Balcony/Patio Doors) Yes No" at bounding box center [592, 297] width 1114 height 40
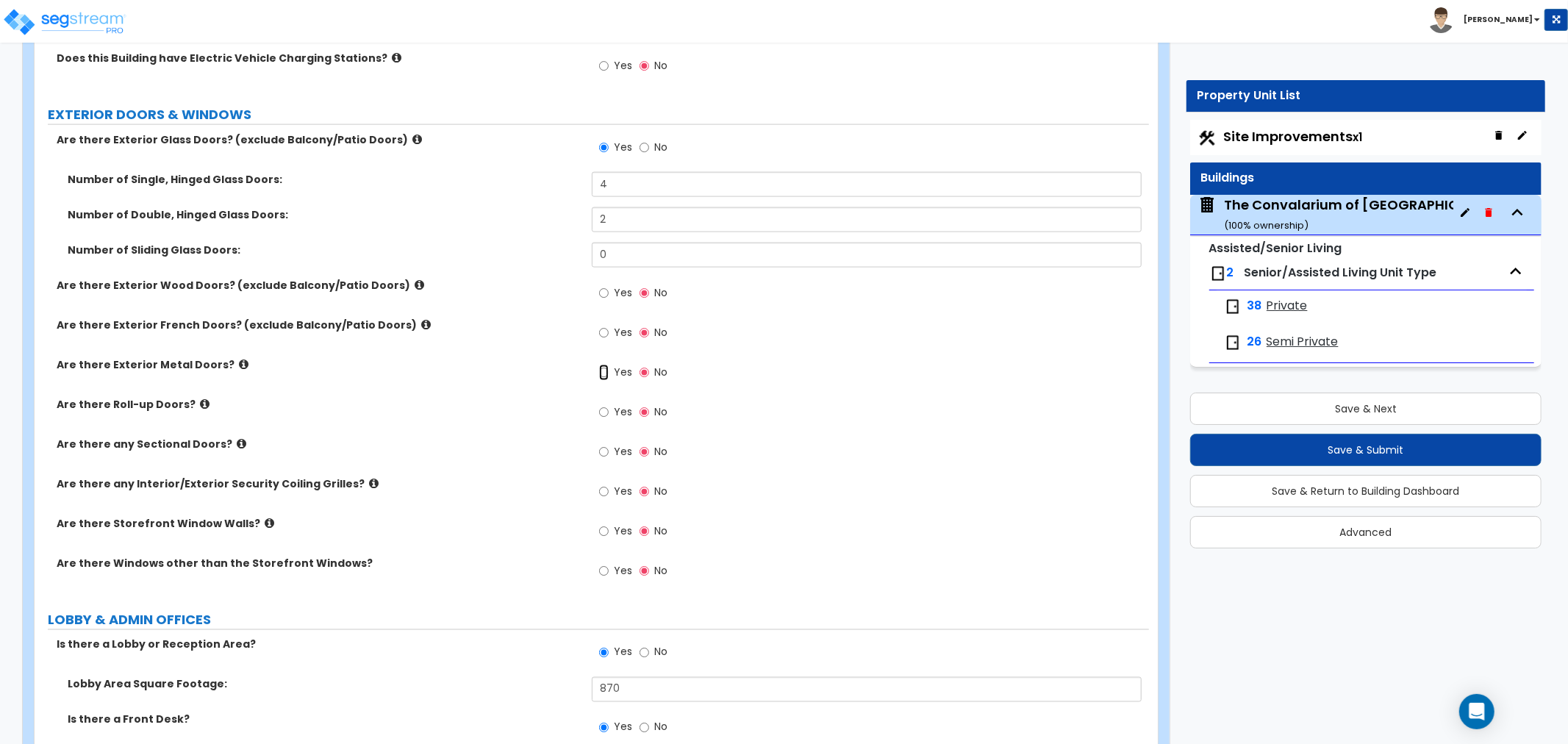
click at [603, 365] on input "Yes" at bounding box center [604, 373] width 10 height 16
radio input "true"
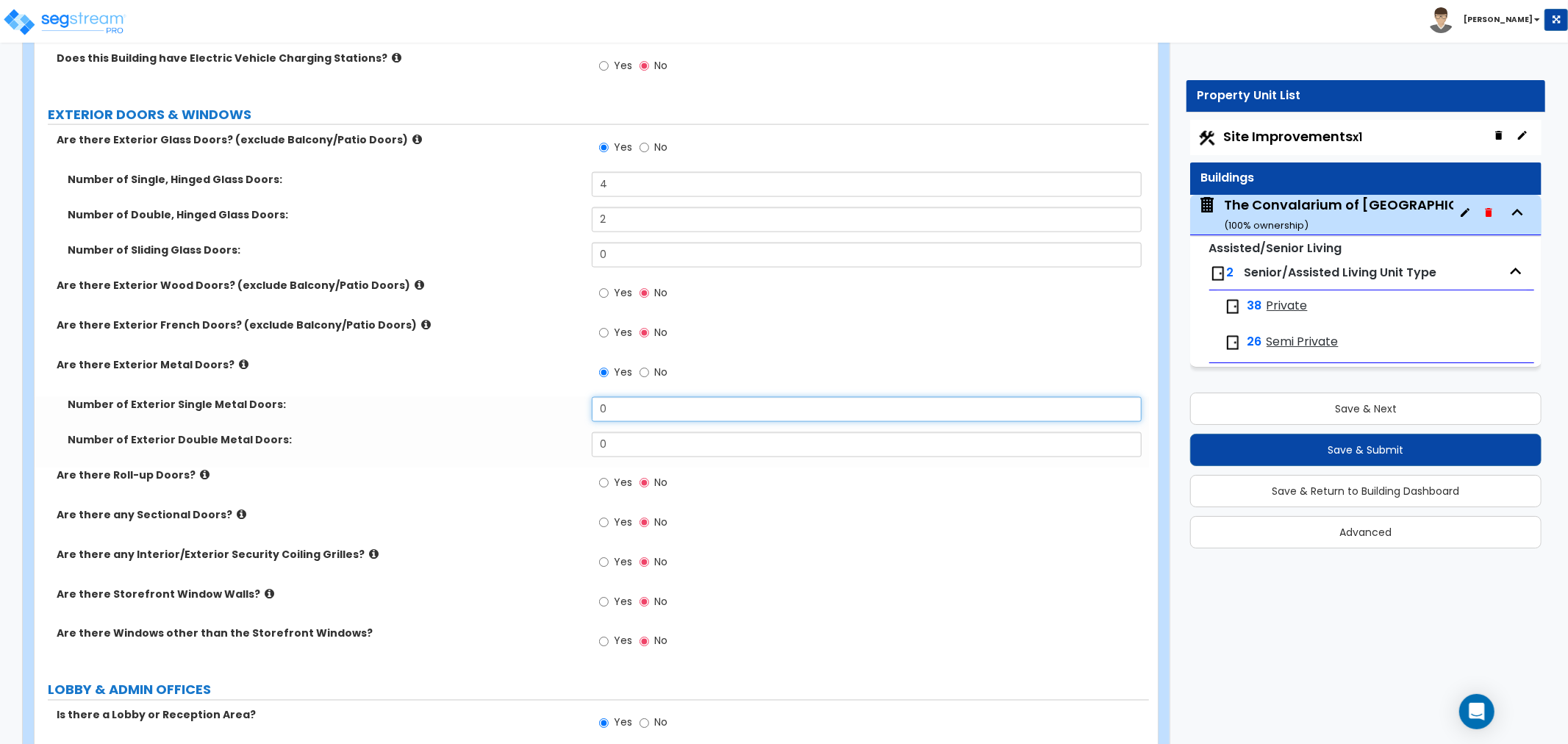
drag, startPoint x: 634, startPoint y: 399, endPoint x: 577, endPoint y: 405, distance: 57.3
click at [577, 405] on div "Number of Exterior Single Metal Doors: 0" at bounding box center [592, 415] width 1114 height 35
type input "6"
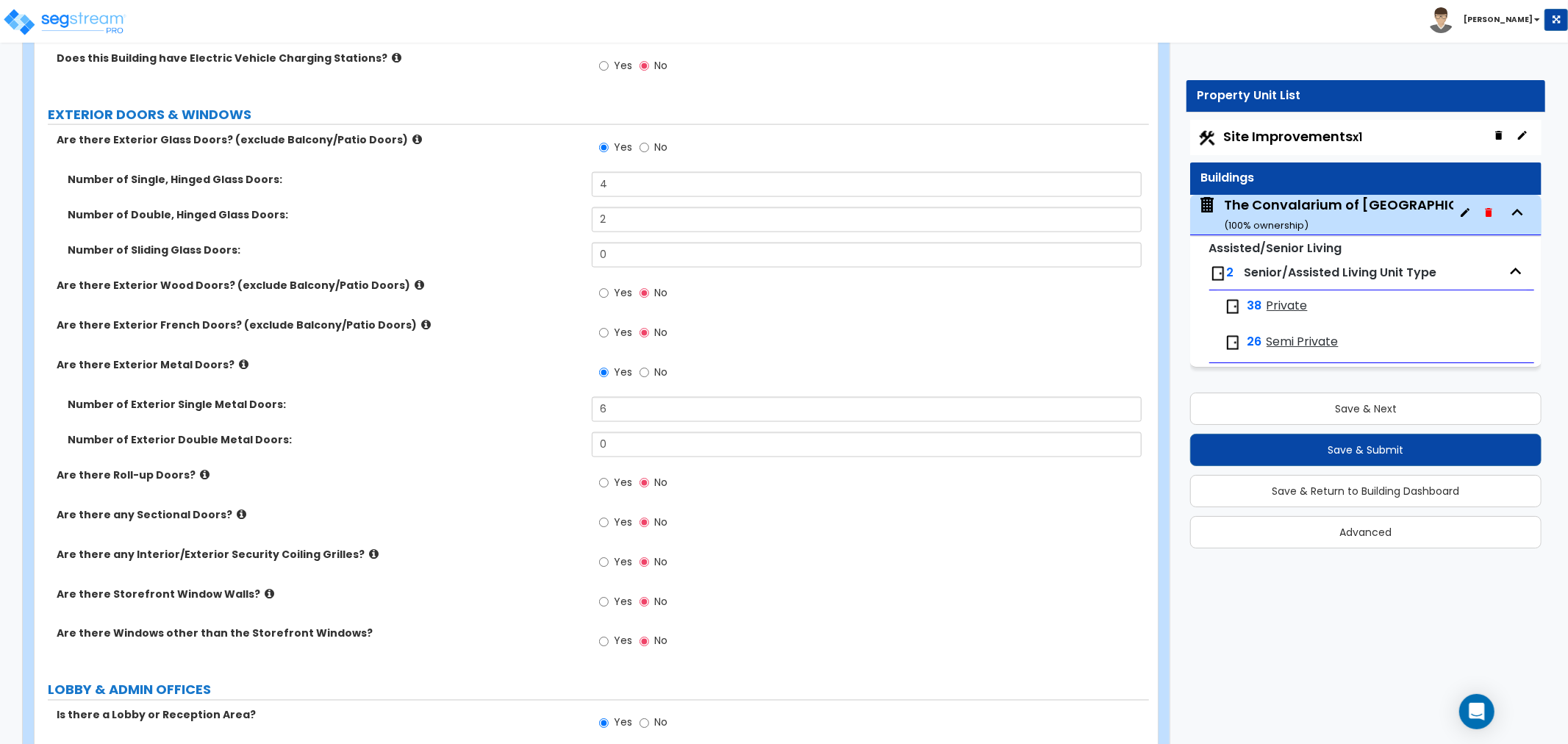
click at [503, 478] on div "Are there Roll-up Doors? Yes No" at bounding box center [592, 487] width 1114 height 40
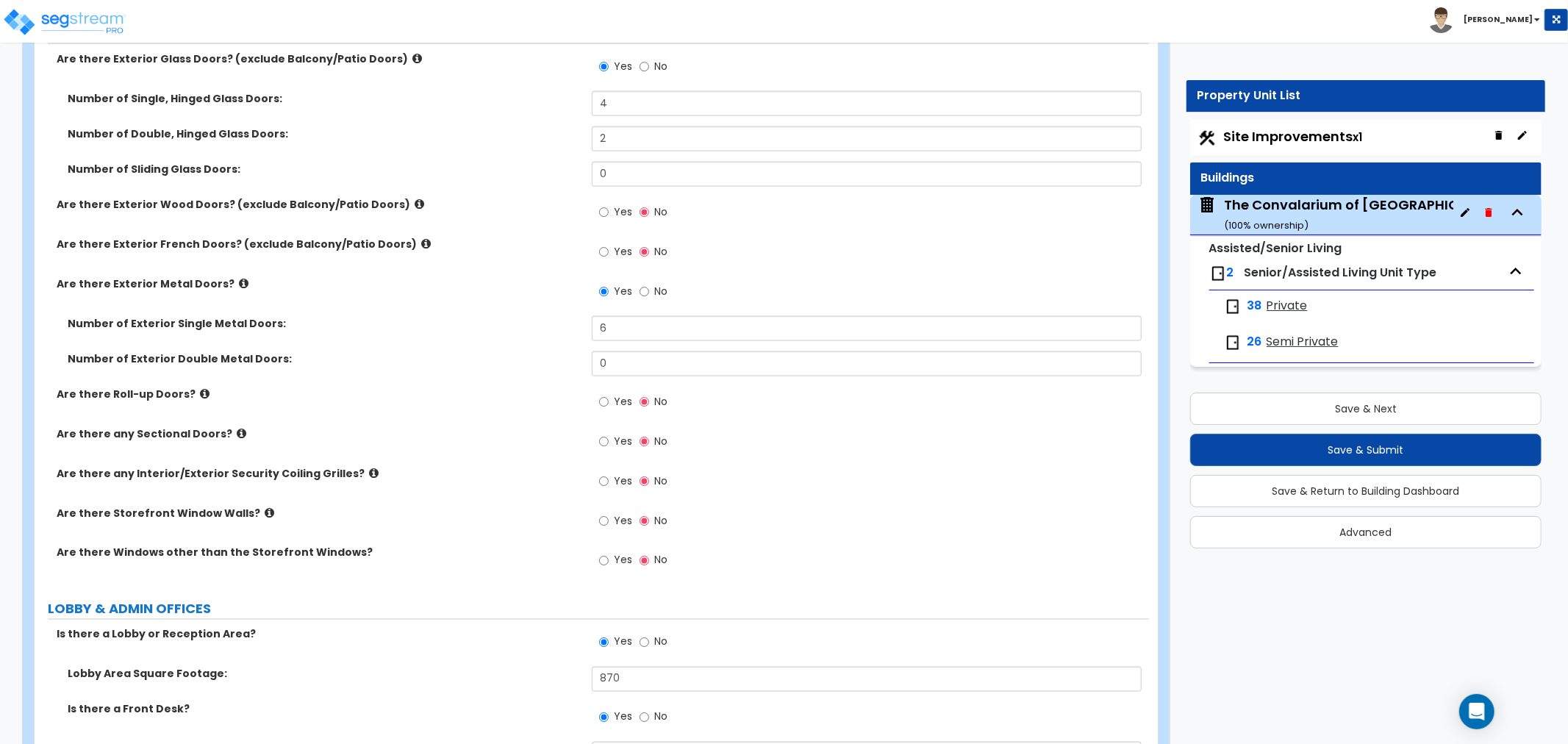
scroll to position [1805, 0]
click at [605, 552] on input "Yes" at bounding box center [604, 560] width 10 height 16
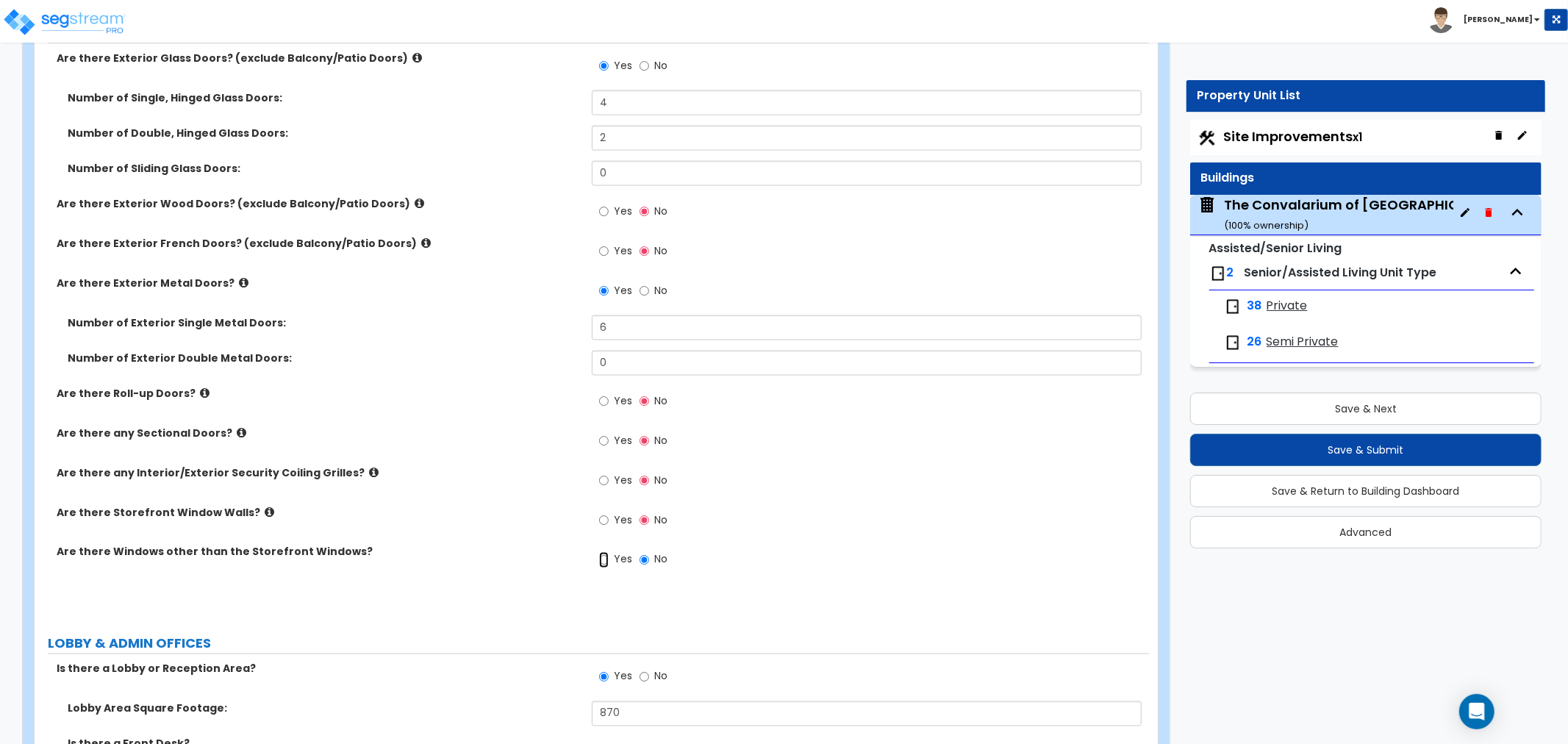
radio input "true"
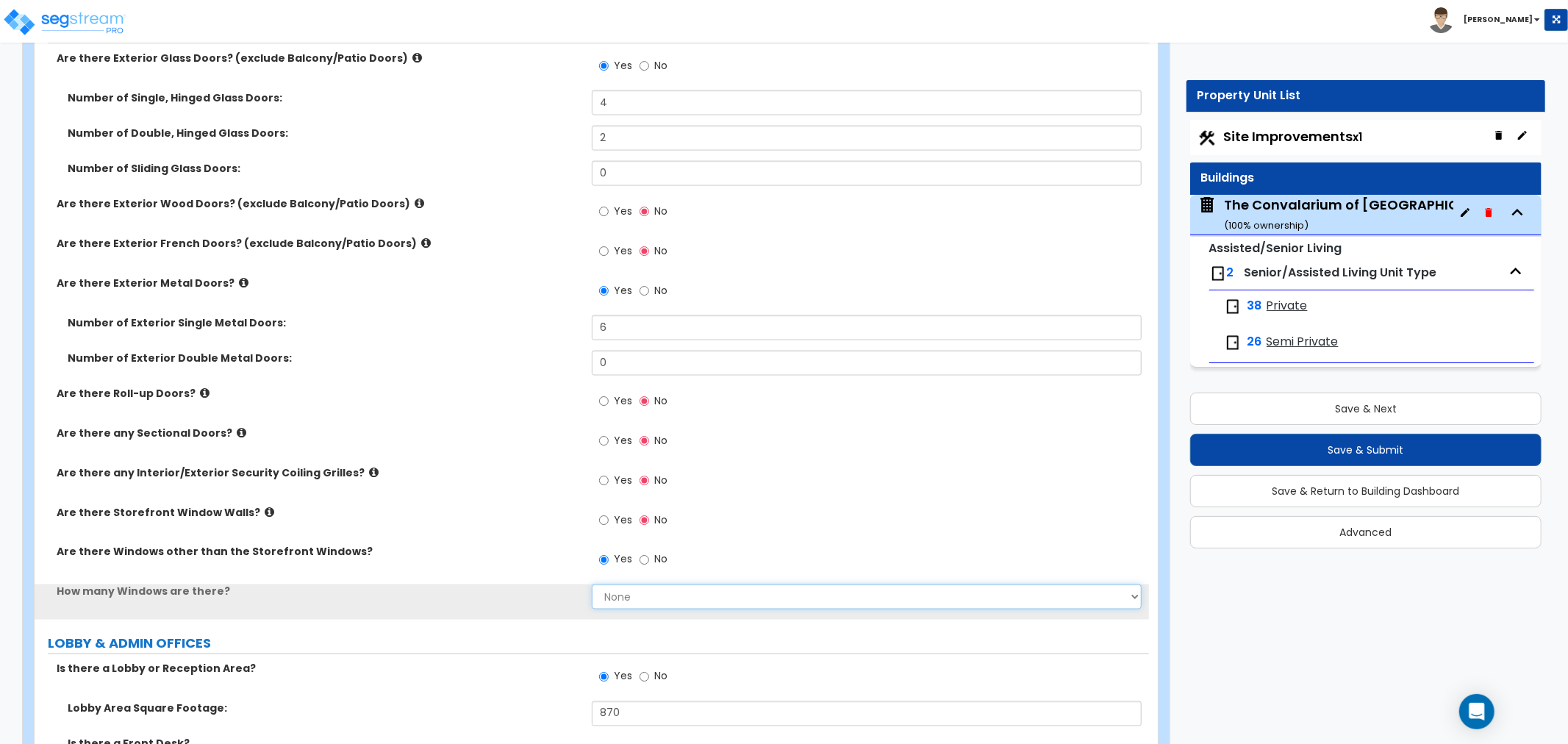
click at [628, 585] on select "None I want to enter a Percentage of the Exterior Windows I want to enter the N…" at bounding box center [866, 597] width 549 height 25
select select "1"
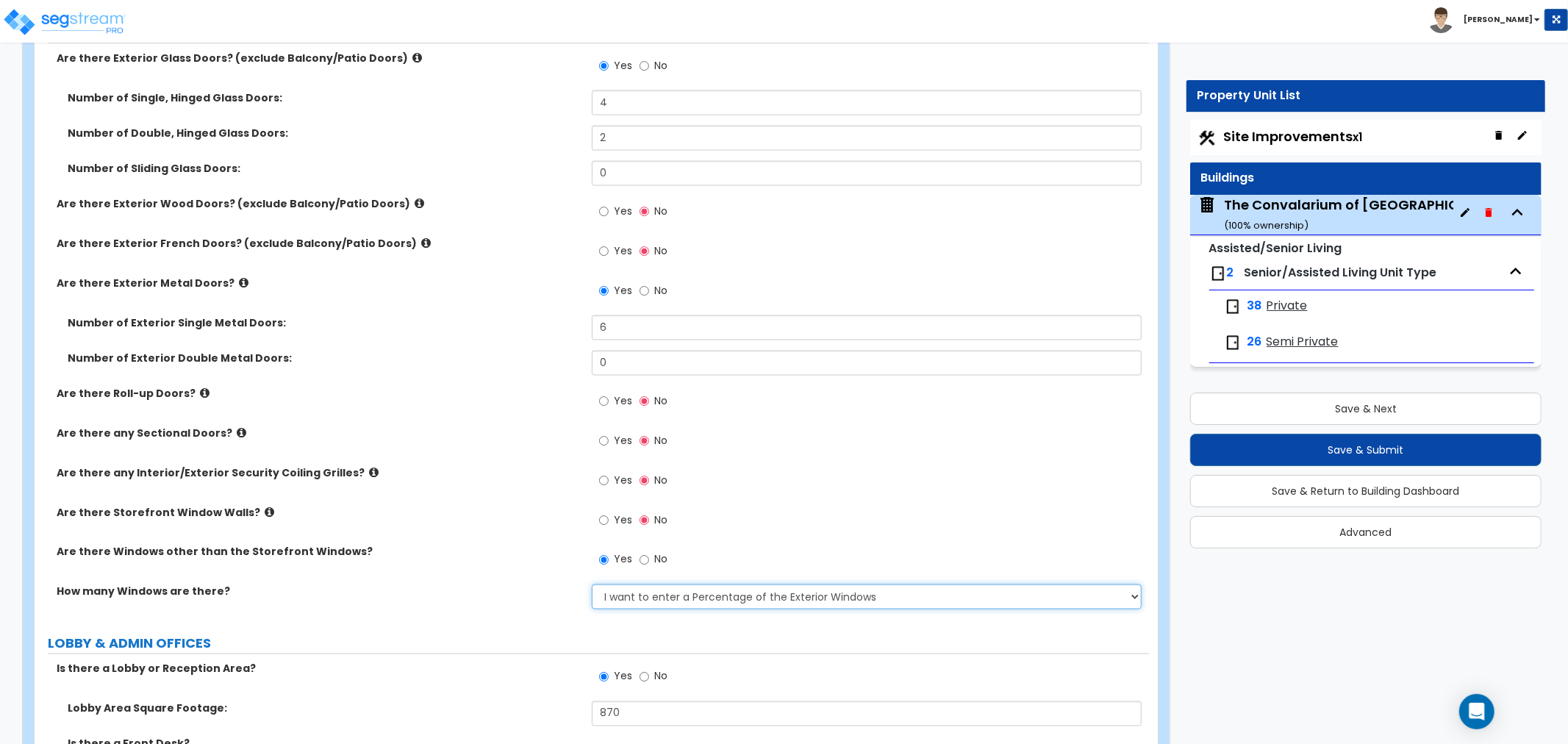
click at [592, 585] on select "None I want to enter a Percentage of the Exterior Windows I want to enter the N…" at bounding box center [866, 597] width 549 height 25
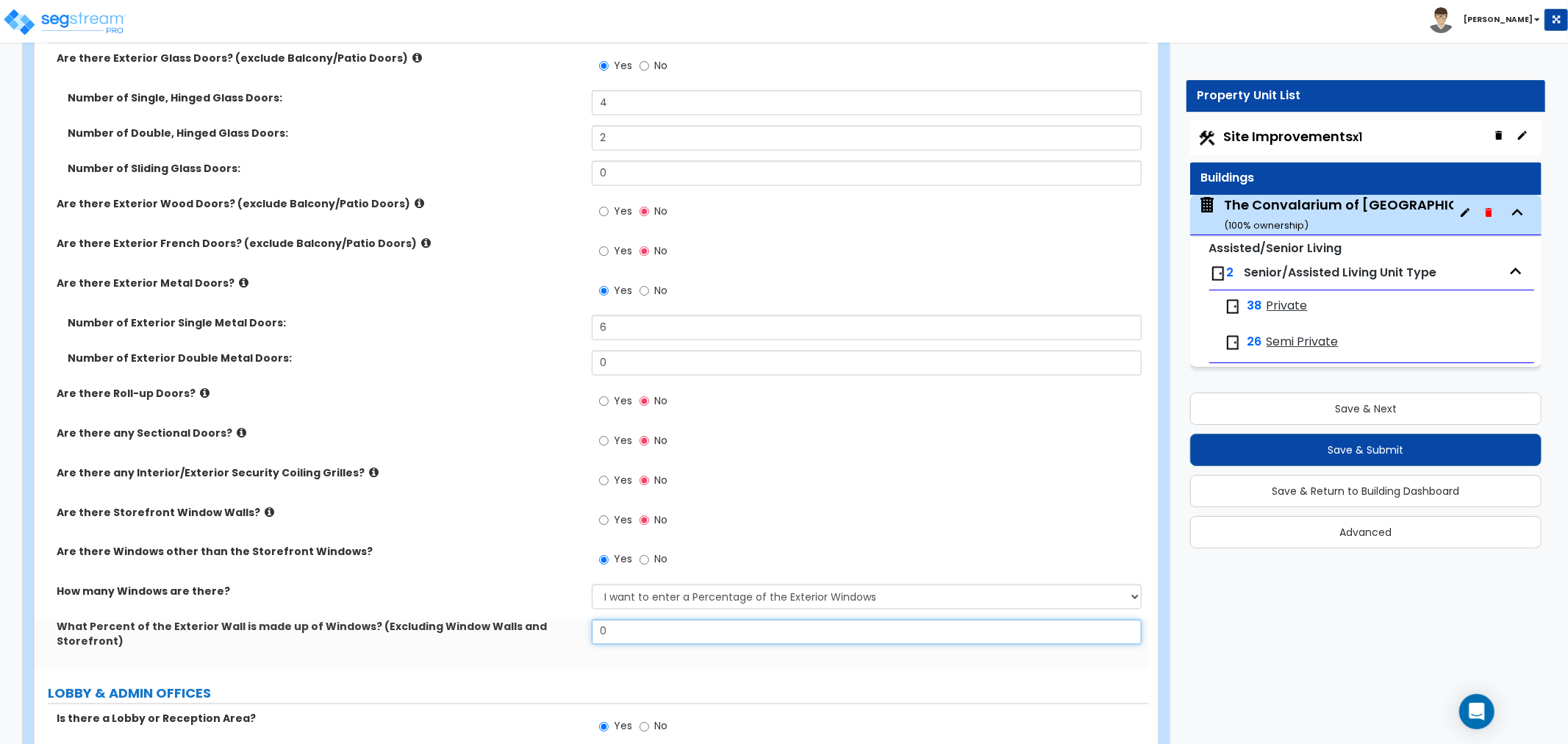
drag, startPoint x: 613, startPoint y: 618, endPoint x: 549, endPoint y: 619, distance: 64.0
click at [548, 620] on div "What Percent of the Exterior Wall is made up of Windows? (Excluding Window Wall…" at bounding box center [592, 645] width 1114 height 50
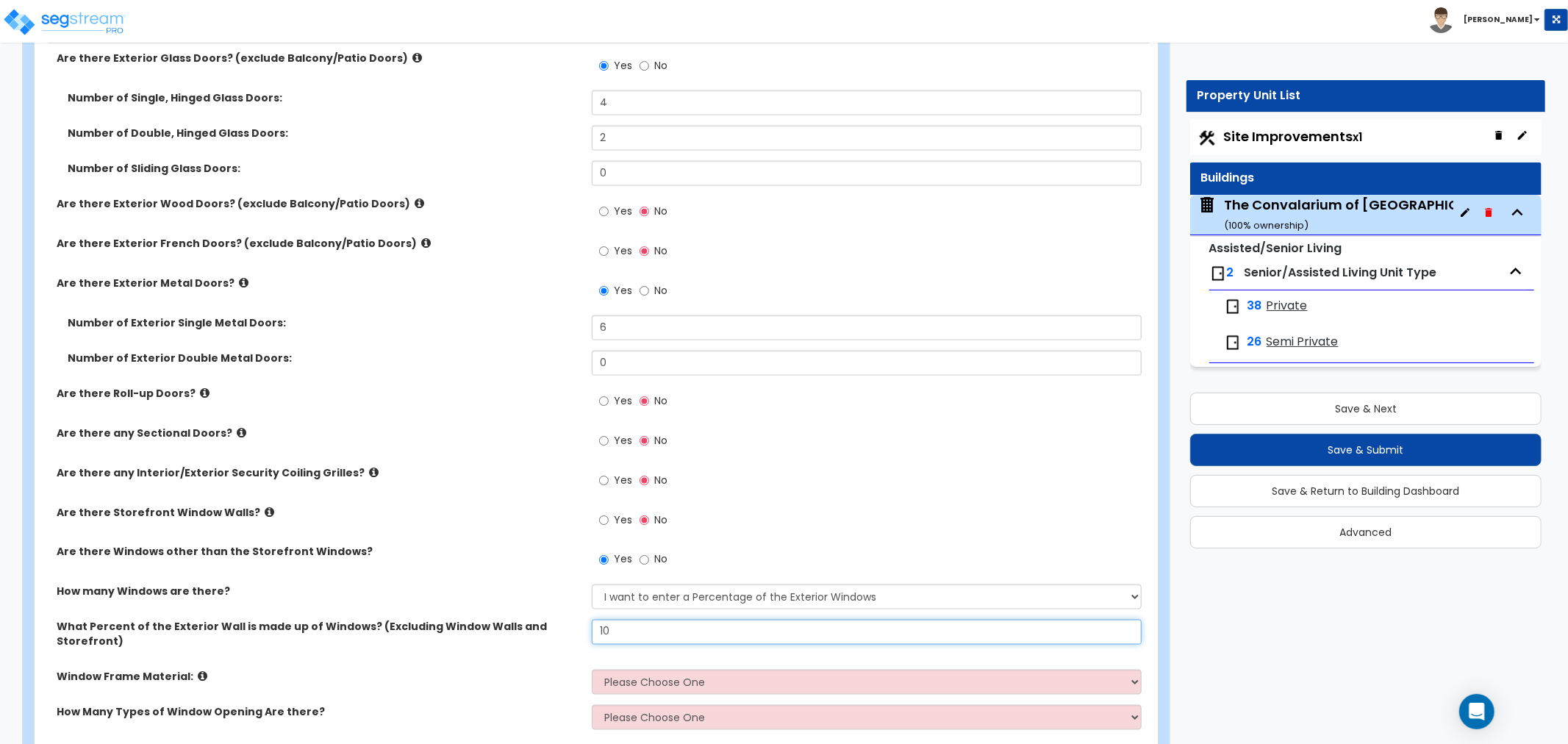
type input "10"
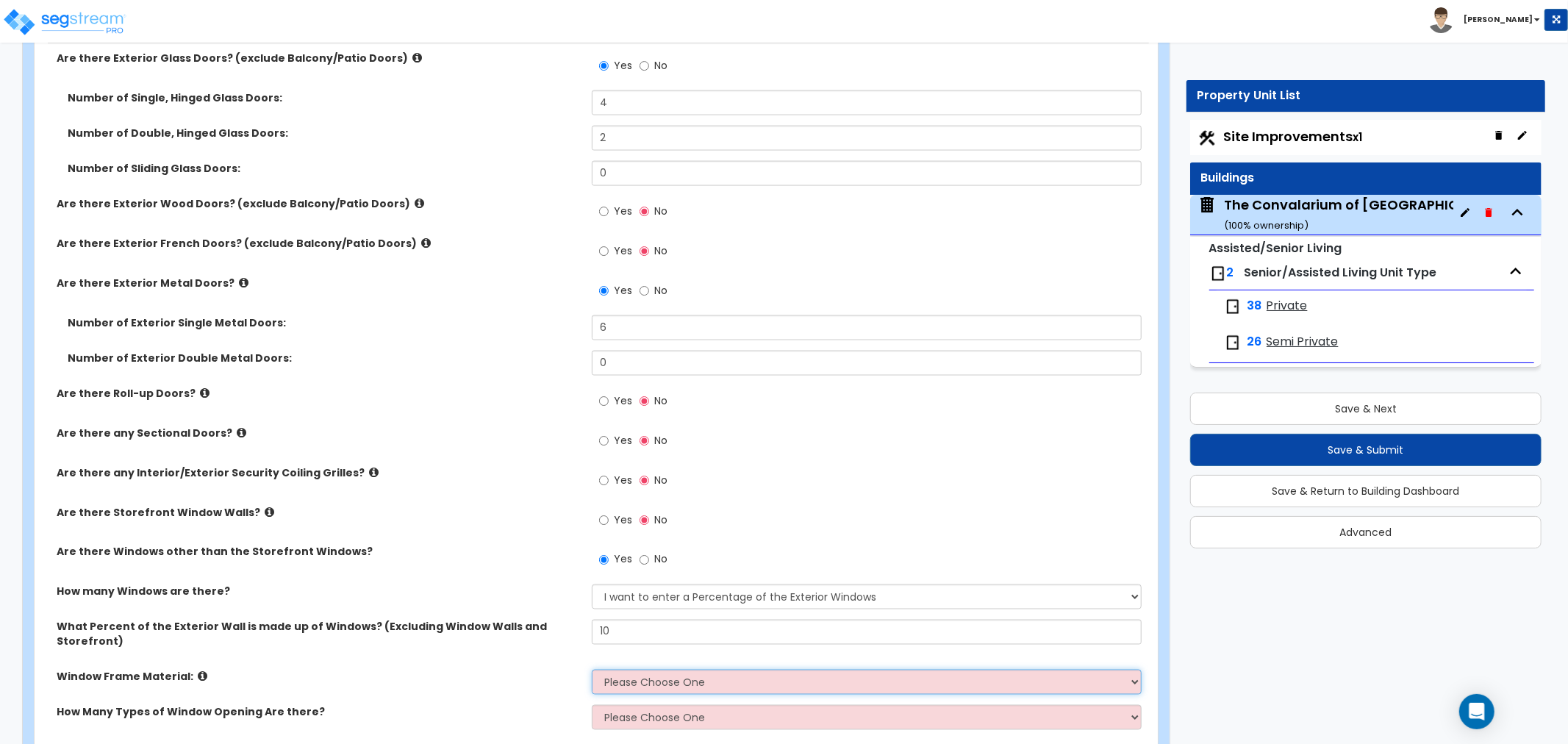
click at [671, 670] on select "Please Choose One Vinyl Aluminum Wood" at bounding box center [866, 682] width 549 height 25
click at [592, 670] on select "Please Choose One Vinyl Aluminum Wood" at bounding box center [866, 682] width 549 height 25
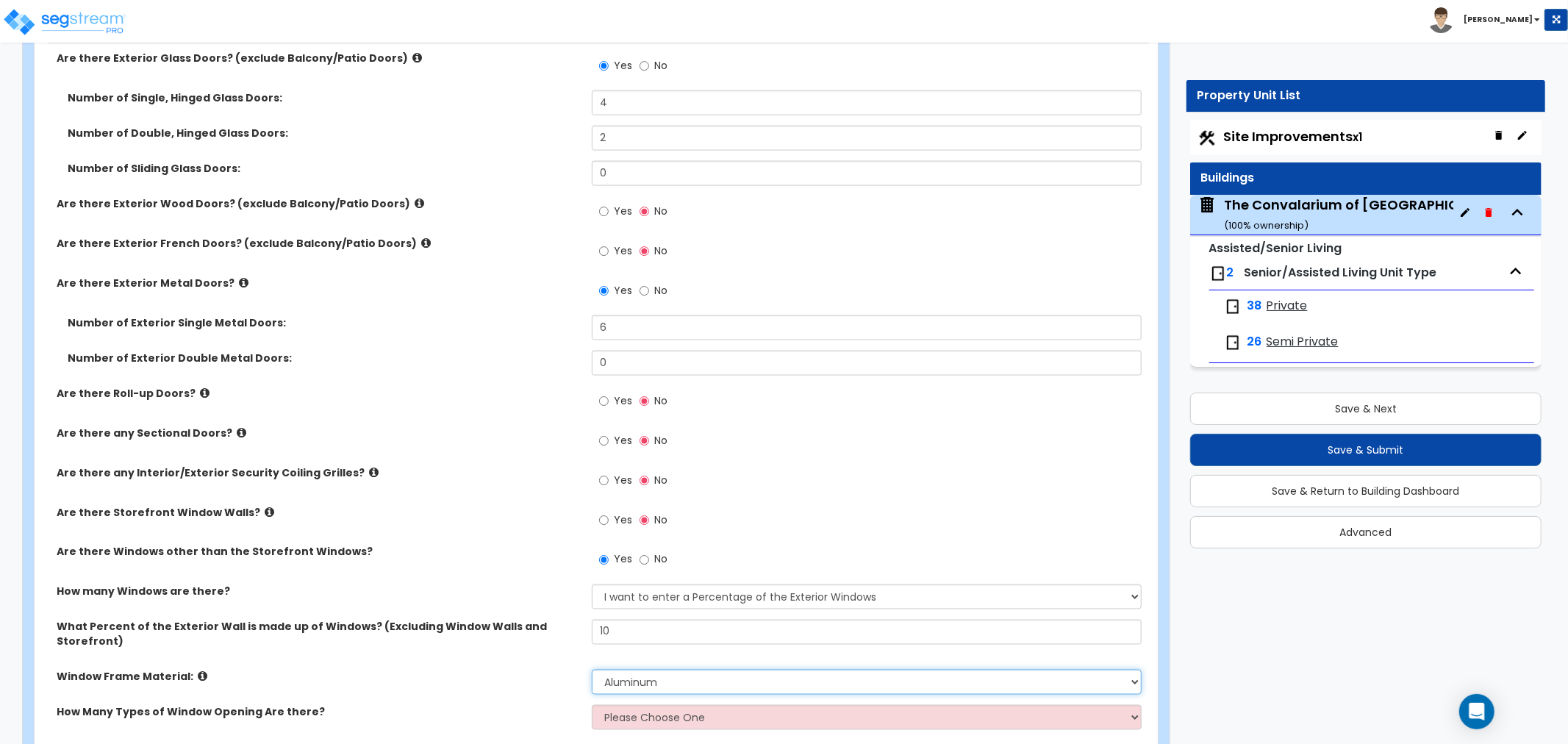
scroll to position [2050, 0]
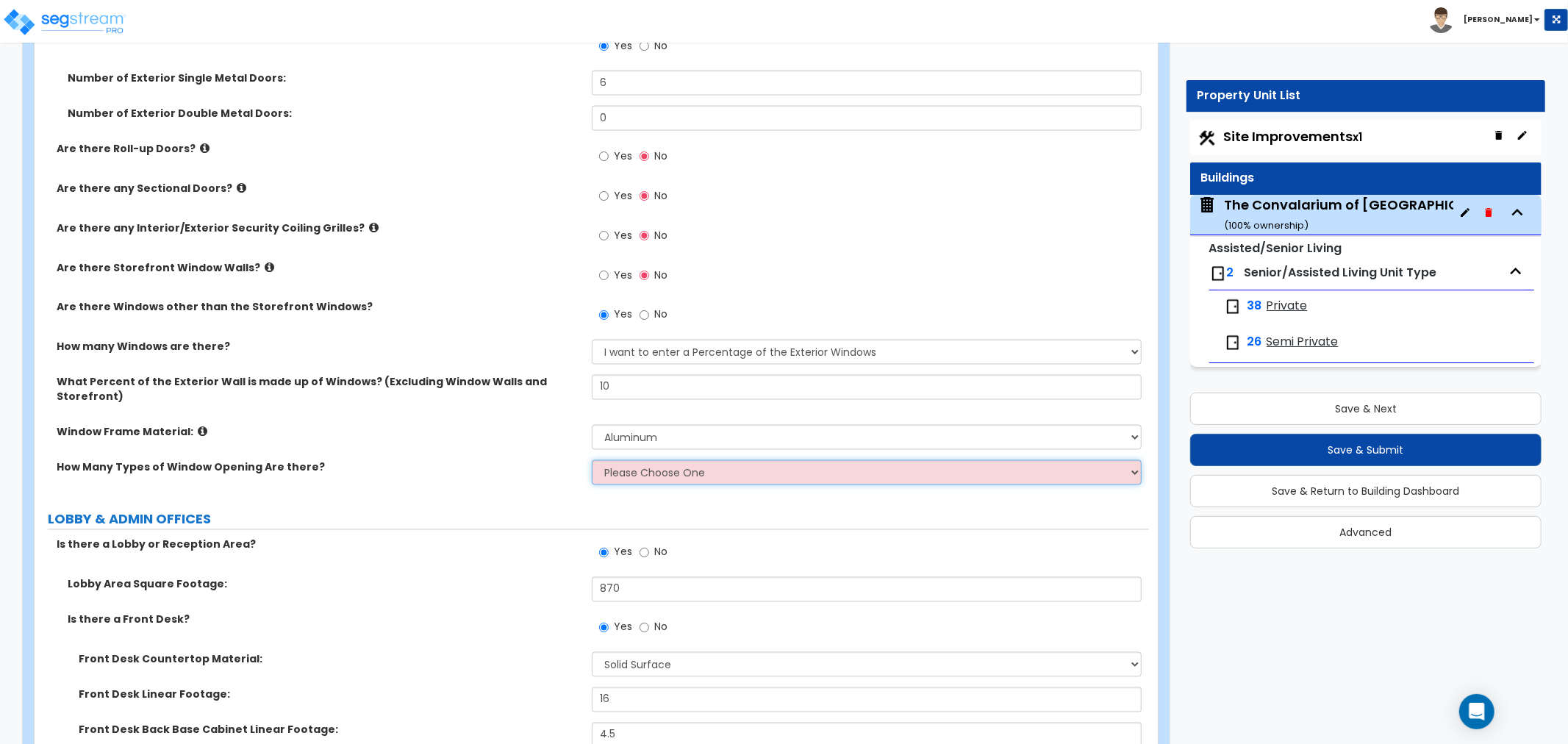
click at [658, 460] on select "Please Choose One 1 2 3 4" at bounding box center [866, 472] width 549 height 25
click at [592, 460] on select "Please Choose One 1 2 3 4" at bounding box center [866, 472] width 549 height 25
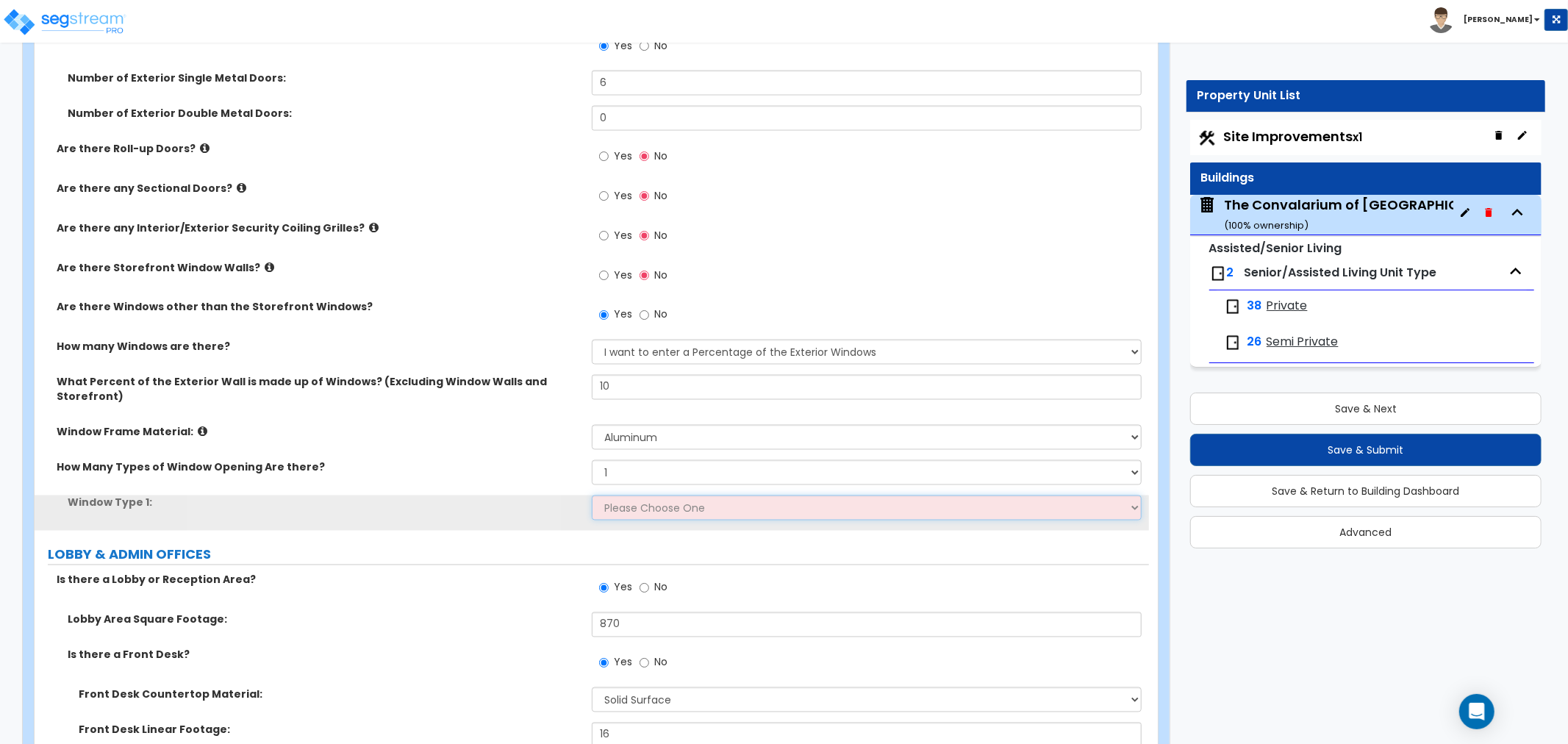
click at [648, 496] on select "Please Choose One Sliding Picture/Fixed Double/Single Hung Awning Swing" at bounding box center [866, 508] width 549 height 25
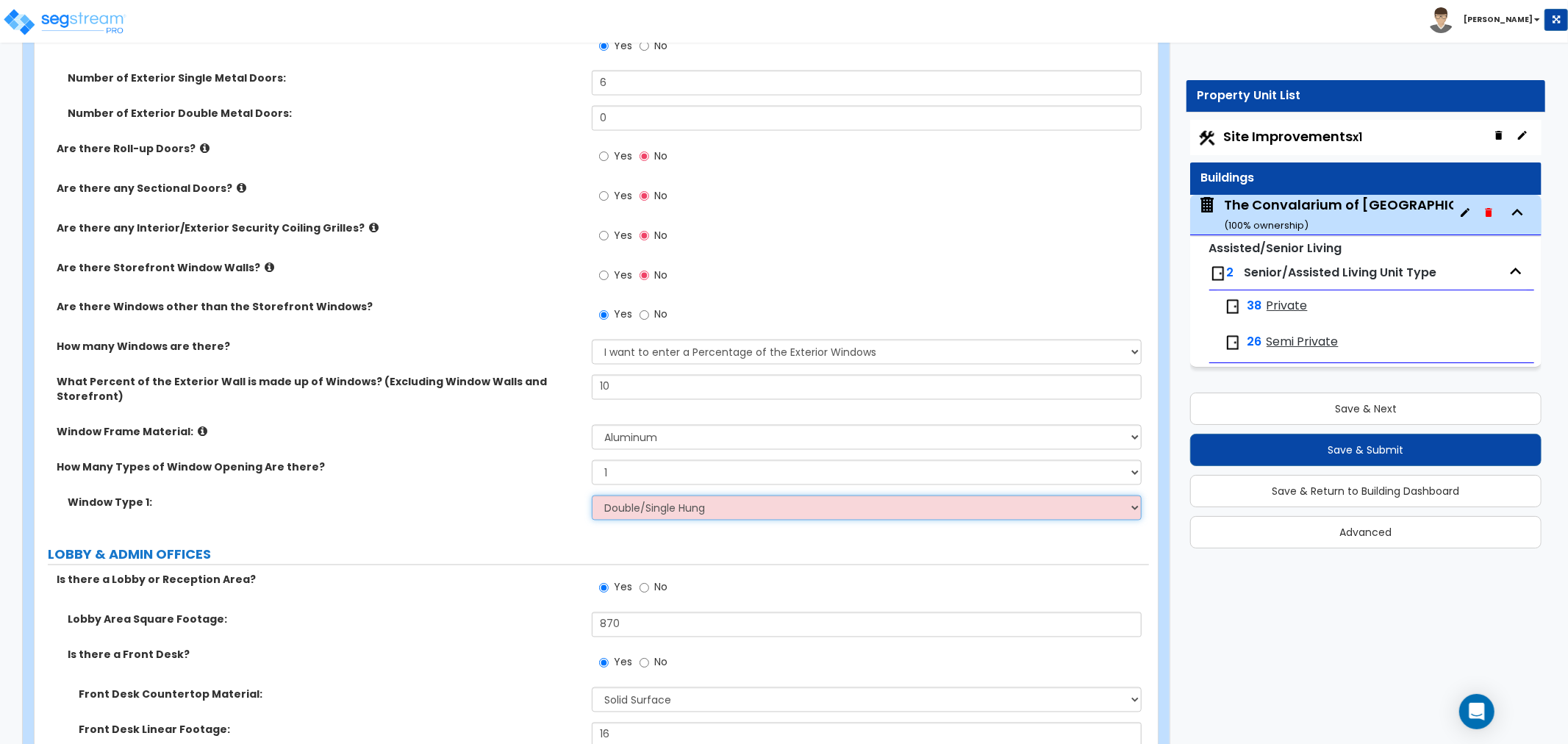
click at [592, 496] on select "Please Choose One Sliding Picture/Fixed Double/Single Hung Awning Swing" at bounding box center [866, 508] width 549 height 25
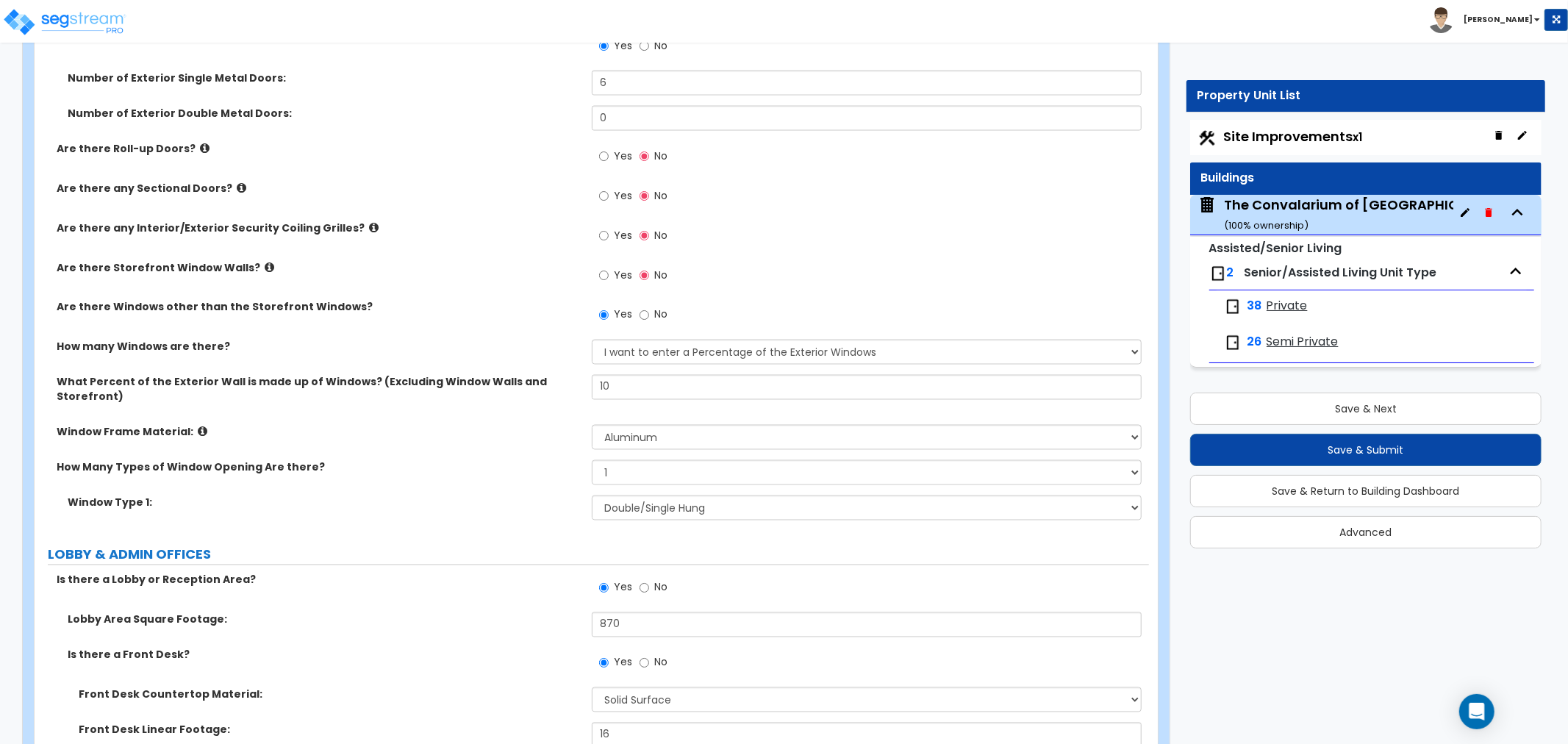
scroll to position [6936, 0]
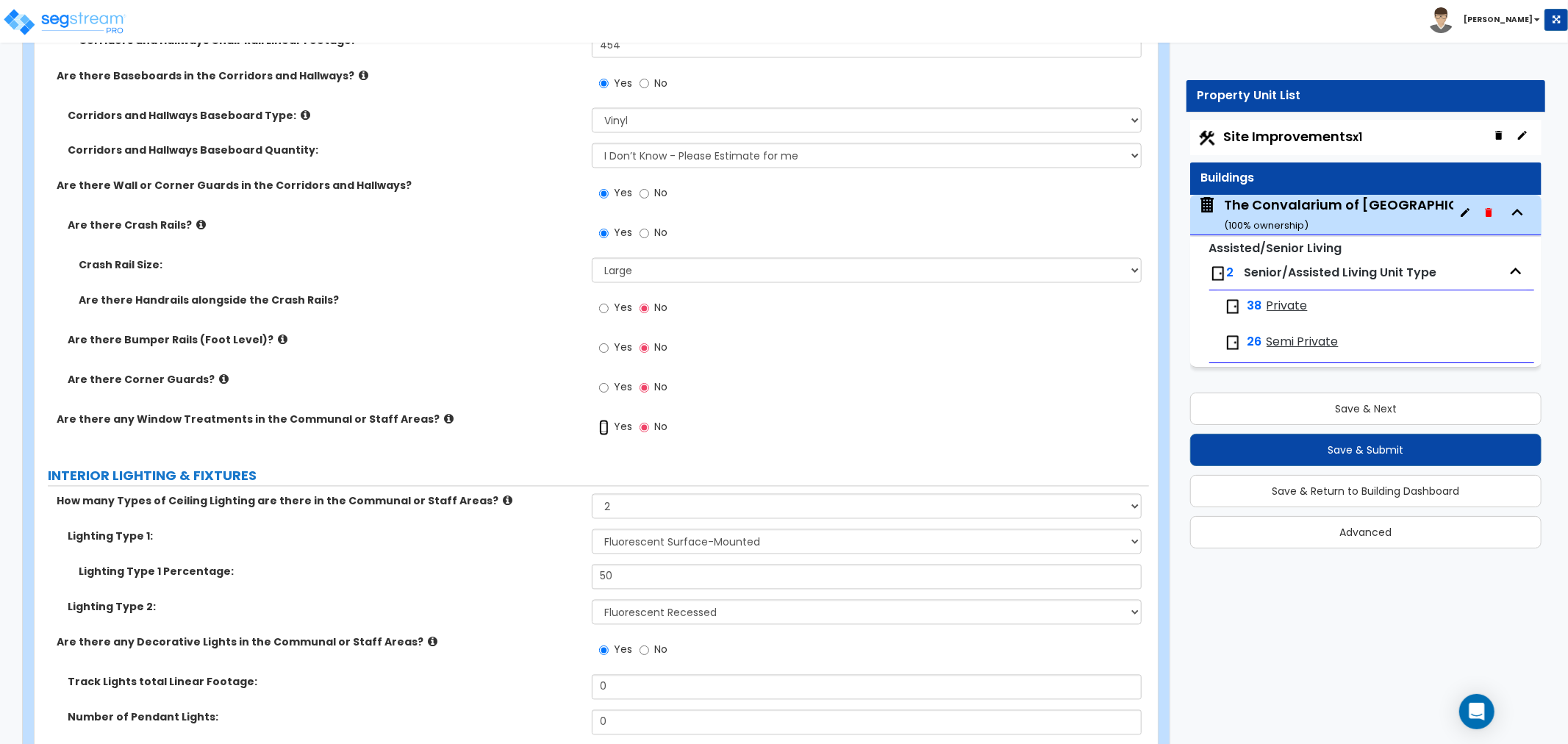
click at [604, 419] on input "Yes" at bounding box center [604, 427] width 10 height 16
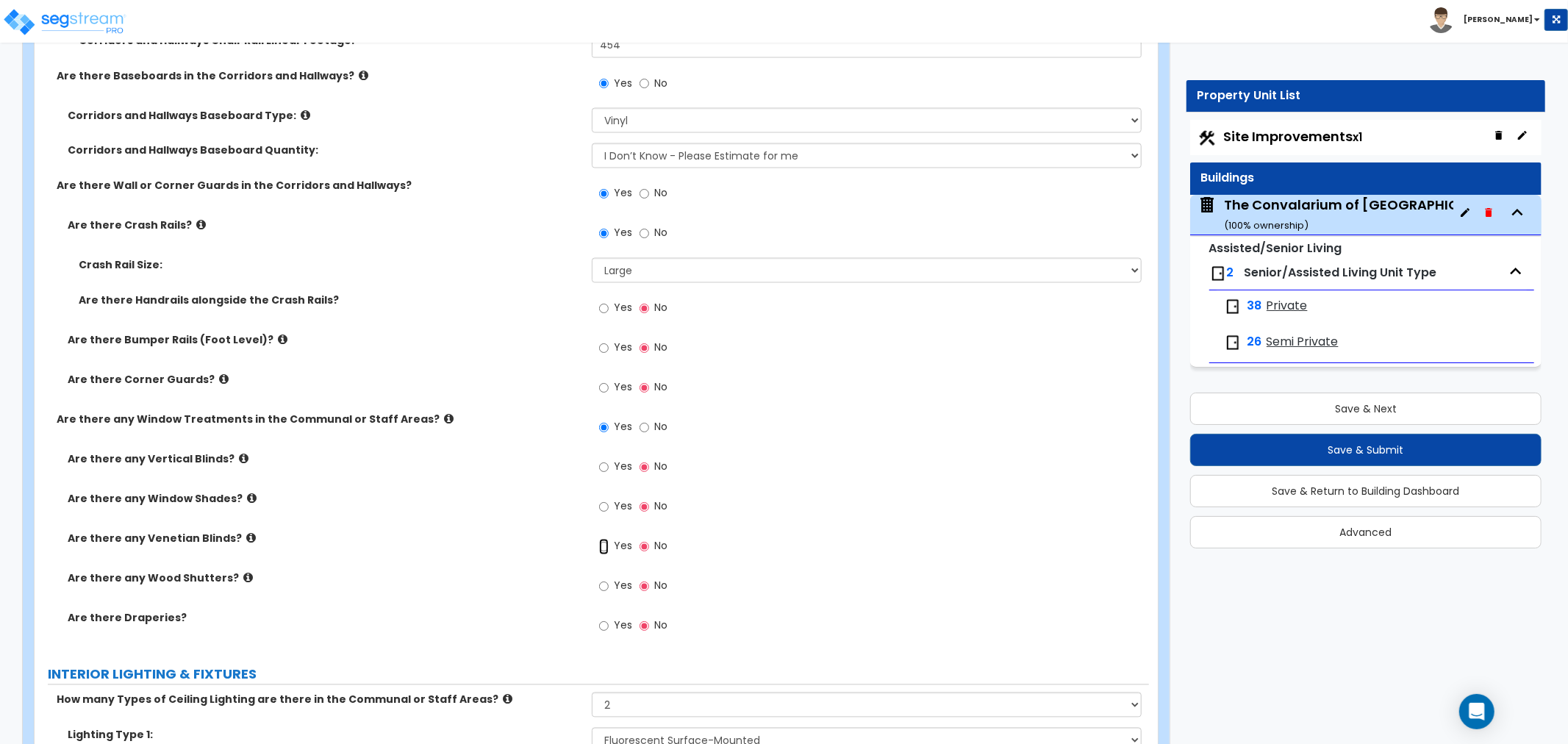
click at [604, 539] on input "Yes" at bounding box center [604, 547] width 10 height 16
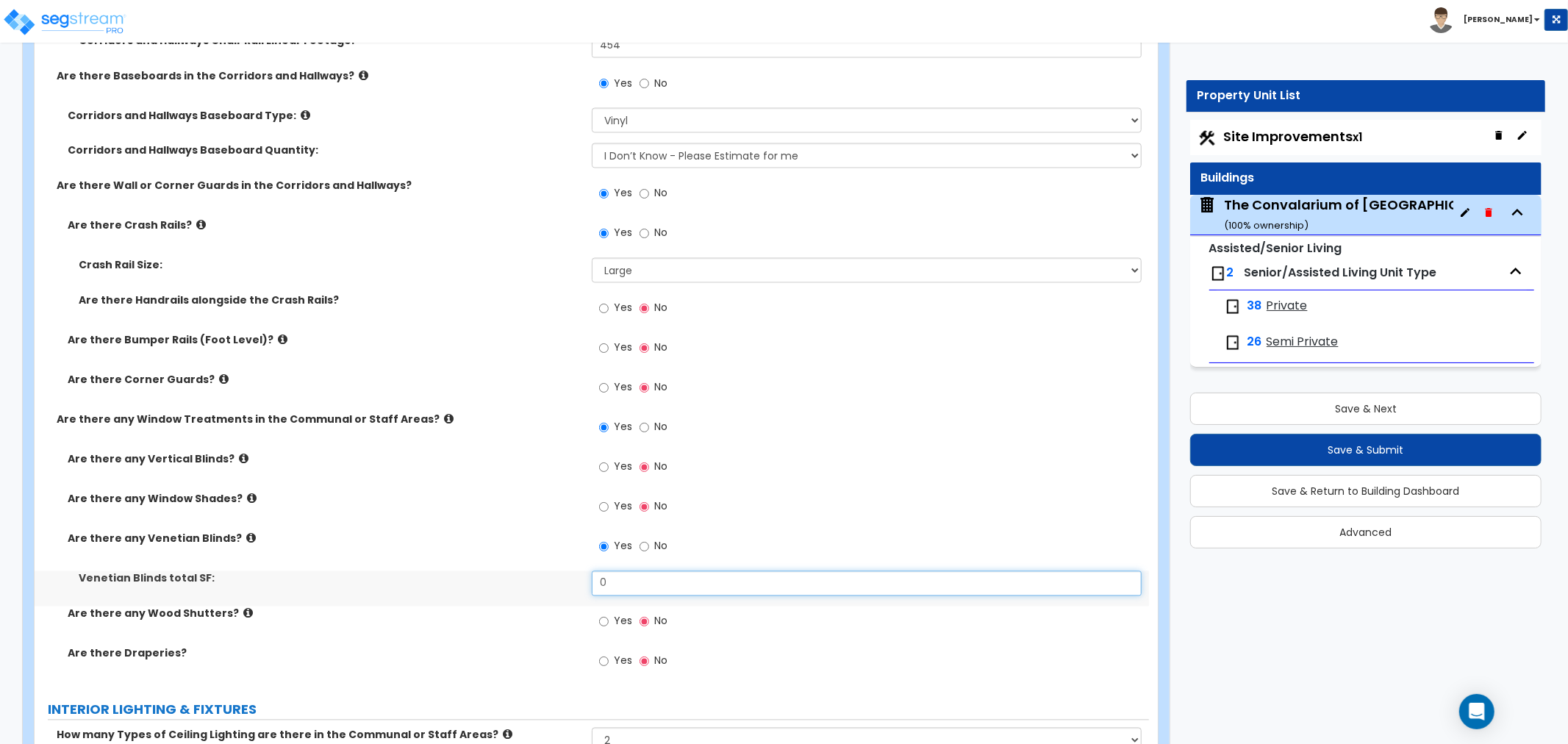
drag, startPoint x: 644, startPoint y: 534, endPoint x: 560, endPoint y: 540, distance: 84.2
click at [560, 572] on div "Venetian Blinds total SF: 0" at bounding box center [592, 589] width 1114 height 35
click at [505, 607] on label "Are there any Wood Shutters?" at bounding box center [324, 614] width 513 height 15
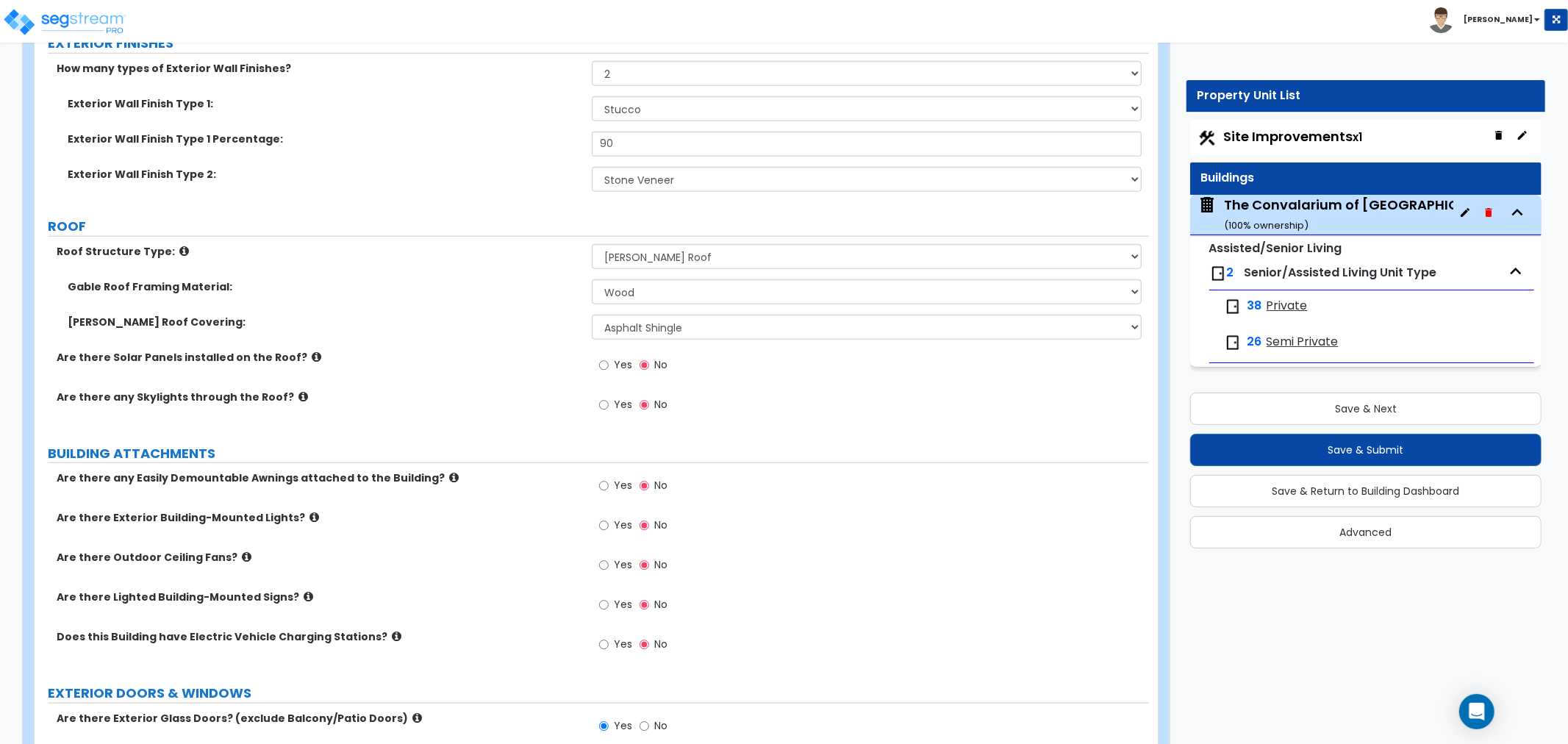
scroll to position [1182, 0]
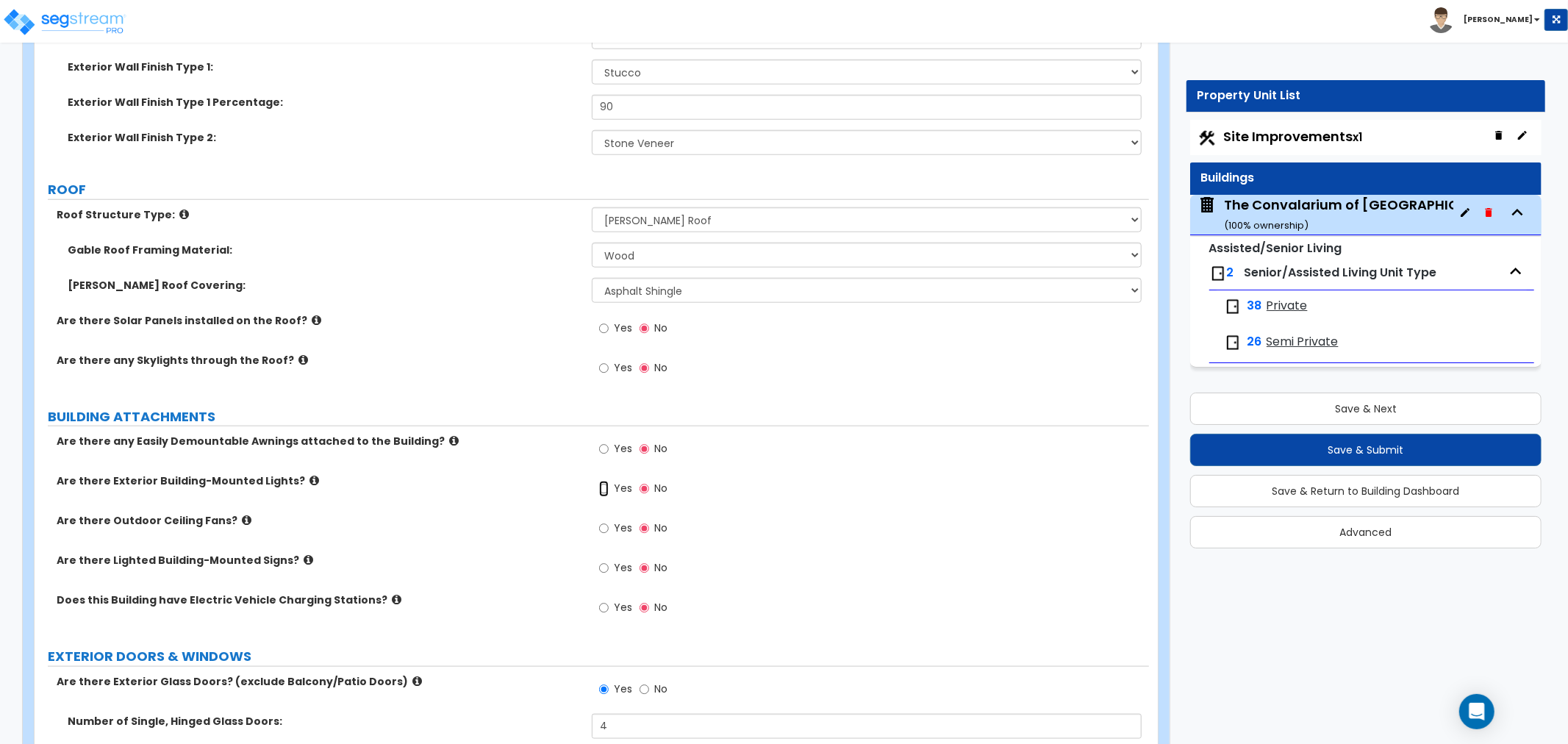
click at [606, 481] on input "Yes" at bounding box center [604, 489] width 10 height 16
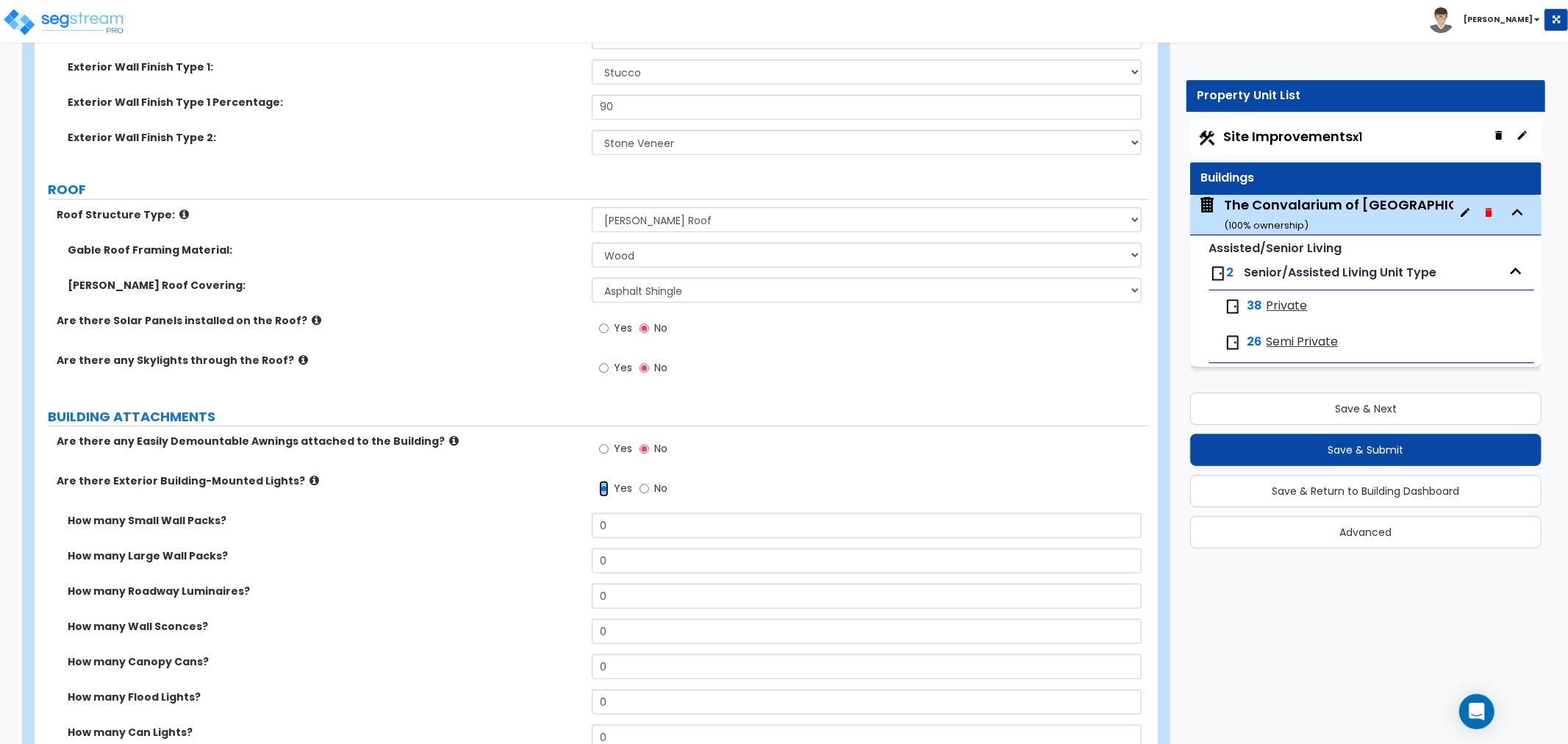
scroll to position [1346, 0]
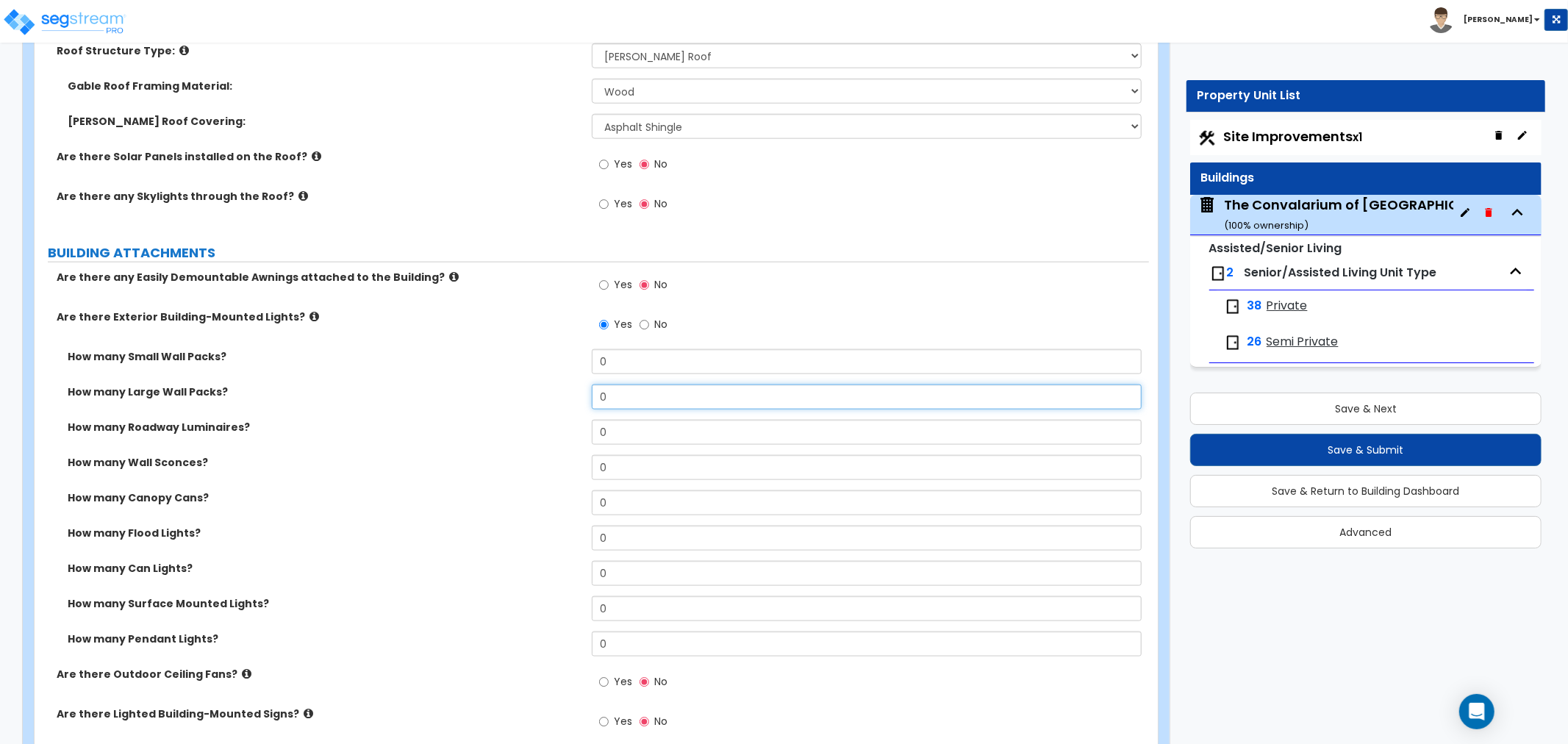
drag, startPoint x: 630, startPoint y: 379, endPoint x: 540, endPoint y: 388, distance: 90.4
click at [540, 388] on div "How many Large Wall Packs? 0" at bounding box center [592, 402] width 1114 height 35
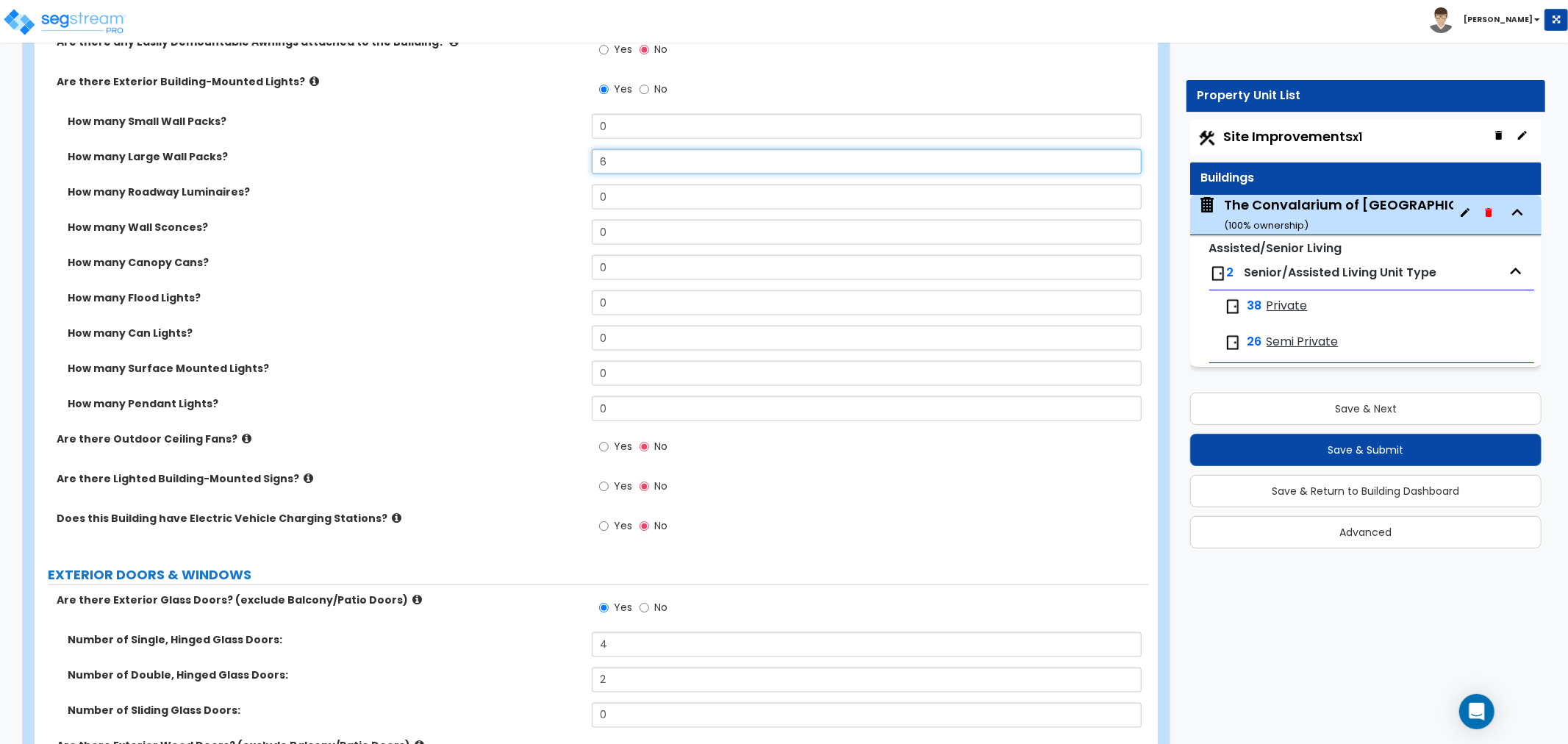
scroll to position [1552, 0]
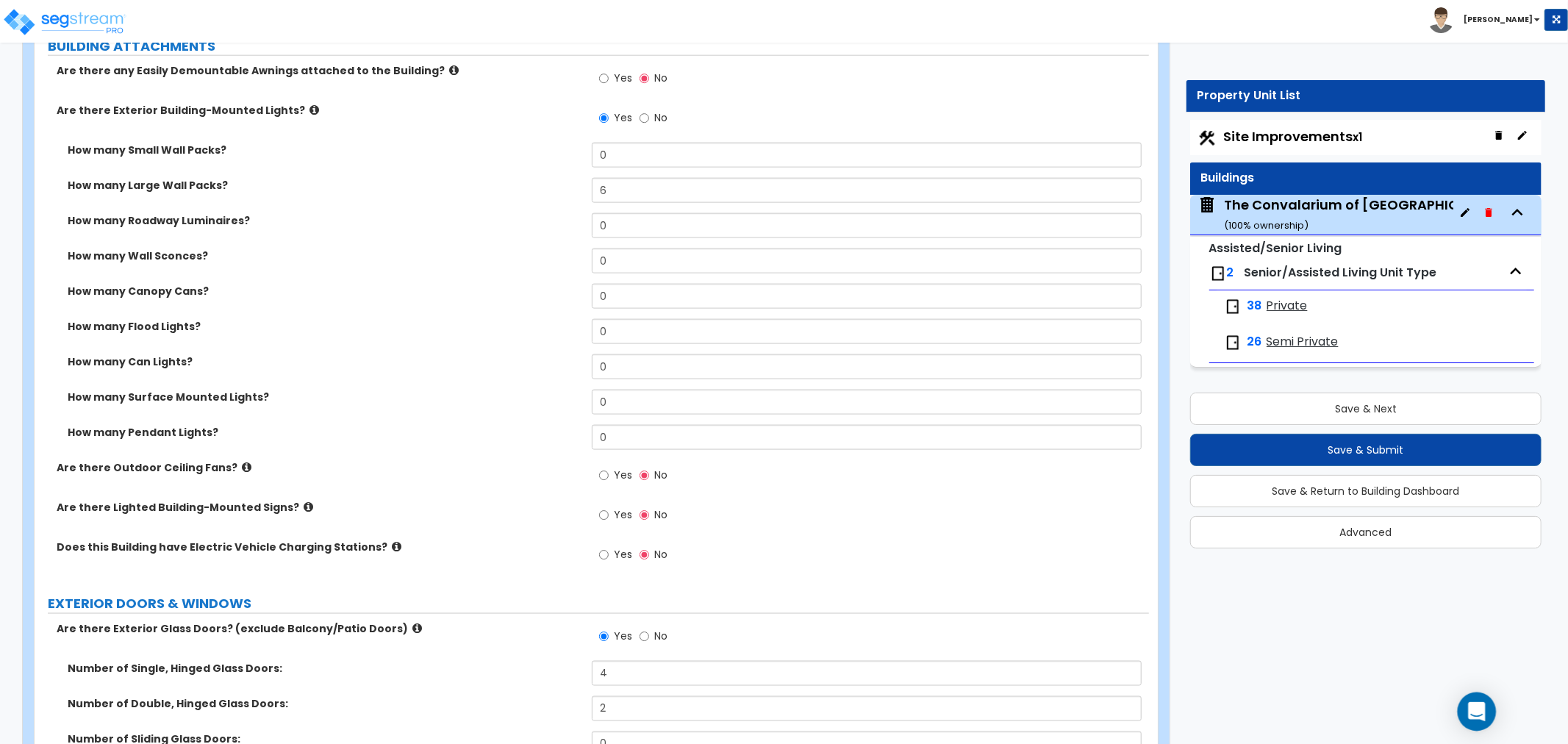
click at [1474, 704] on icon "Open Intercom Messenger" at bounding box center [1476, 712] width 17 height 19
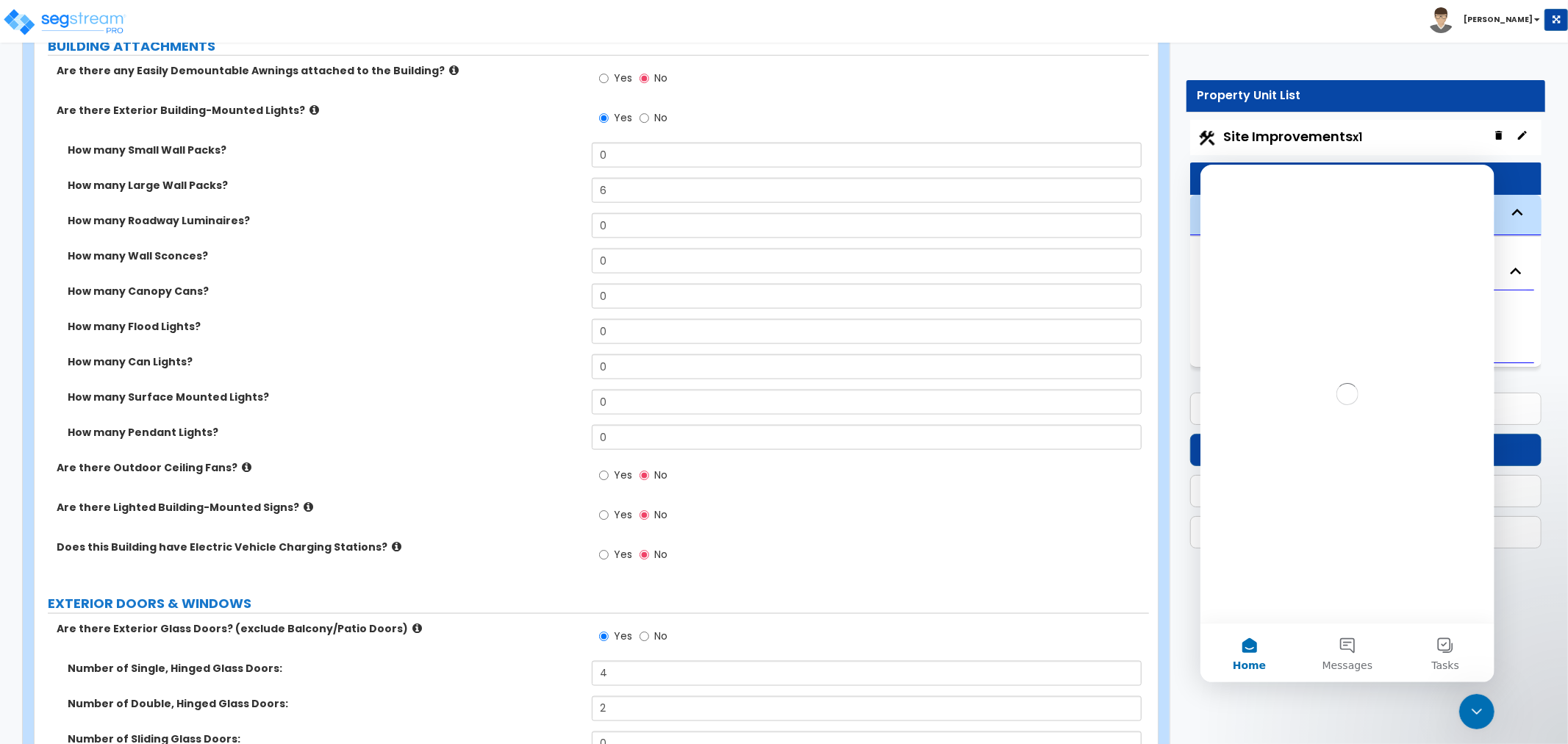
scroll to position [0, 0]
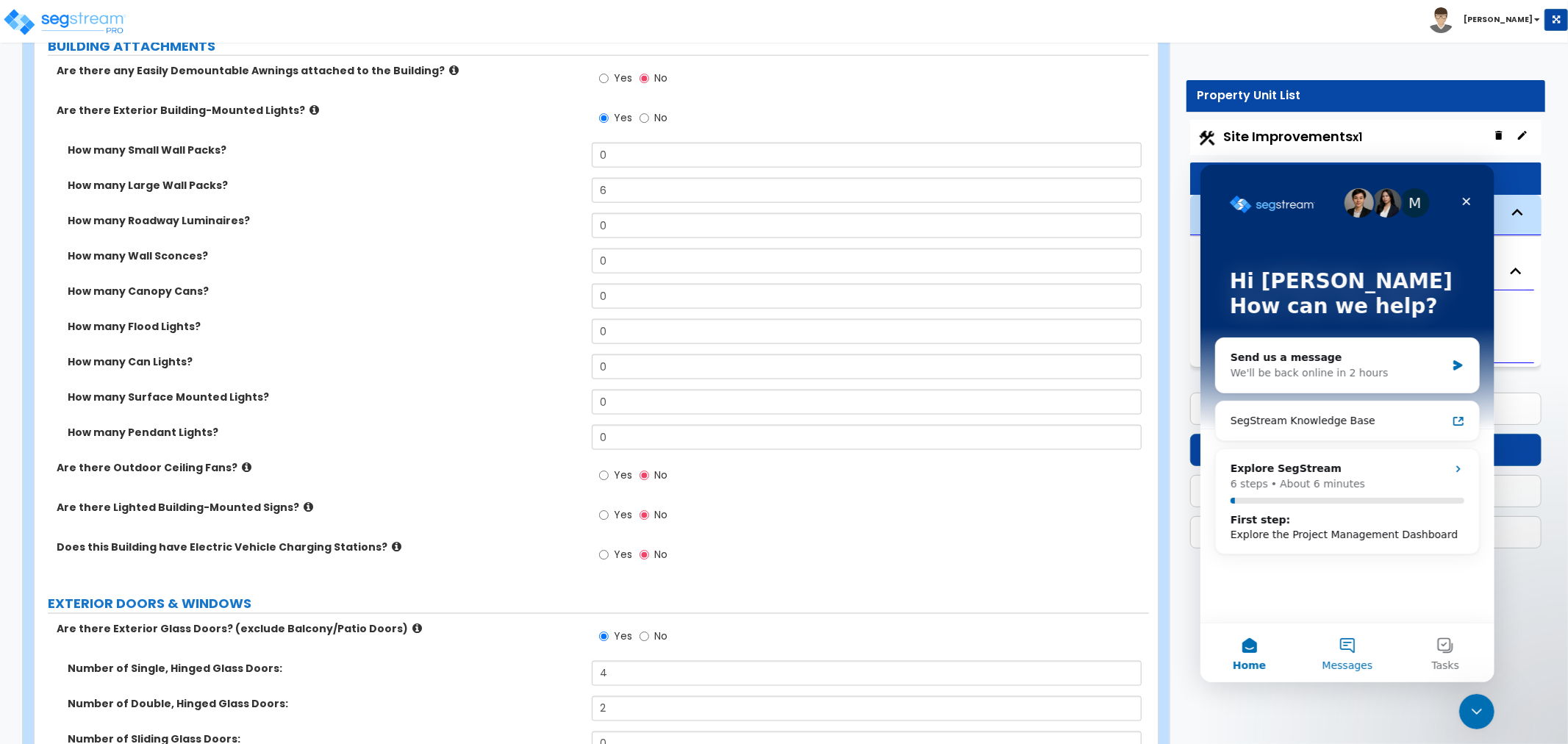
click at [1344, 660] on span "Messages" at bounding box center [1347, 665] width 51 height 11
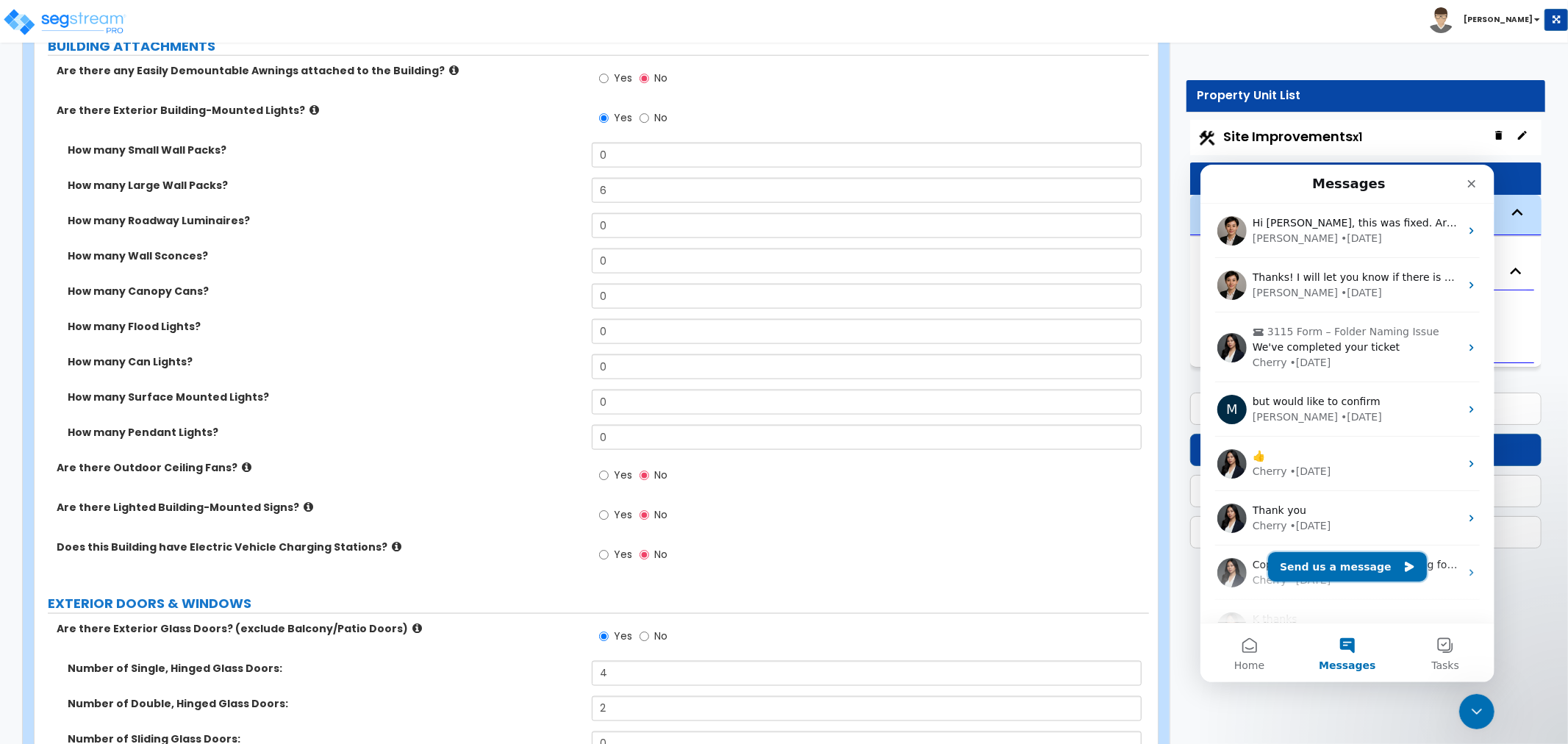
click at [1371, 568] on button "Send us a message" at bounding box center [1347, 565] width 159 height 29
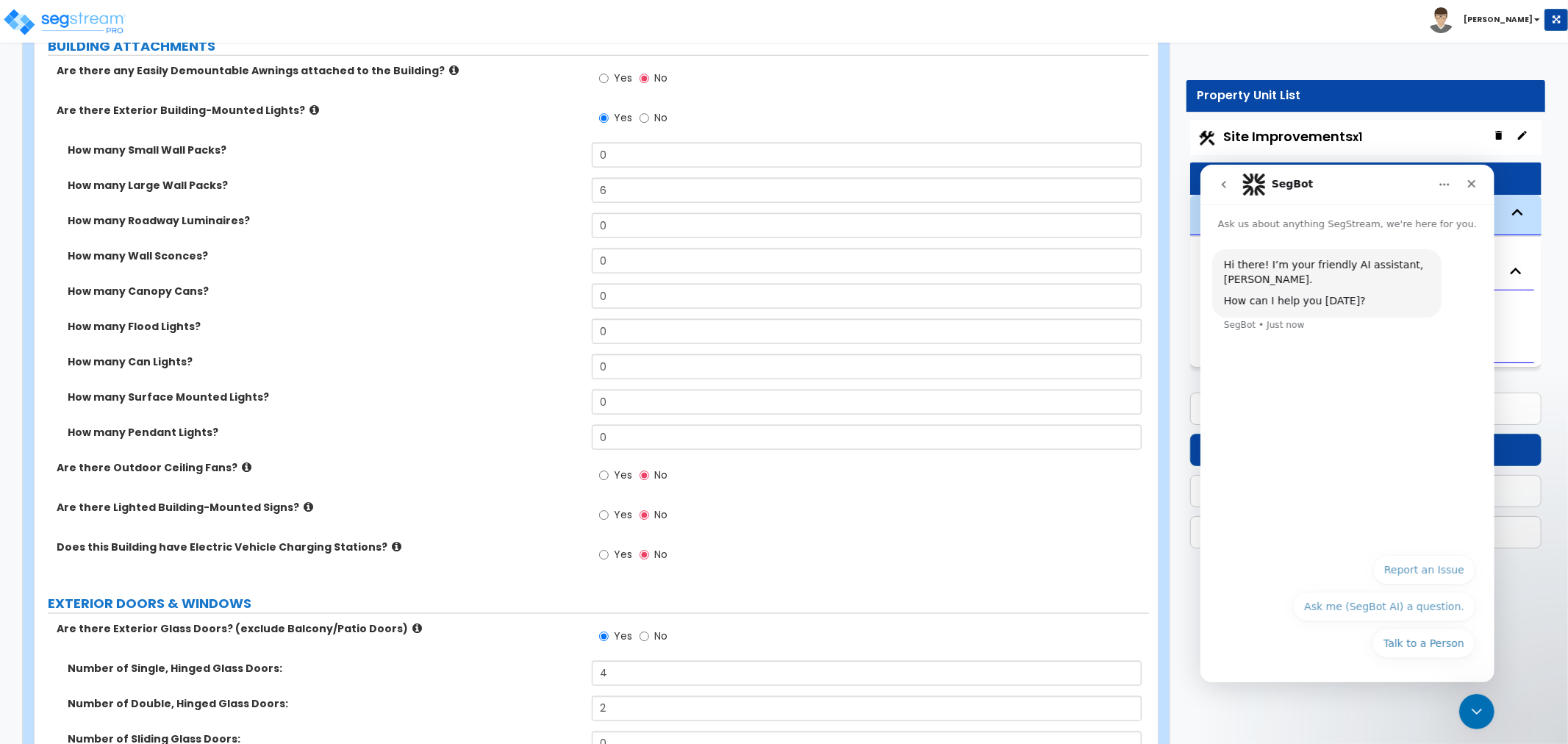
click at [1427, 639] on button "Talk to a Person" at bounding box center [1422, 642] width 103 height 29
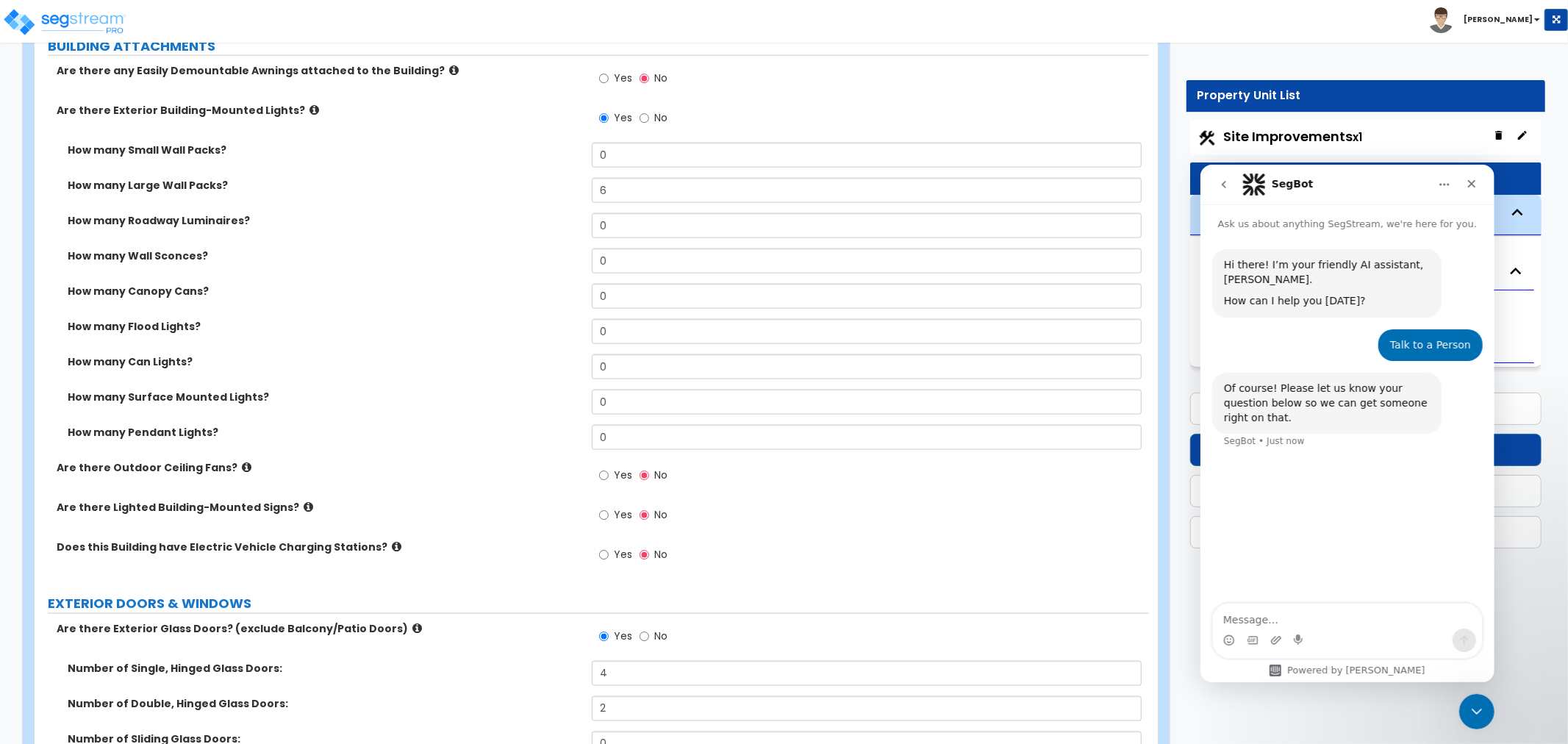
click at [1255, 612] on textarea "Message…" at bounding box center [1347, 616] width 269 height 25
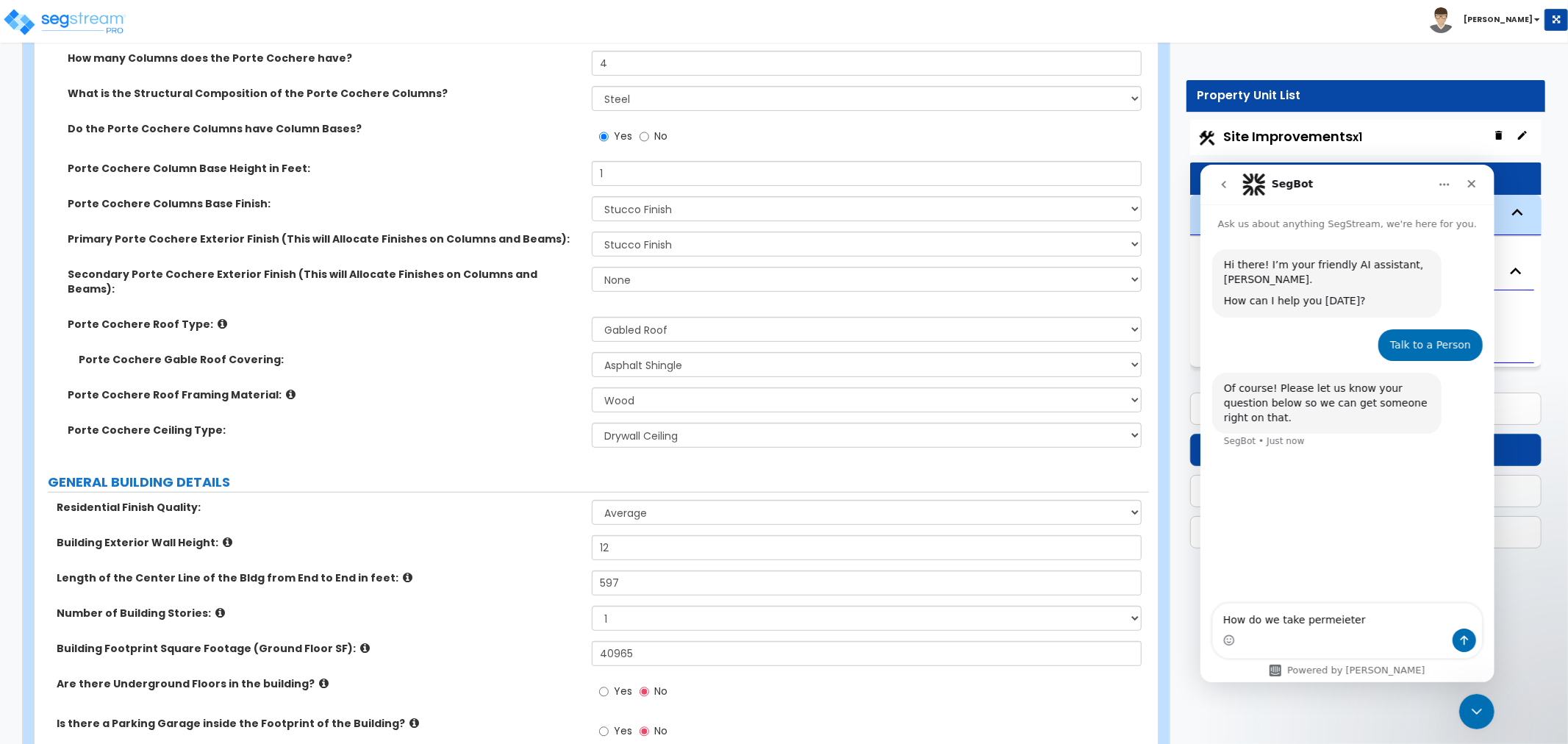
scroll to position [408, 0]
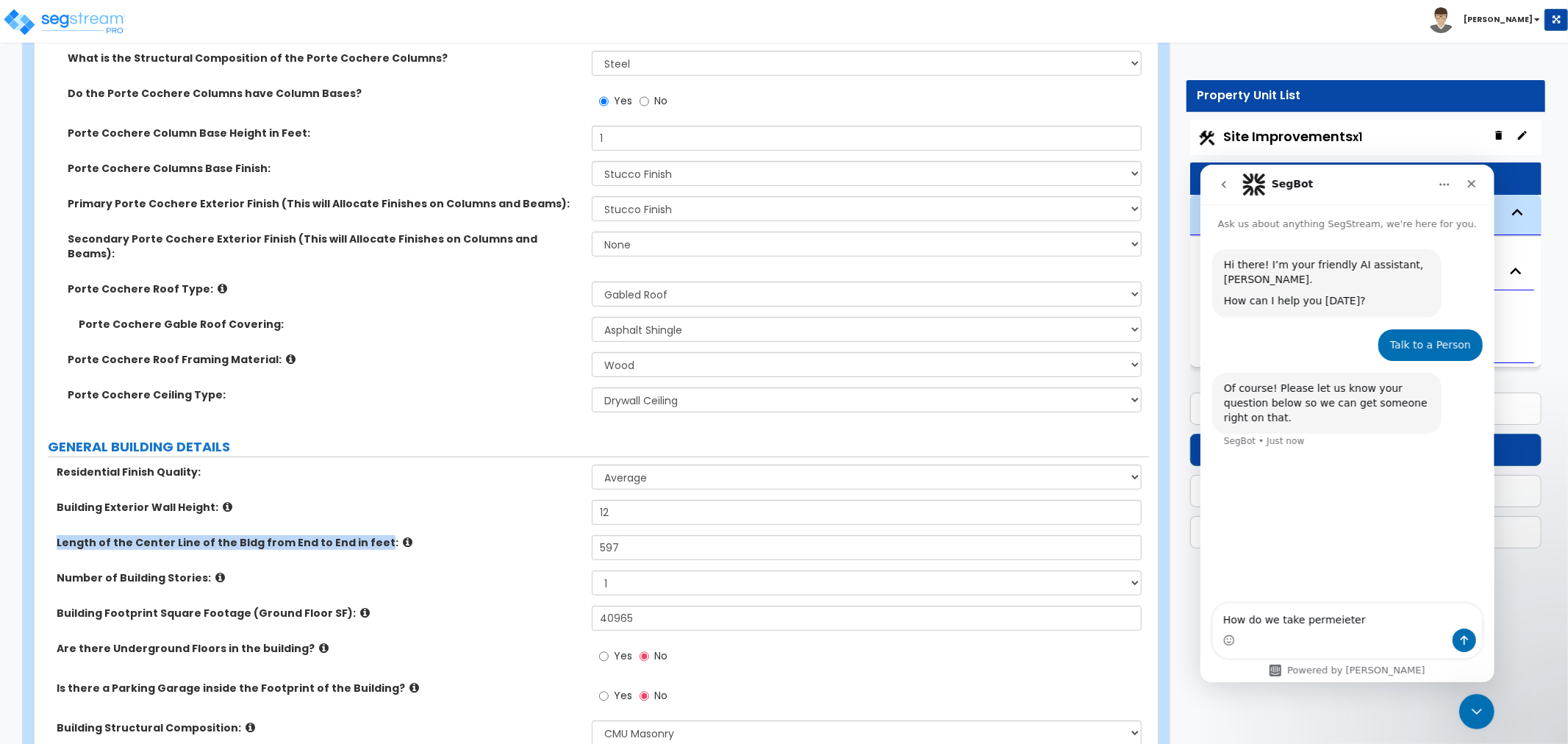
drag, startPoint x: 56, startPoint y: 524, endPoint x: 362, endPoint y: 530, distance: 306.1
click at [362, 536] on label "Length of the Center Line of the Bldg from End to End in feet:" at bounding box center [318, 543] width 524 height 15
copy label "Length of the Center Line of the Bldg from End to End in feet"
drag, startPoint x: 1357, startPoint y: 621, endPoint x: 1298, endPoint y: 624, distance: 59.1
click at [1298, 624] on textarea "How do we take permeieter" at bounding box center [1347, 616] width 269 height 25
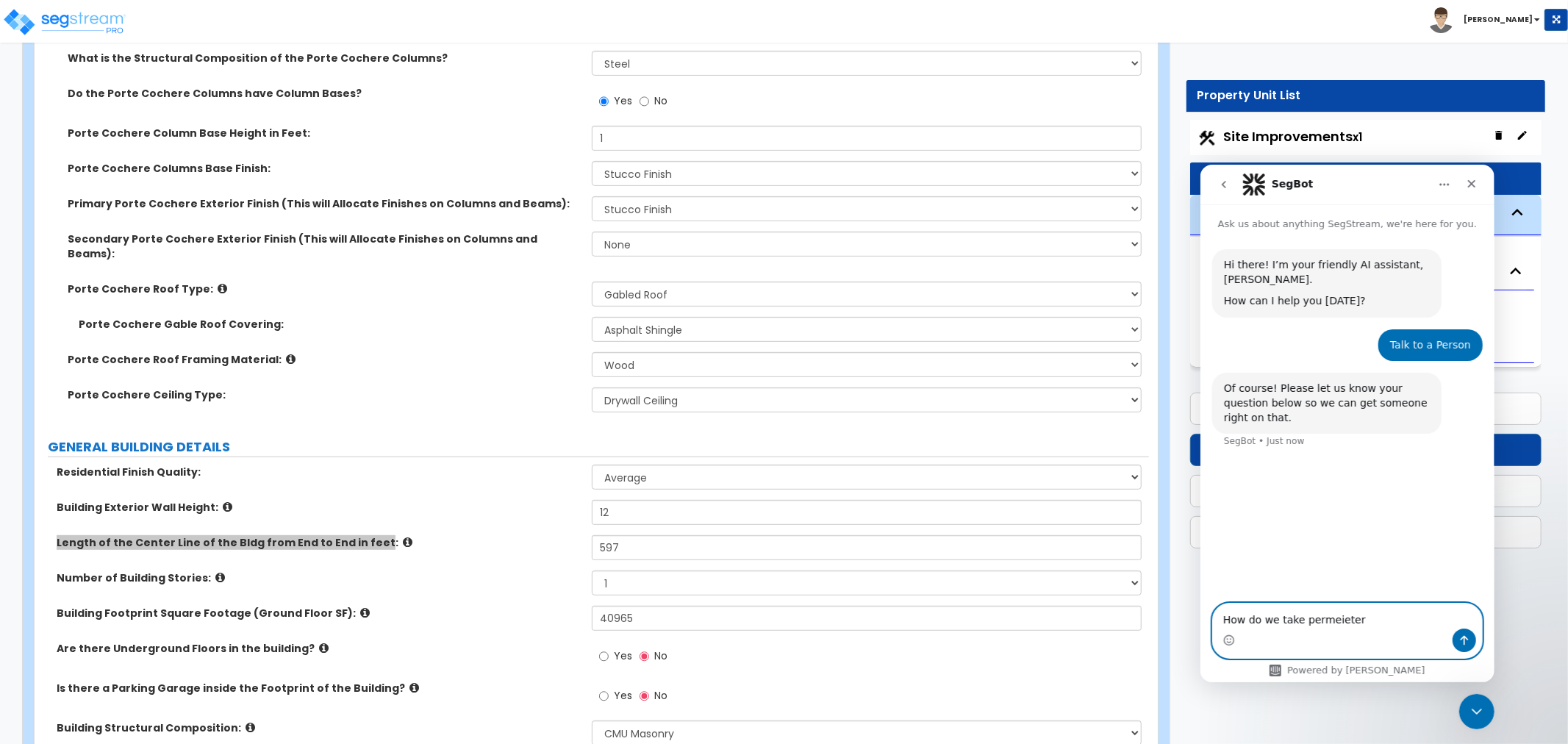
paste textarea "Length of the Center Line of the Bldg from End to End in feet"
click at [1461, 642] on icon "Send a message…" at bounding box center [1463, 639] width 11 height 11
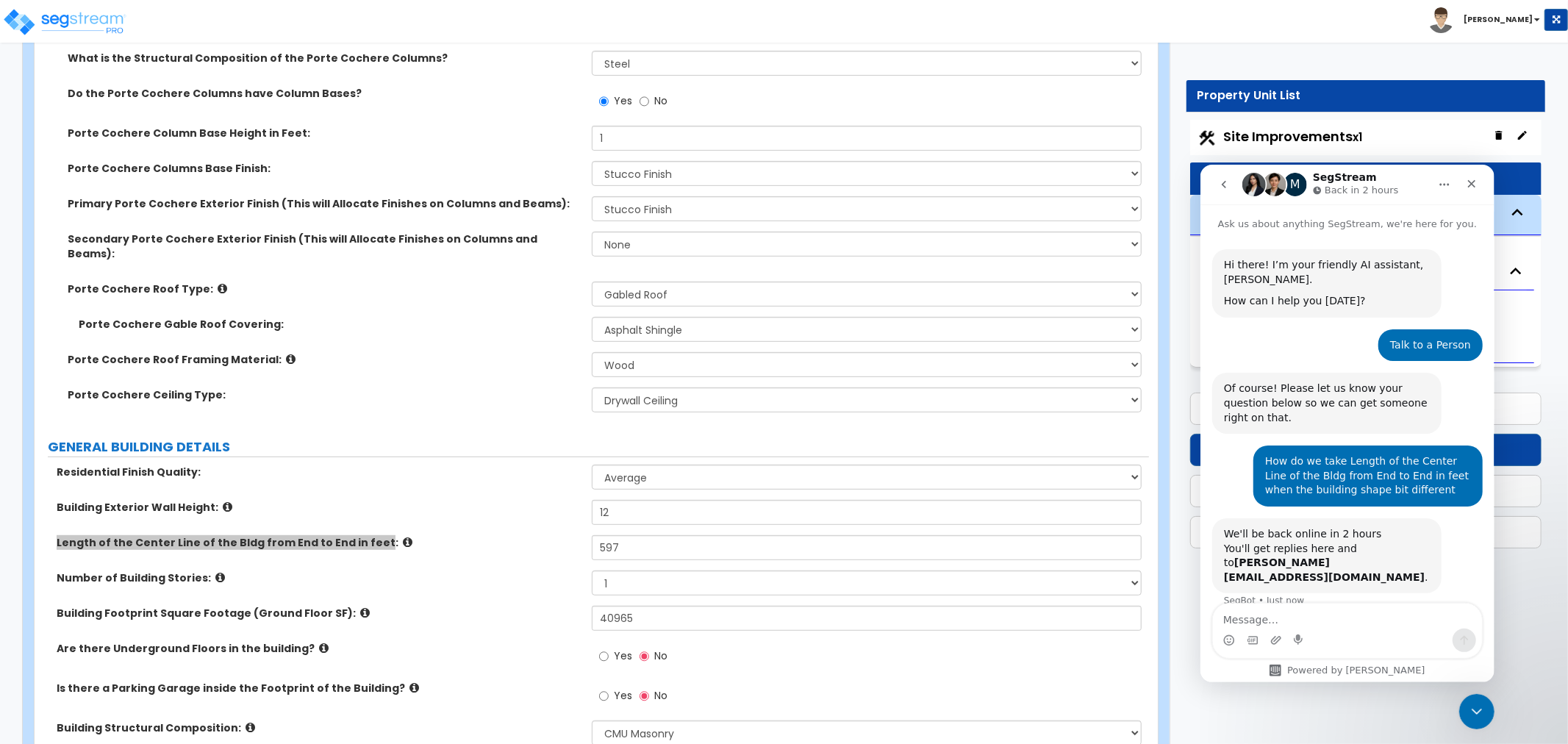
scroll to position [33, 0]
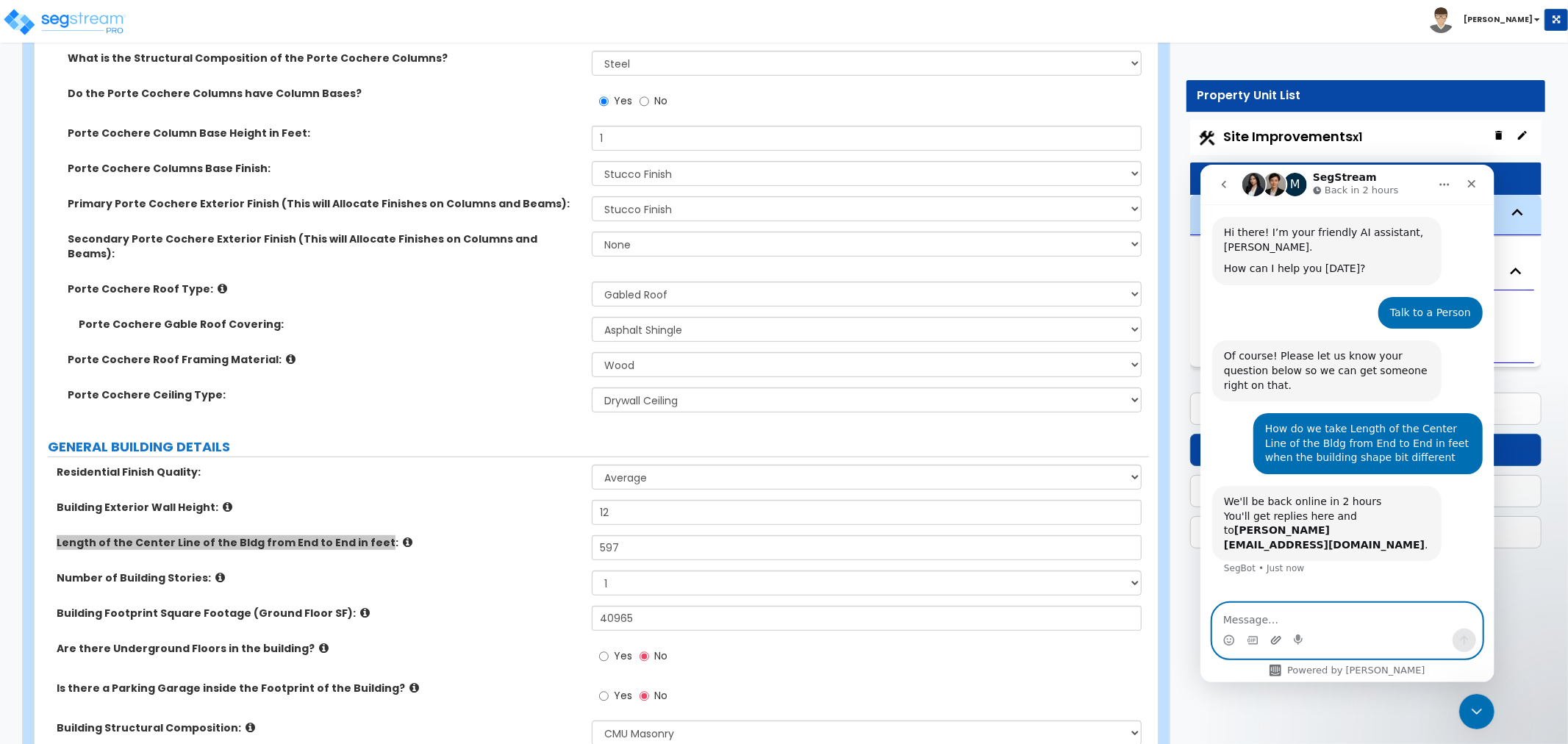
click at [1274, 639] on icon "Upload attachment" at bounding box center [1275, 638] width 11 height 8
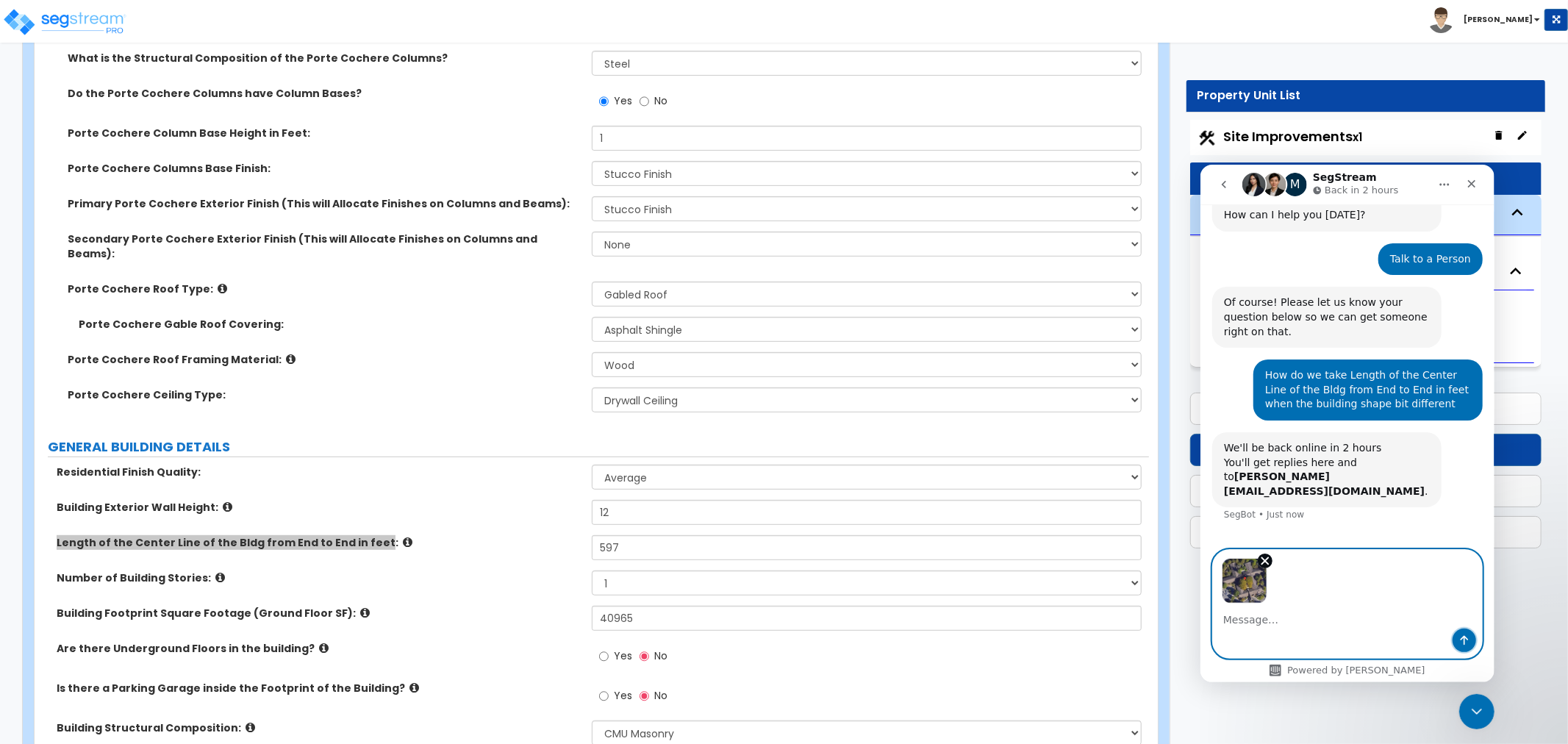
click at [1462, 645] on icon "Send a message…" at bounding box center [1463, 639] width 11 height 11
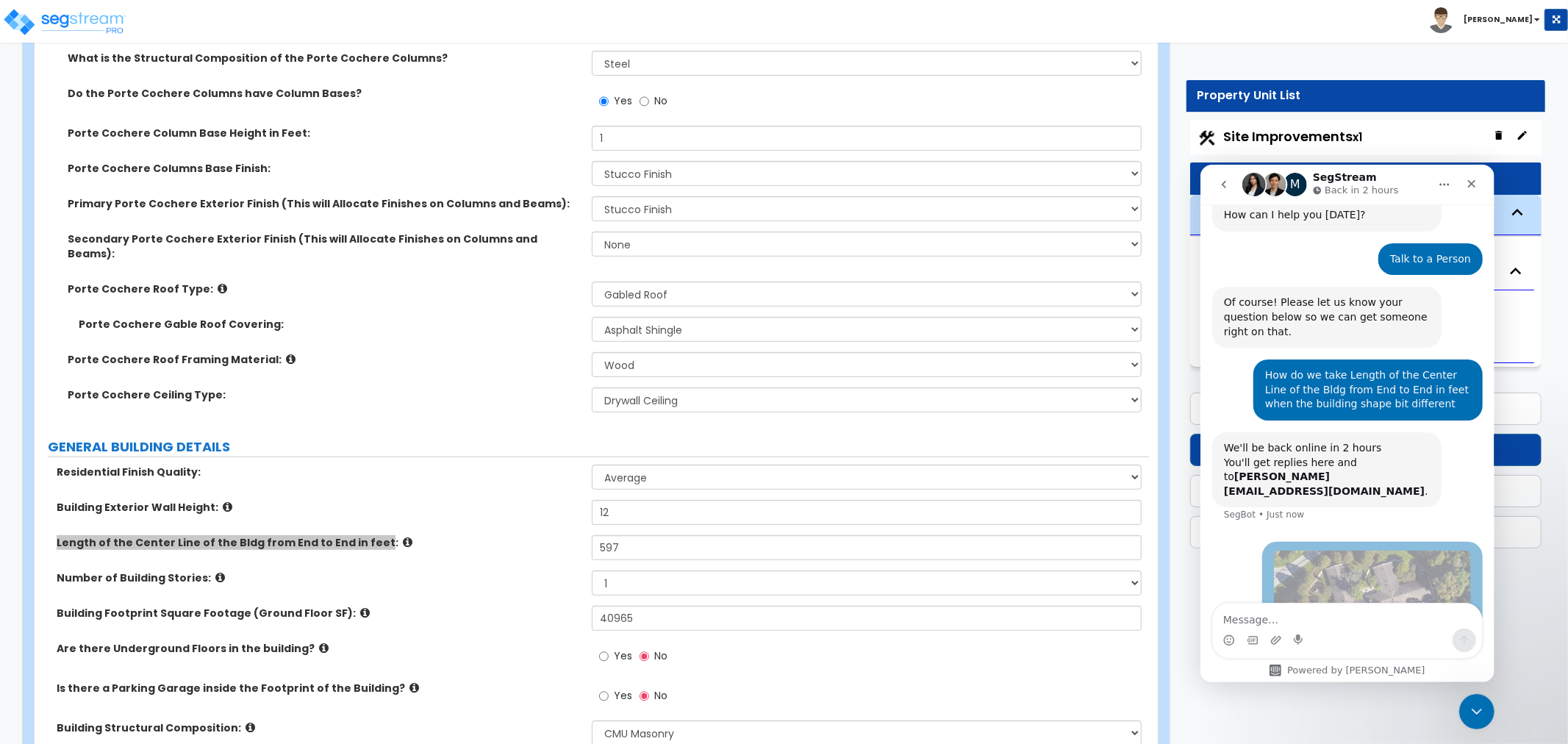
scroll to position [204, 0]
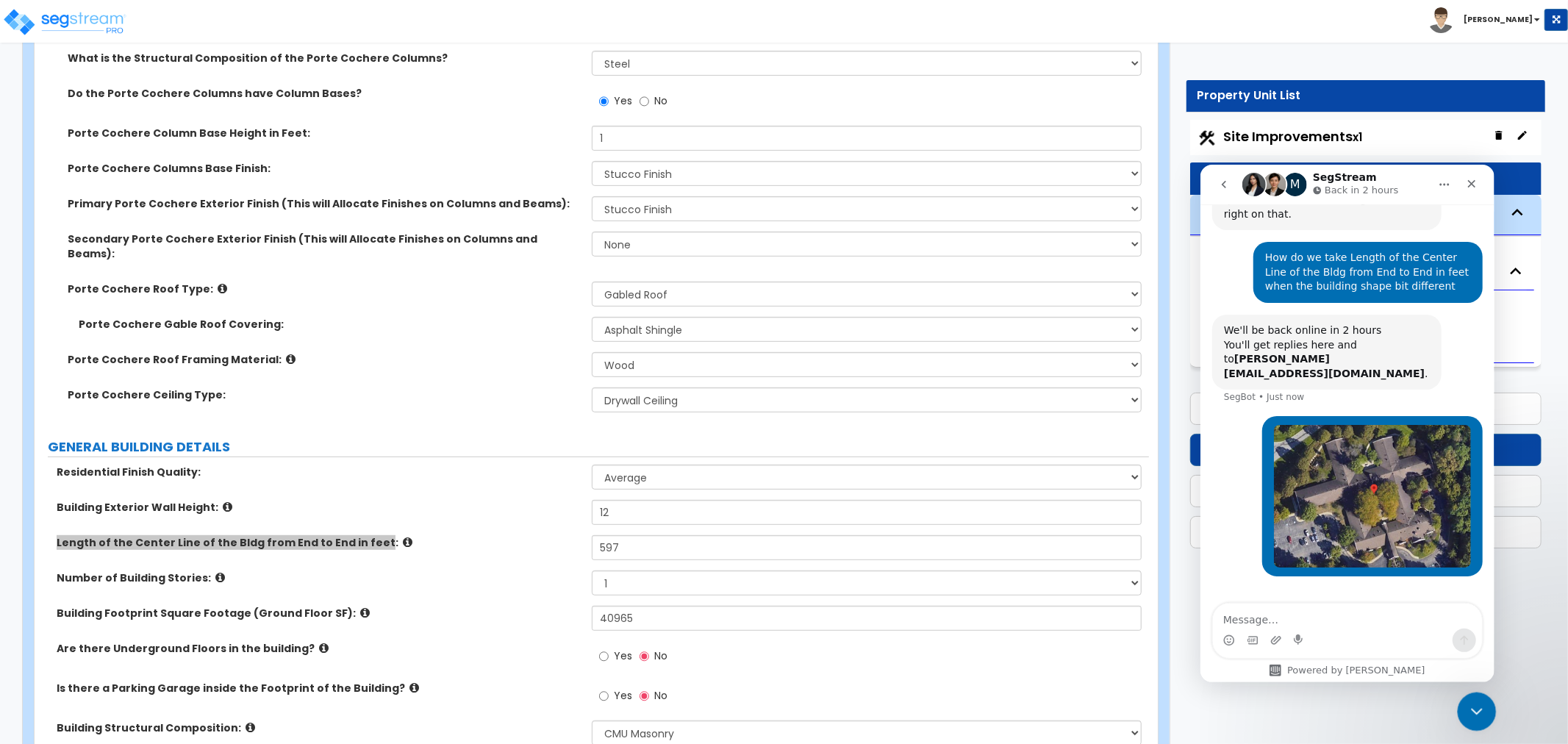
click at [1477, 701] on icon "Close Intercom Messenger" at bounding box center [1474, 710] width 18 height 18
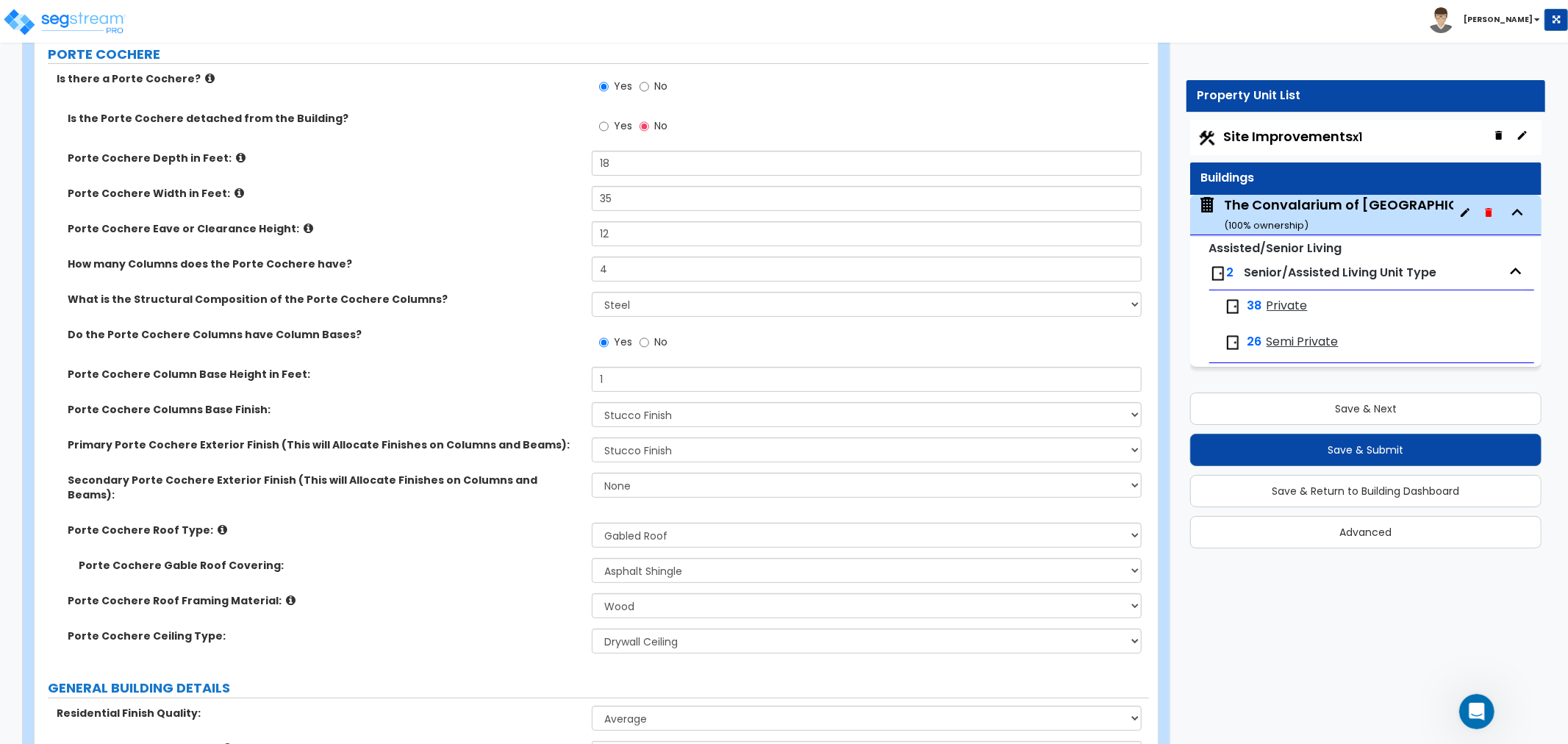
scroll to position [0, 0]
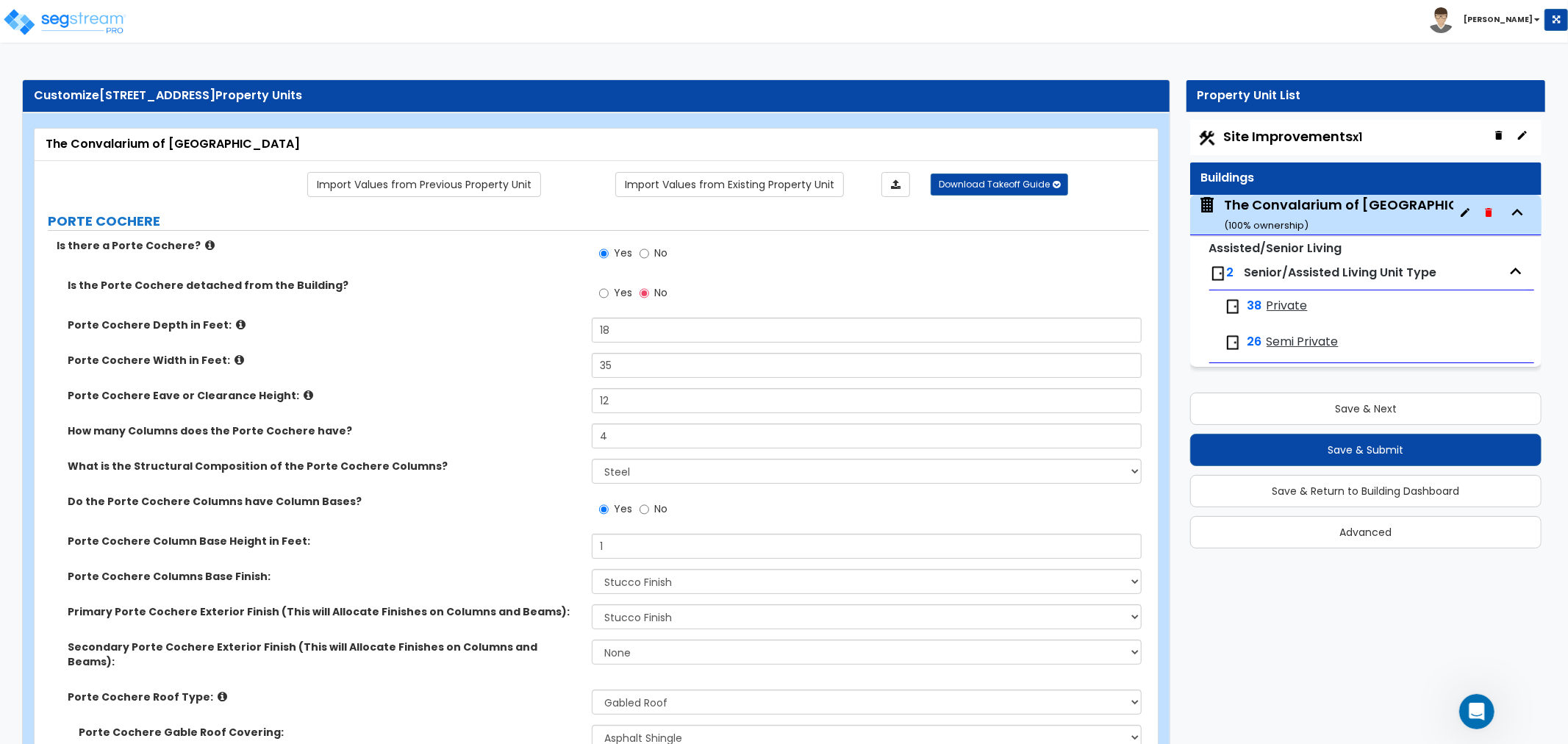
click at [1252, 142] on span "Site Improvements x1" at bounding box center [1293, 136] width 139 height 18
